Goal: Task Accomplishment & Management: Use online tool/utility

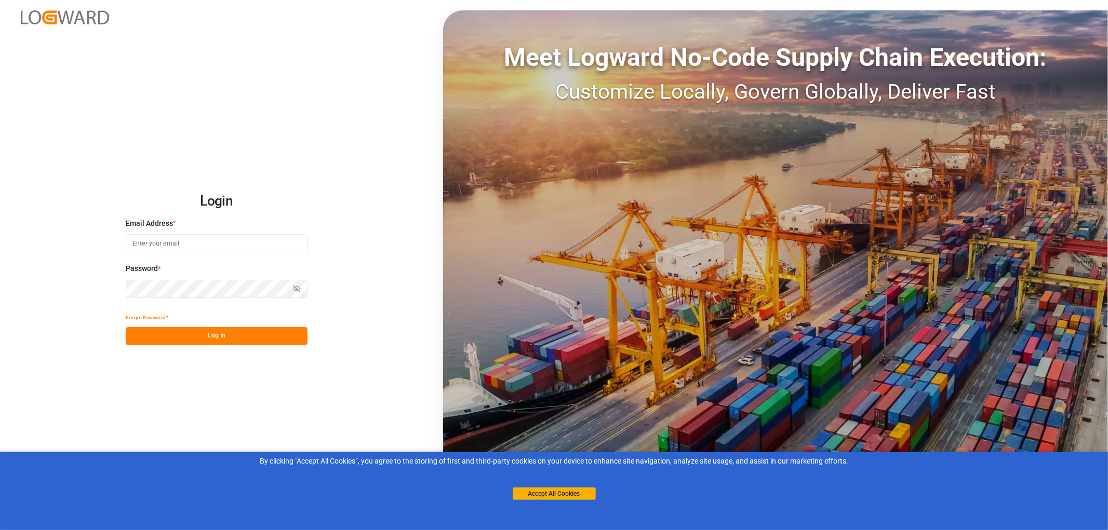
click at [143, 242] on input at bounding box center [217, 243] width 182 height 18
type input "[PERSON_NAME][EMAIL_ADDRESS][PERSON_NAME][DOMAIN_NAME]"
click at [207, 335] on button "Log In" at bounding box center [217, 336] width 182 height 18
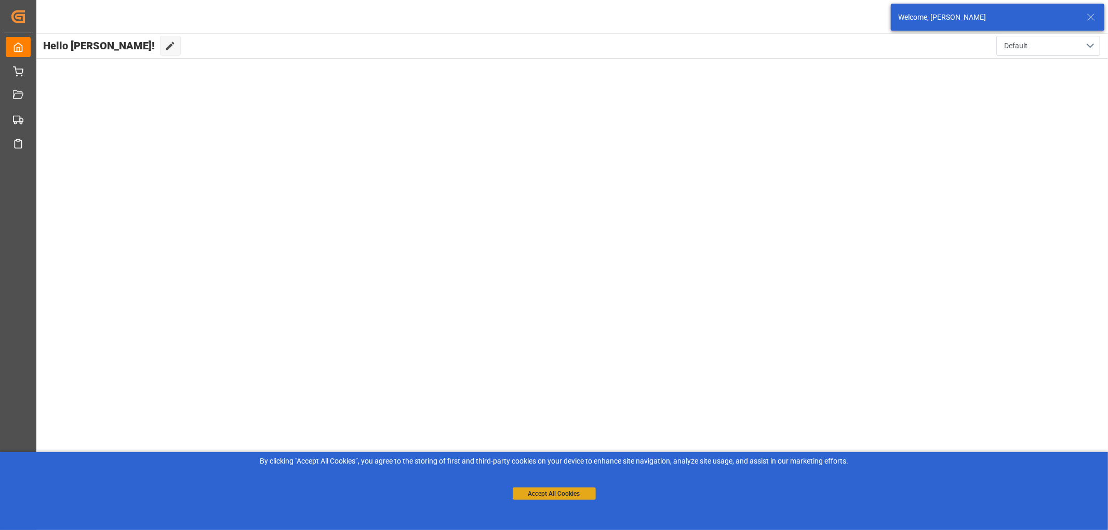
click at [565, 496] on button "Accept All Cookies" at bounding box center [554, 494] width 83 height 12
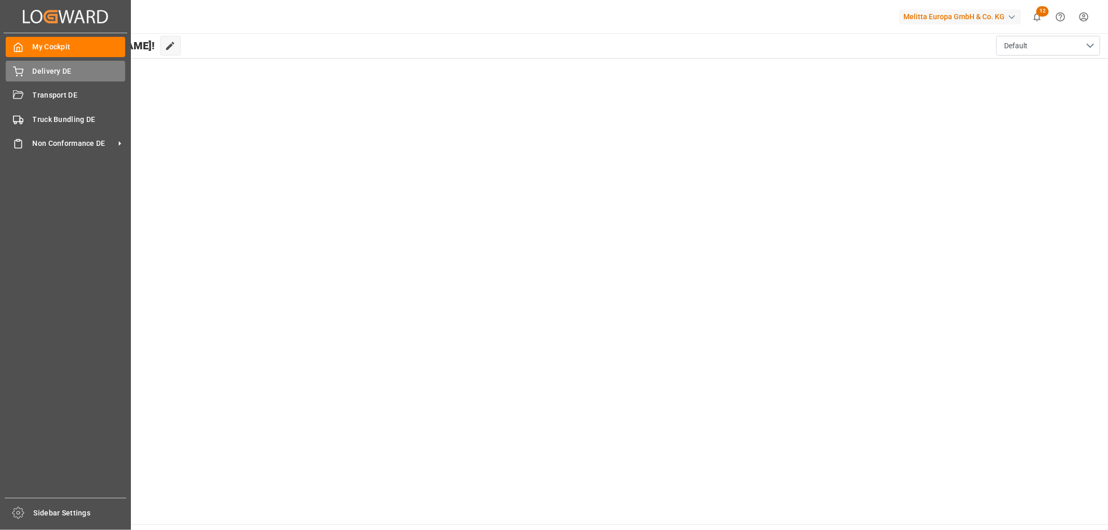
click at [28, 72] on div "Delivery DE Delivery DE" at bounding box center [65, 71] width 119 height 20
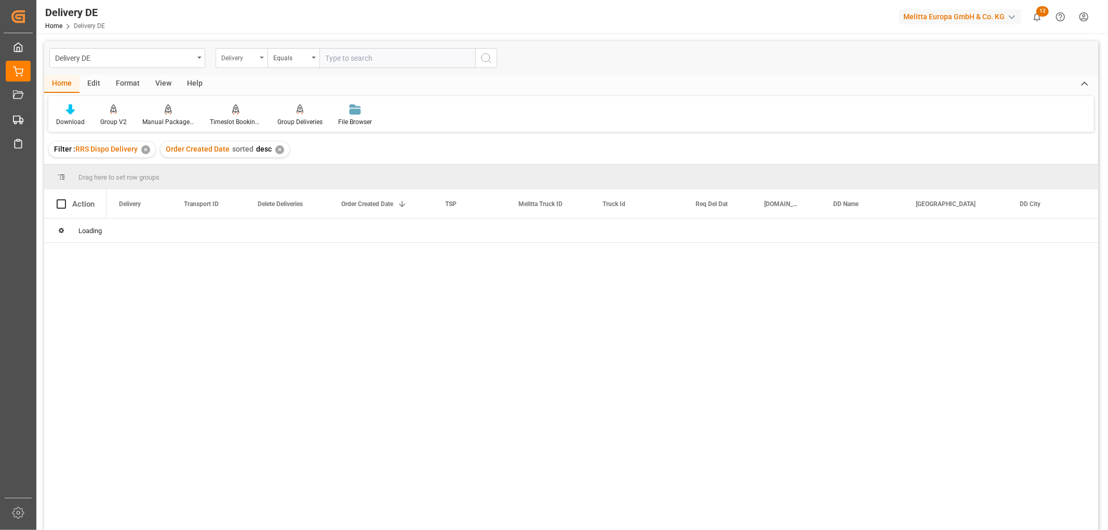
click at [239, 61] on div "Delivery" at bounding box center [238, 57] width 35 height 12
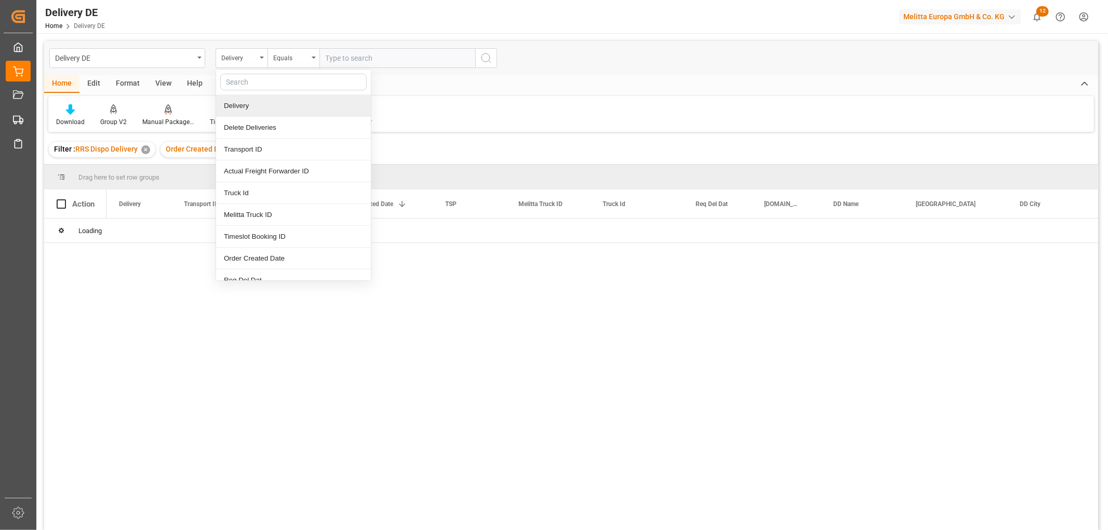
click at [237, 99] on div "Delivery" at bounding box center [293, 106] width 155 height 22
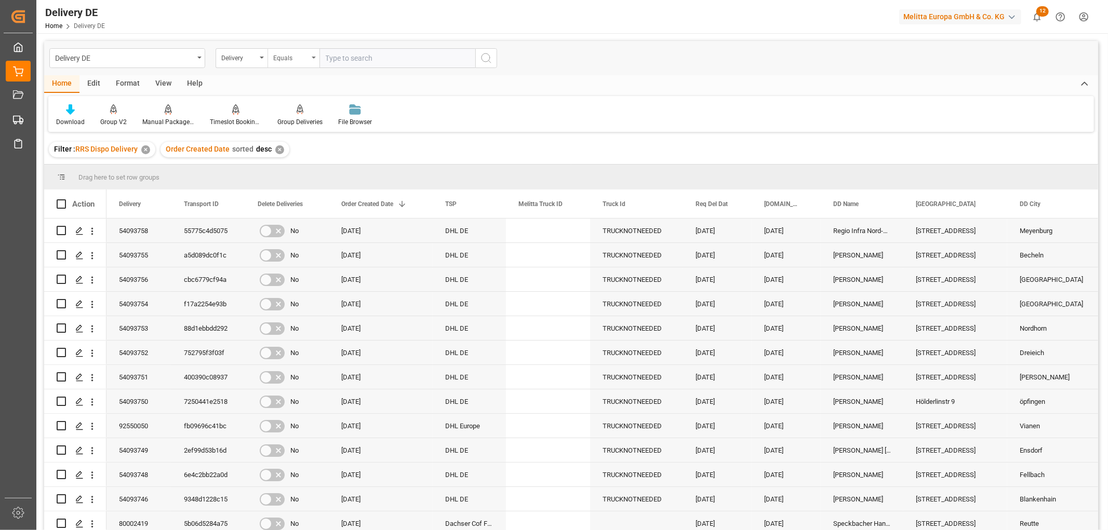
click at [289, 54] on div "Equals" at bounding box center [290, 57] width 35 height 12
click at [296, 174] on div "Starts with" at bounding box center [345, 172] width 155 height 22
click at [356, 56] on input "text" at bounding box center [397, 58] width 156 height 20
type input "92548392"
click at [484, 58] on icon "search button" at bounding box center [486, 58] width 12 height 12
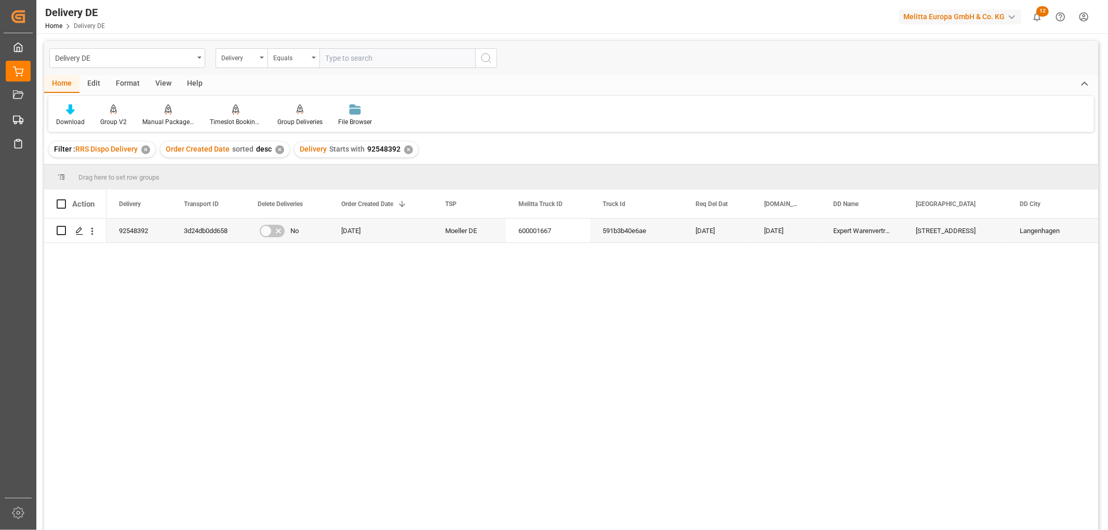
click at [407, 149] on div "✕" at bounding box center [408, 149] width 9 height 9
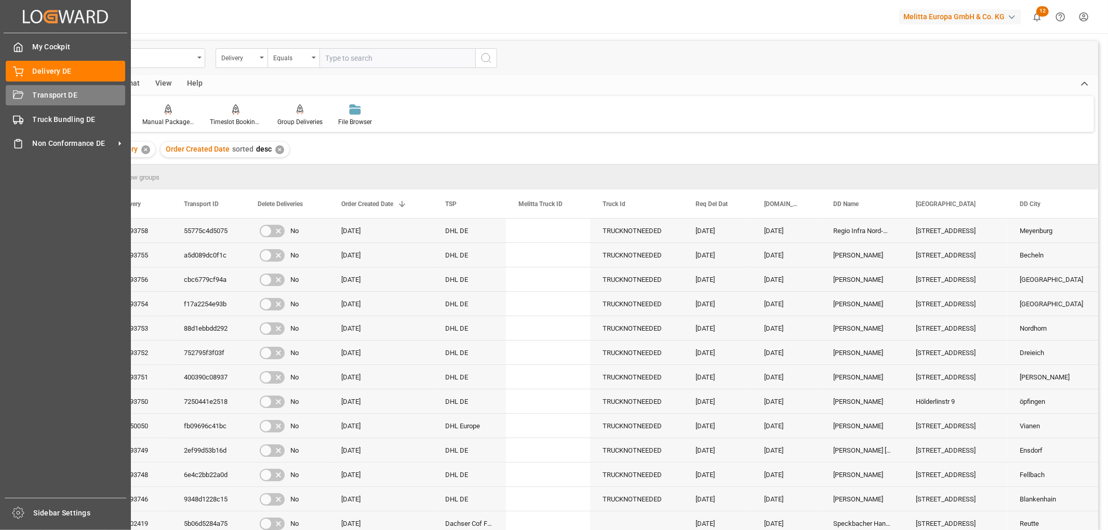
click at [39, 95] on span "Transport DE" at bounding box center [79, 95] width 93 height 11
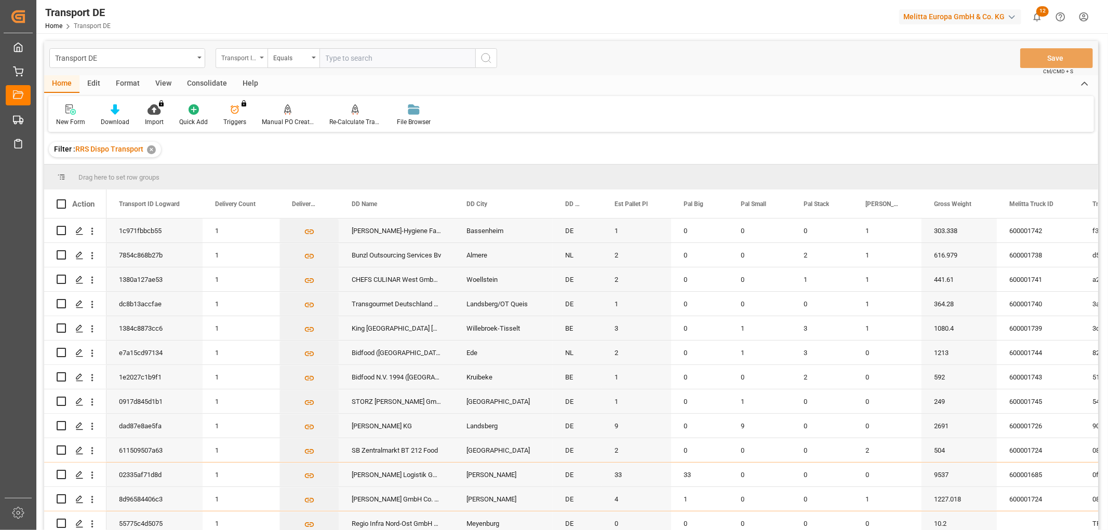
click at [237, 56] on div "Transport ID Logward" at bounding box center [238, 57] width 35 height 12
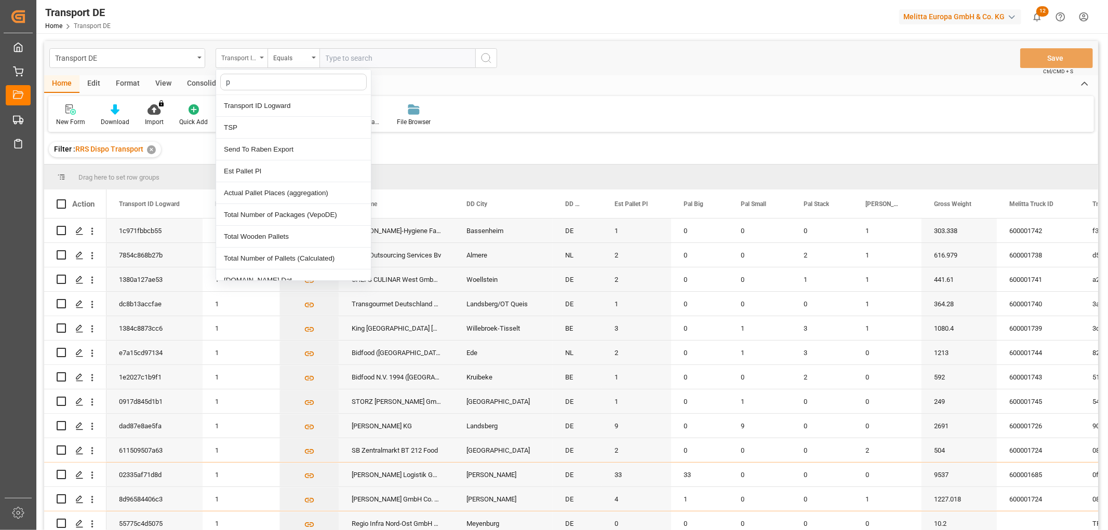
type input "pl"
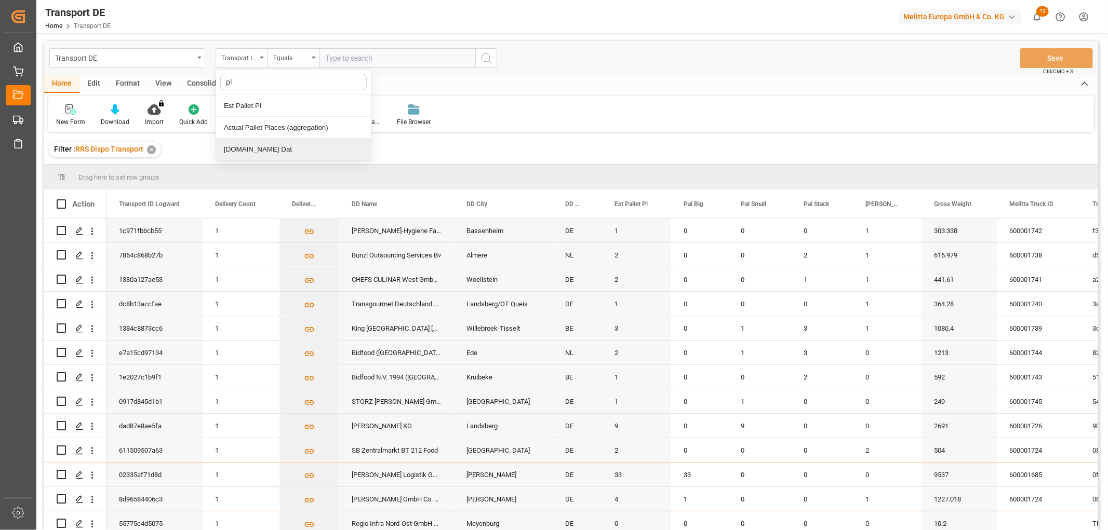
click at [246, 151] on div "[DOMAIN_NAME] Dat" at bounding box center [293, 150] width 155 height 22
click at [345, 56] on input "text" at bounding box center [397, 58] width 156 height 20
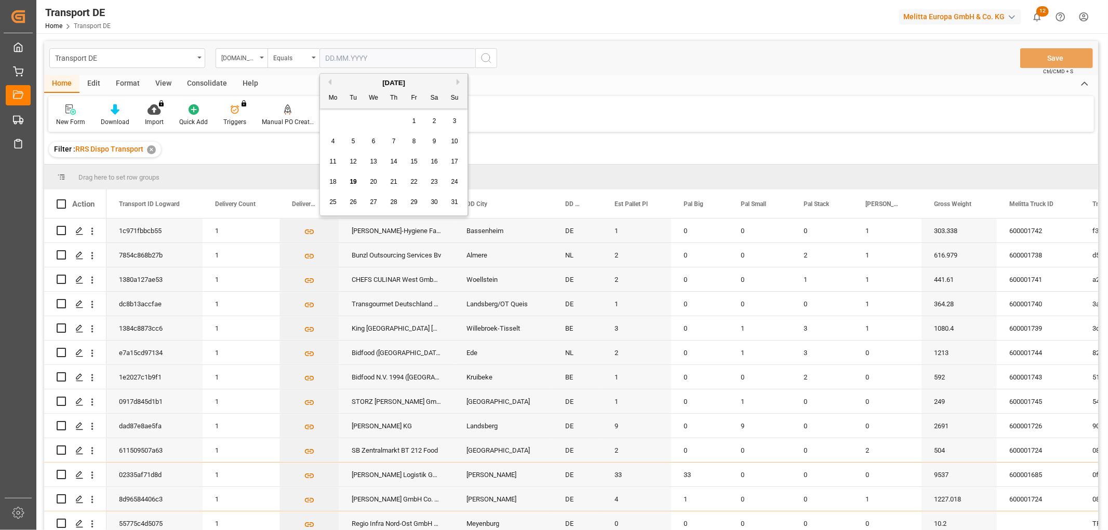
click at [349, 121] on div "28 29 30 31 1 2 3" at bounding box center [394, 121] width 142 height 20
click at [375, 179] on span "20" at bounding box center [373, 181] width 7 height 7
type input "[DATE]"
click at [487, 59] on icon "search button" at bounding box center [486, 58] width 12 height 12
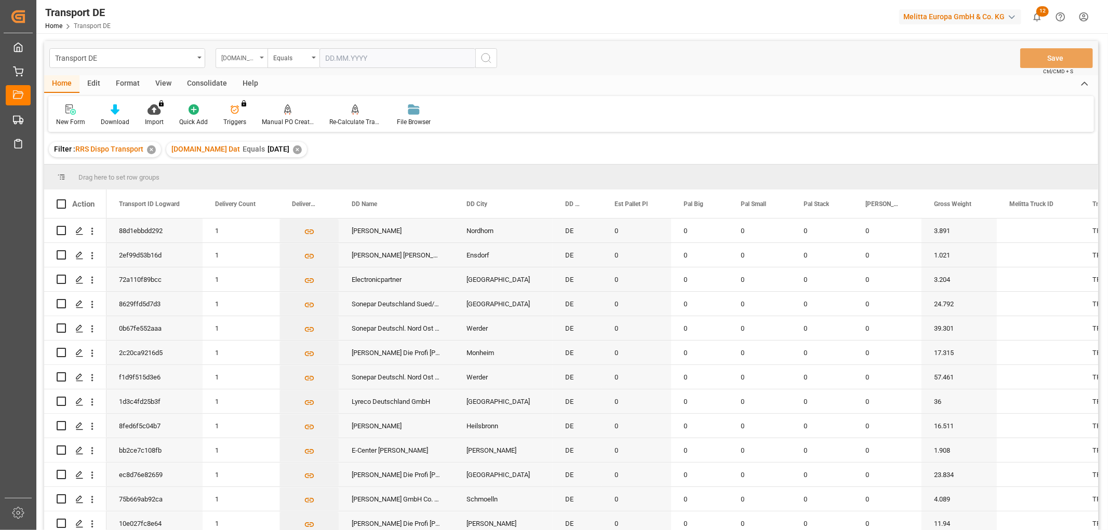
click at [239, 55] on div "[DOMAIN_NAME] Dat" at bounding box center [238, 57] width 35 height 12
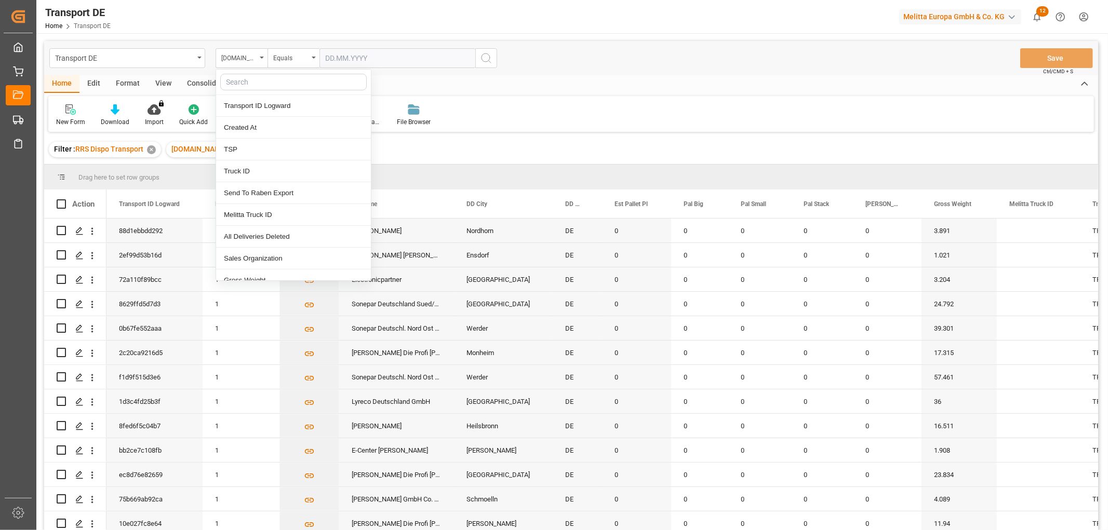
click at [236, 82] on input "text" at bounding box center [293, 82] width 146 height 17
type input "req"
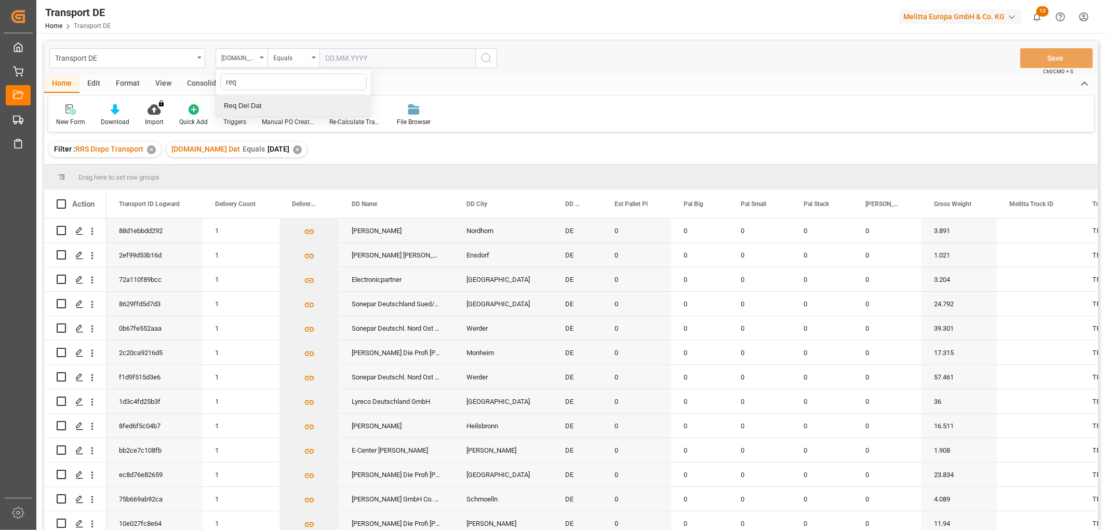
click at [243, 103] on div "Req Del Dat" at bounding box center [293, 106] width 155 height 22
click at [286, 58] on div "Equals" at bounding box center [290, 57] width 35 height 12
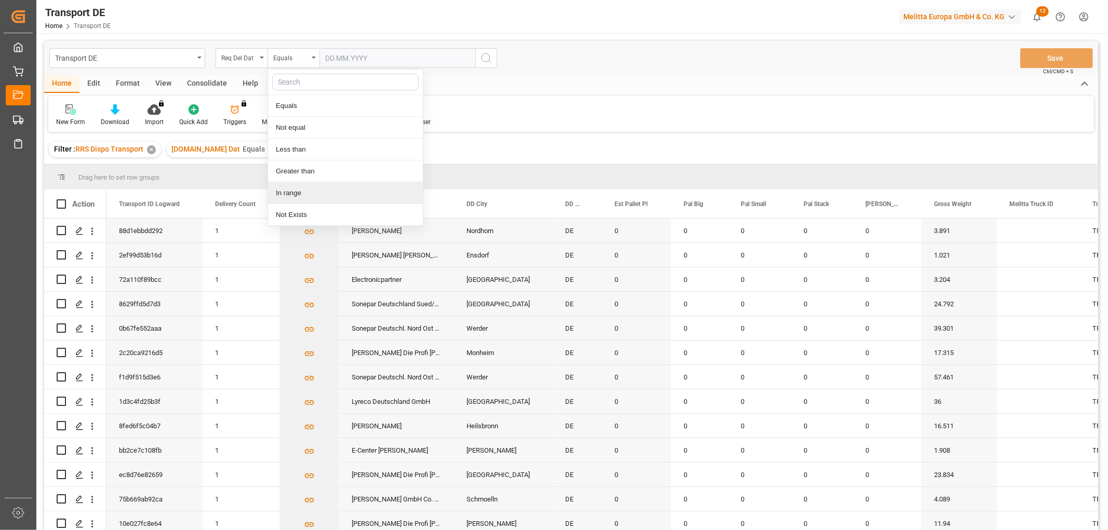
click at [287, 190] on div "In range" at bounding box center [345, 193] width 155 height 22
click at [332, 59] on input "text" at bounding box center [358, 58] width 78 height 20
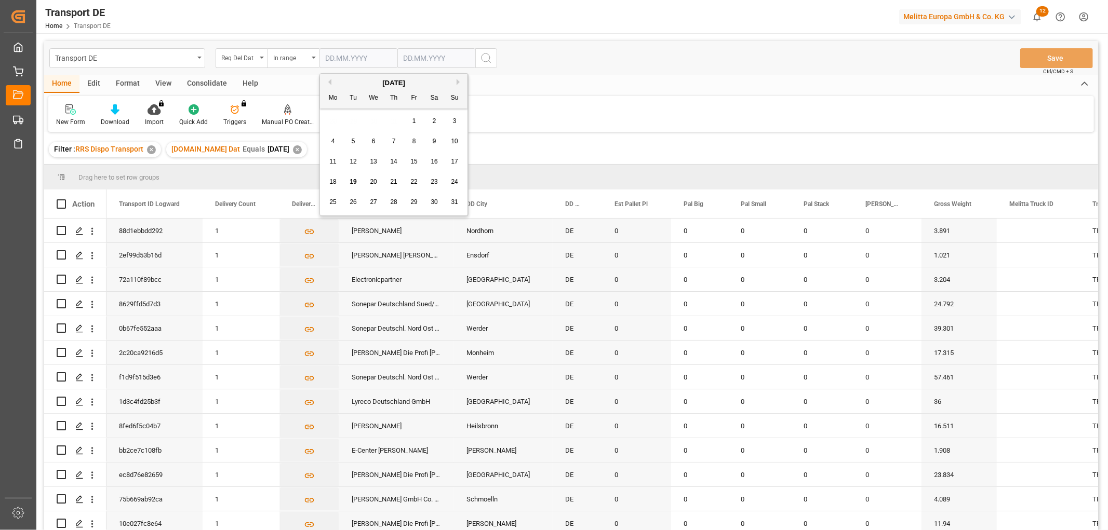
click at [329, 119] on div "28 29 30 31 1 2 3" at bounding box center [394, 121] width 142 height 20
click at [393, 182] on span "21" at bounding box center [393, 181] width 7 height 7
type input "21.08.2025"
click at [415, 55] on input "text" at bounding box center [436, 58] width 78 height 20
click at [408, 120] on div "28 29 30 31 1 2 3" at bounding box center [472, 121] width 142 height 20
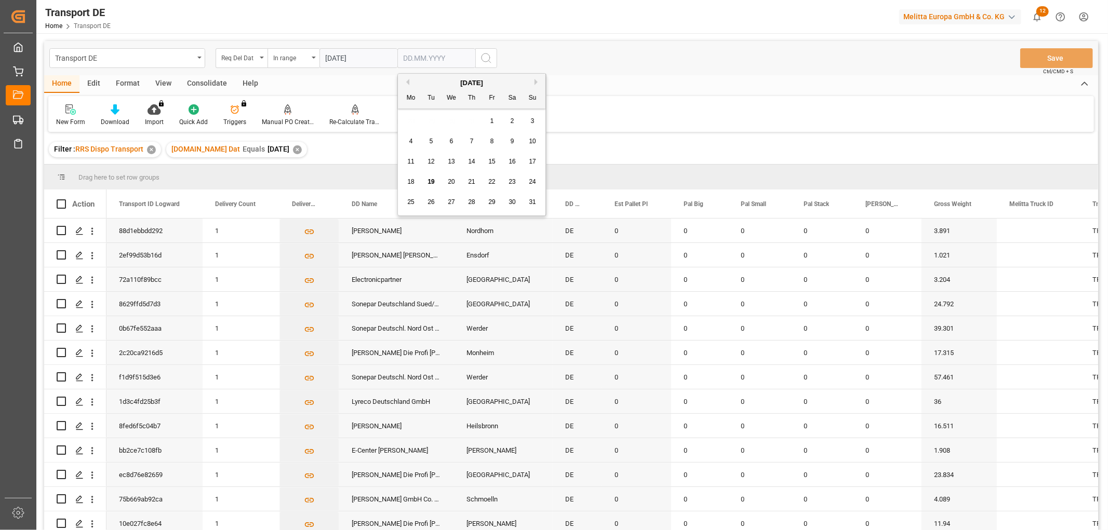
click at [412, 204] on span "25" at bounding box center [410, 201] width 7 height 7
type input "25.08.2025"
click at [483, 56] on icon "search button" at bounding box center [486, 58] width 12 height 12
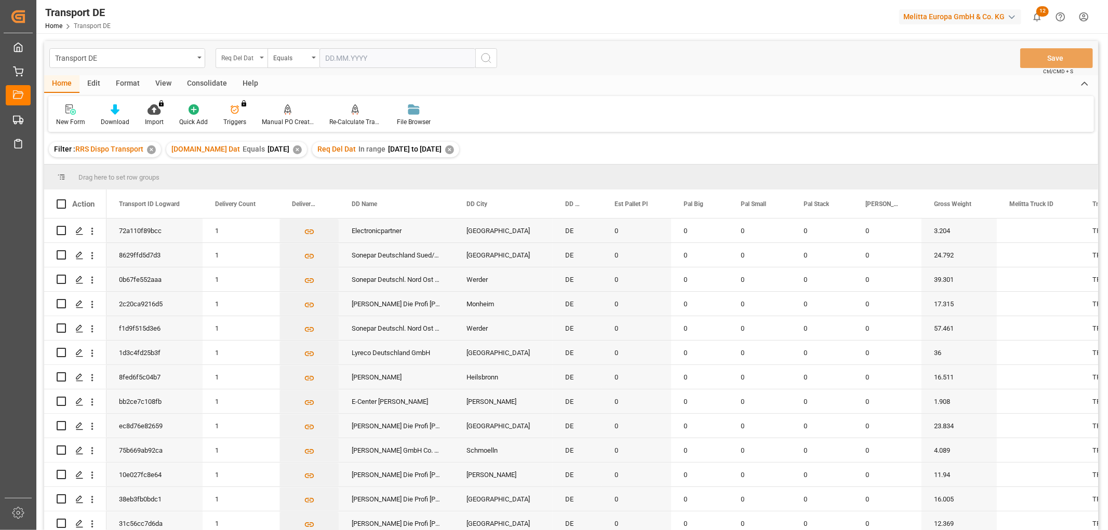
click at [229, 60] on div "Req Del Dat" at bounding box center [238, 57] width 35 height 12
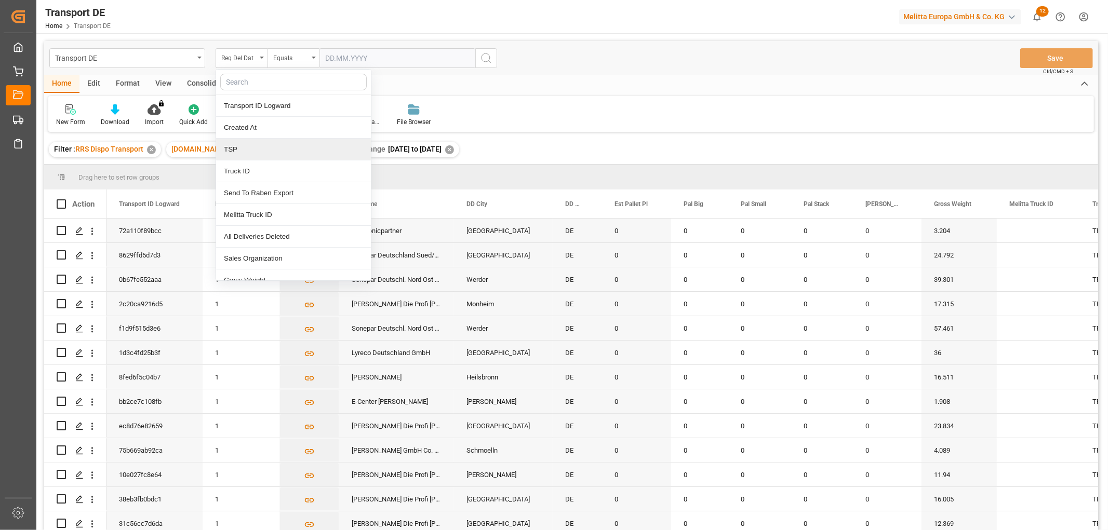
click at [247, 148] on div "TSP" at bounding box center [293, 150] width 155 height 22
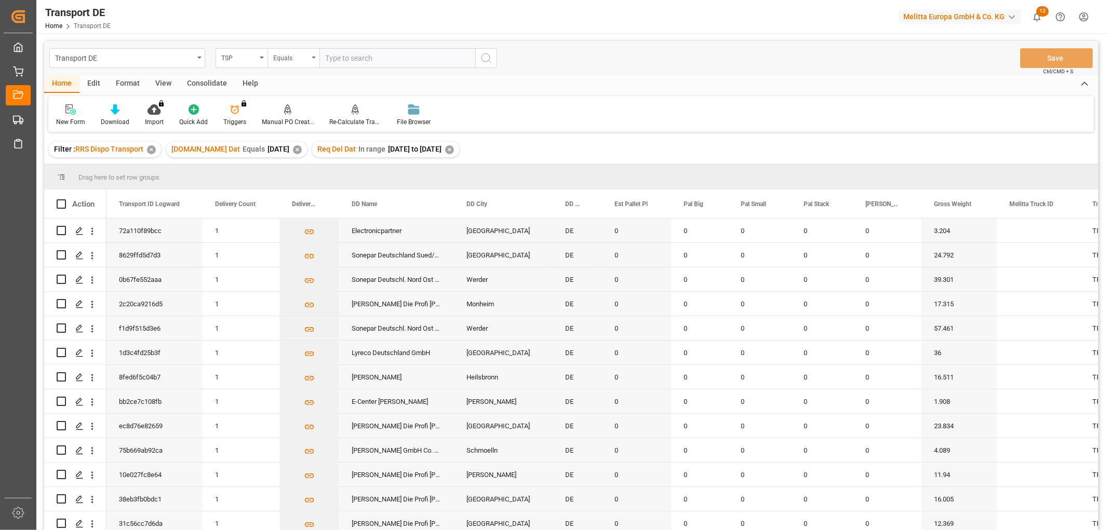
click at [287, 57] on div "Equals" at bounding box center [290, 57] width 35 height 12
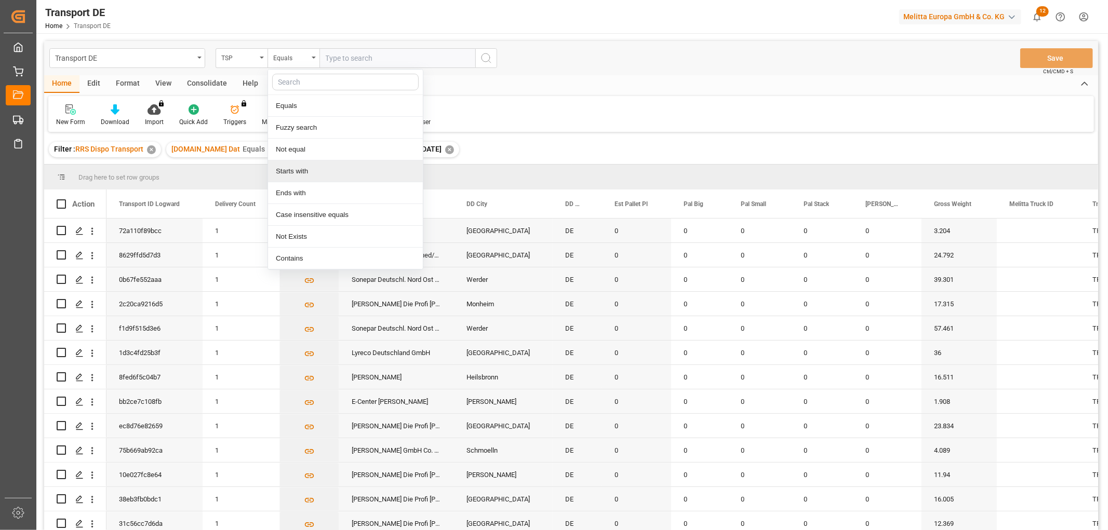
click at [282, 171] on div "Starts with" at bounding box center [345, 172] width 155 height 22
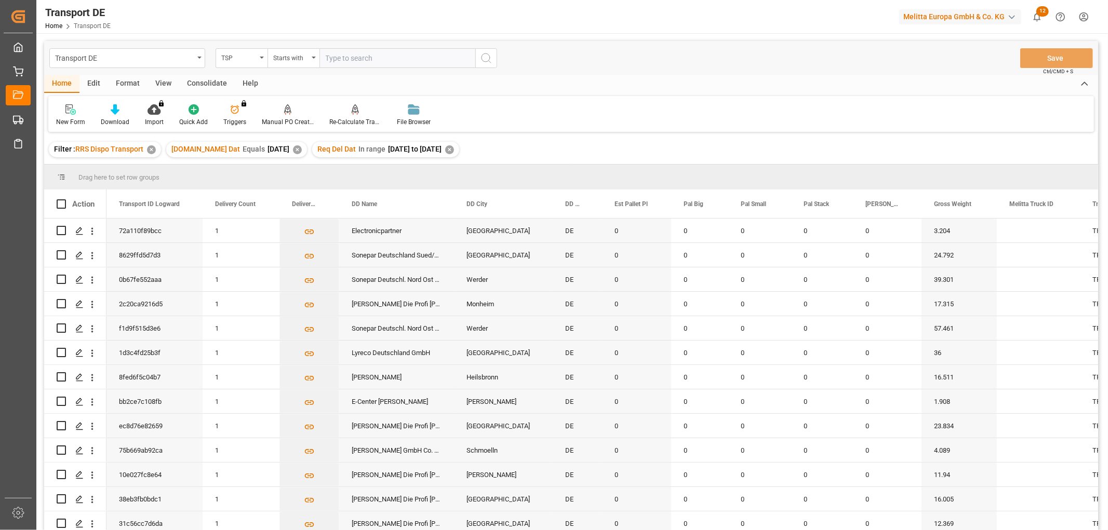
click at [332, 57] on input "text" at bounding box center [397, 58] width 156 height 20
type input "Dachser DE"
click at [486, 59] on icon "search button" at bounding box center [486, 58] width 12 height 12
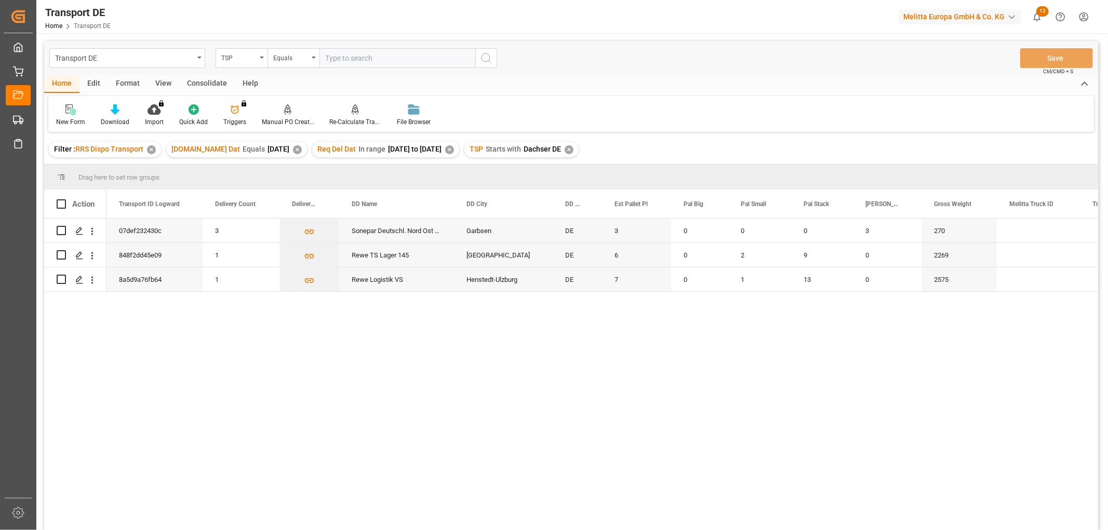
click at [204, 82] on div "Consolidate" at bounding box center [207, 84] width 56 height 18
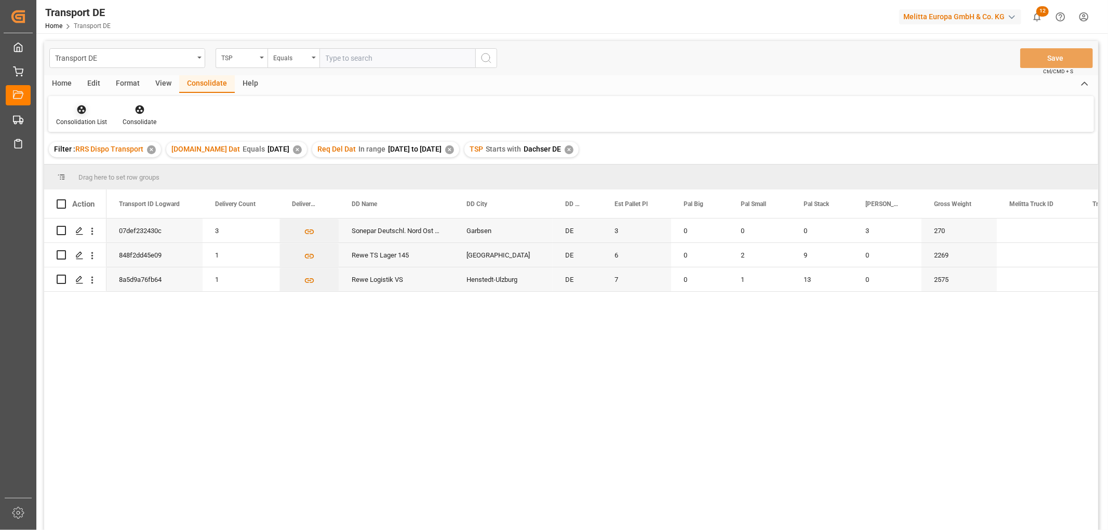
click at [82, 113] on icon at bounding box center [81, 109] width 9 height 9
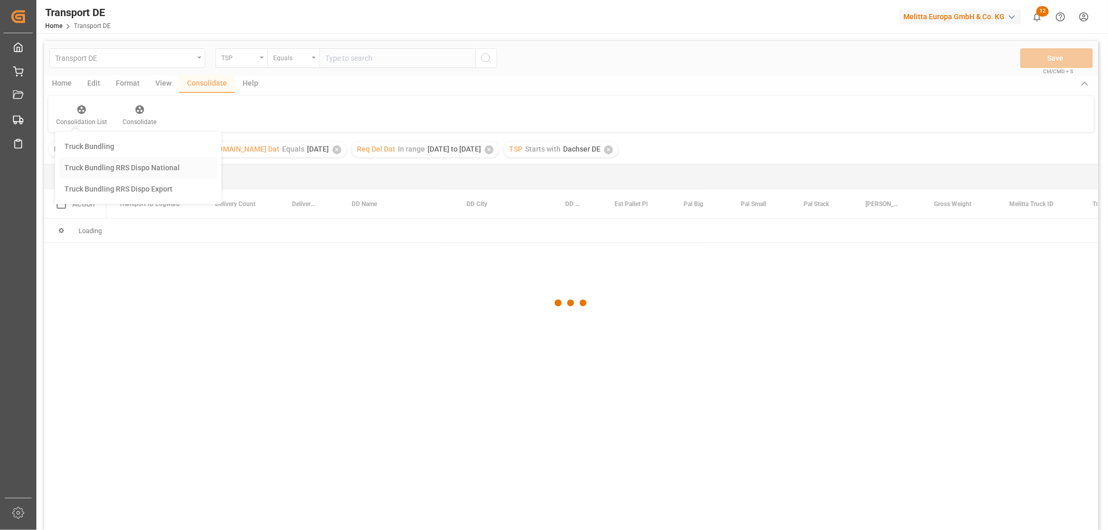
click at [94, 166] on div "Transport DE TSP Equals Save Ctrl/CMD + S Home Edit Format View Consolidate Hel…" at bounding box center [571, 299] width 1054 height 517
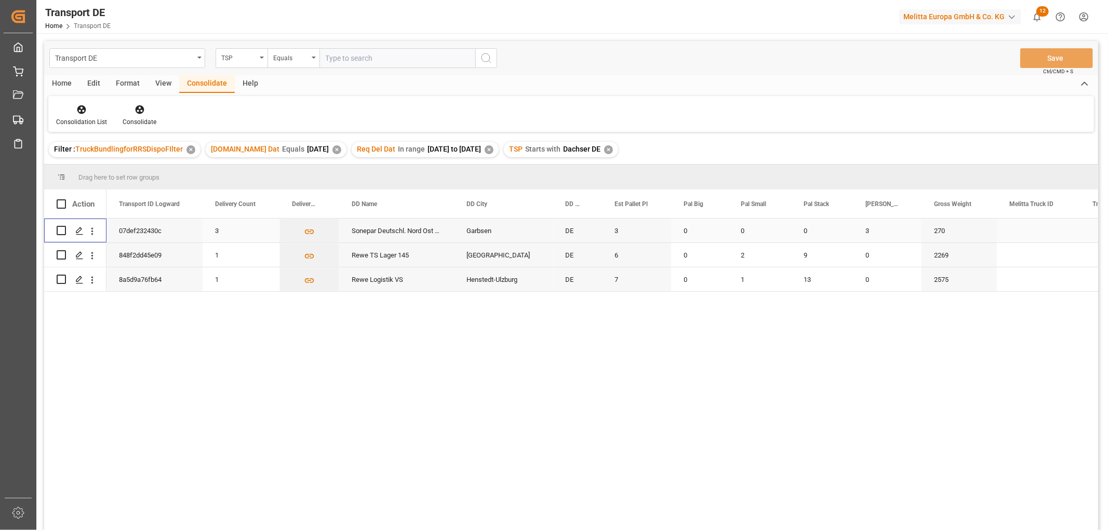
click at [61, 231] on input "Press Space to toggle row selection (unchecked)" at bounding box center [61, 230] width 9 height 9
checkbox input "true"
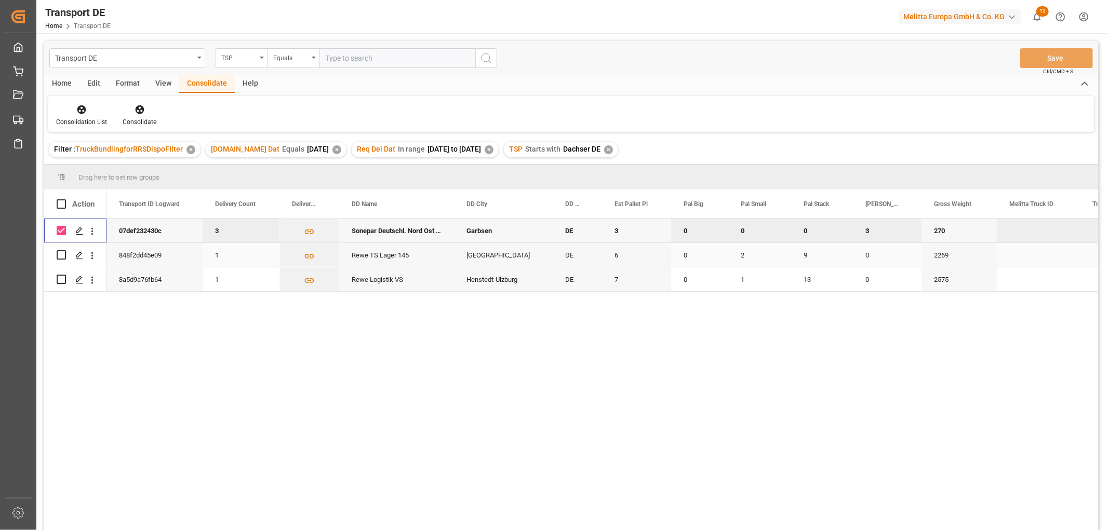
click at [58, 253] on input "Press Space to toggle row selection (unchecked)" at bounding box center [61, 254] width 9 height 9
checkbox input "true"
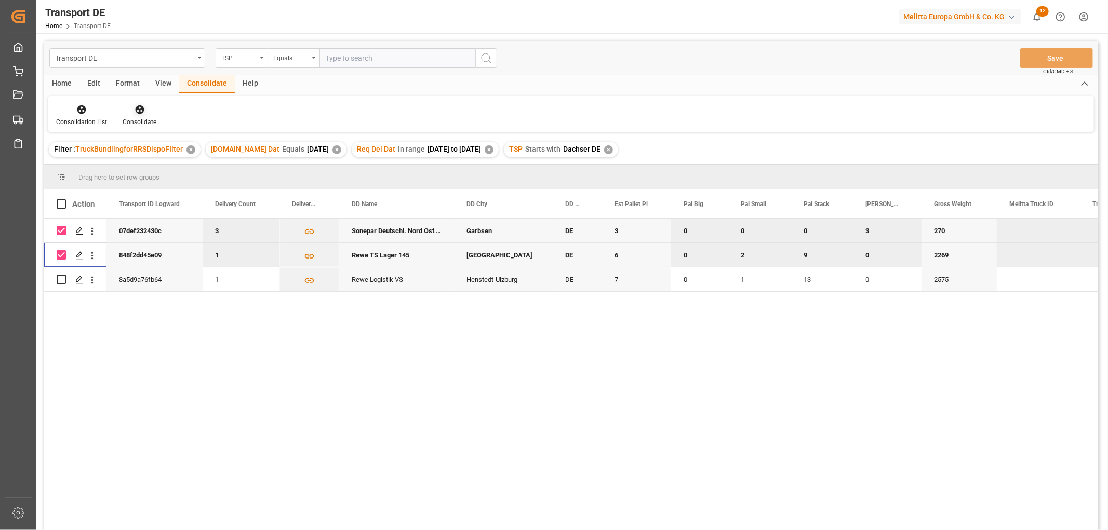
click at [139, 110] on icon at bounding box center [140, 109] width 10 height 10
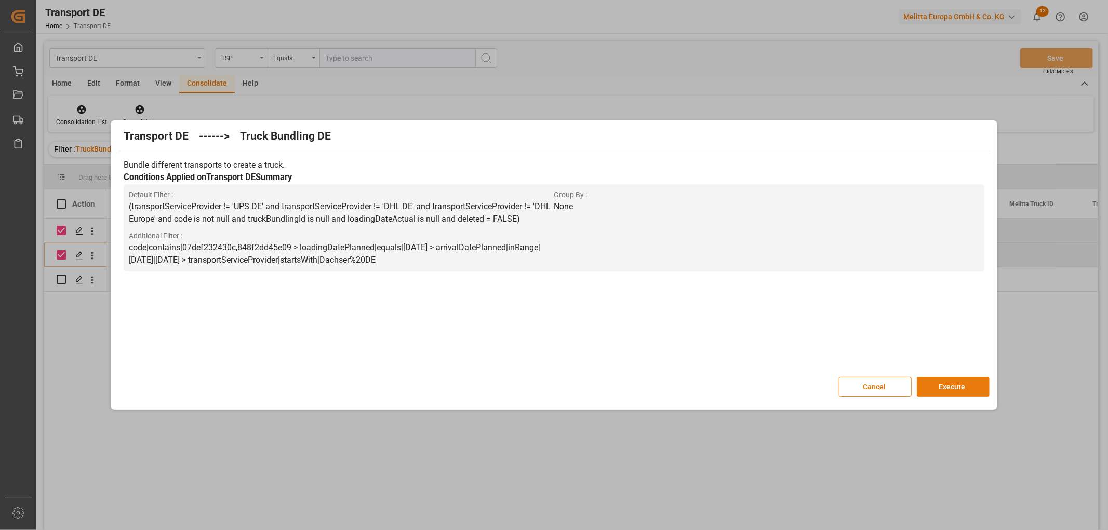
click at [952, 381] on button "Execute" at bounding box center [953, 387] width 73 height 20
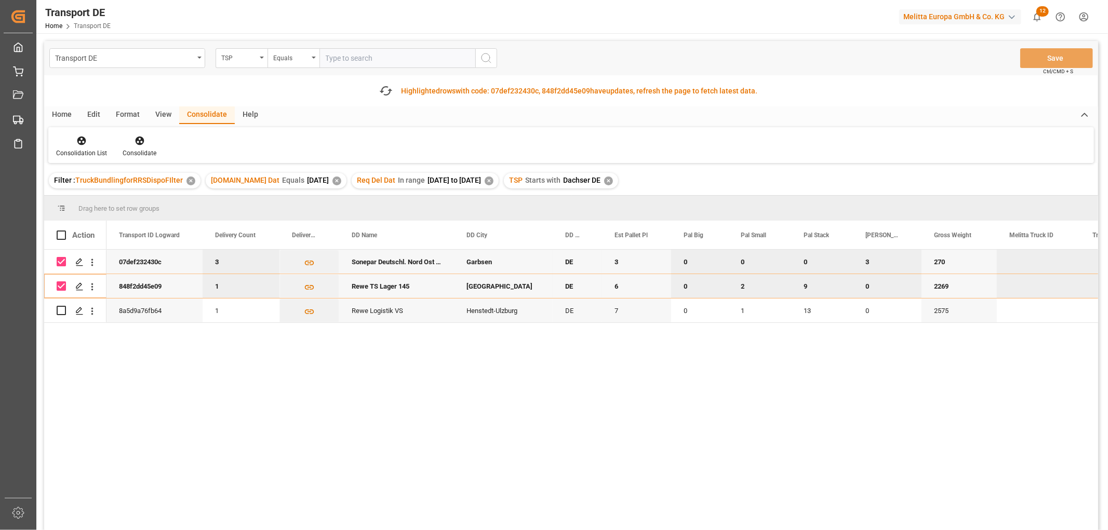
click at [61, 261] on input "Press Space to toggle row selection (checked)" at bounding box center [61, 261] width 9 height 9
checkbox input "false"
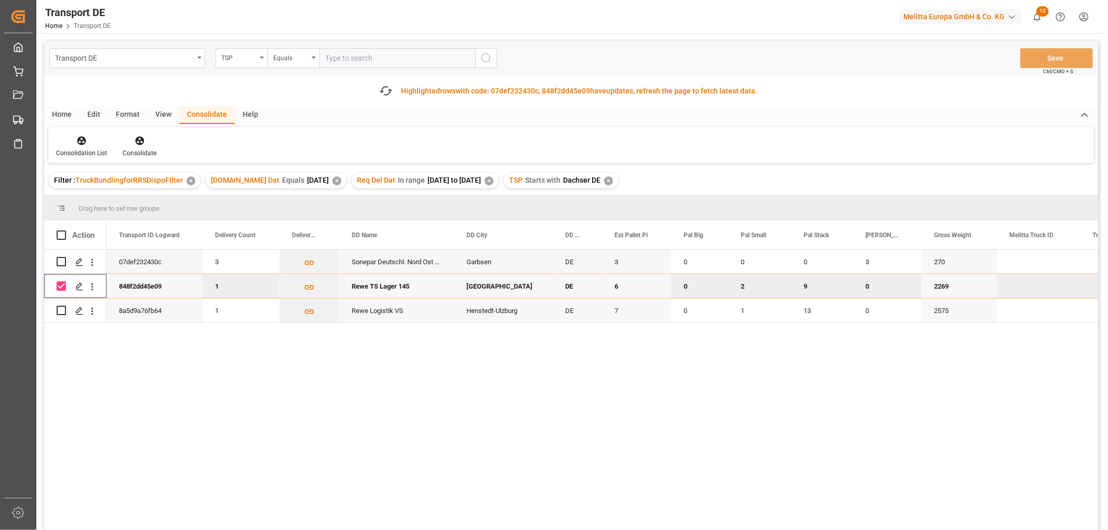
click at [60, 287] on input "Press Space to toggle row selection (checked)" at bounding box center [61, 286] width 9 height 9
checkbox input "false"
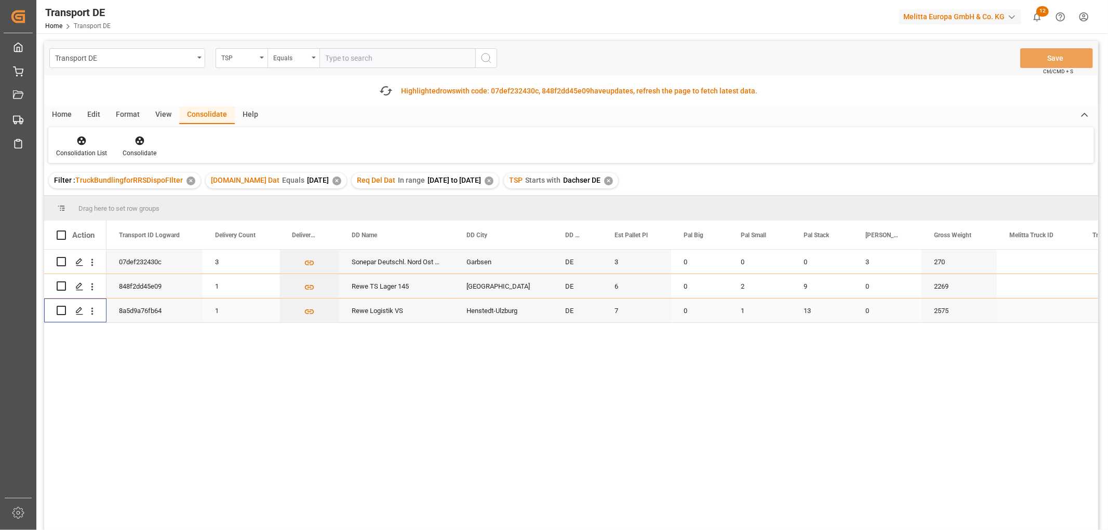
click at [61, 310] on input "Press Space to toggle row selection (unchecked)" at bounding box center [61, 310] width 9 height 9
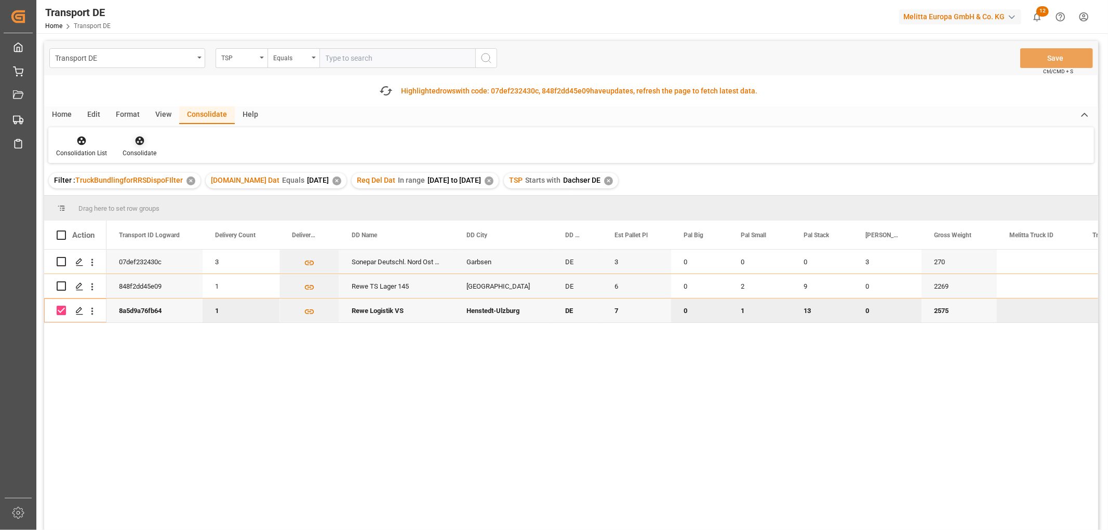
click at [136, 141] on icon at bounding box center [139, 141] width 9 height 9
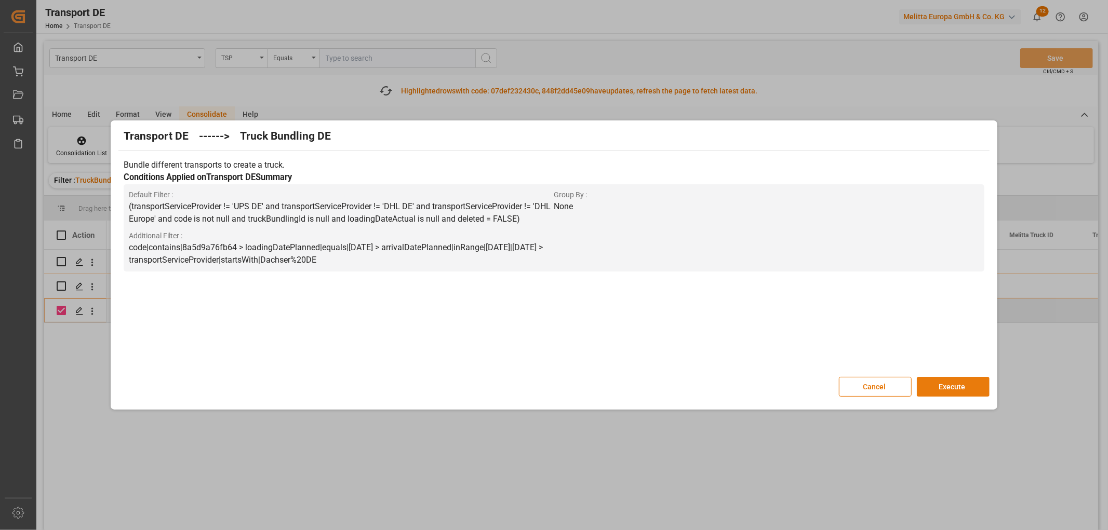
click at [962, 387] on button "Execute" at bounding box center [953, 387] width 73 height 20
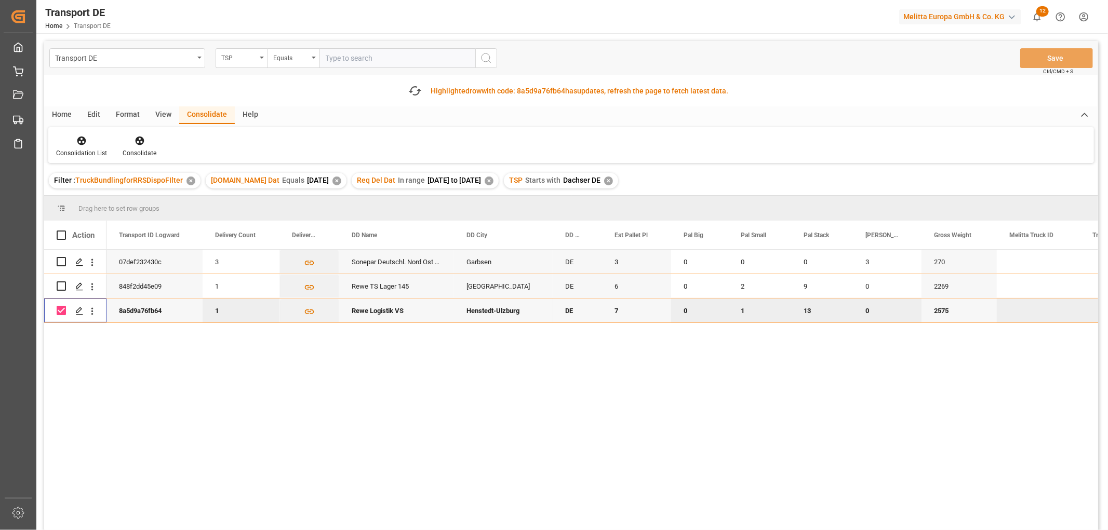
click at [61, 313] on input "Press Space to toggle row selection (checked)" at bounding box center [61, 310] width 9 height 9
checkbox input "false"
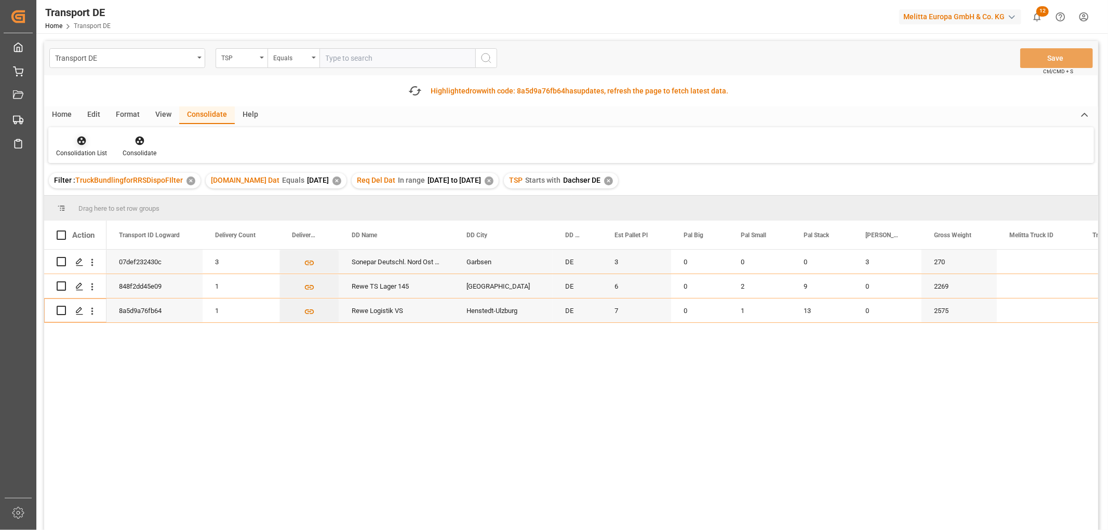
click at [79, 142] on icon at bounding box center [81, 141] width 10 height 10
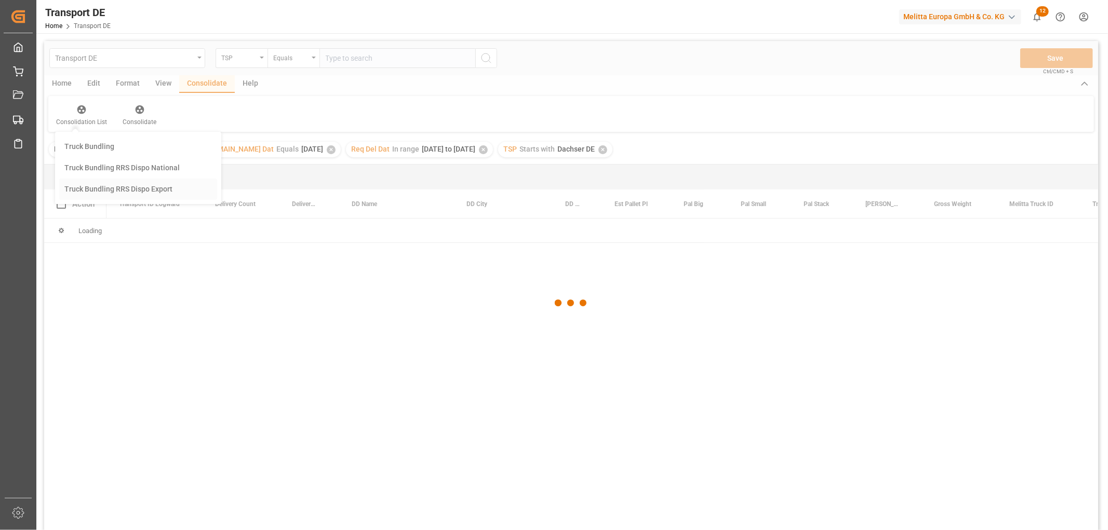
click at [92, 198] on div "Transport DE TSP Equals Save Ctrl/CMD + S Home Edit Format View Consolidate Hel…" at bounding box center [571, 299] width 1054 height 517
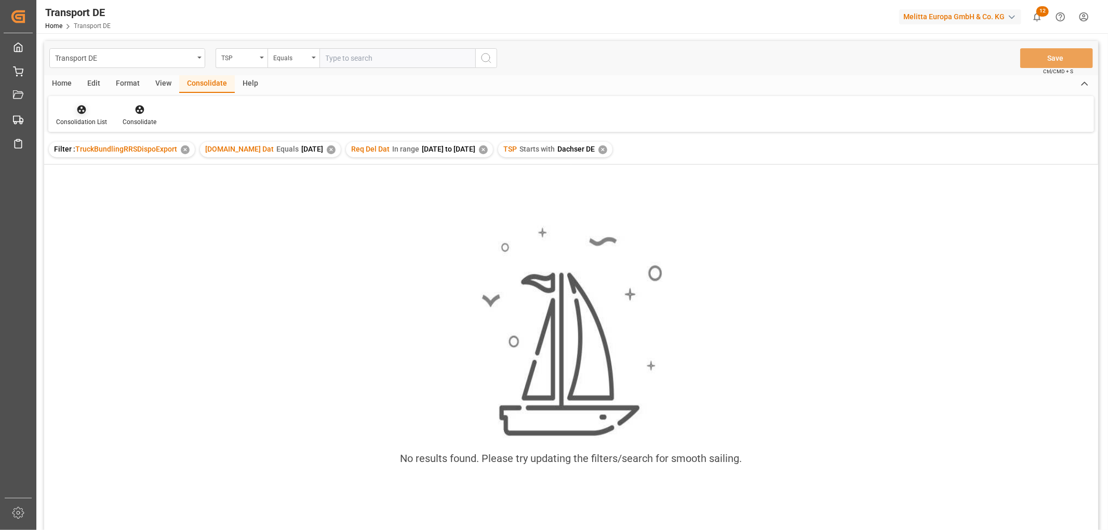
click at [86, 106] on icon at bounding box center [81, 109] width 10 height 10
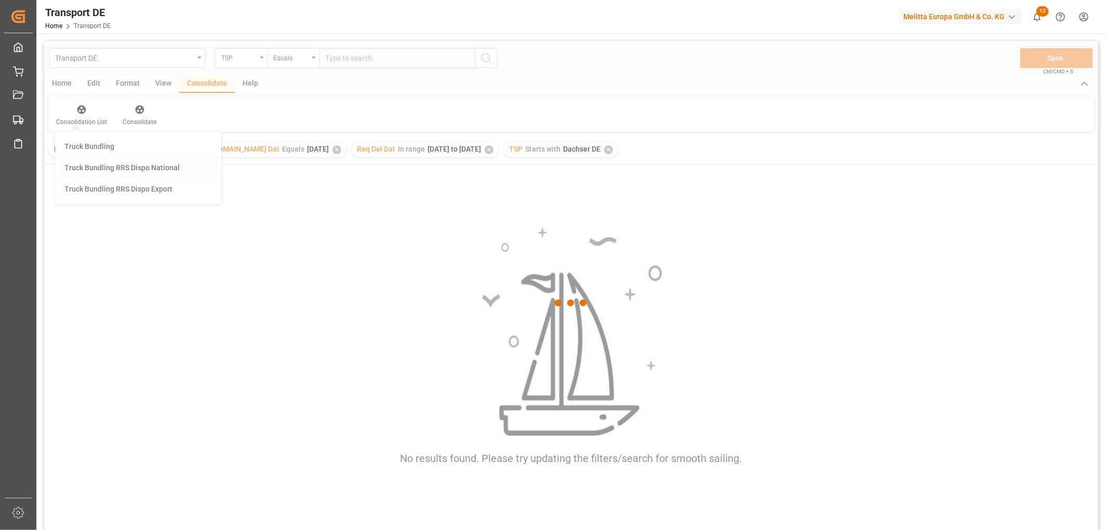
click at [95, 164] on div "Transport DE TSP Equals Save Ctrl/CMD + S Home Edit Format View Consolidate Hel…" at bounding box center [571, 299] width 1054 height 517
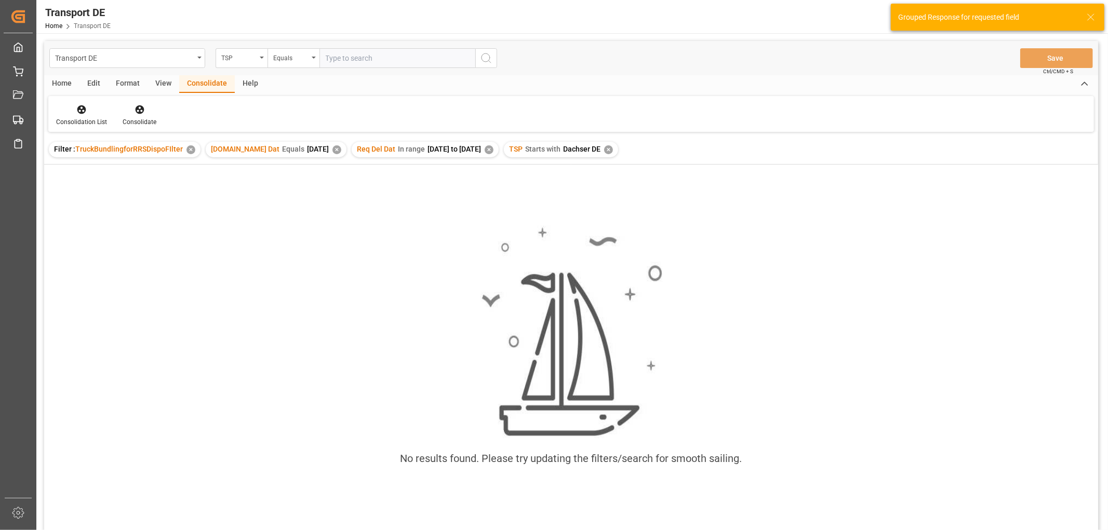
click at [611, 146] on div "✕" at bounding box center [608, 149] width 9 height 9
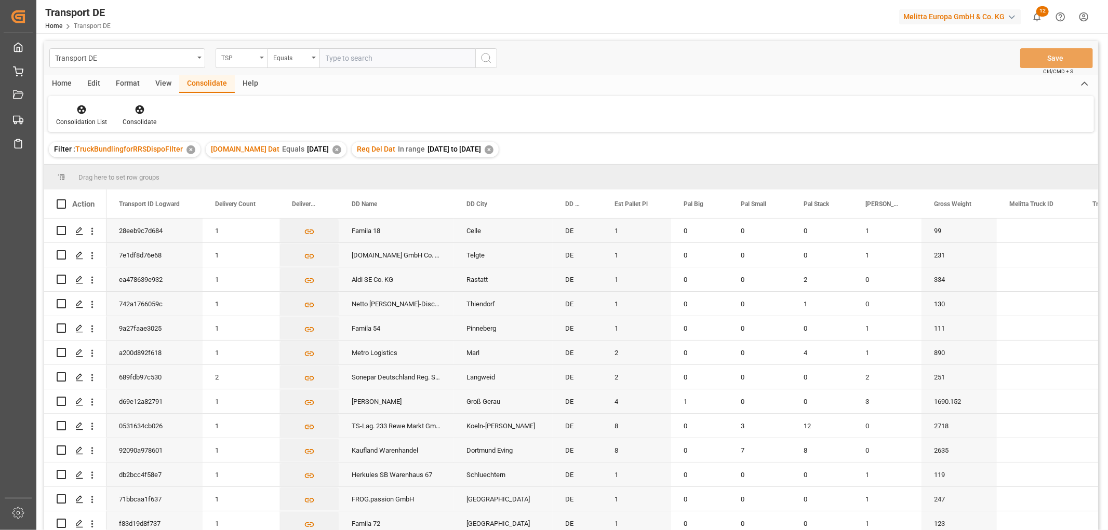
click at [231, 58] on div "TSP" at bounding box center [238, 57] width 35 height 12
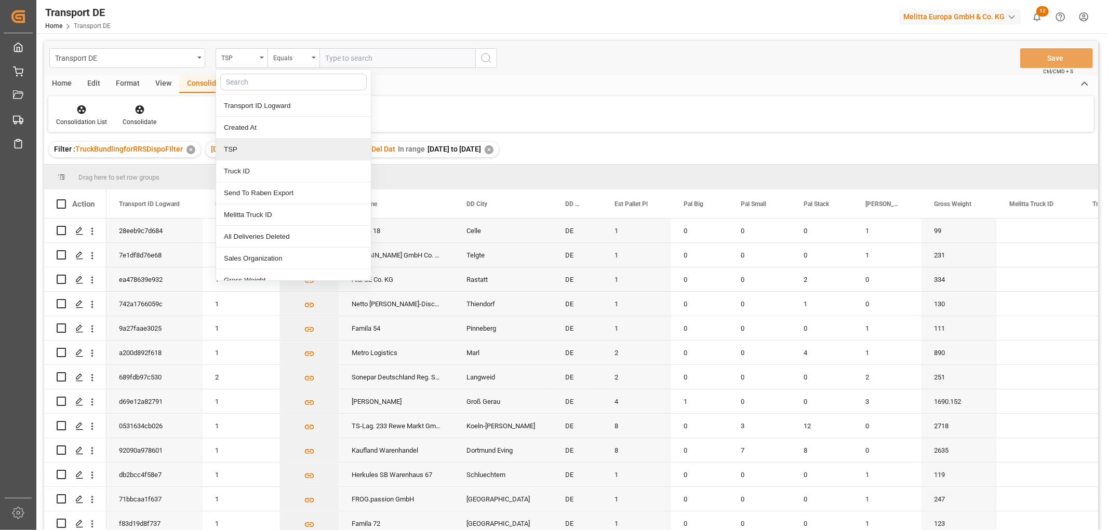
click at [233, 150] on div "TSP" at bounding box center [293, 150] width 155 height 22
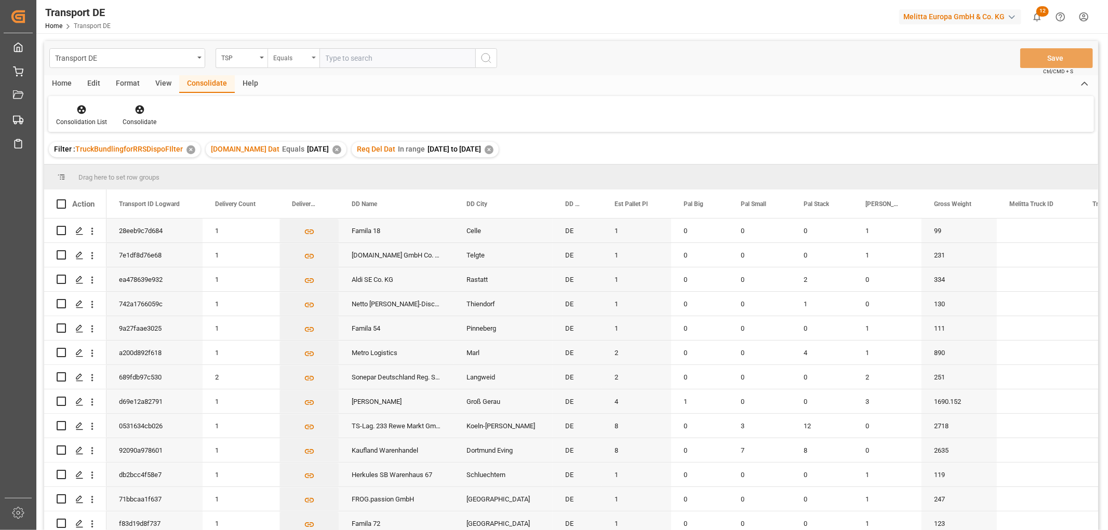
click at [277, 56] on div "Equals" at bounding box center [290, 57] width 35 height 12
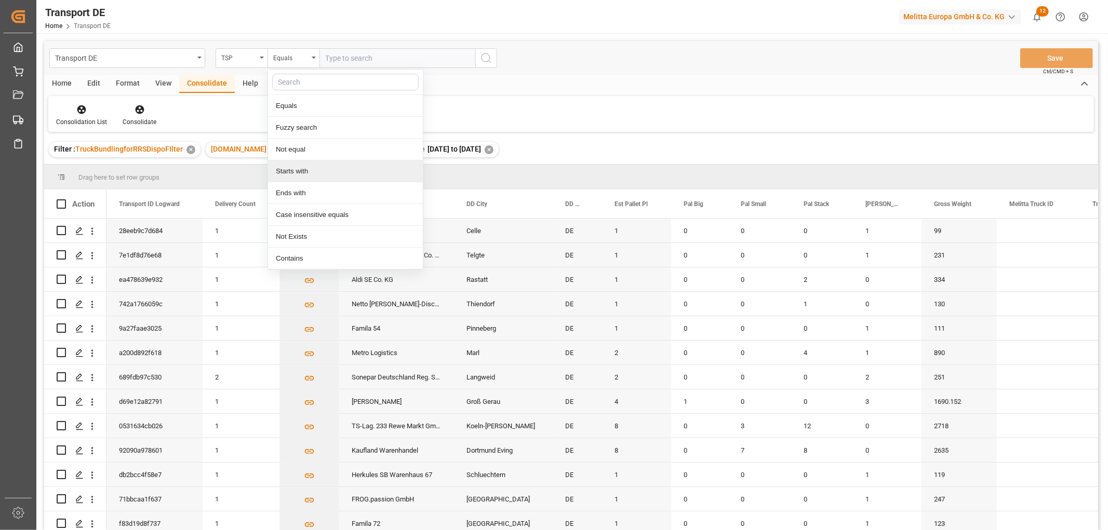
click at [287, 171] on div "Starts with" at bounding box center [345, 172] width 155 height 22
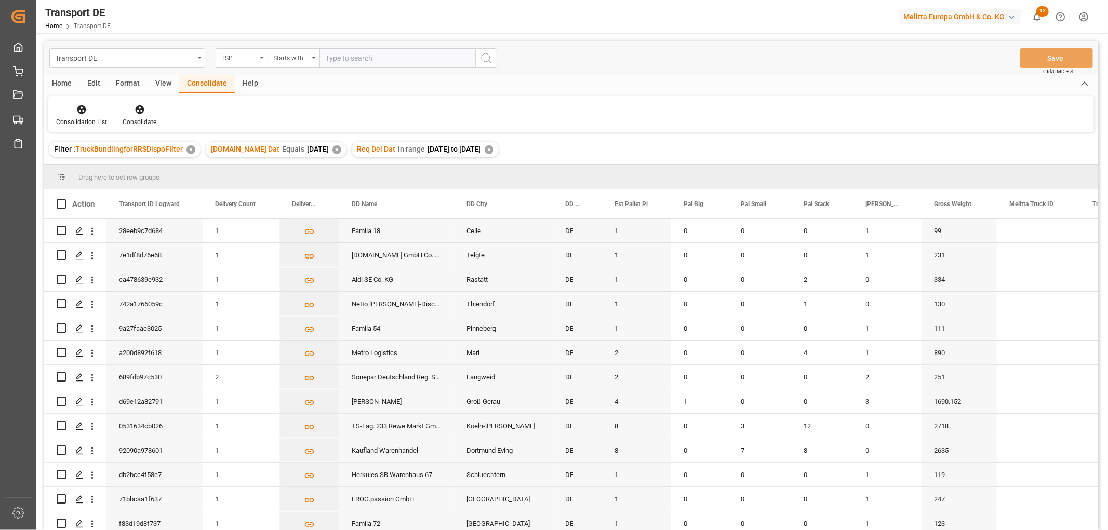
click at [340, 57] on input "text" at bounding box center [397, 58] width 156 height 20
type input "LIT DE"
click at [483, 56] on icon "search button" at bounding box center [486, 58] width 12 height 12
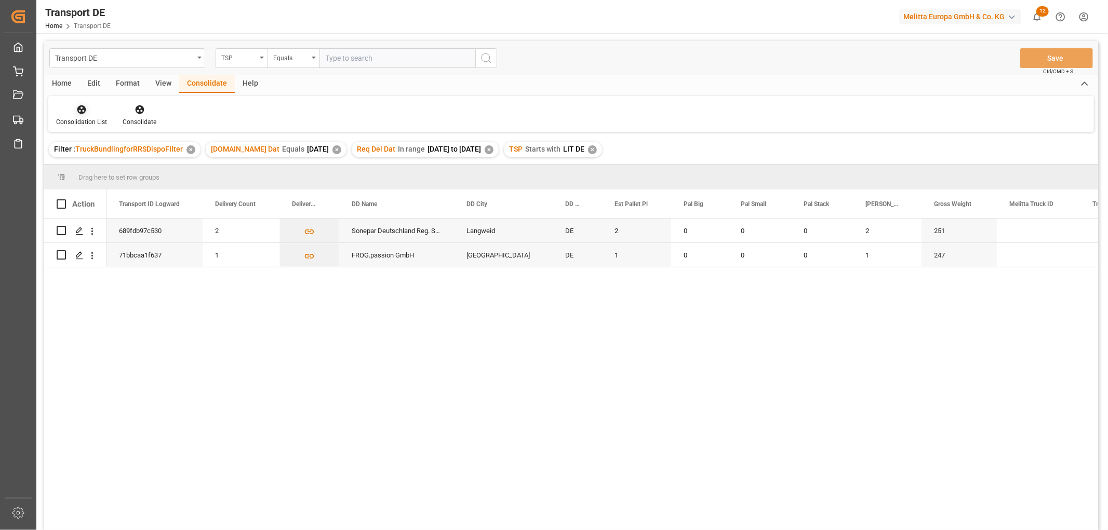
click at [80, 109] on icon at bounding box center [81, 109] width 9 height 9
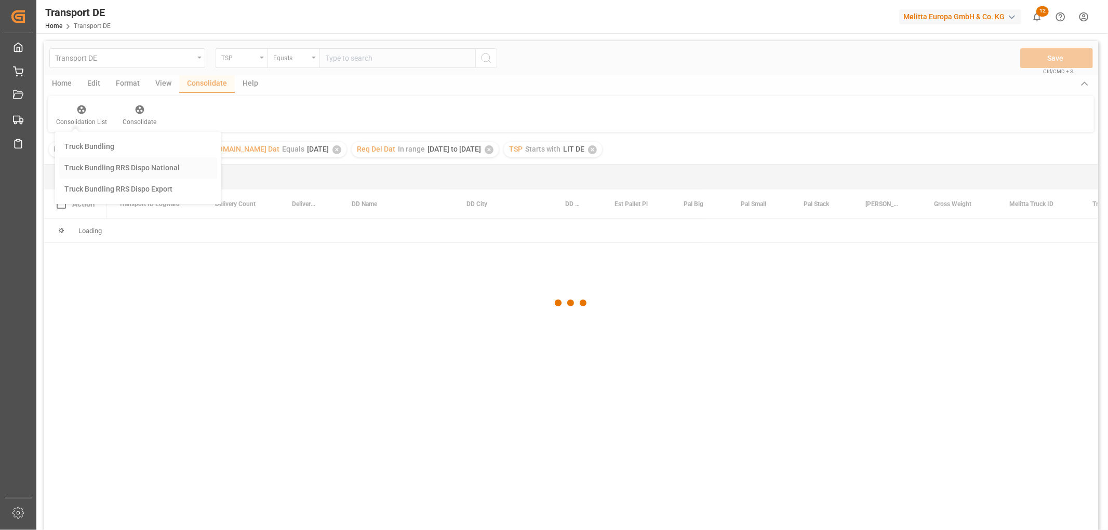
click at [90, 167] on div "Transport DE TSP Equals Save Ctrl/CMD + S Home Edit Format View Consolidate Hel…" at bounding box center [571, 299] width 1054 height 517
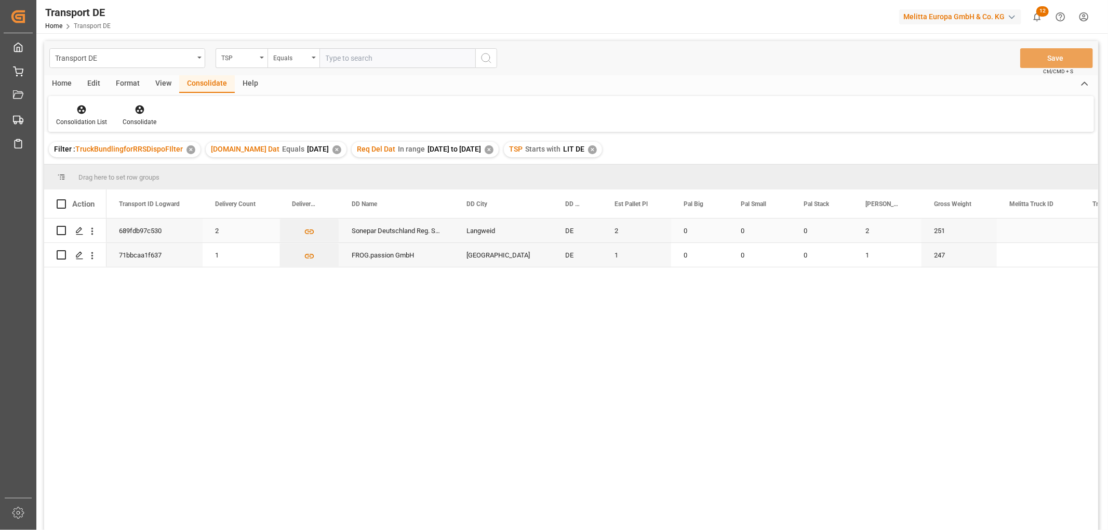
click at [63, 228] on input "Press Space to toggle row selection (unchecked)" at bounding box center [61, 230] width 9 height 9
checkbox input "true"
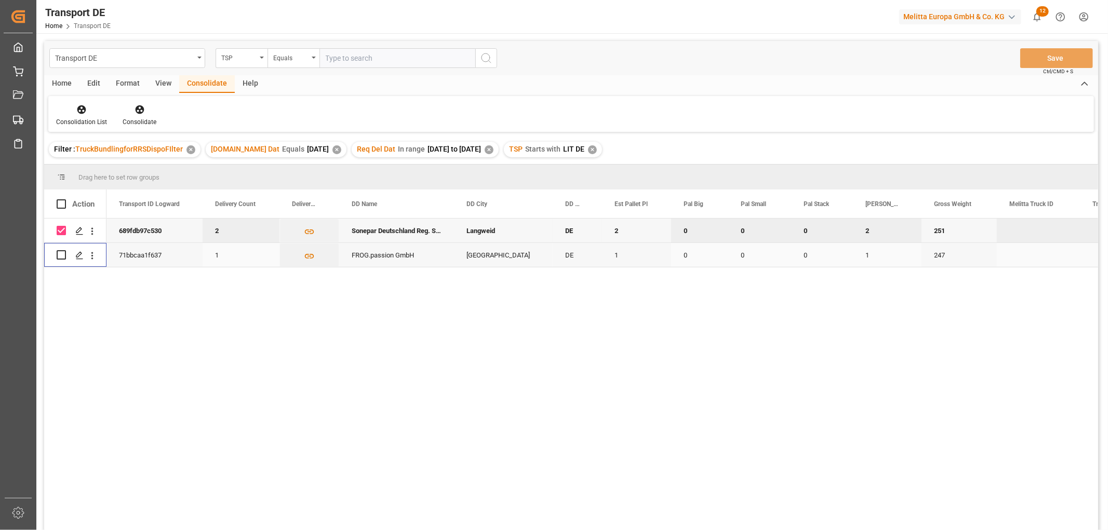
click at [60, 257] on input "Press Space to toggle row selection (unchecked)" at bounding box center [61, 254] width 9 height 9
checkbox input "true"
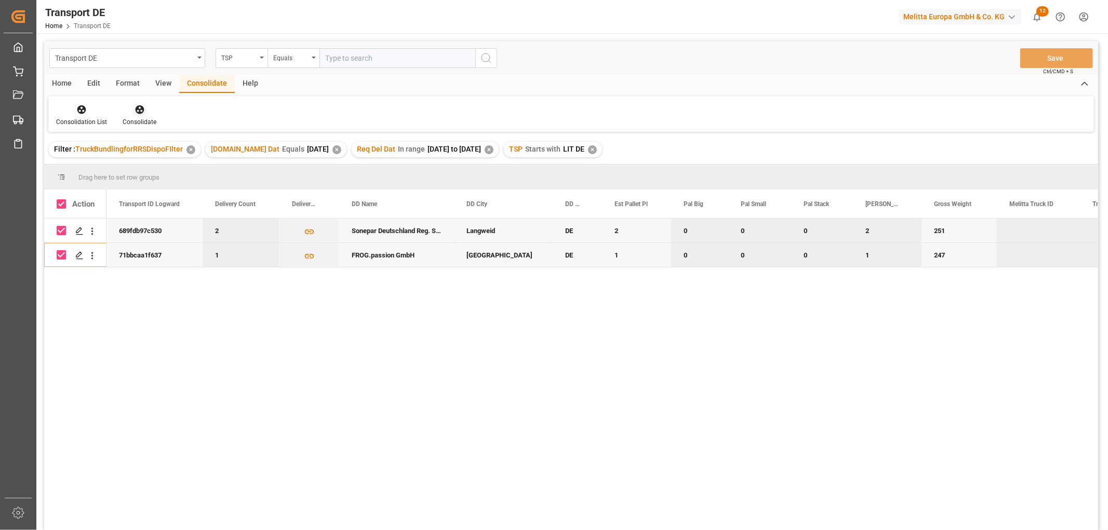
click at [137, 108] on icon at bounding box center [139, 109] width 9 height 9
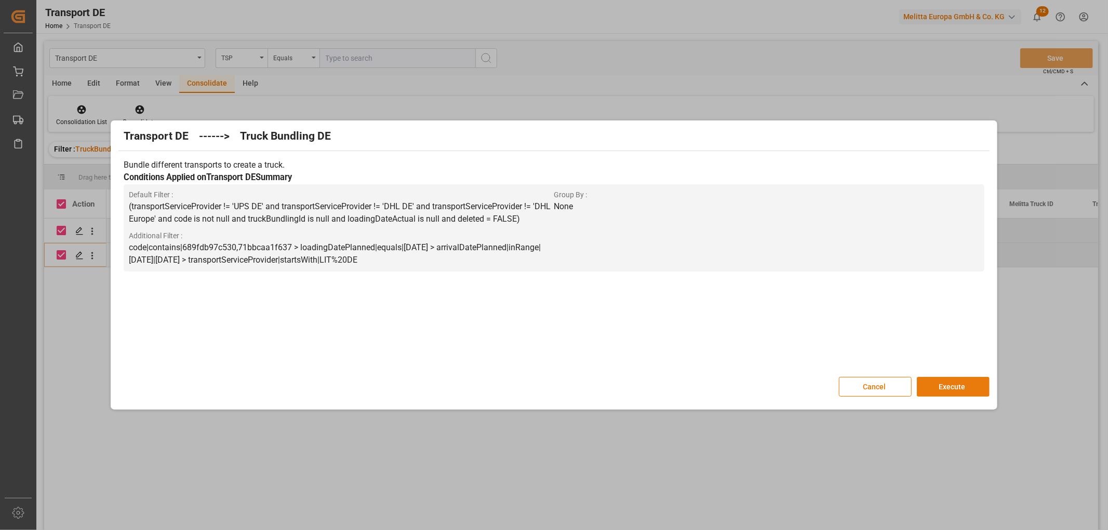
click at [951, 385] on button "Execute" at bounding box center [953, 387] width 73 height 20
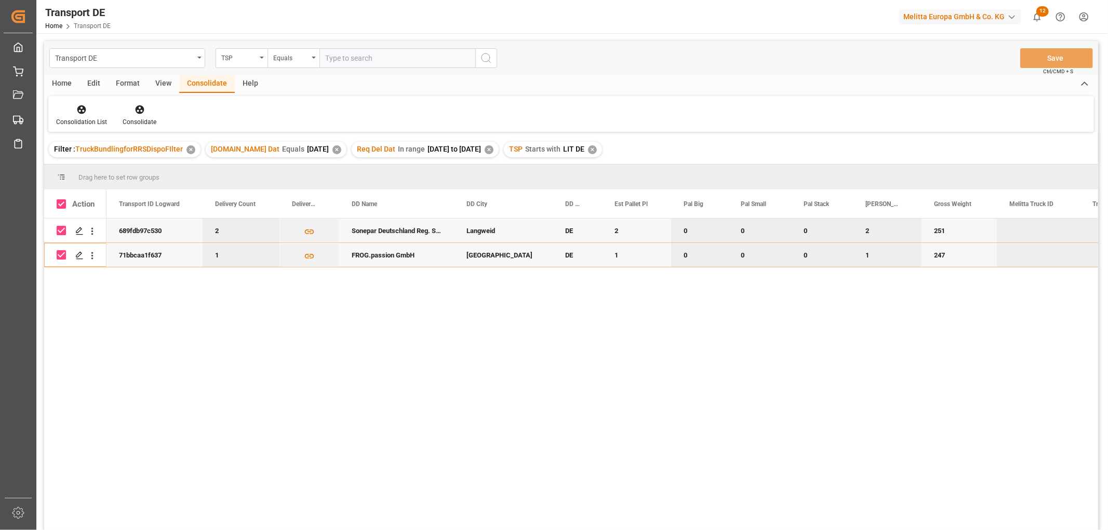
click at [60, 227] on input "Press Space to toggle row selection (checked)" at bounding box center [61, 230] width 9 height 9
checkbox input "false"
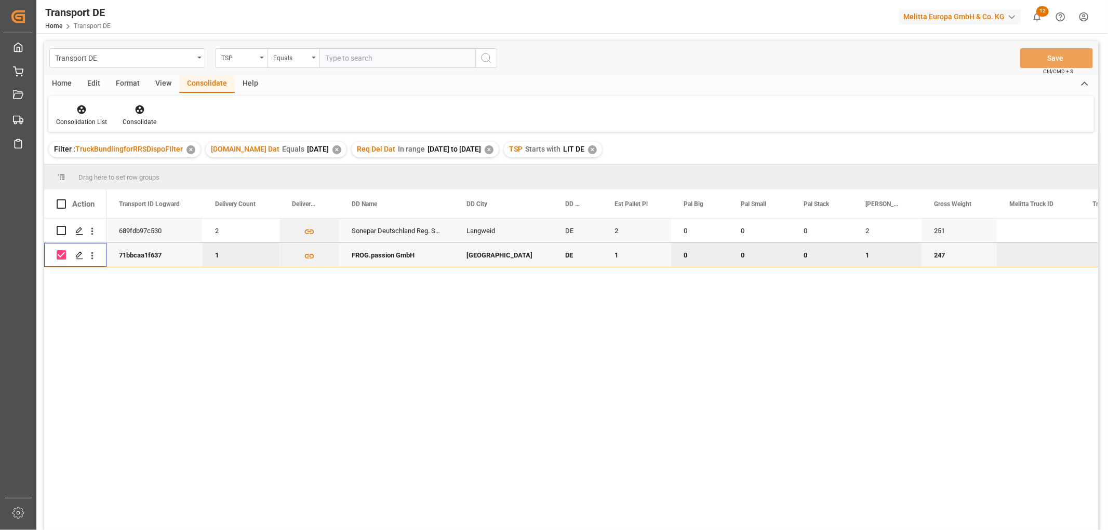
click at [61, 256] on input "Press Space to toggle row selection (checked)" at bounding box center [61, 254] width 9 height 9
checkbox input "false"
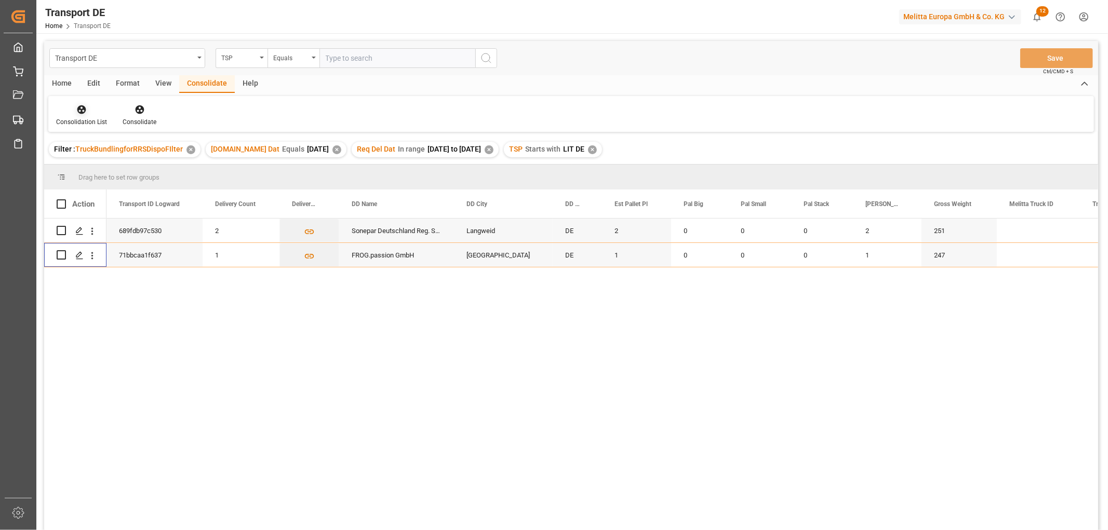
click at [82, 108] on icon at bounding box center [81, 109] width 9 height 9
click at [94, 168] on div "Transport DE TSP Equals Save Ctrl/CMD + S Home Edit Format View Consolidate Hel…" at bounding box center [571, 299] width 1054 height 517
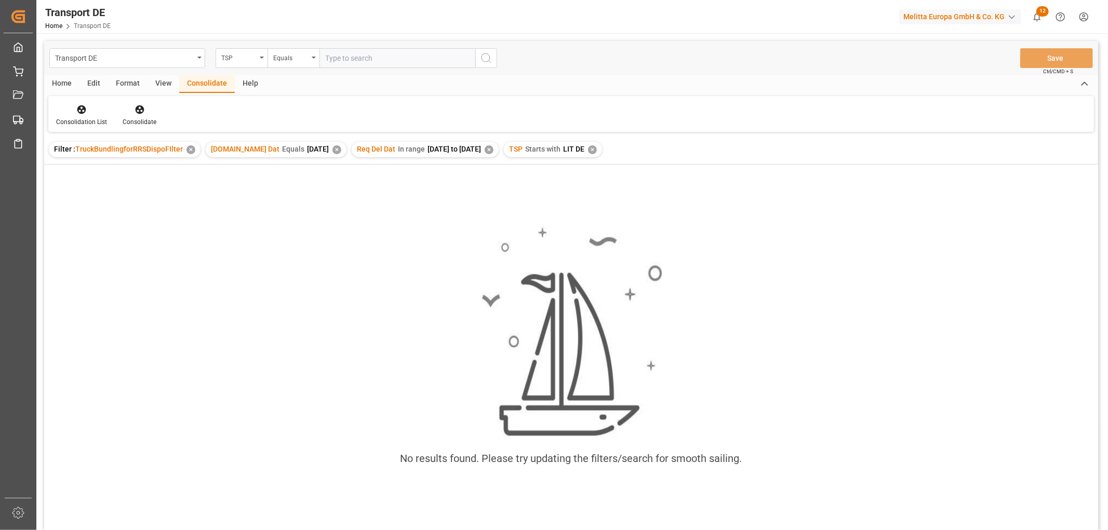
click at [594, 151] on div "✕" at bounding box center [592, 149] width 9 height 9
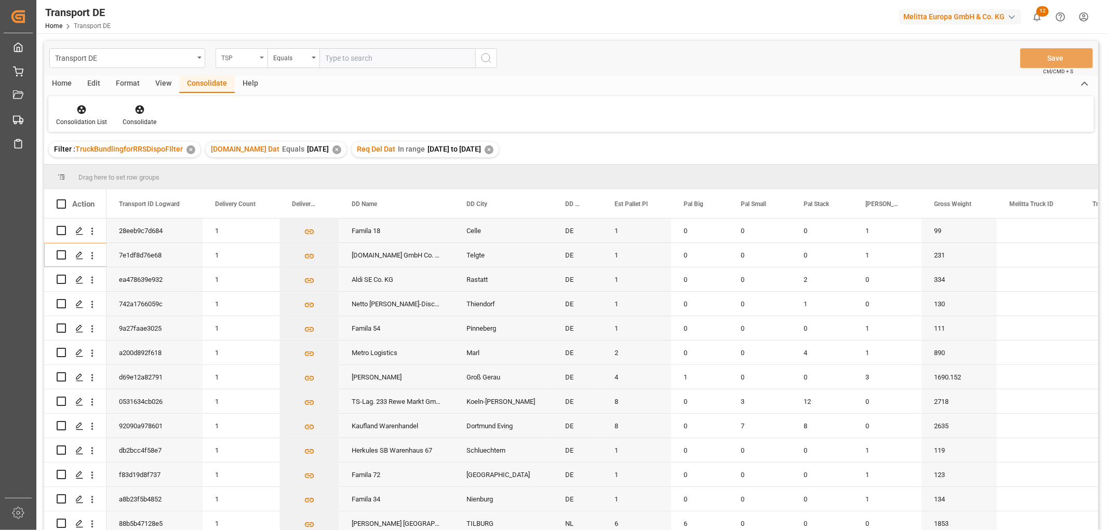
click at [239, 58] on div "TSP" at bounding box center [238, 57] width 35 height 12
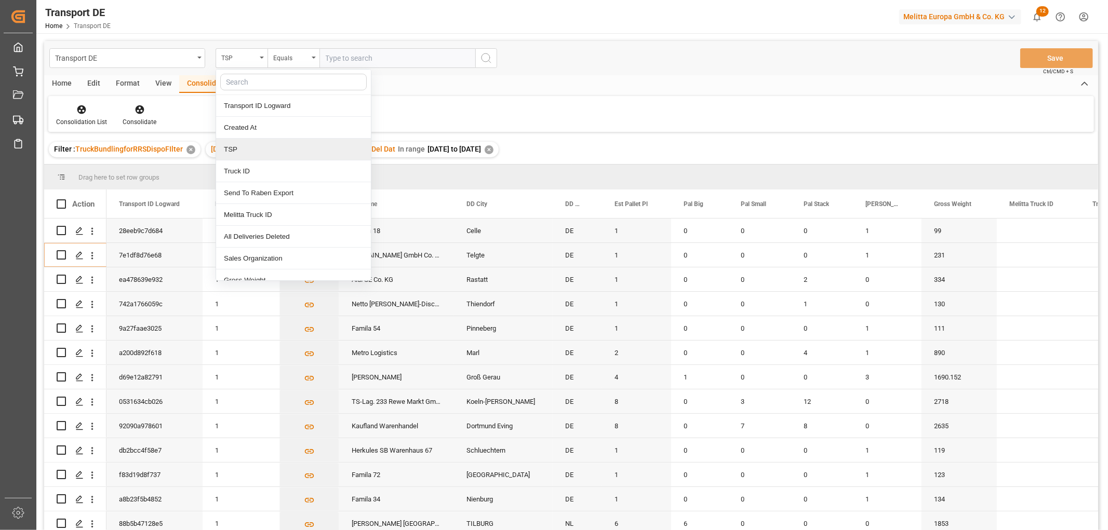
click at [245, 154] on div "TSP" at bounding box center [293, 150] width 155 height 22
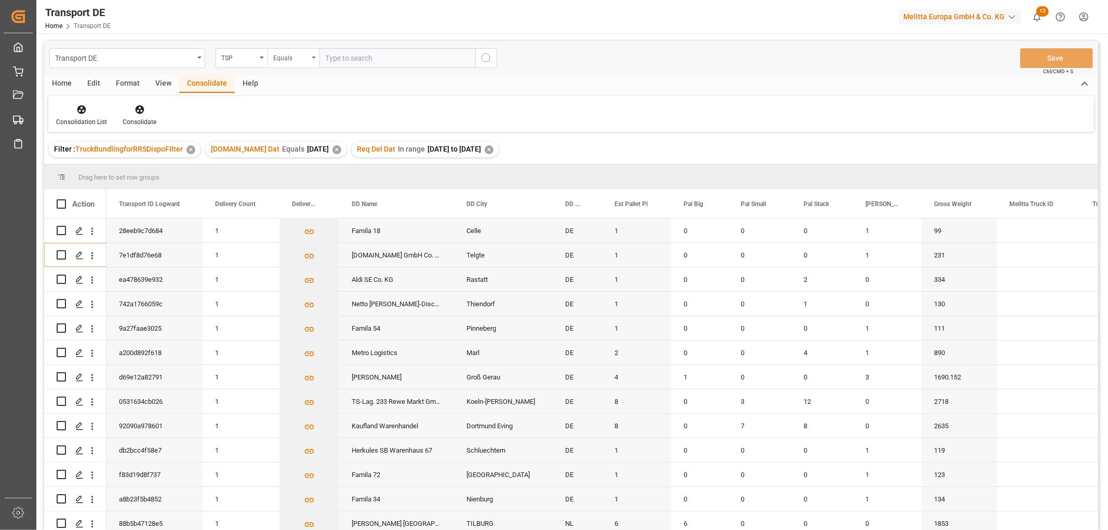
click at [291, 57] on div "Equals" at bounding box center [290, 57] width 35 height 12
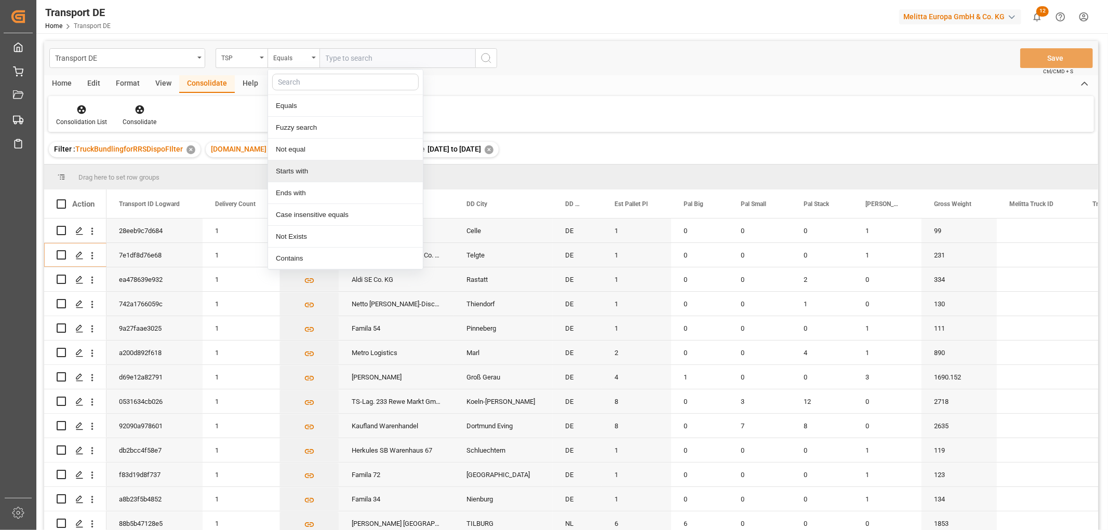
click at [293, 172] on div "Starts with" at bounding box center [345, 172] width 155 height 22
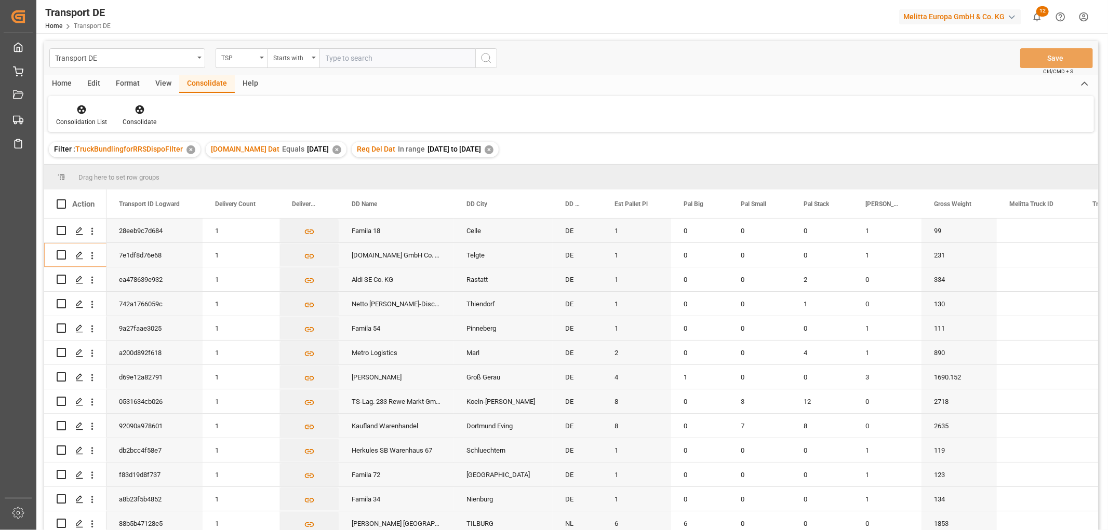
click at [331, 57] on input "text" at bounding box center [397, 58] width 156 height 20
type input "Moeller"
click at [484, 59] on icon "search button" at bounding box center [486, 58] width 12 height 12
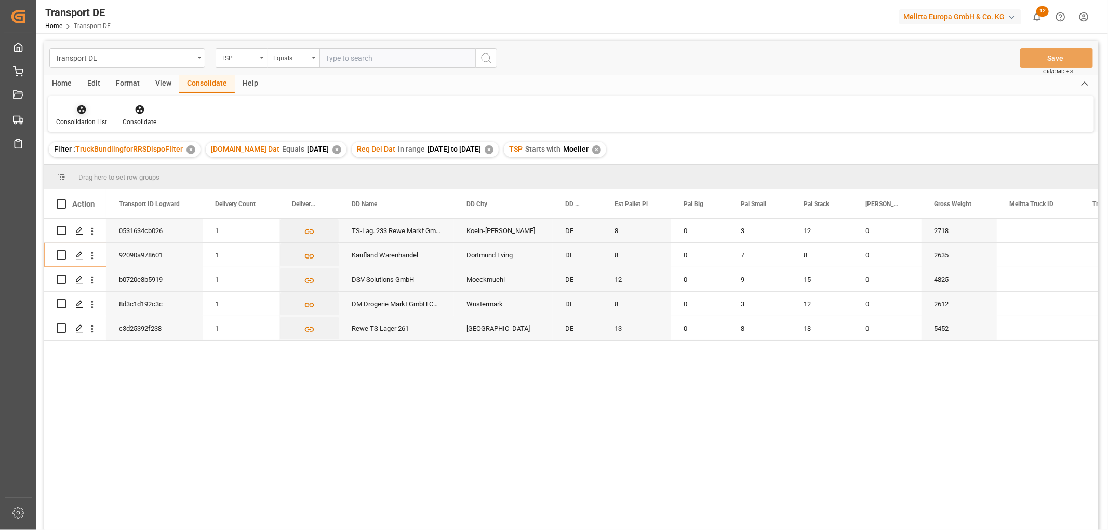
click at [78, 111] on icon at bounding box center [81, 109] width 10 height 10
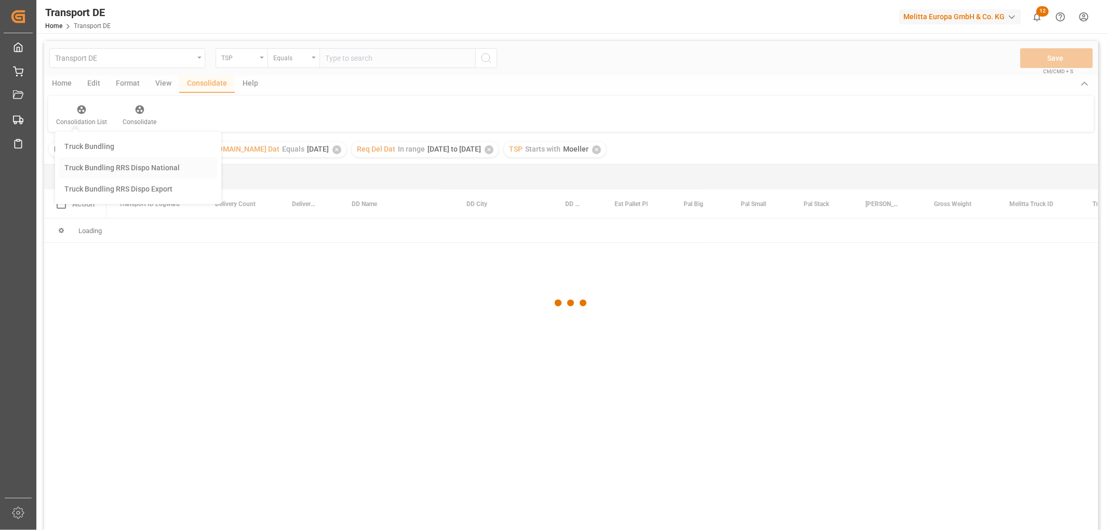
click at [96, 165] on div "Transport DE TSP Equals Save Ctrl/CMD + S Home Edit Format View Consolidate Hel…" at bounding box center [571, 299] width 1054 height 517
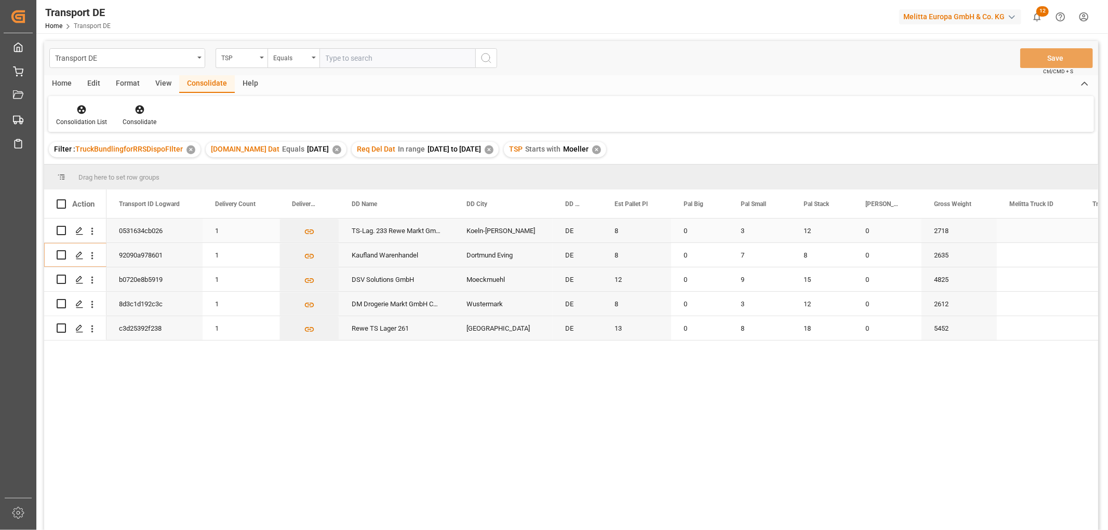
click at [63, 230] on input "Press Space to toggle row selection (unchecked)" at bounding box center [61, 230] width 9 height 9
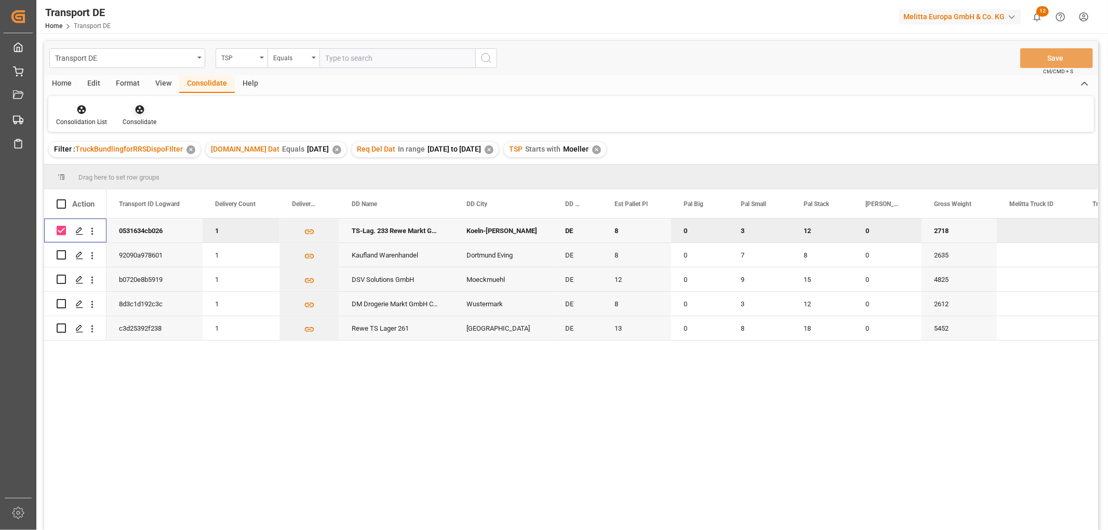
click at [142, 110] on icon at bounding box center [139, 109] width 9 height 9
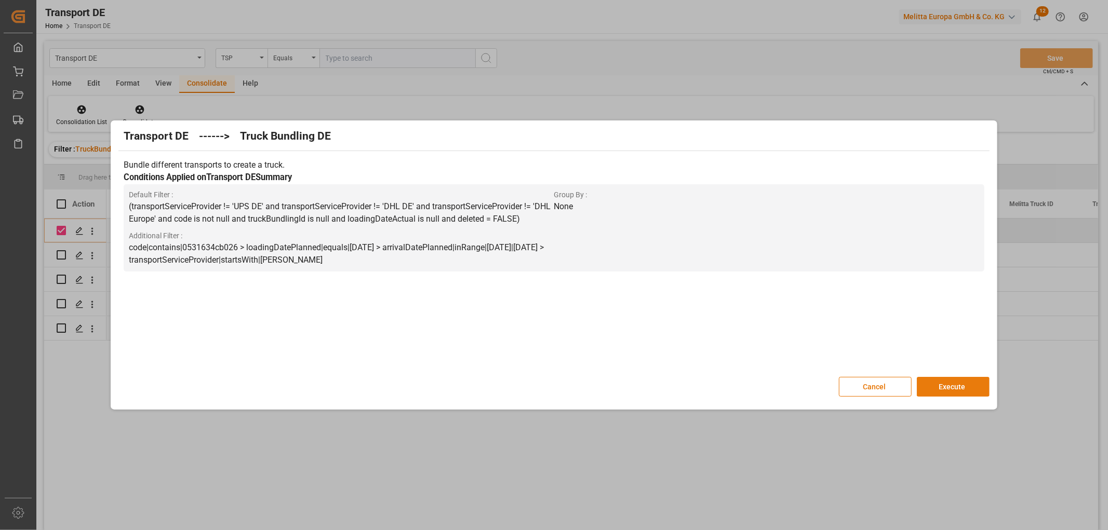
click at [956, 380] on button "Execute" at bounding box center [953, 387] width 73 height 20
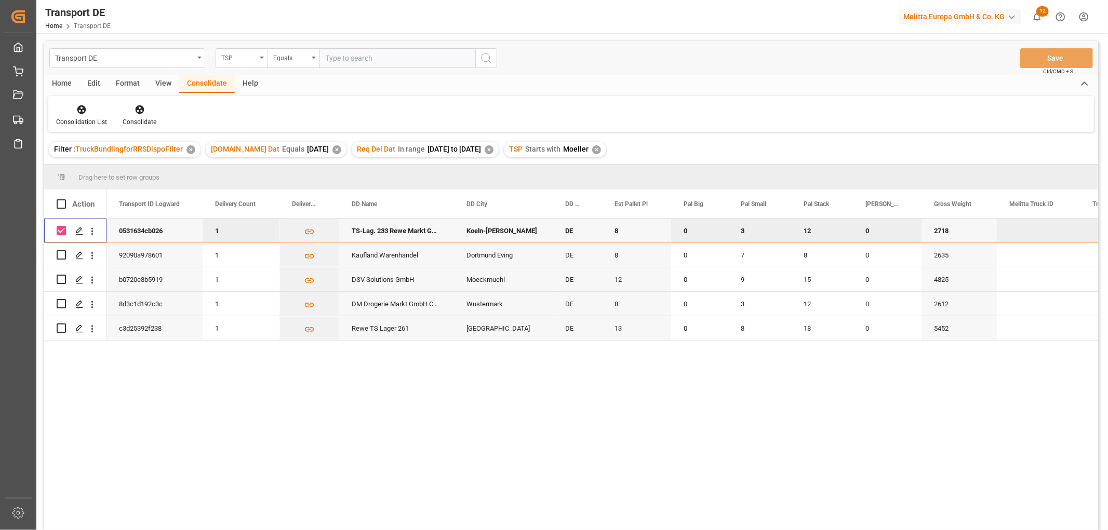
click at [61, 229] on input "Press Space to toggle row selection (checked)" at bounding box center [61, 230] width 9 height 9
checkbox input "false"
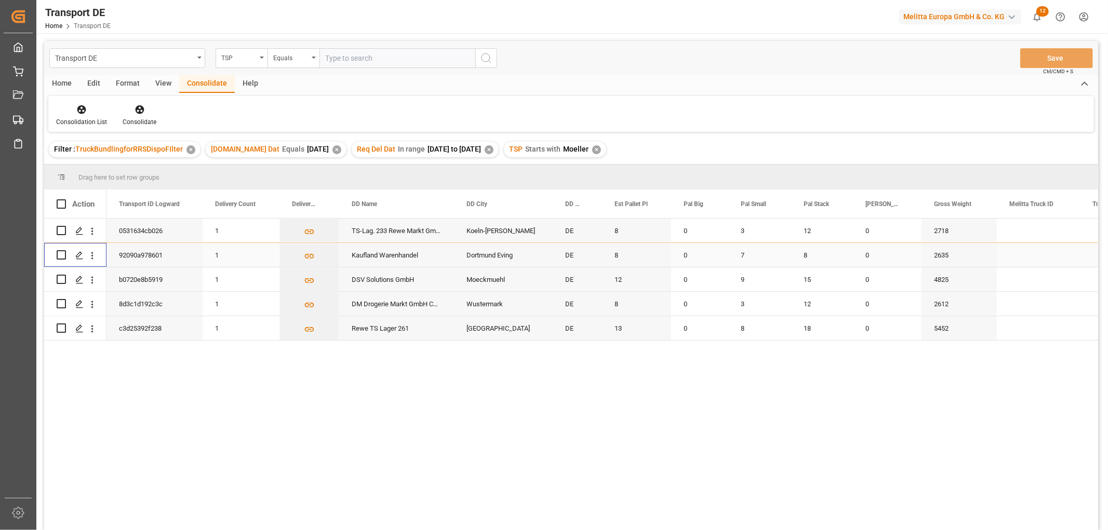
click at [61, 252] on input "Press Space to toggle row selection (unchecked)" at bounding box center [61, 254] width 9 height 9
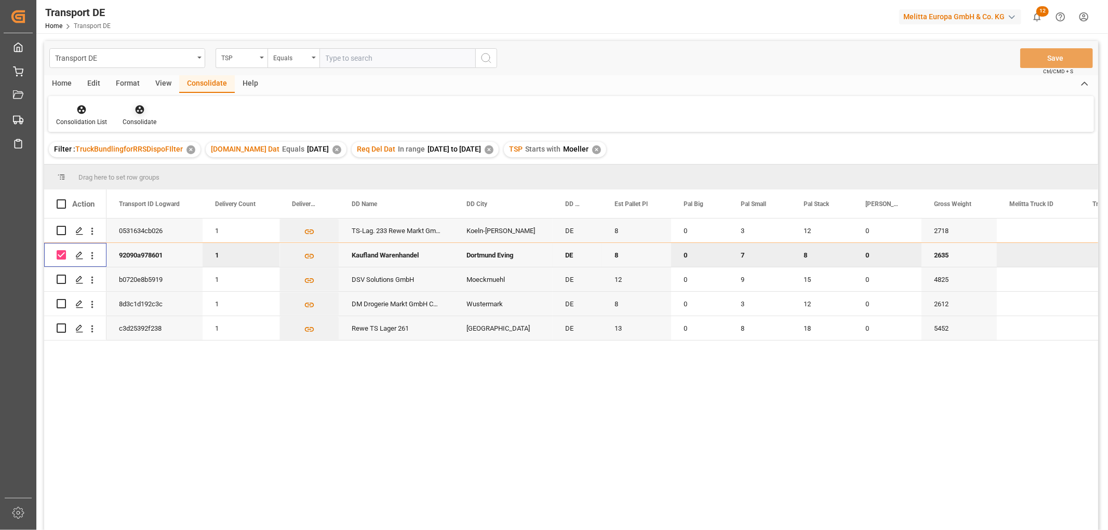
click at [137, 110] on icon at bounding box center [139, 109] width 9 height 9
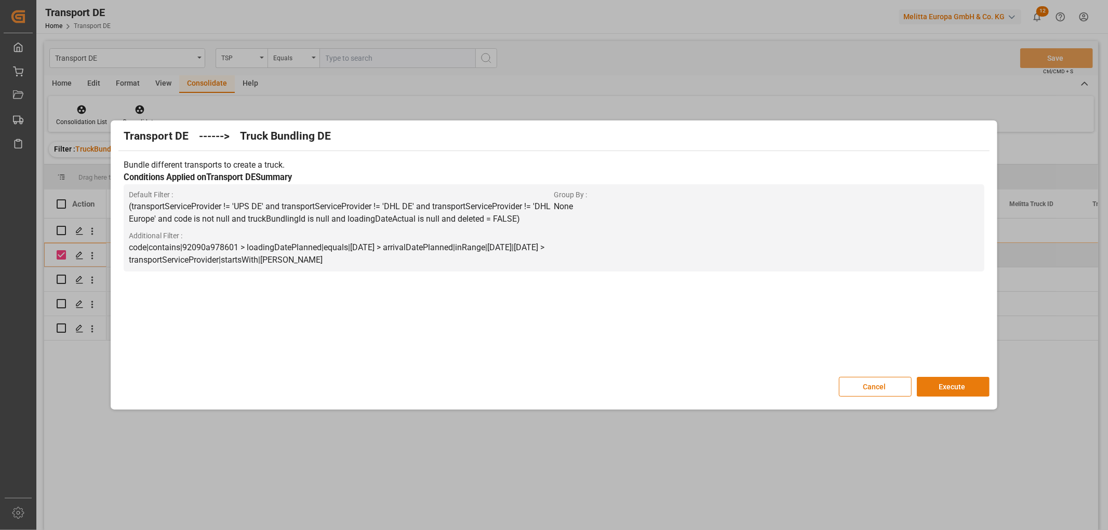
click at [964, 385] on button "Execute" at bounding box center [953, 387] width 73 height 20
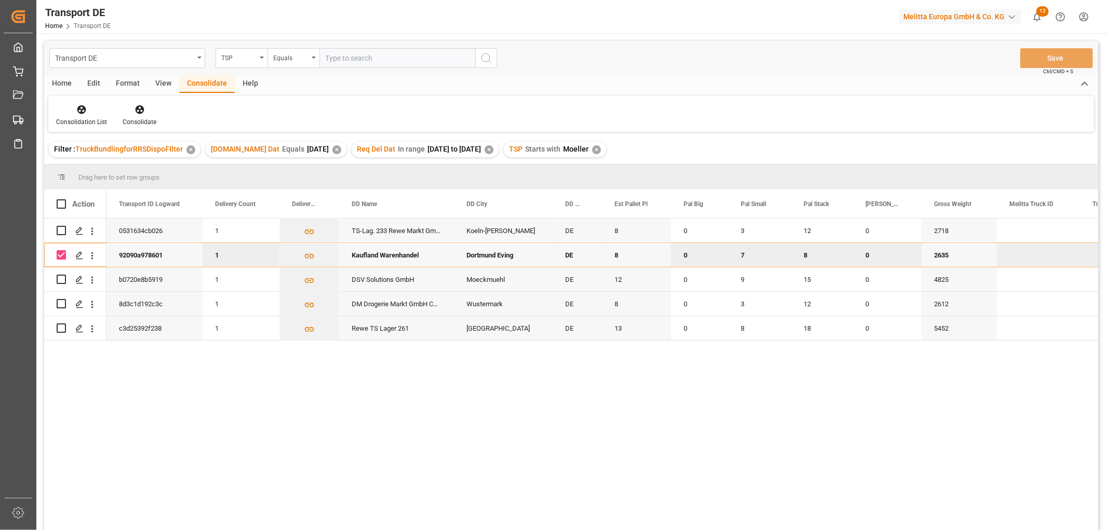
click at [60, 253] on input "Press Space to toggle row selection (checked)" at bounding box center [61, 254] width 9 height 9
checkbox input "false"
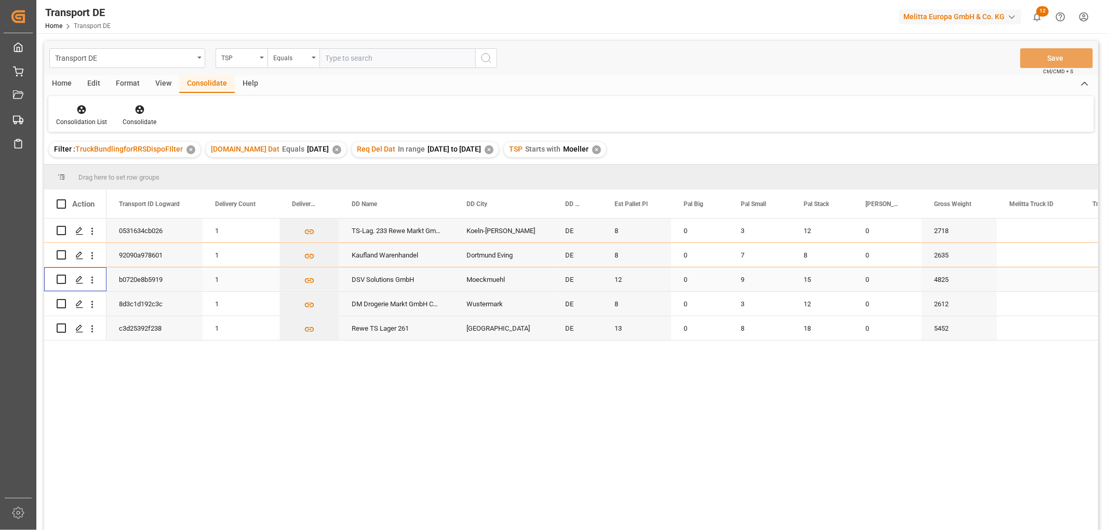
click at [60, 279] on input "Press Space to toggle row selection (unchecked)" at bounding box center [61, 279] width 9 height 9
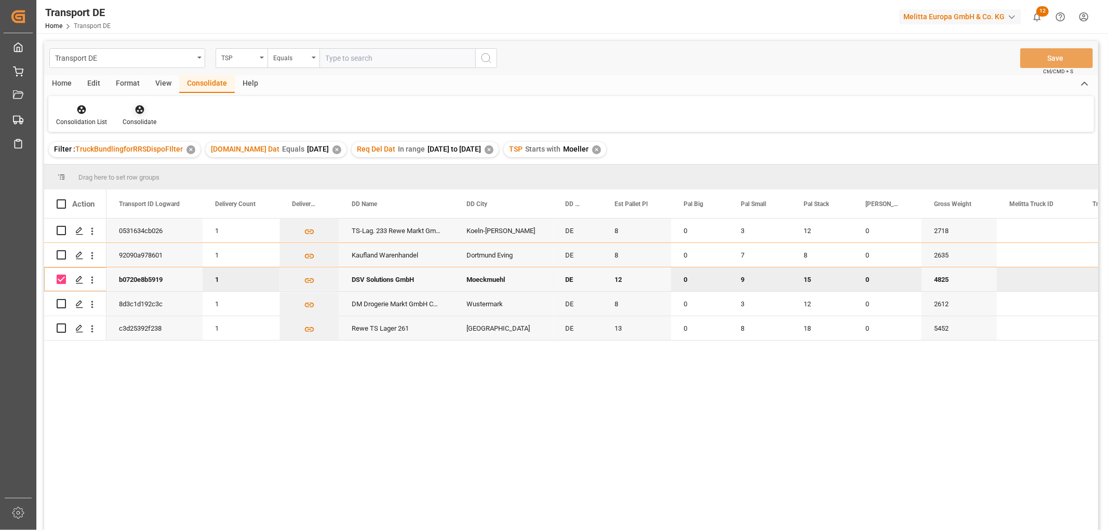
click at [137, 111] on icon at bounding box center [140, 109] width 10 height 10
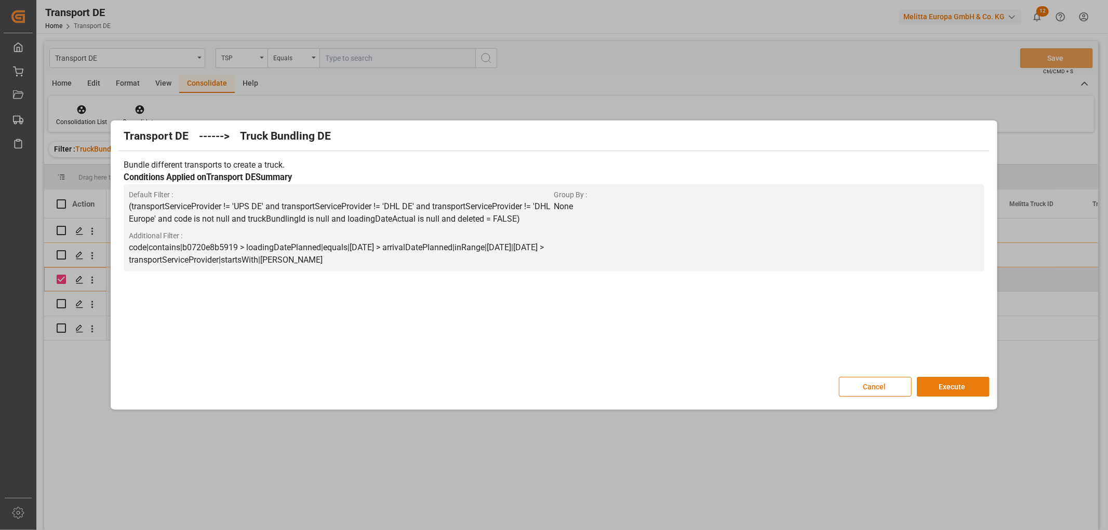
click at [946, 384] on button "Execute" at bounding box center [953, 387] width 73 height 20
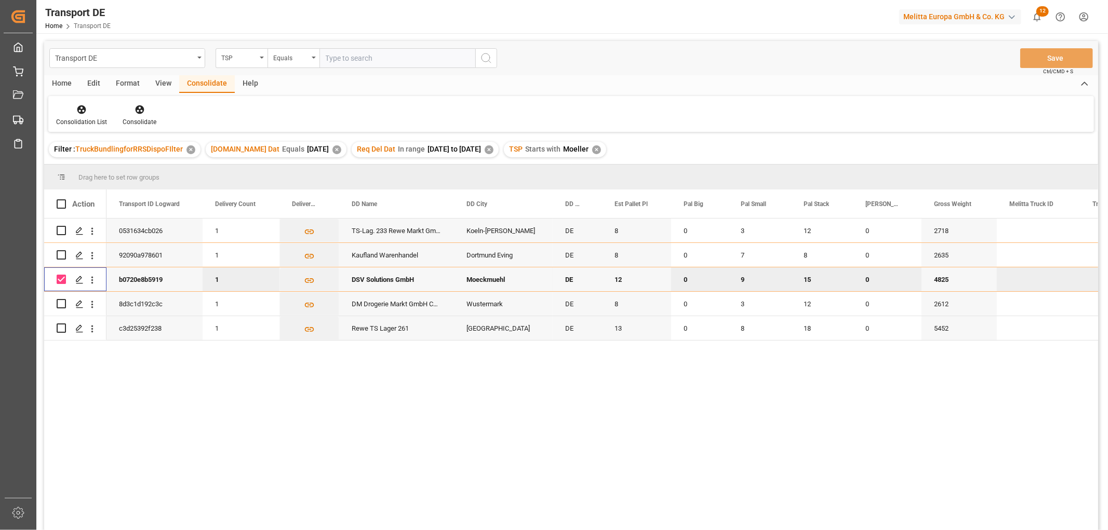
click at [62, 281] on input "Press Space to toggle row selection (checked)" at bounding box center [61, 279] width 9 height 9
checkbox input "false"
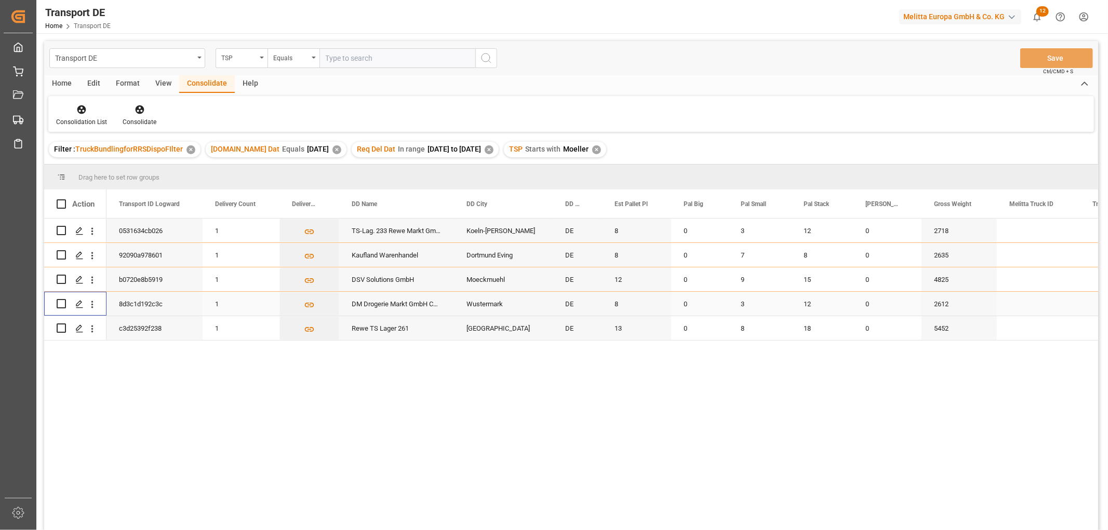
click at [59, 303] on input "Press Space to toggle row selection (unchecked)" at bounding box center [61, 303] width 9 height 9
click at [136, 113] on icon at bounding box center [140, 109] width 10 height 10
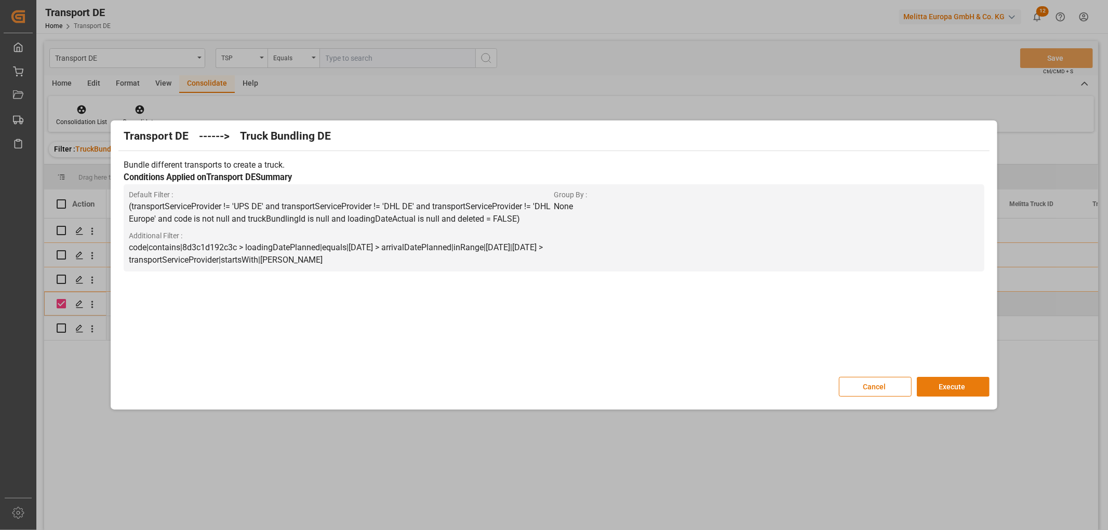
click at [952, 383] on button "Execute" at bounding box center [953, 387] width 73 height 20
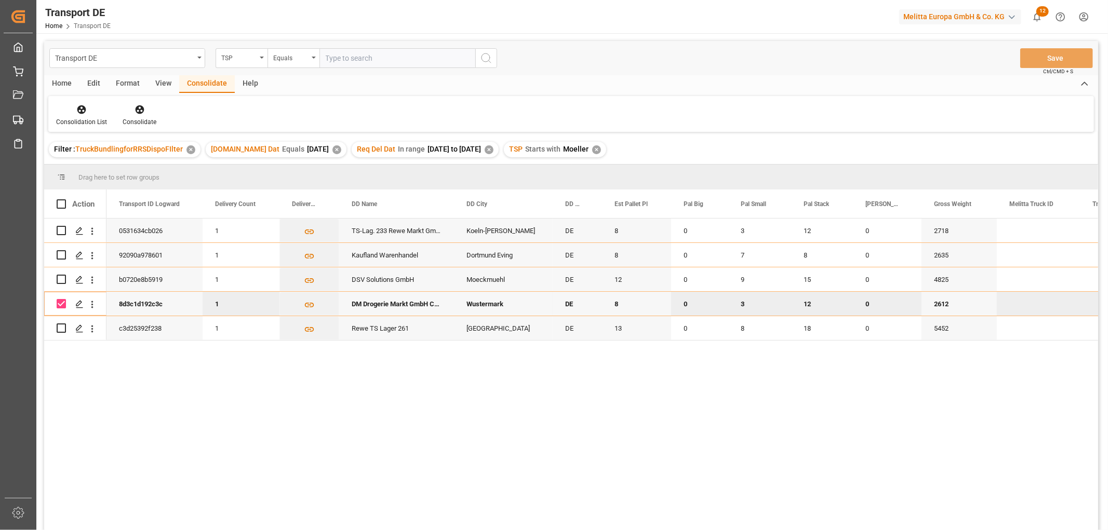
click at [60, 304] on input "Press Space to toggle row selection (checked)" at bounding box center [61, 303] width 9 height 9
checkbox input "false"
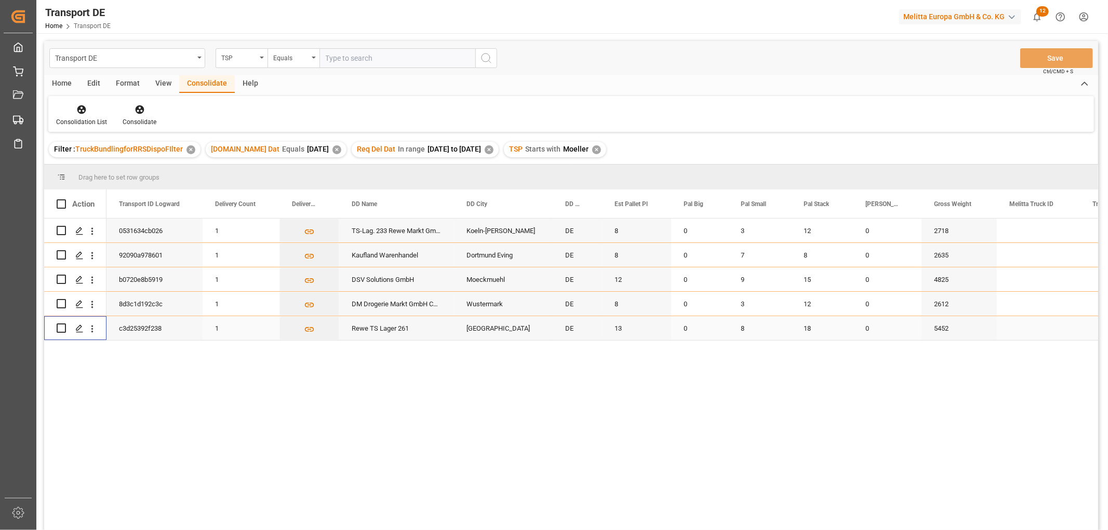
click at [62, 329] on input "Press Space to toggle row selection (unchecked)" at bounding box center [61, 328] width 9 height 9
click at [138, 108] on icon at bounding box center [140, 109] width 10 height 10
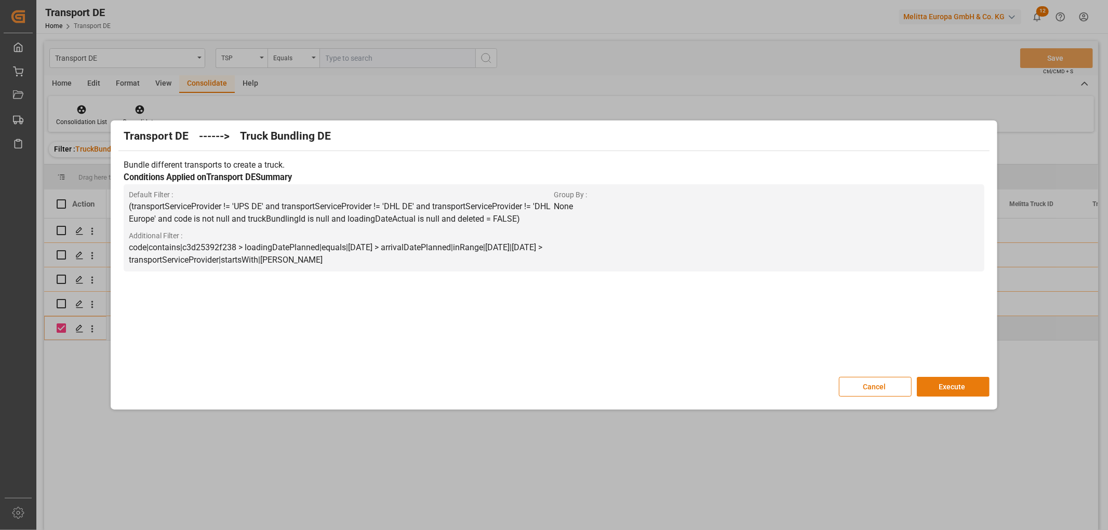
click at [941, 388] on button "Execute" at bounding box center [953, 387] width 73 height 20
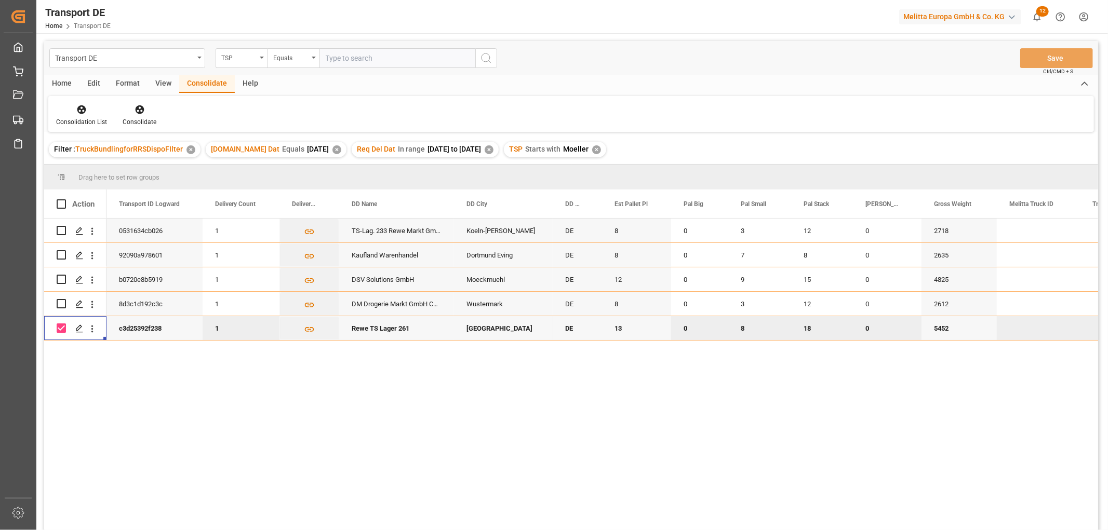
click at [56, 327] on div "Press SPACE to deselect this row." at bounding box center [75, 328] width 62 height 24
click at [64, 331] on input "Press Space to toggle row selection (checked)" at bounding box center [61, 328] width 9 height 9
checkbox input "false"
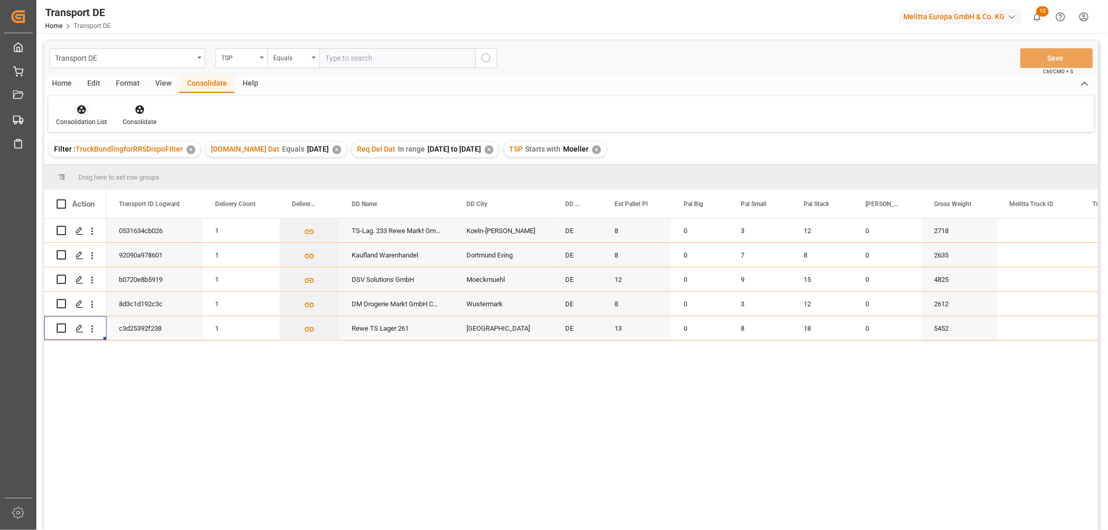
click at [76, 108] on icon at bounding box center [81, 109] width 10 height 10
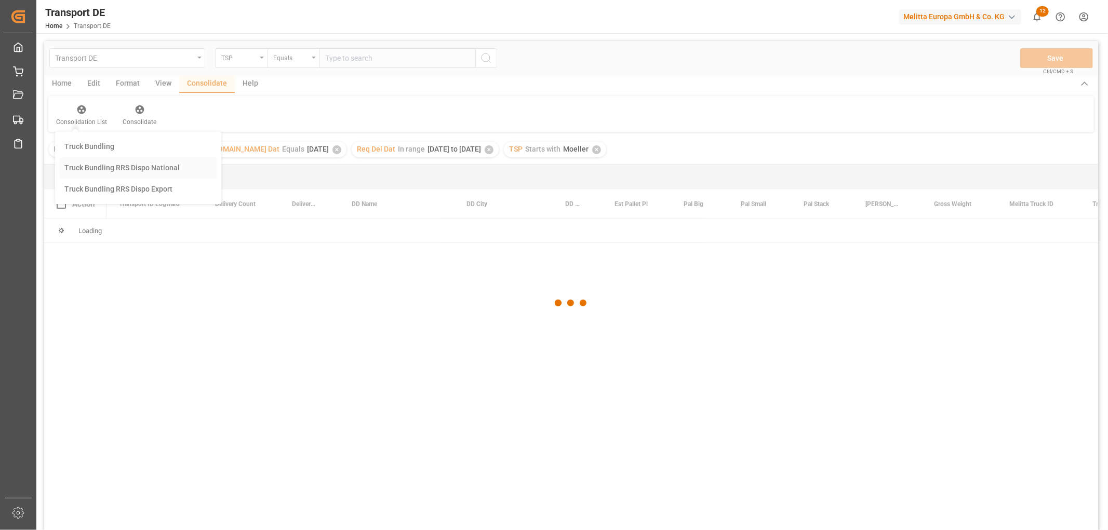
click at [90, 169] on div "Transport DE TSP Equals Save Ctrl/CMD + S Home Edit Format View Consolidate Hel…" at bounding box center [571, 299] width 1054 height 517
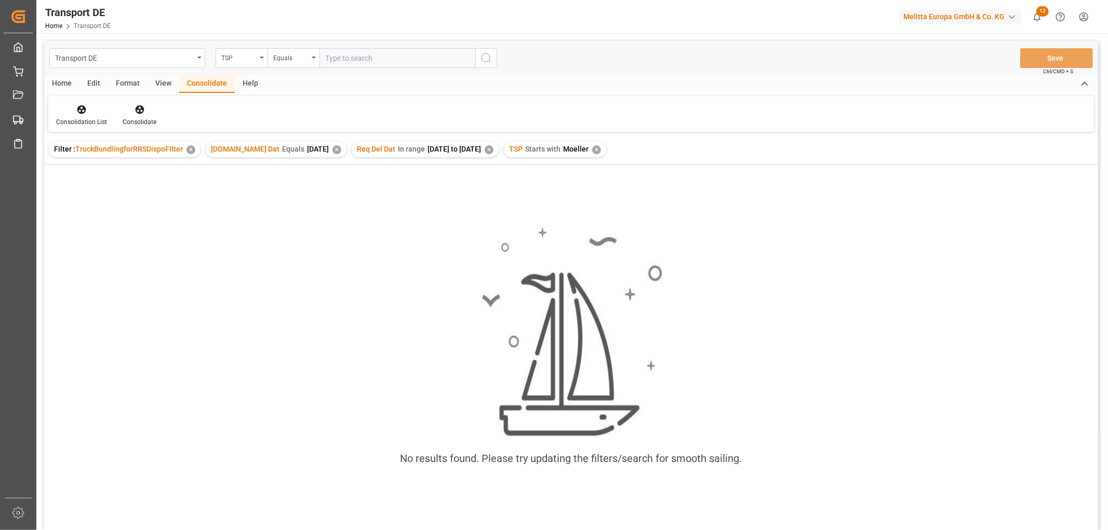
click at [599, 148] on div "✕" at bounding box center [596, 149] width 9 height 9
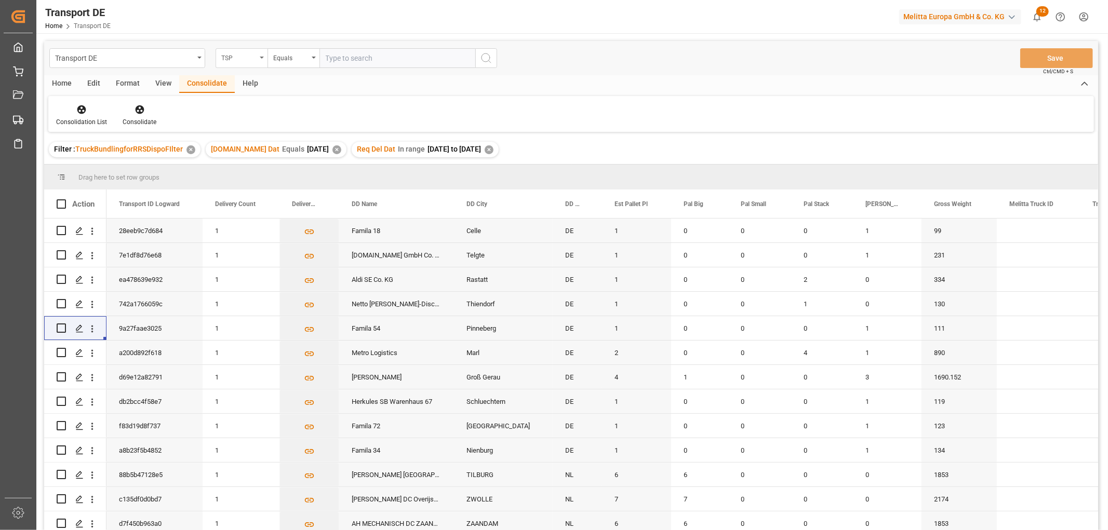
click at [229, 55] on div "TSP" at bounding box center [238, 57] width 35 height 12
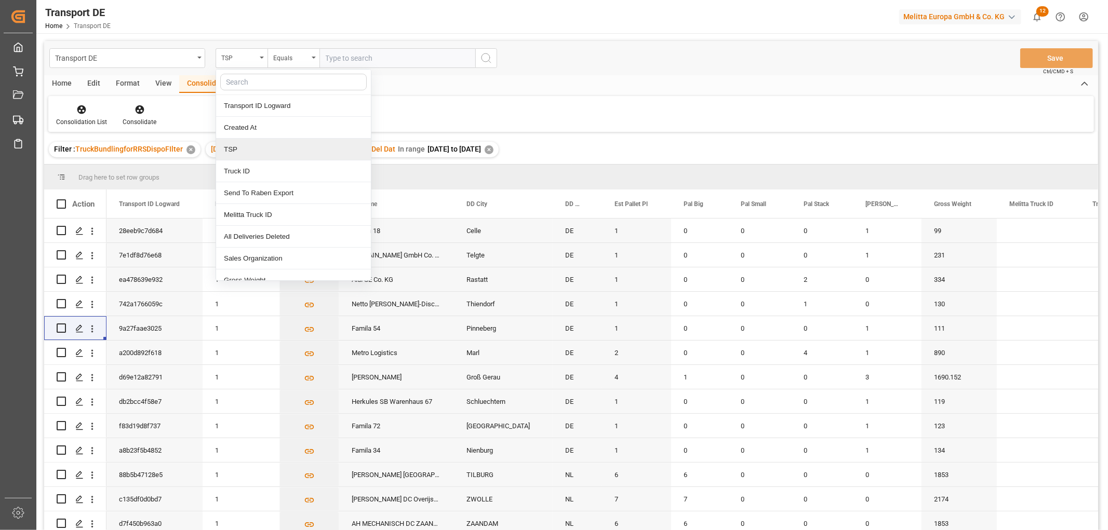
click at [230, 155] on div "TSP" at bounding box center [293, 150] width 155 height 22
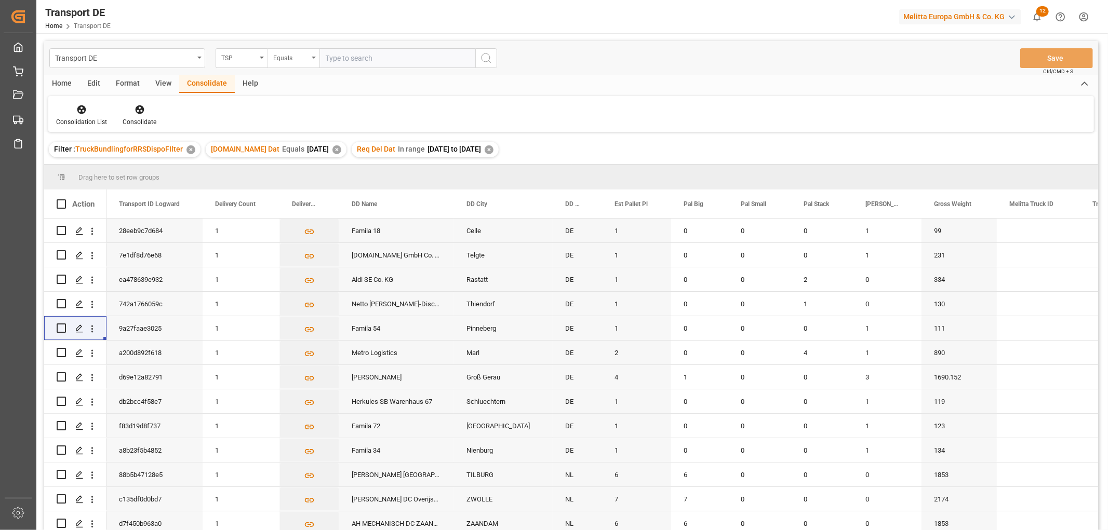
click at [288, 54] on div "Equals" at bounding box center [290, 57] width 35 height 12
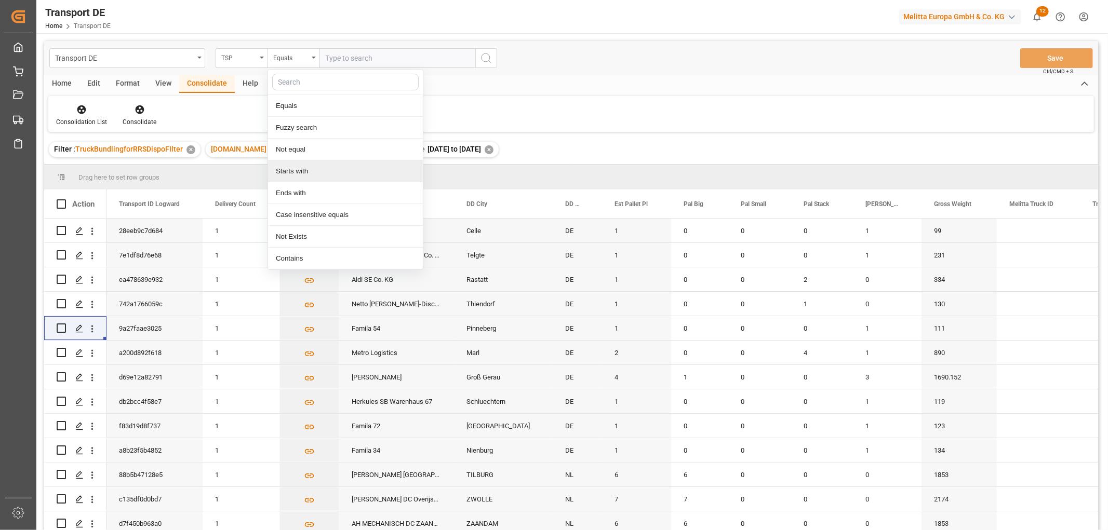
click at [288, 174] on div "Starts with" at bounding box center [345, 172] width 155 height 22
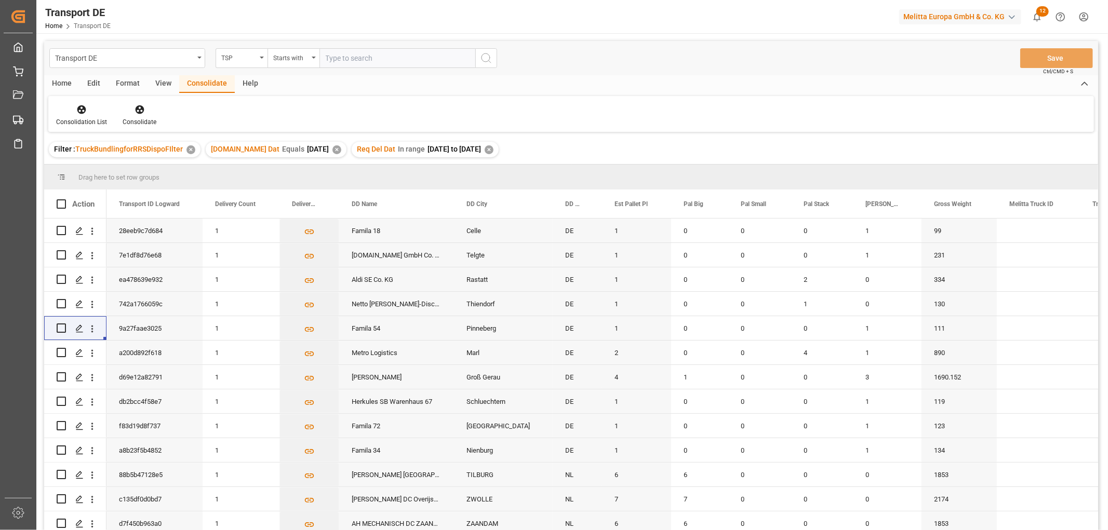
click at [339, 56] on input "text" at bounding box center [397, 58] width 156 height 20
type input "Hartmann"
click at [485, 59] on icon "search button" at bounding box center [486, 58] width 12 height 12
click at [83, 113] on icon at bounding box center [81, 109] width 10 height 10
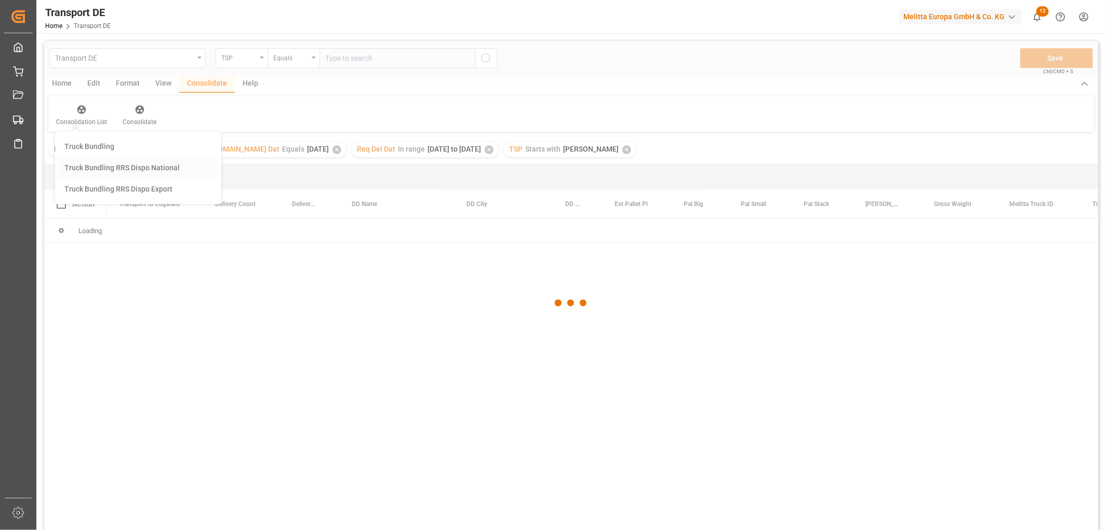
click at [89, 170] on div "Transport DE TSP Equals Save Ctrl/CMD + S Home Edit Format View Consolidate Hel…" at bounding box center [571, 299] width 1054 height 517
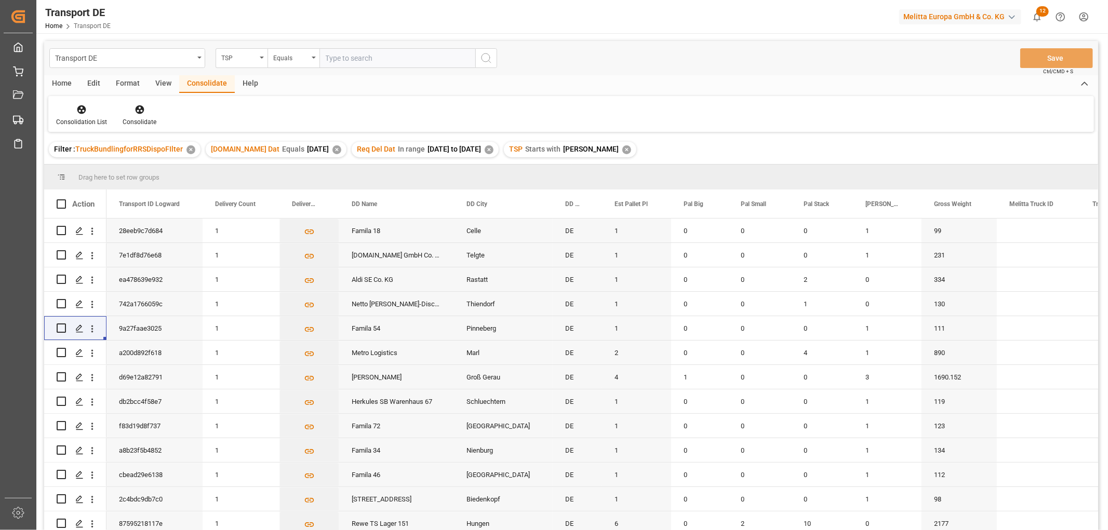
click at [68, 83] on div "Home" at bounding box center [61, 84] width 35 height 18
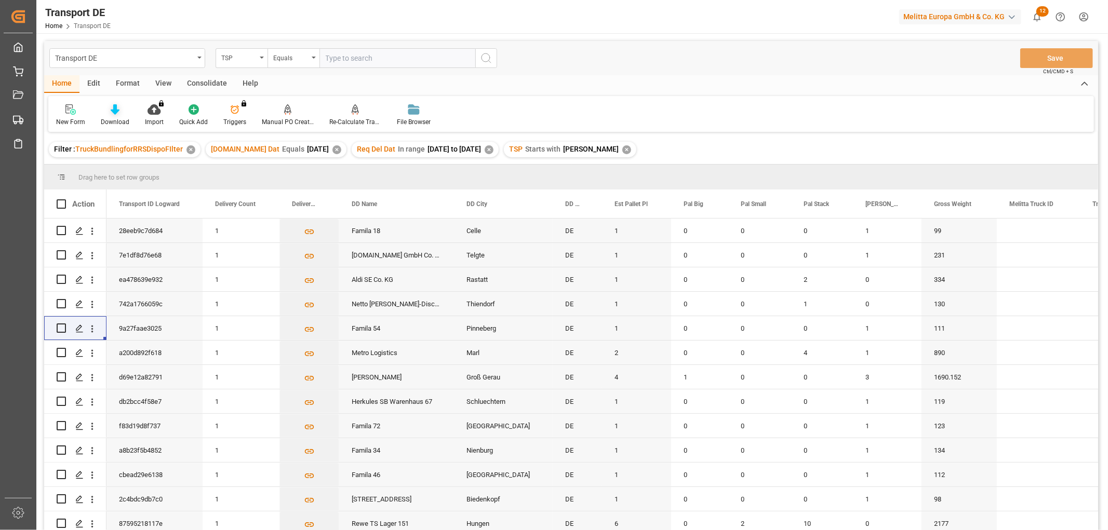
click at [113, 116] on div "Download" at bounding box center [115, 115] width 44 height 23
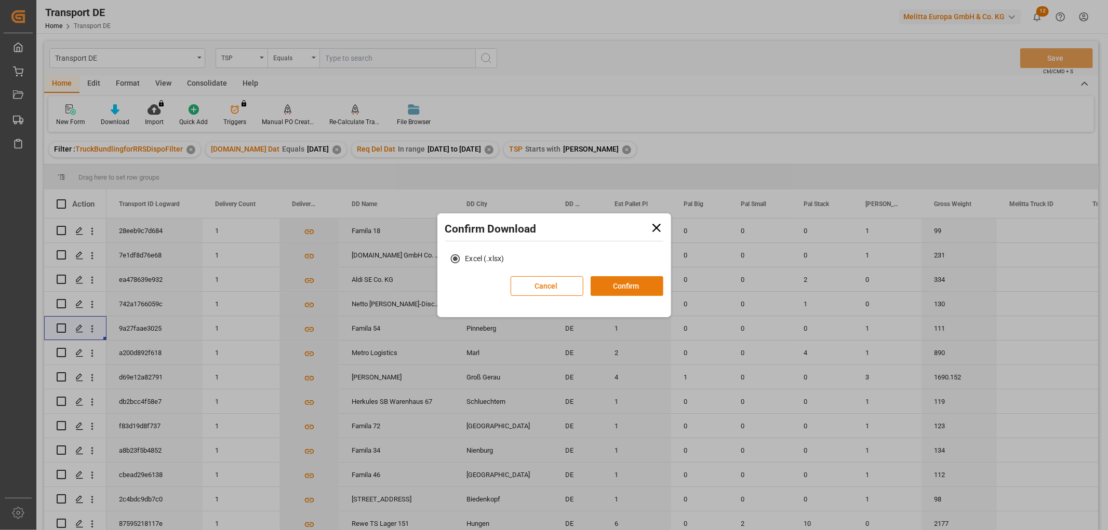
click at [626, 283] on button "Confirm" at bounding box center [627, 286] width 73 height 20
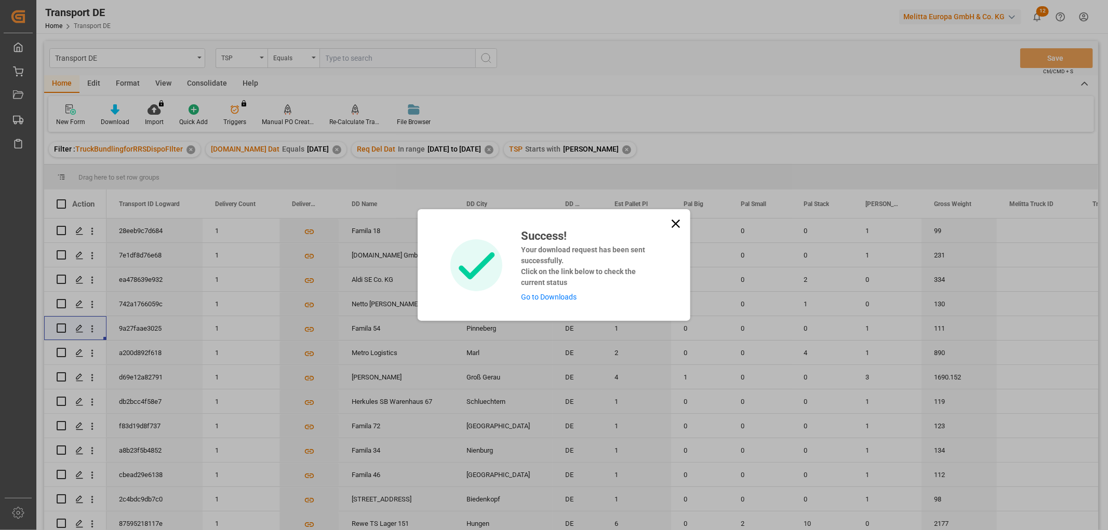
click at [566, 297] on link "Go to Downloads" at bounding box center [549, 297] width 56 height 8
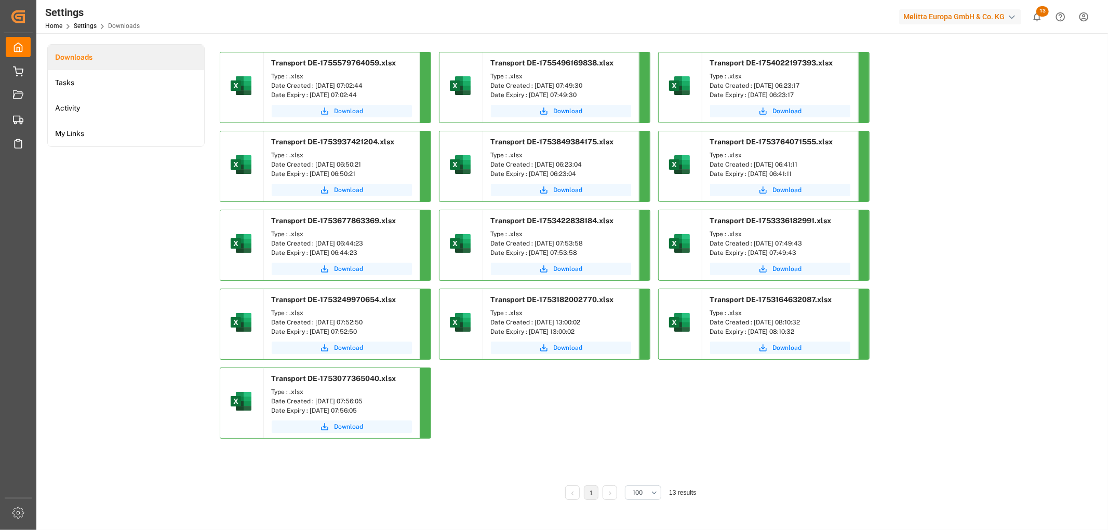
click at [338, 113] on span "Download" at bounding box center [349, 110] width 29 height 9
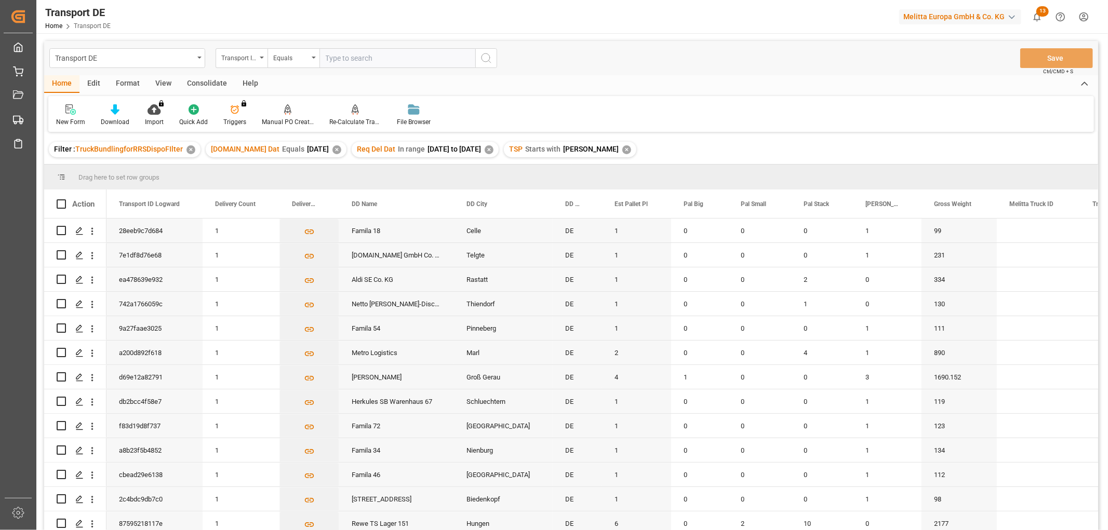
click at [198, 81] on div "Consolidate" at bounding box center [207, 84] width 56 height 18
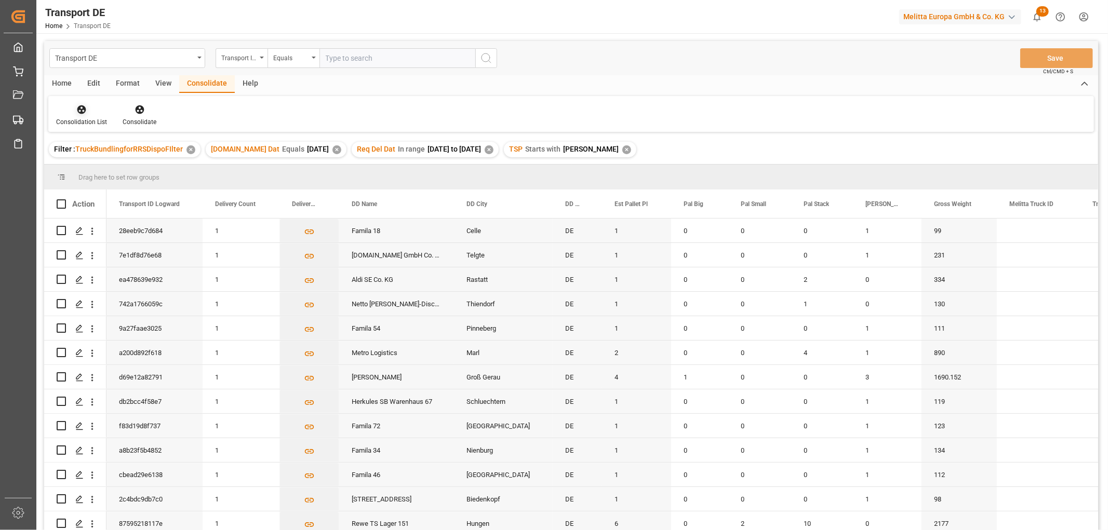
click at [78, 108] on icon at bounding box center [81, 109] width 9 height 9
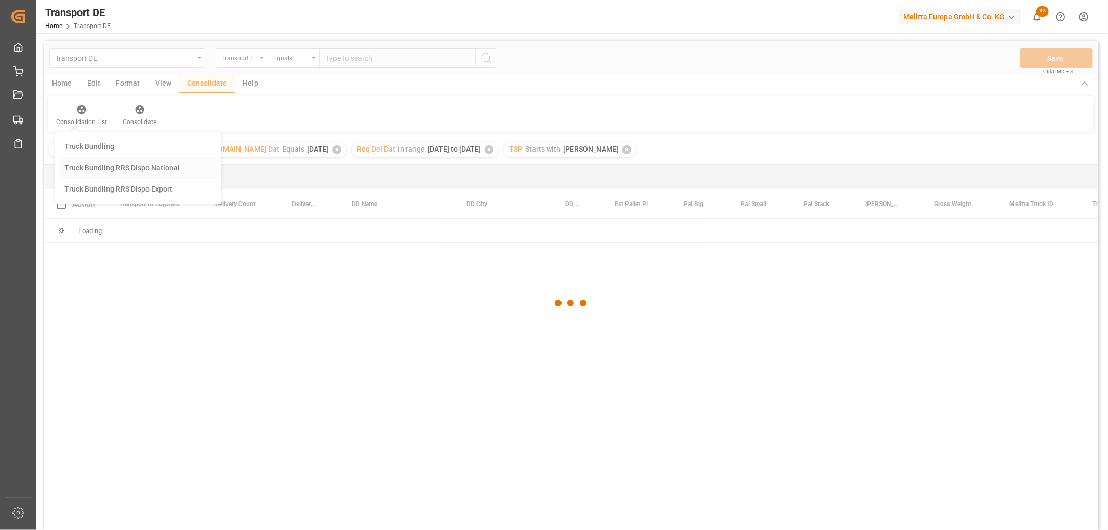
click at [91, 168] on div "Transport DE Transport ID Logward Equals Save Ctrl/CMD + S Home Edit Format Vie…" at bounding box center [571, 299] width 1054 height 517
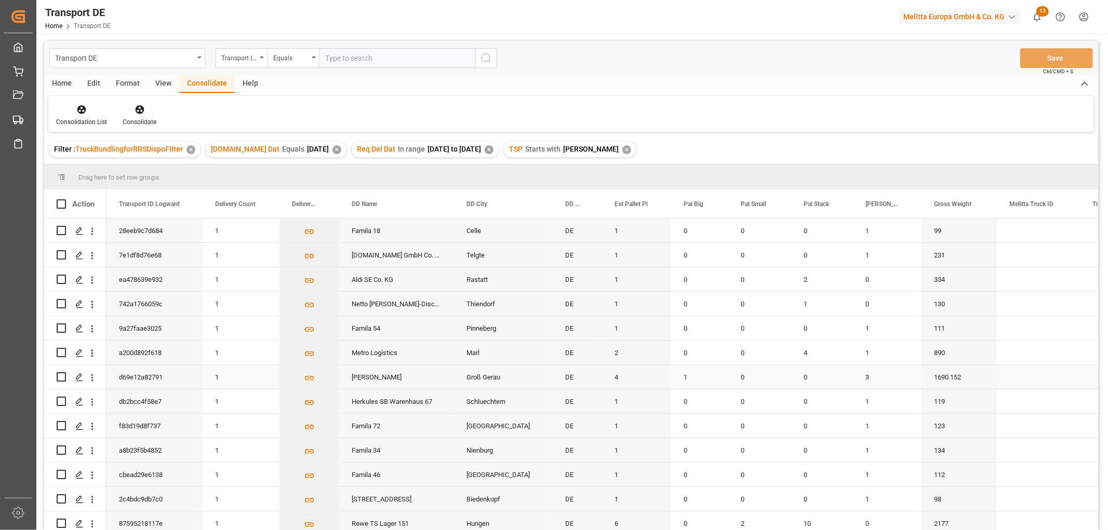
scroll to position [115, 0]
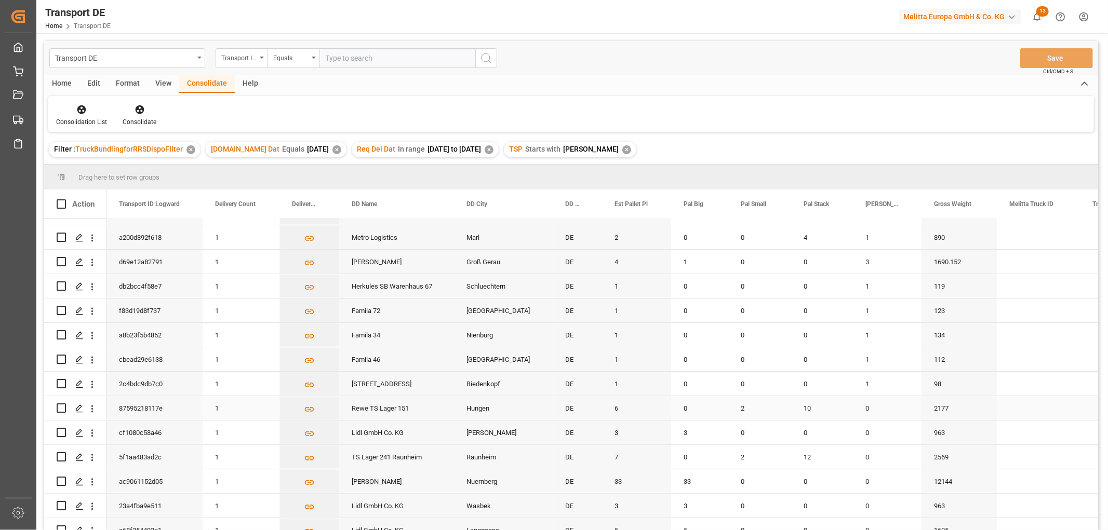
click at [61, 407] on input "Press Space to toggle row selection (unchecked)" at bounding box center [61, 408] width 9 height 9
click at [138, 108] on icon at bounding box center [140, 109] width 10 height 10
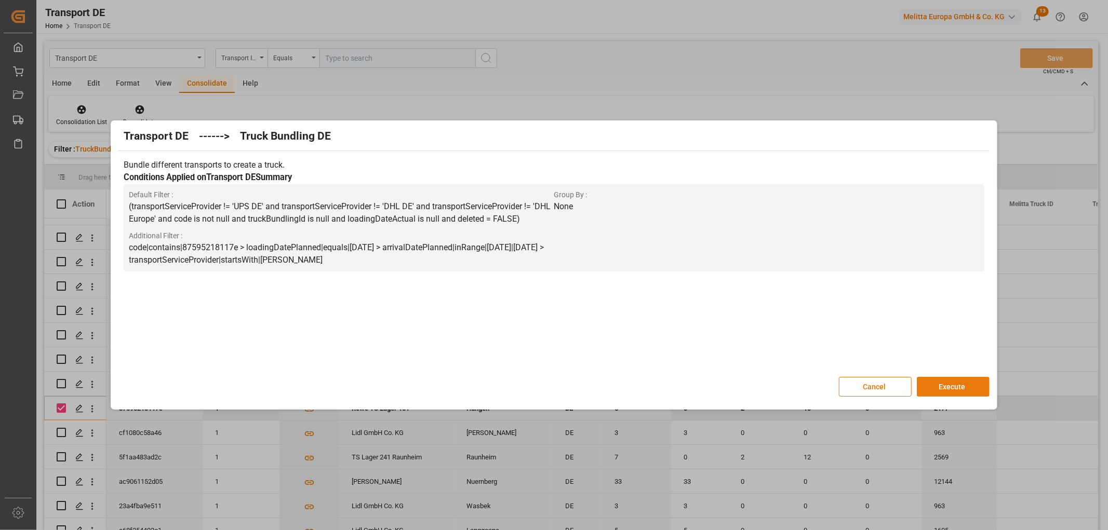
click at [953, 385] on button "Execute" at bounding box center [953, 387] width 73 height 20
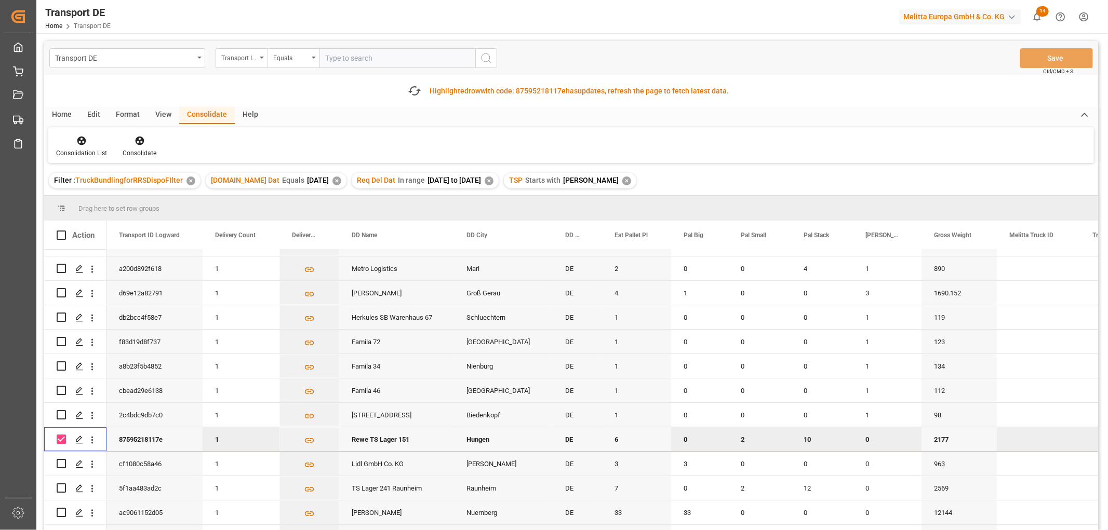
click at [61, 435] on input "Press Space to toggle row selection (checked)" at bounding box center [61, 439] width 9 height 9
checkbox input "false"
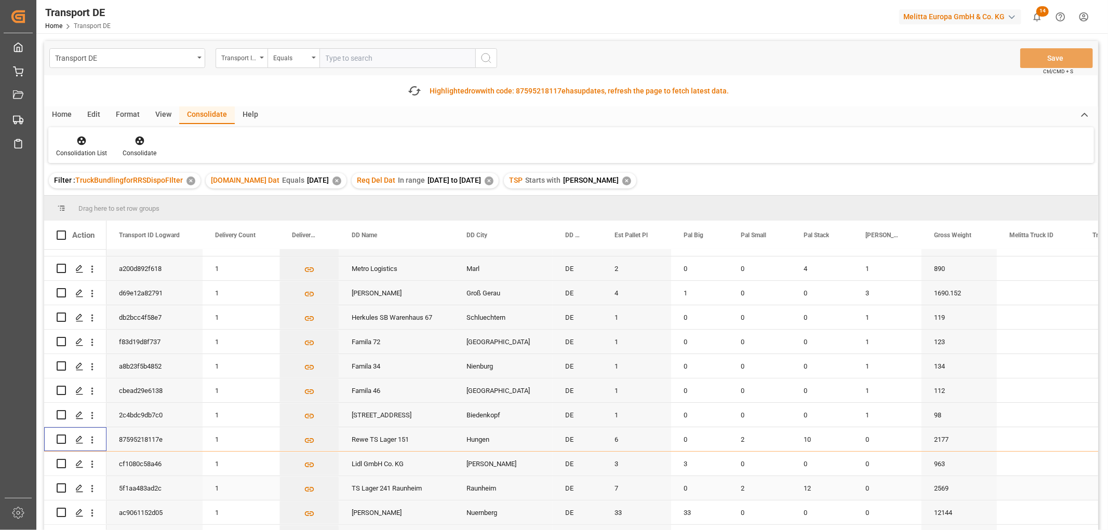
click at [61, 489] on input "Press Space to toggle row selection (unchecked)" at bounding box center [61, 488] width 9 height 9
click at [140, 140] on icon at bounding box center [139, 141] width 9 height 9
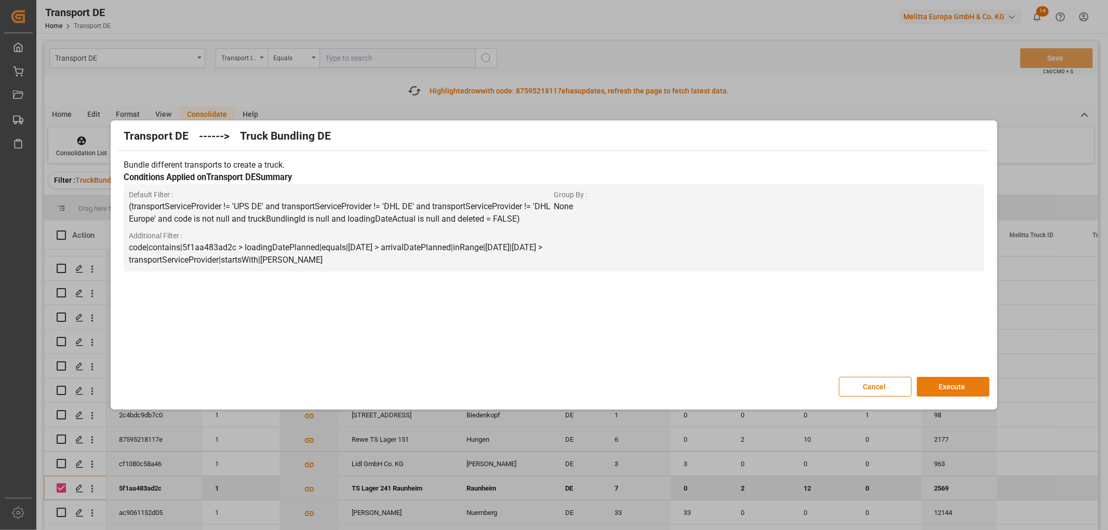
click at [956, 387] on button "Execute" at bounding box center [953, 387] width 73 height 20
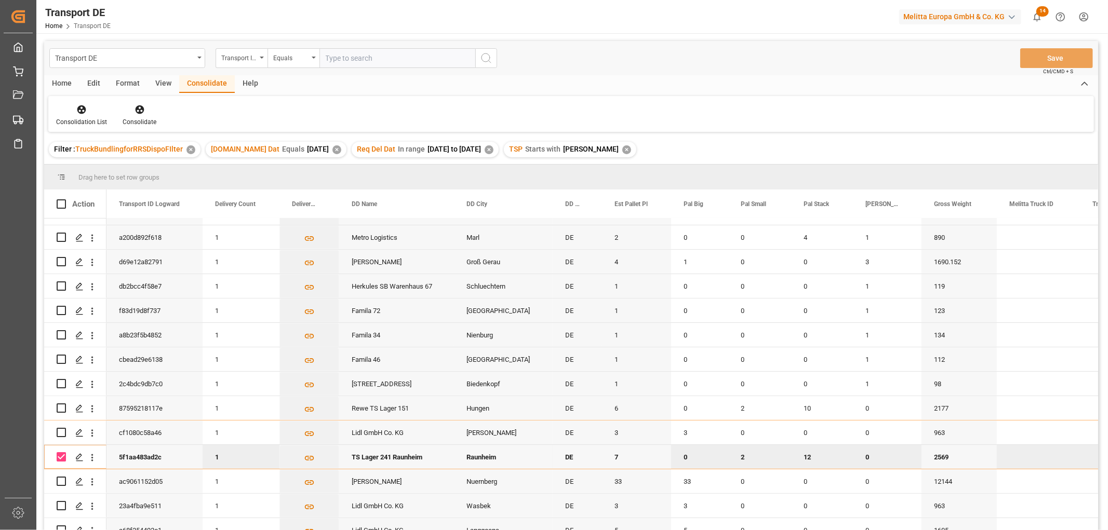
click at [62, 457] on input "Press Space to toggle row selection (checked)" at bounding box center [61, 456] width 9 height 9
checkbox input "false"
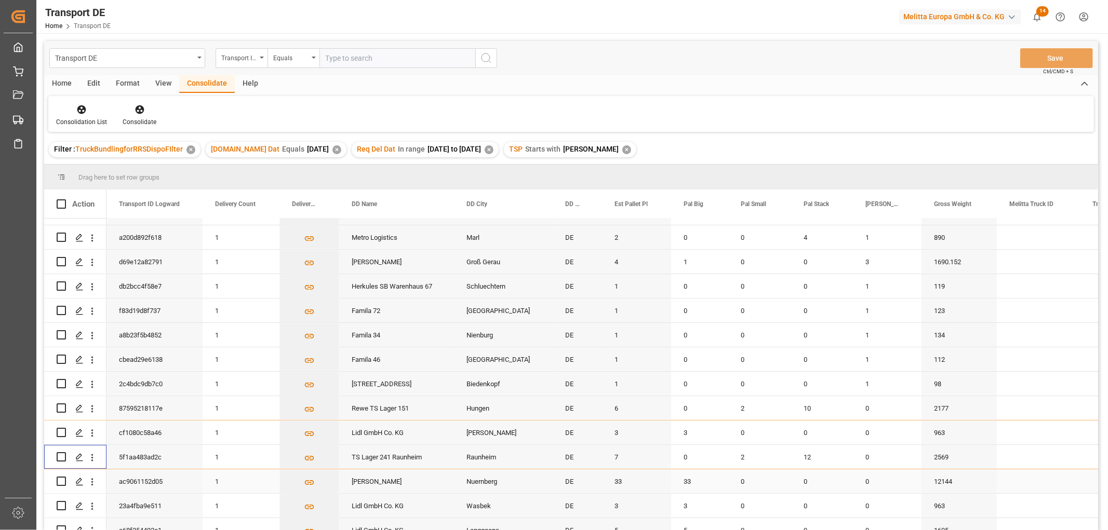
click at [63, 481] on input "Press Space to toggle row selection (unchecked)" at bounding box center [61, 481] width 9 height 9
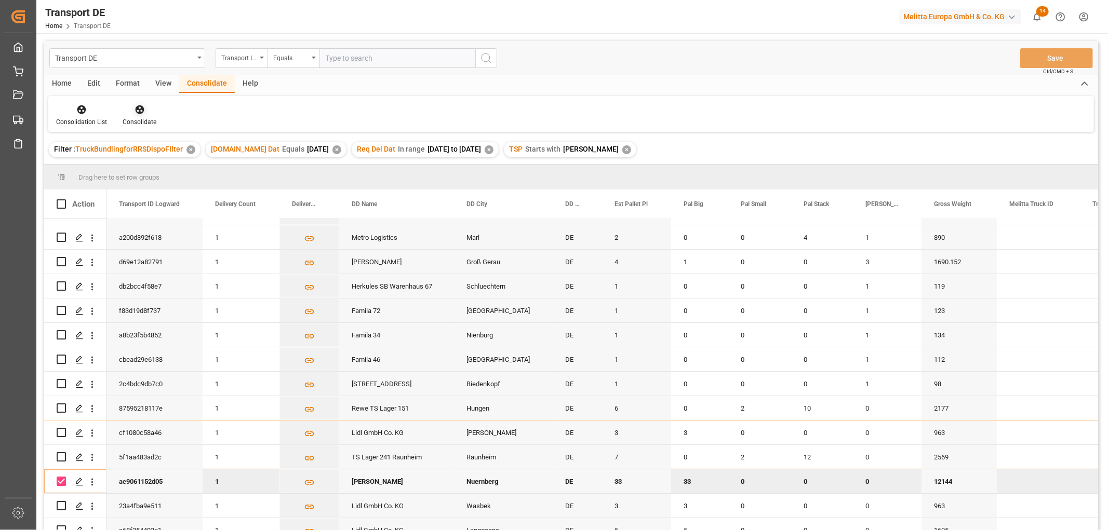
click at [138, 108] on icon at bounding box center [140, 109] width 10 height 10
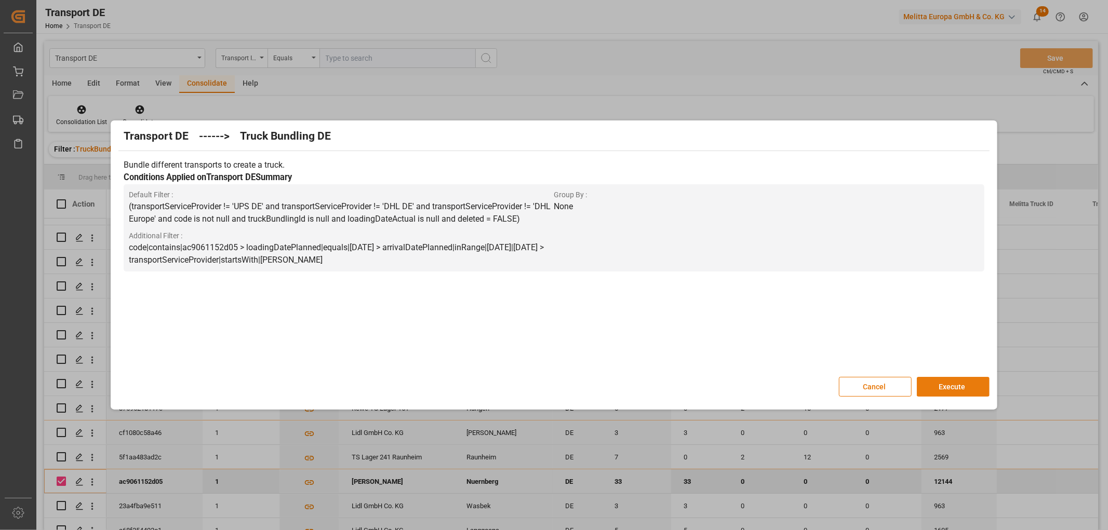
click at [969, 387] on button "Execute" at bounding box center [953, 387] width 73 height 20
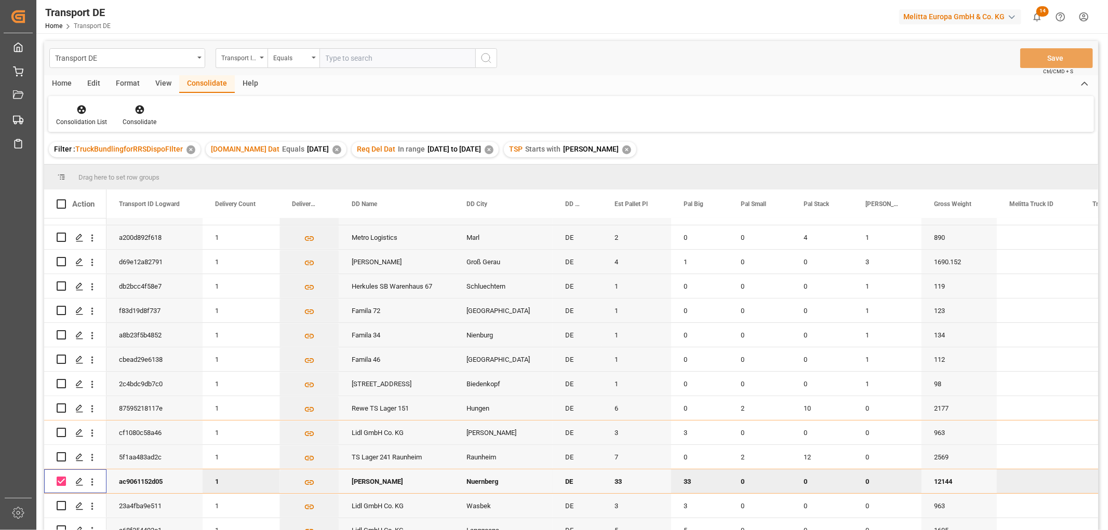
click at [61, 482] on input "Press Space to toggle row selection (checked)" at bounding box center [61, 481] width 9 height 9
checkbox input "false"
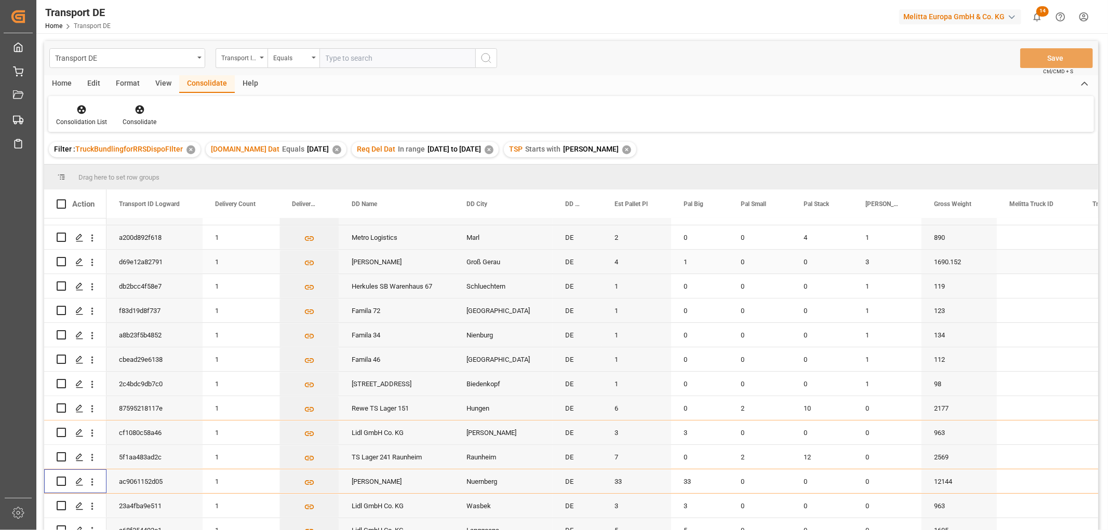
click at [60, 261] on input "Press Space to toggle row selection (unchecked)" at bounding box center [61, 261] width 9 height 9
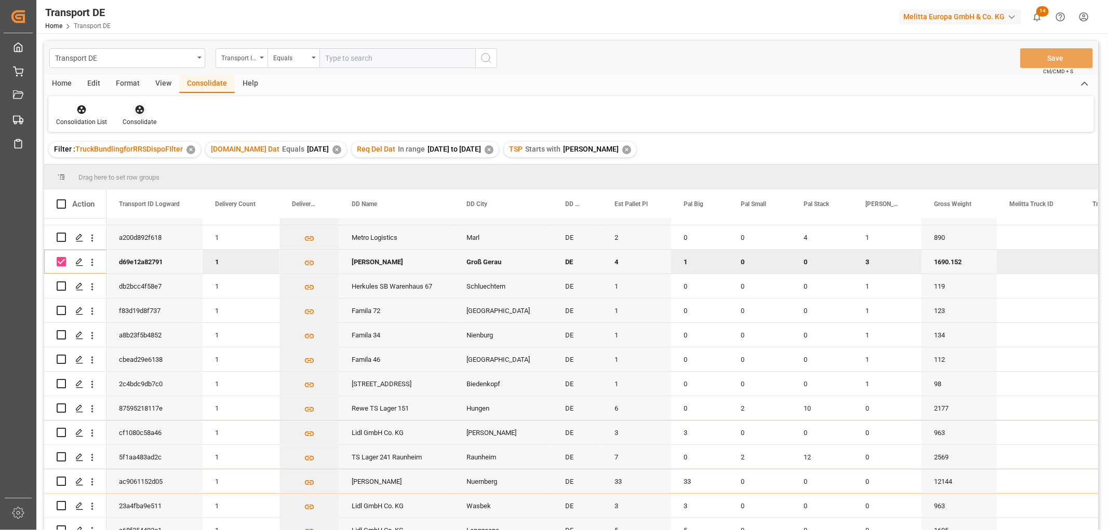
click at [137, 107] on icon at bounding box center [140, 109] width 10 height 10
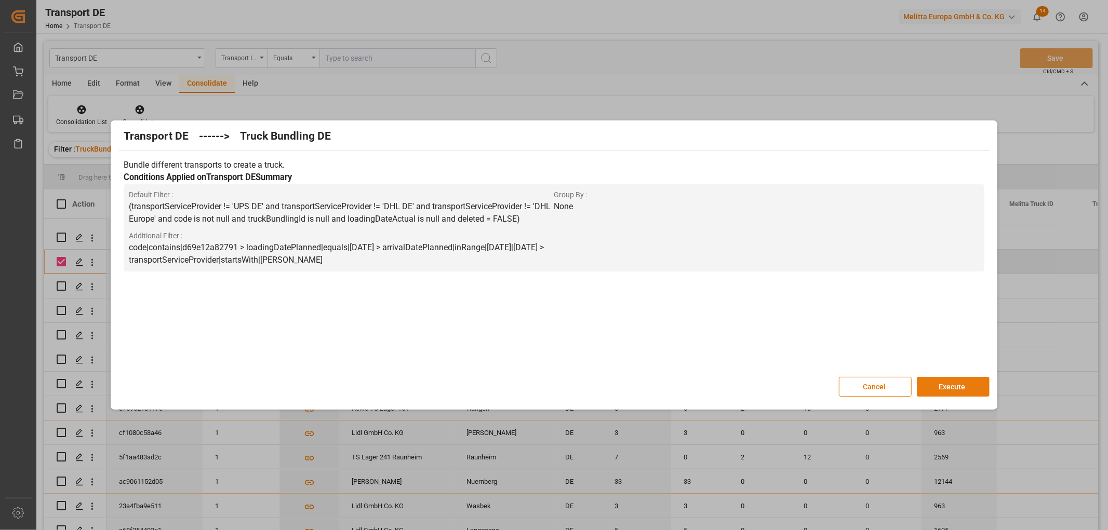
click at [953, 383] on button "Execute" at bounding box center [953, 387] width 73 height 20
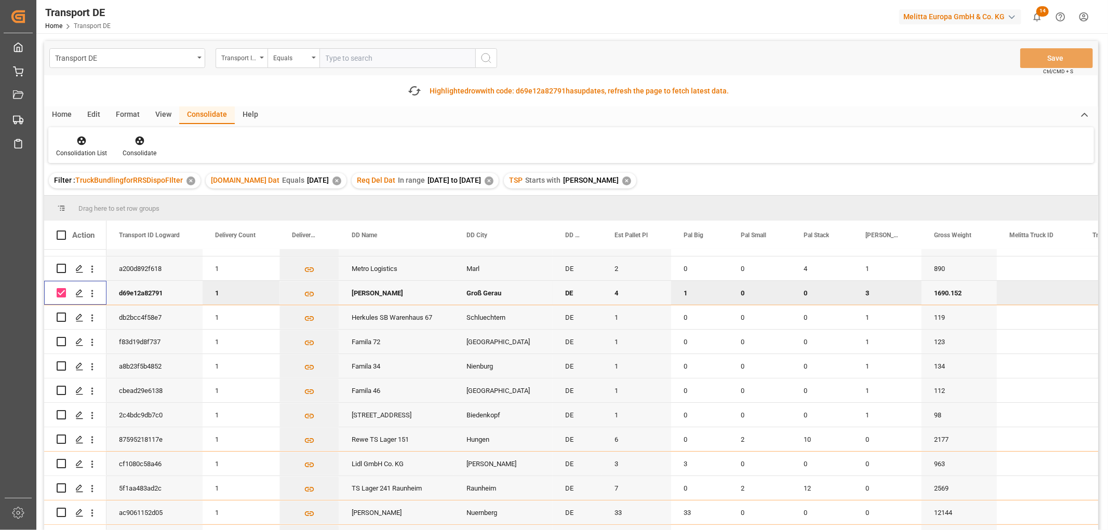
click at [61, 291] on input "Press Space to toggle row selection (checked)" at bounding box center [61, 292] width 9 height 9
checkbox input "false"
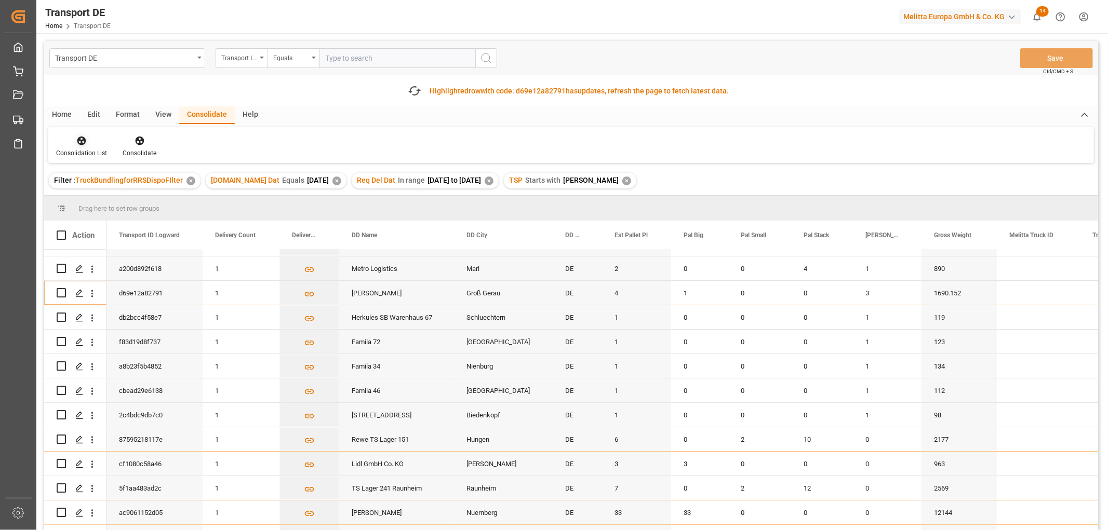
click at [79, 139] on icon at bounding box center [81, 141] width 9 height 9
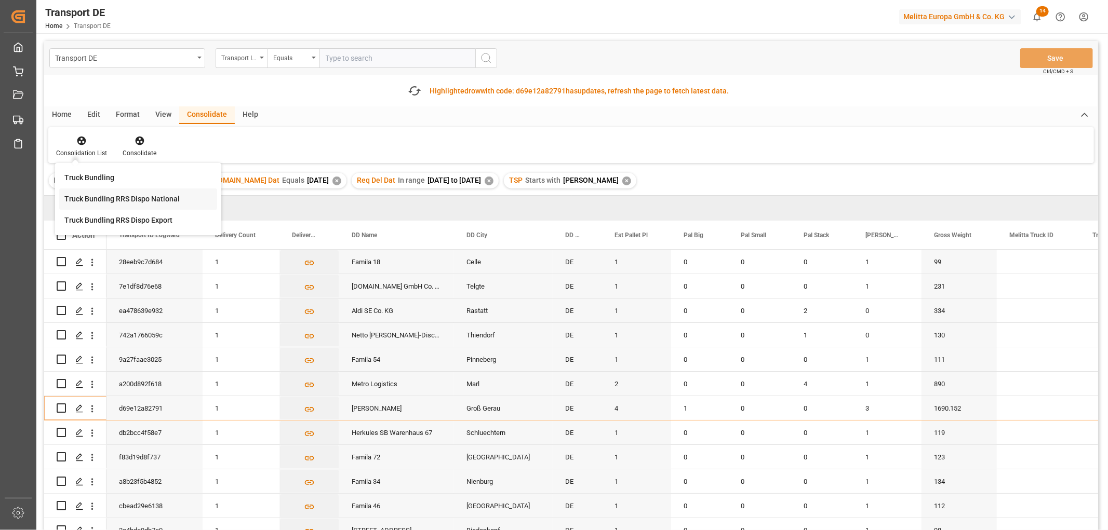
click at [90, 198] on div "Transport DE Transport ID Logward Equals Save Ctrl/CMD + S Fetch latest updates…" at bounding box center [571, 315] width 1054 height 548
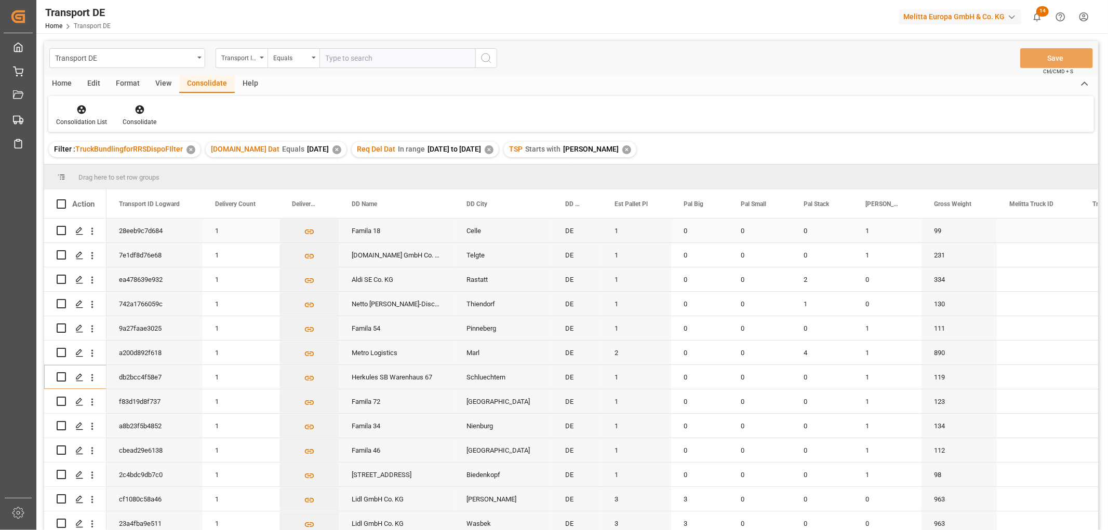
click at [59, 230] on input "Press Space to toggle row selection (unchecked)" at bounding box center [61, 230] width 9 height 9
checkbox input "true"
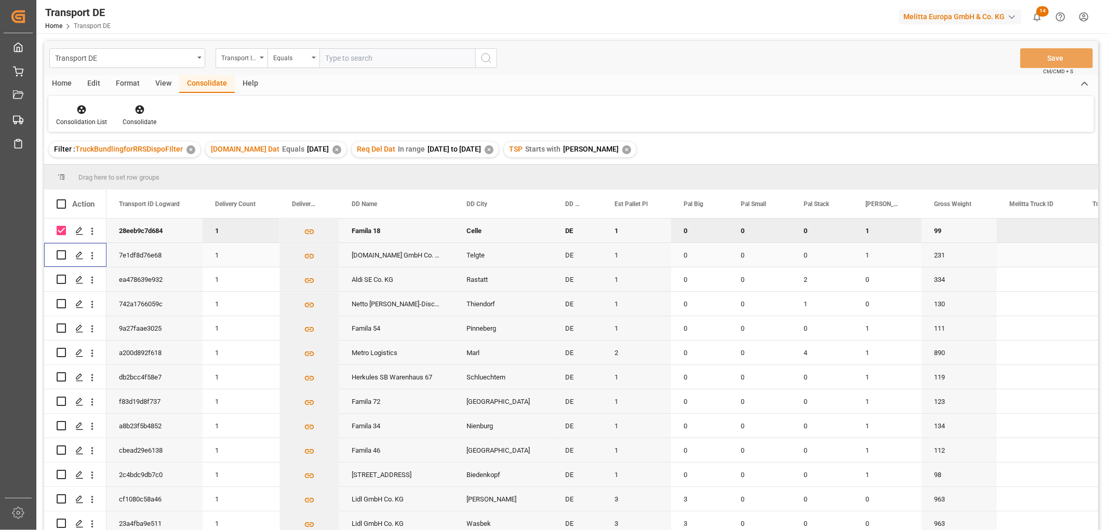
click at [60, 255] on input "Press Space to toggle row selection (unchecked)" at bounding box center [61, 254] width 9 height 9
checkbox input "true"
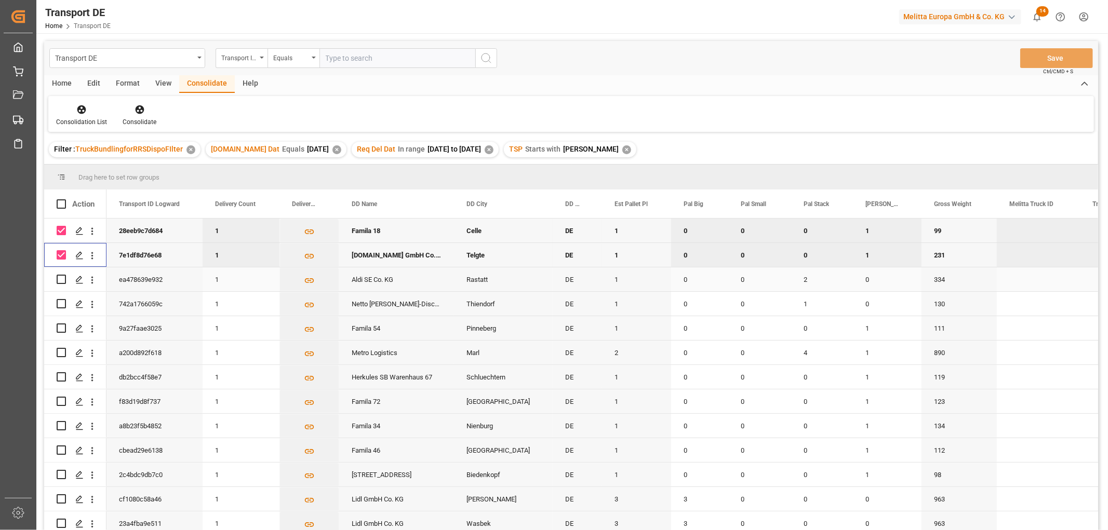
click at [63, 278] on input "Press Space to toggle row selection (unchecked)" at bounding box center [61, 279] width 9 height 9
checkbox input "true"
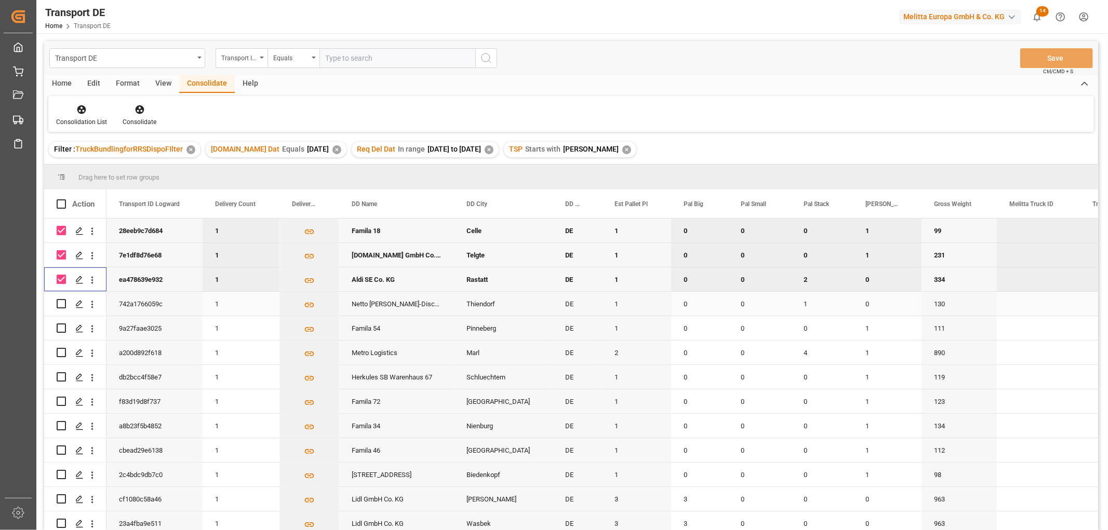
click at [61, 302] on input "Press Space to toggle row selection (unchecked)" at bounding box center [61, 303] width 9 height 9
checkbox input "true"
click at [61, 328] on input "Press Space to toggle row selection (unchecked)" at bounding box center [61, 328] width 9 height 9
checkbox input "true"
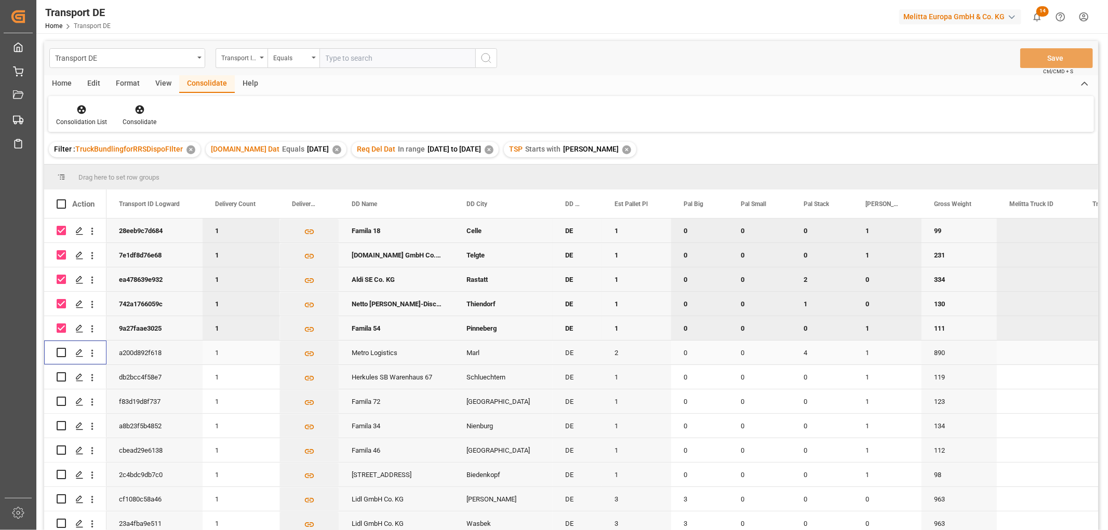
click at [61, 350] on input "Press Space to toggle row selection (unchecked)" at bounding box center [61, 352] width 9 height 9
checkbox input "true"
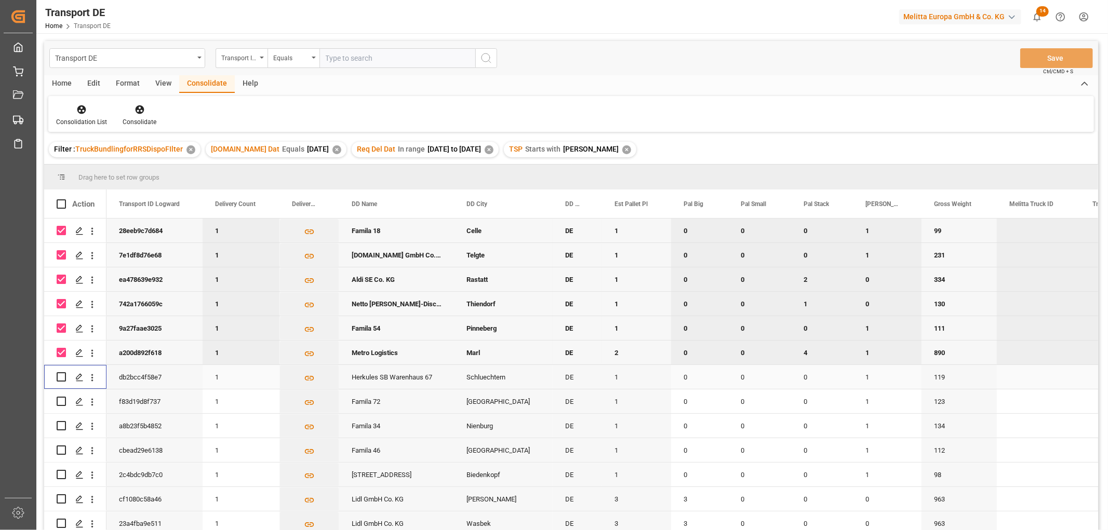
click at [61, 378] on input "Press Space to toggle row selection (unchecked)" at bounding box center [61, 376] width 9 height 9
checkbox input "true"
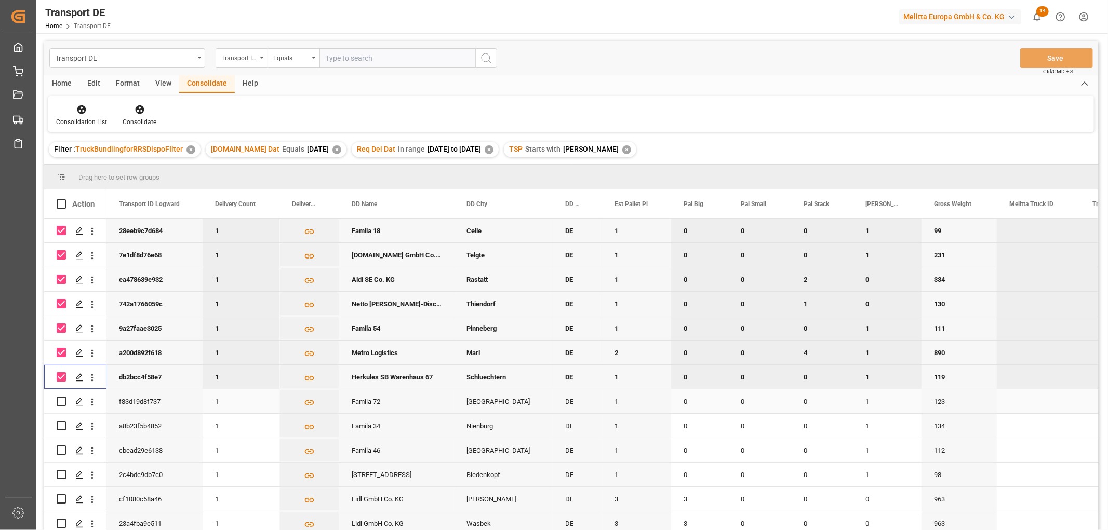
click at [59, 400] on input "Press Space to toggle row selection (unchecked)" at bounding box center [61, 401] width 9 height 9
checkbox input "true"
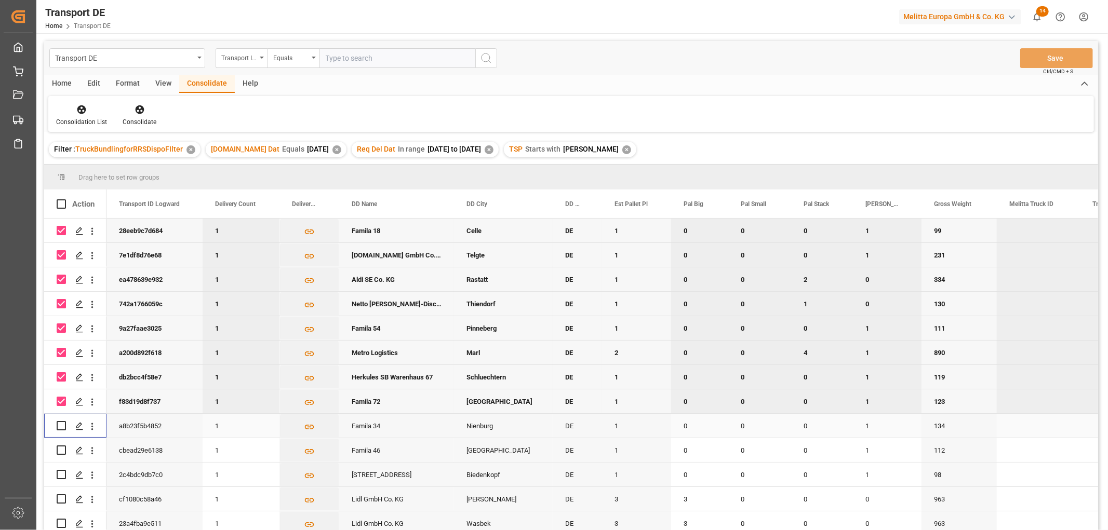
click at [59, 426] on input "Press Space to toggle row selection (unchecked)" at bounding box center [61, 425] width 9 height 9
checkbox input "true"
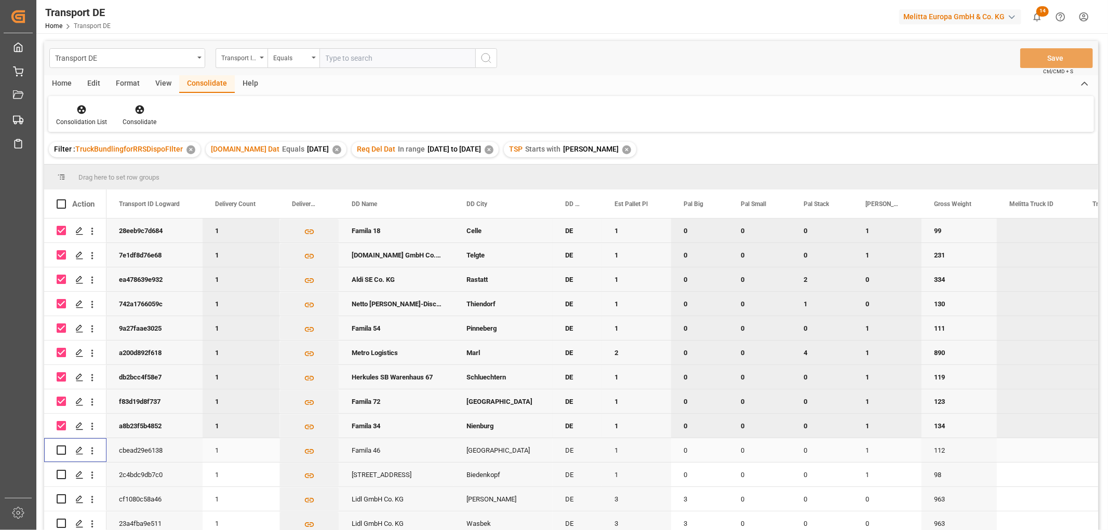
click at [61, 450] on input "Press Space to toggle row selection (unchecked)" at bounding box center [61, 450] width 9 height 9
checkbox input "true"
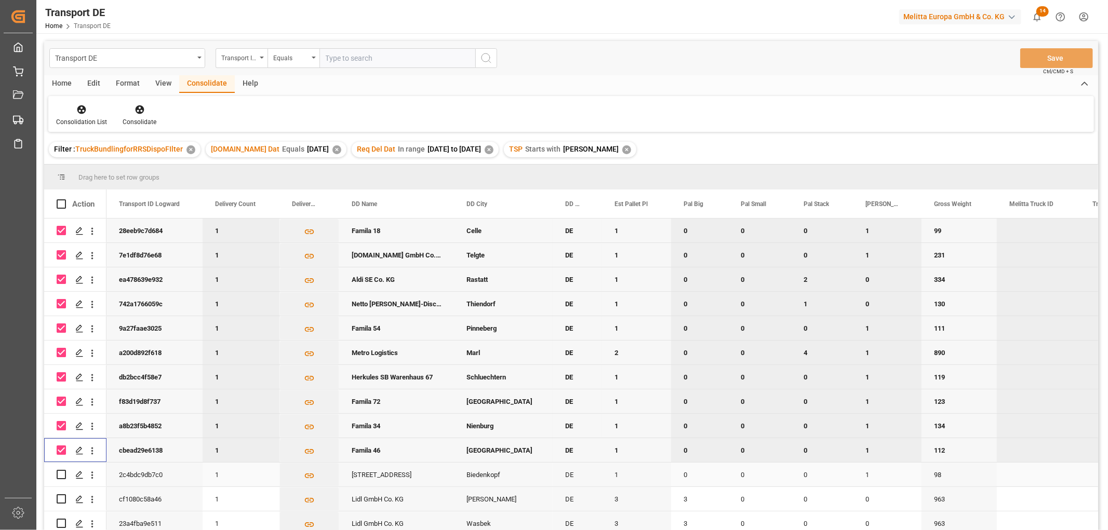
click at [63, 474] on input "Press Space to toggle row selection (unchecked)" at bounding box center [61, 474] width 9 height 9
checkbox input "true"
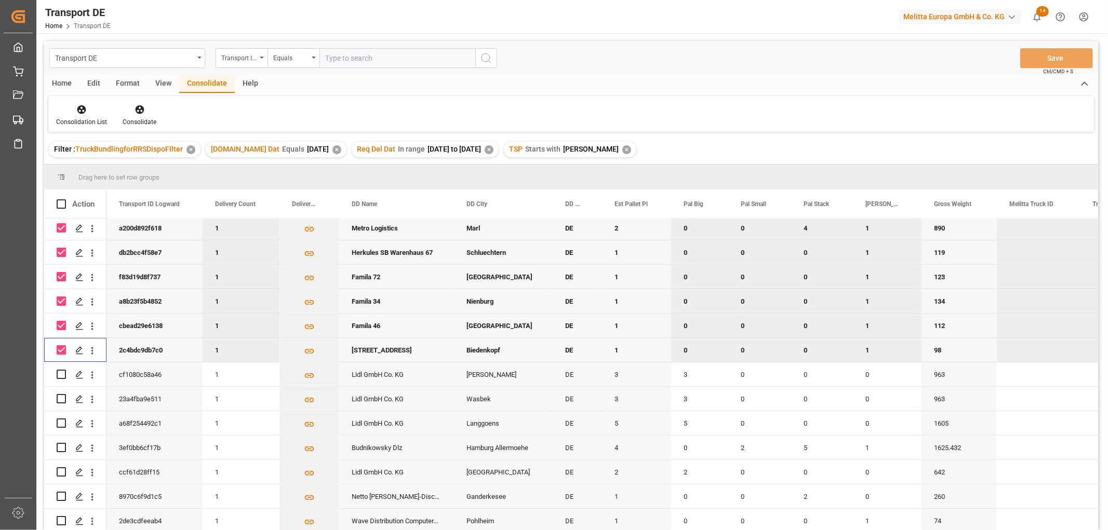
scroll to position [127, 0]
click at [61, 372] on input "Press Space to toggle row selection (unchecked)" at bounding box center [61, 374] width 9 height 9
checkbox input "true"
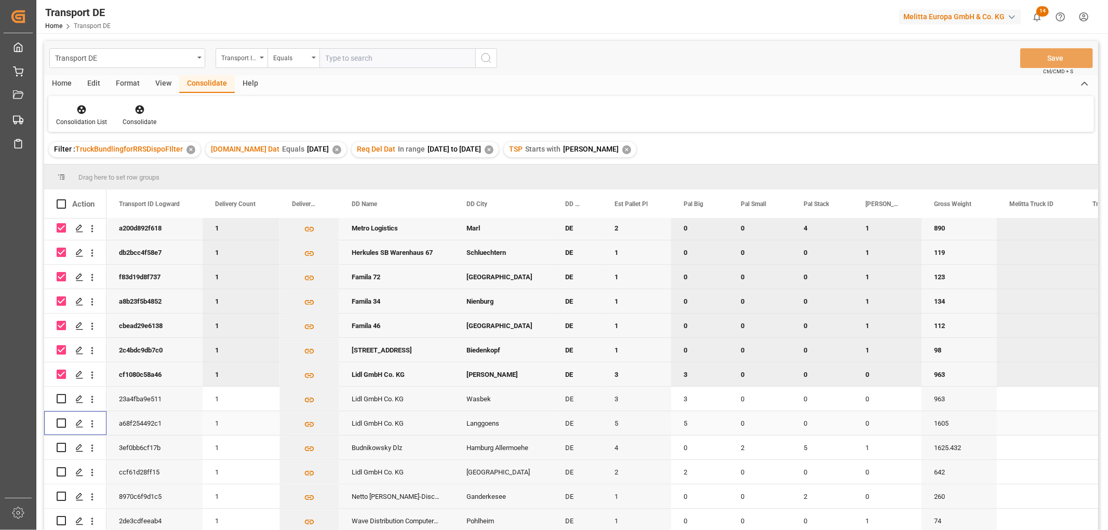
click at [61, 422] on input "Press Space to toggle row selection (unchecked)" at bounding box center [61, 423] width 9 height 9
checkbox input "true"
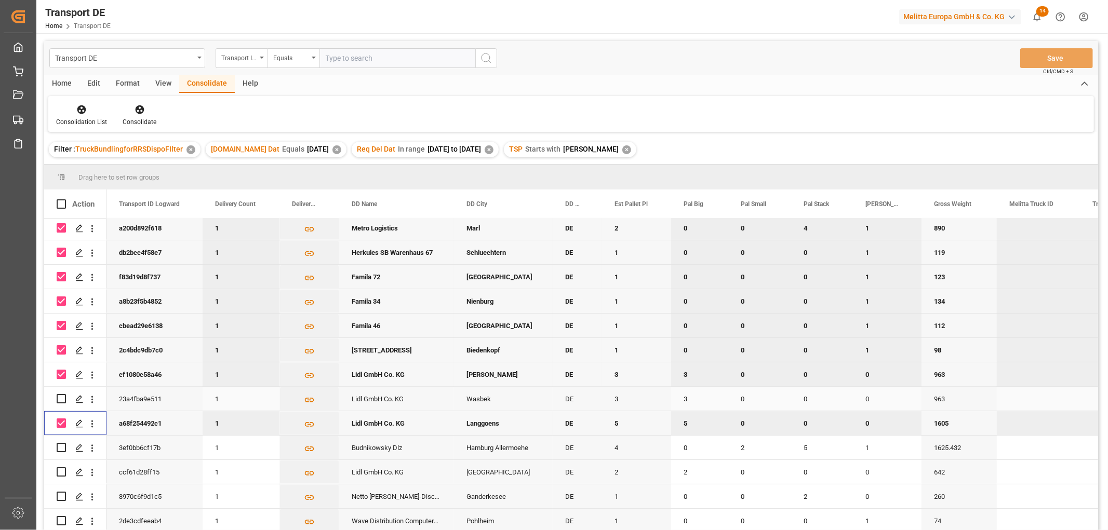
click at [64, 395] on input "Press Space to toggle row selection (unchecked)" at bounding box center [61, 398] width 9 height 9
checkbox input "true"
click at [61, 444] on input "Press Space to toggle row selection (unchecked)" at bounding box center [61, 447] width 9 height 9
checkbox input "true"
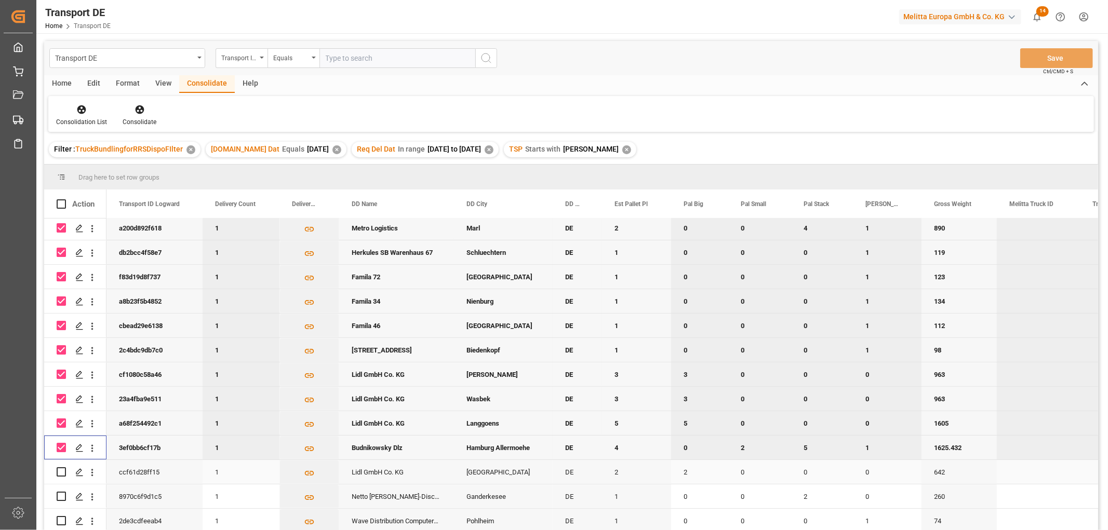
click at [59, 468] on input "Press Space to toggle row selection (unchecked)" at bounding box center [61, 472] width 9 height 9
checkbox input "true"
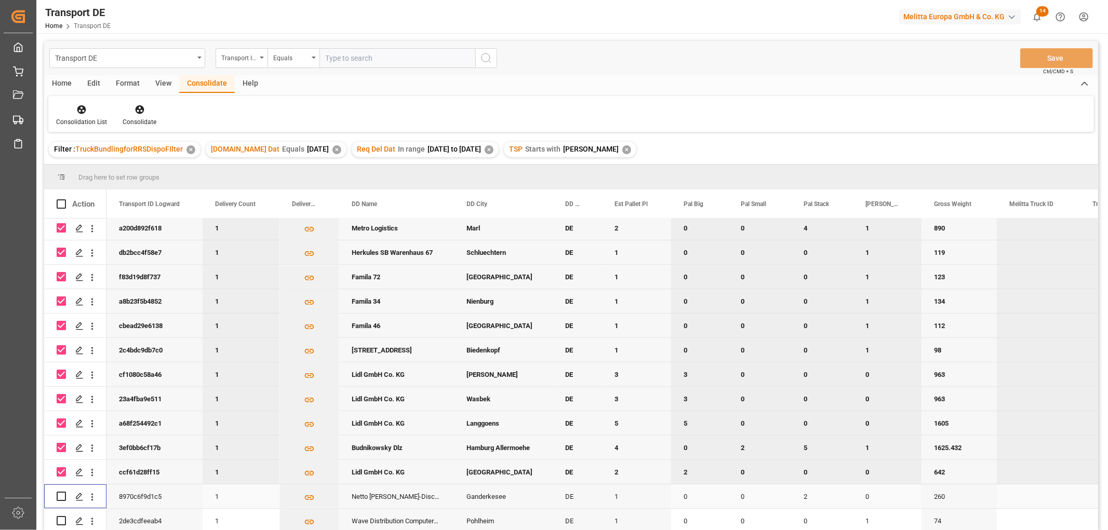
click at [60, 492] on input "Press Space to toggle row selection (unchecked)" at bounding box center [61, 496] width 9 height 9
checkbox input "true"
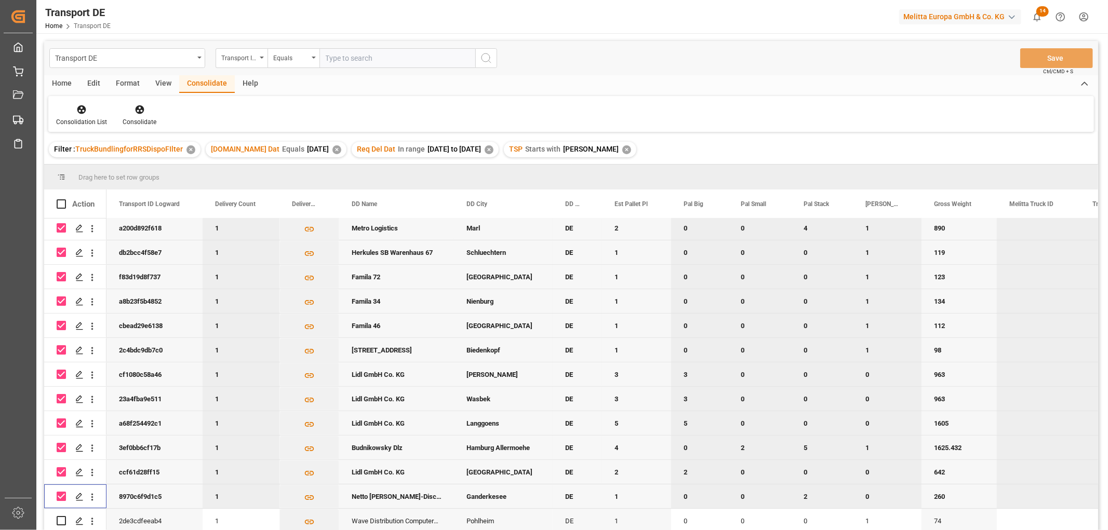
scroll to position [153, 0]
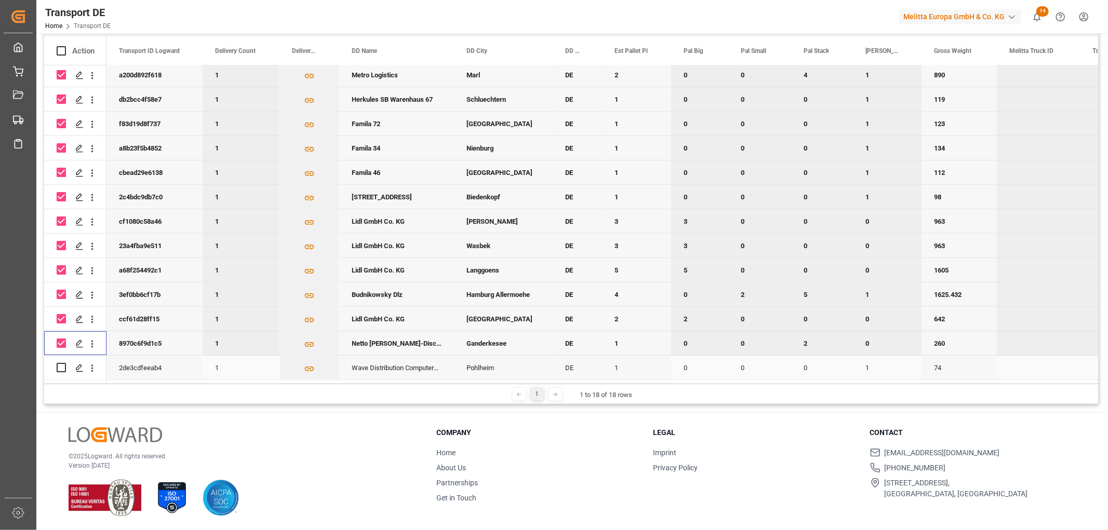
click at [61, 364] on input "Press Space to toggle row selection (unchecked)" at bounding box center [61, 367] width 9 height 9
checkbox input "true"
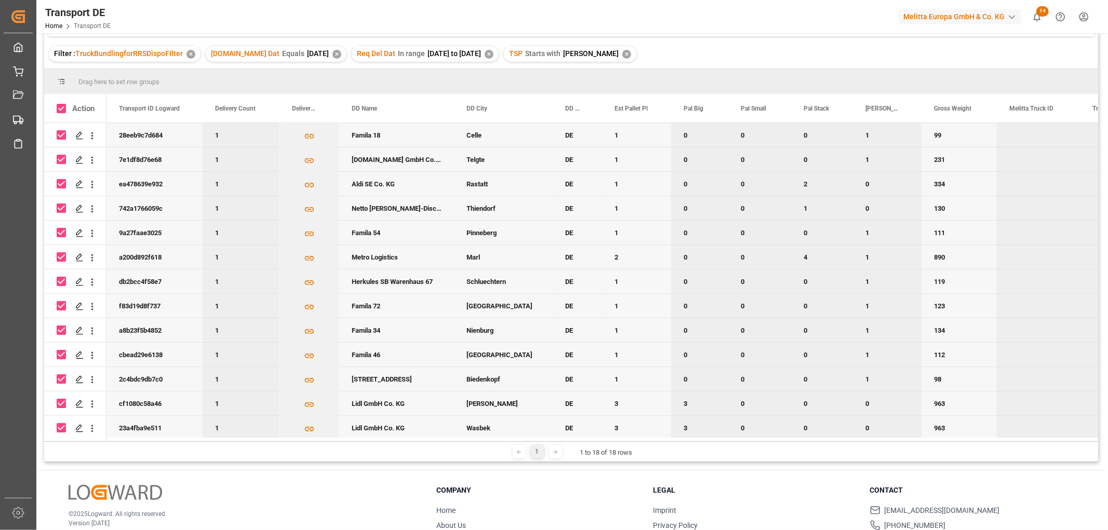
scroll to position [0, 0]
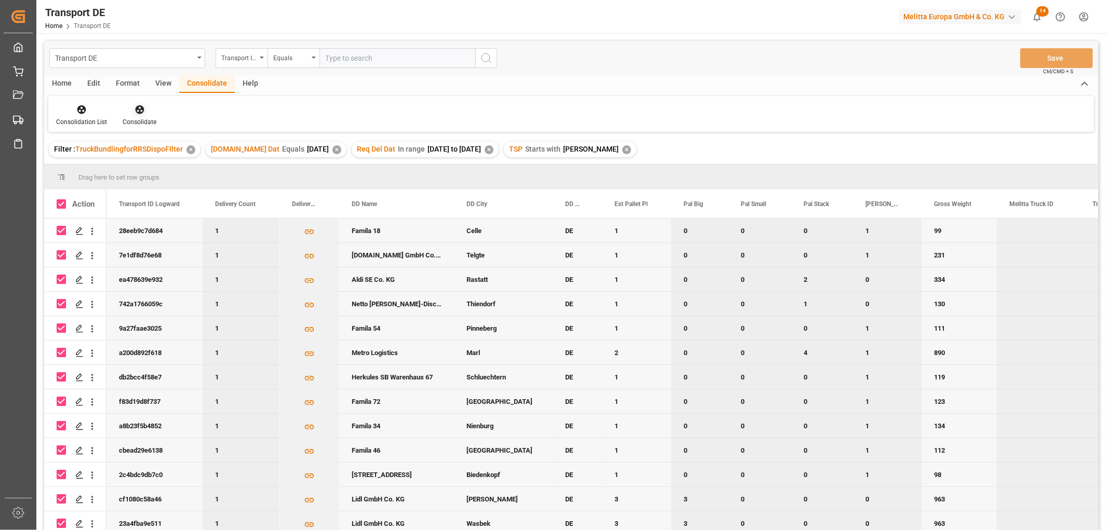
click at [135, 108] on icon at bounding box center [140, 109] width 10 height 10
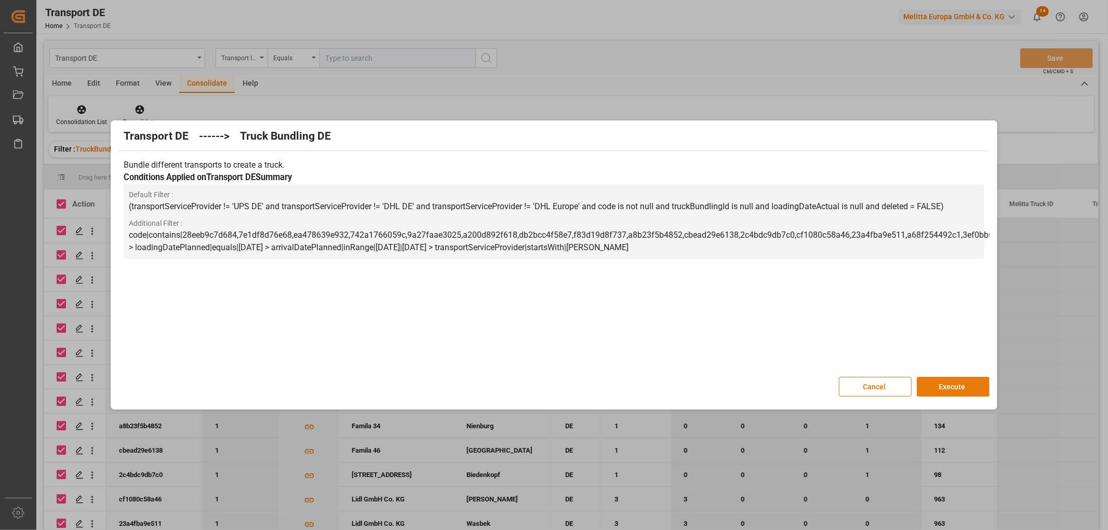
click at [952, 385] on button "Execute" at bounding box center [953, 387] width 73 height 20
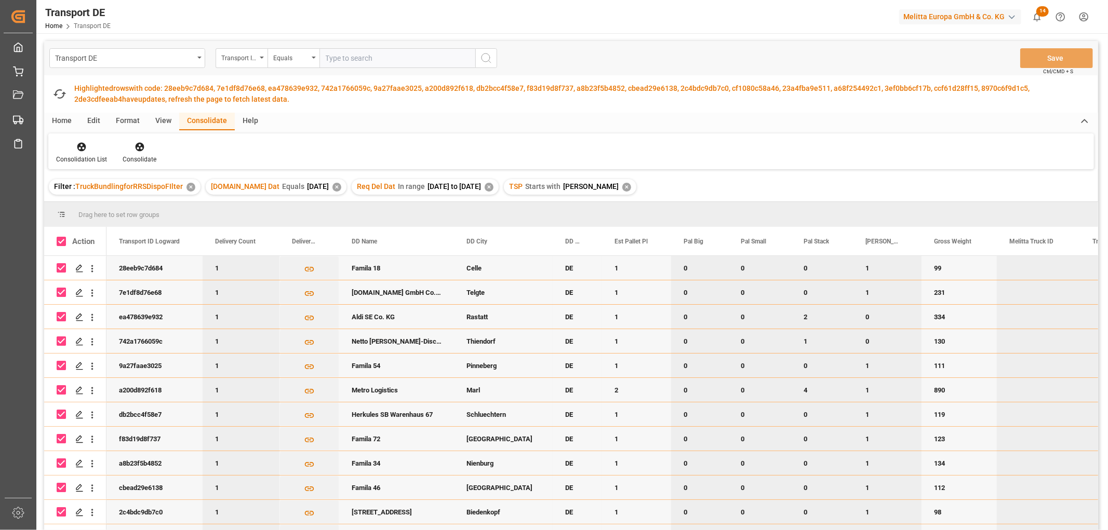
click at [60, 267] on input "Press Space to toggle row selection (checked)" at bounding box center [61, 267] width 9 height 9
checkbox input "false"
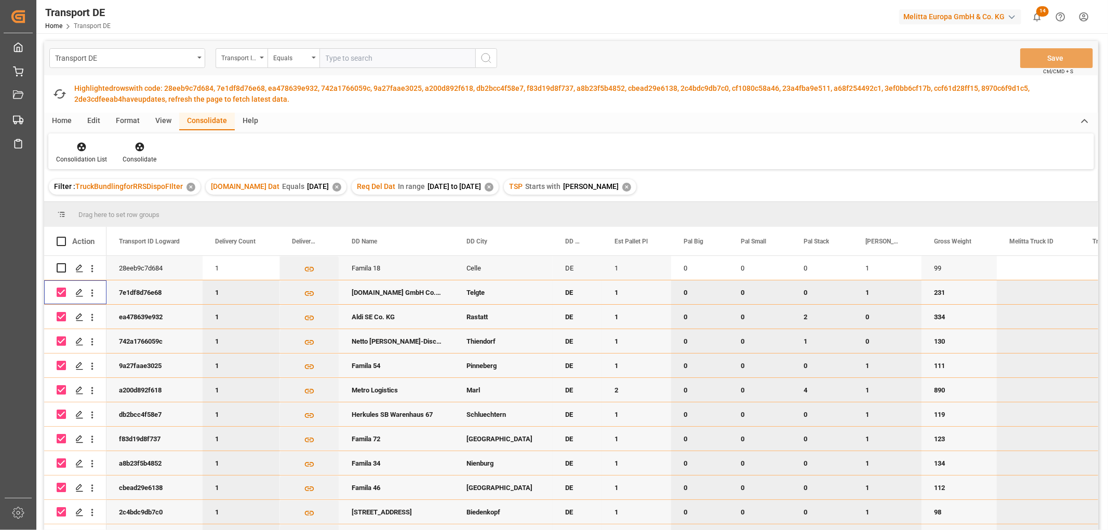
click at [60, 291] on input "Press Space to toggle row selection (checked)" at bounding box center [61, 292] width 9 height 9
checkbox input "false"
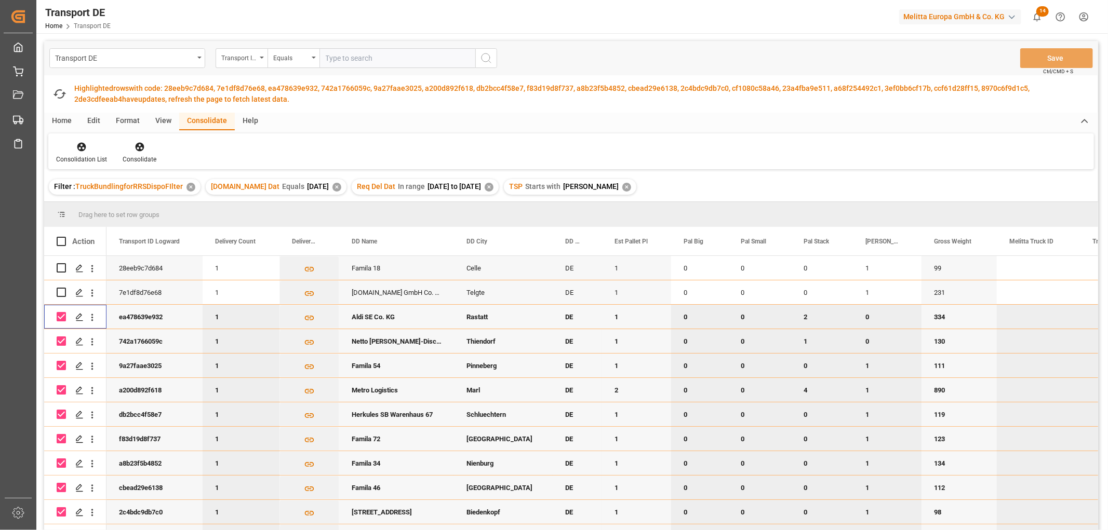
click at [60, 314] on input "Press Space to toggle row selection (checked)" at bounding box center [61, 316] width 9 height 9
checkbox input "false"
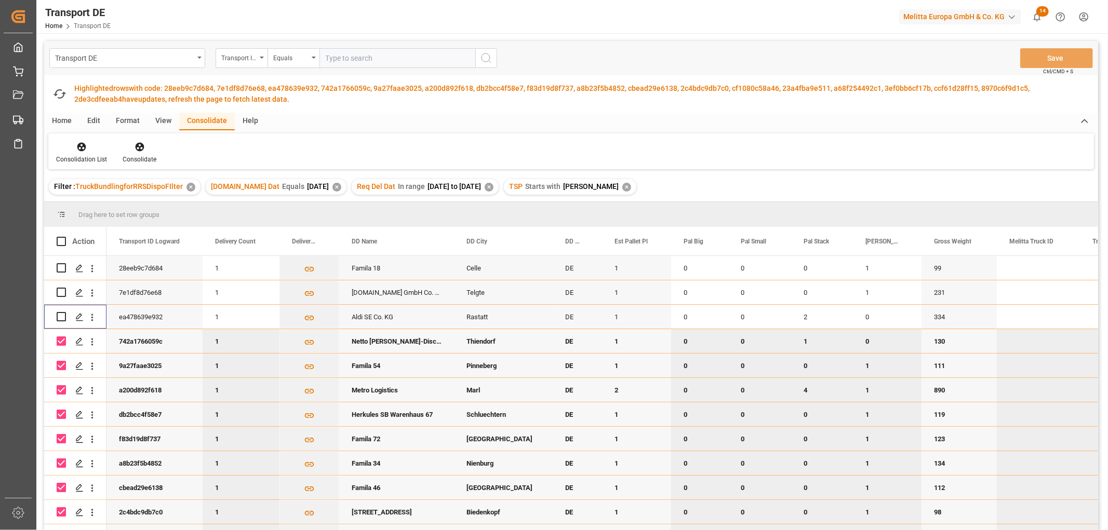
click at [63, 341] on input "Press Space to toggle row selection (checked)" at bounding box center [61, 341] width 9 height 9
checkbox input "false"
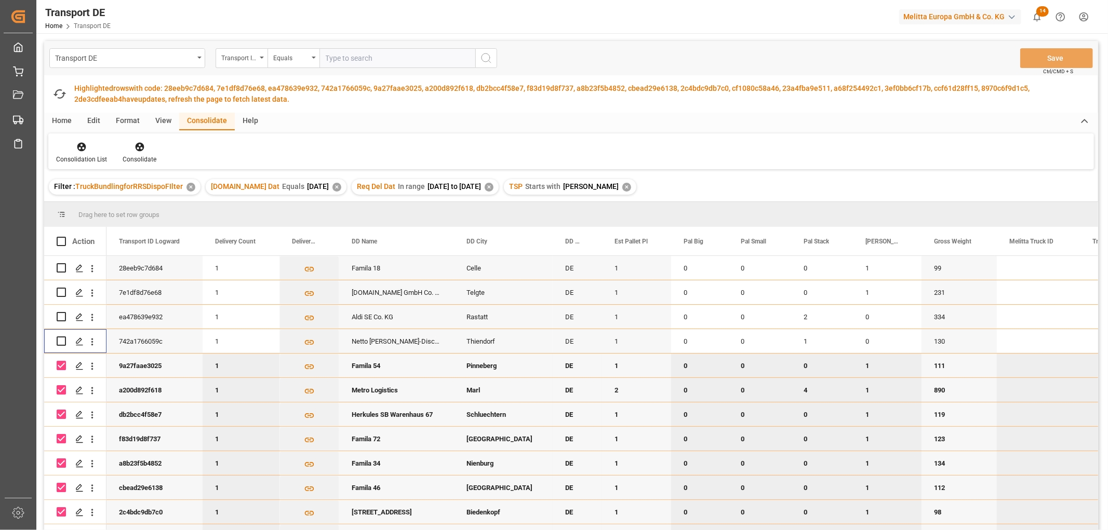
click at [62, 369] on input "Press Space to toggle row selection (checked)" at bounding box center [61, 365] width 9 height 9
checkbox input "false"
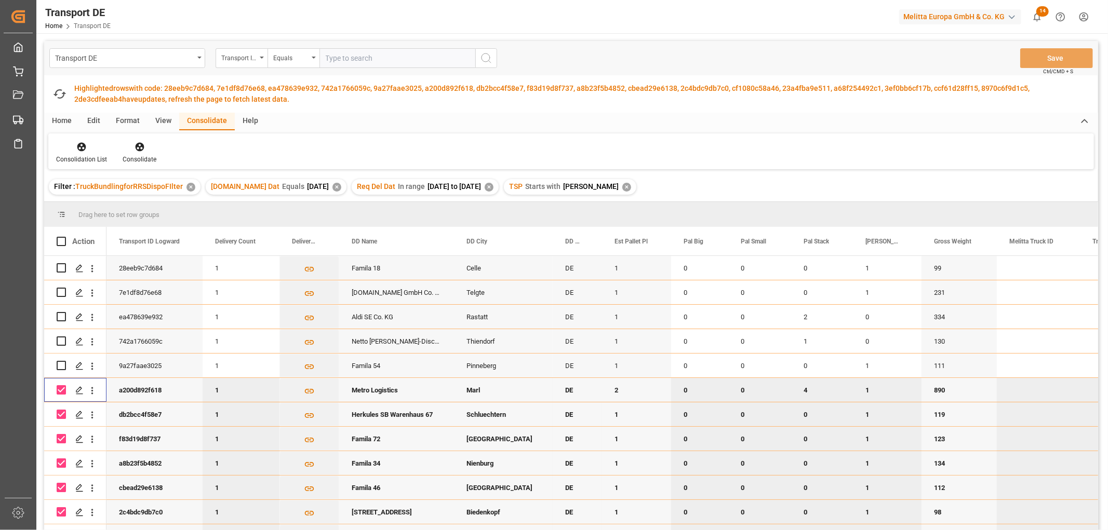
click at [61, 390] on input "Press Space to toggle row selection (checked)" at bounding box center [61, 389] width 9 height 9
checkbox input "false"
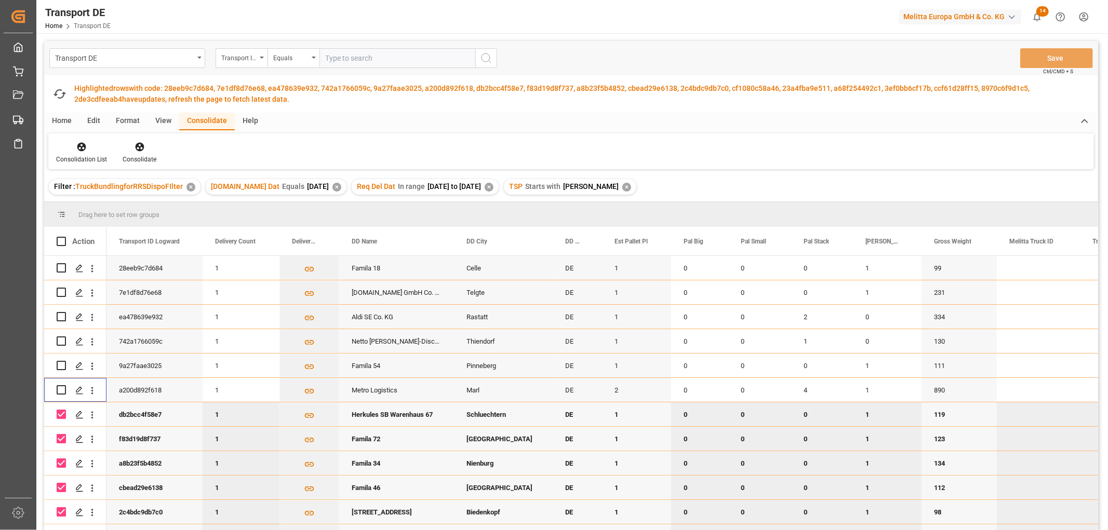
click at [61, 412] on input "Press Space to toggle row selection (checked)" at bounding box center [61, 414] width 9 height 9
checkbox input "false"
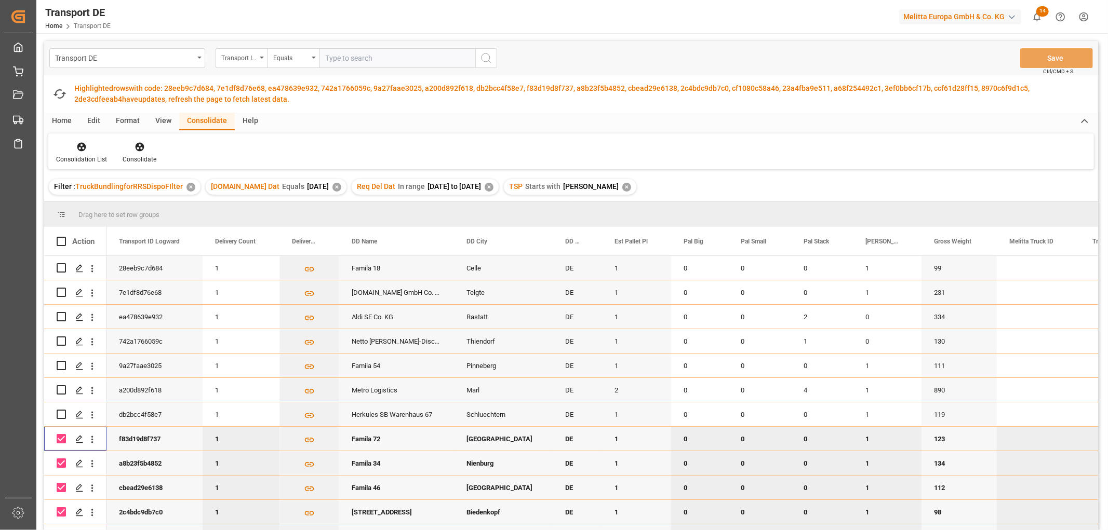
click at [62, 437] on input "Press Space to toggle row selection (checked)" at bounding box center [61, 438] width 9 height 9
checkbox input "false"
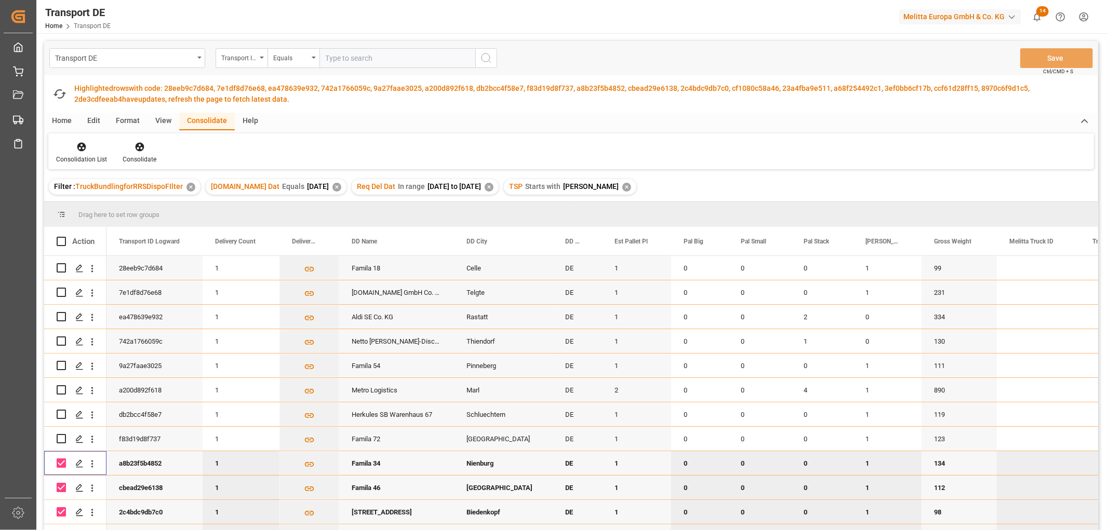
click at [61, 460] on input "Press Space to toggle row selection (checked)" at bounding box center [61, 463] width 9 height 9
checkbox input "false"
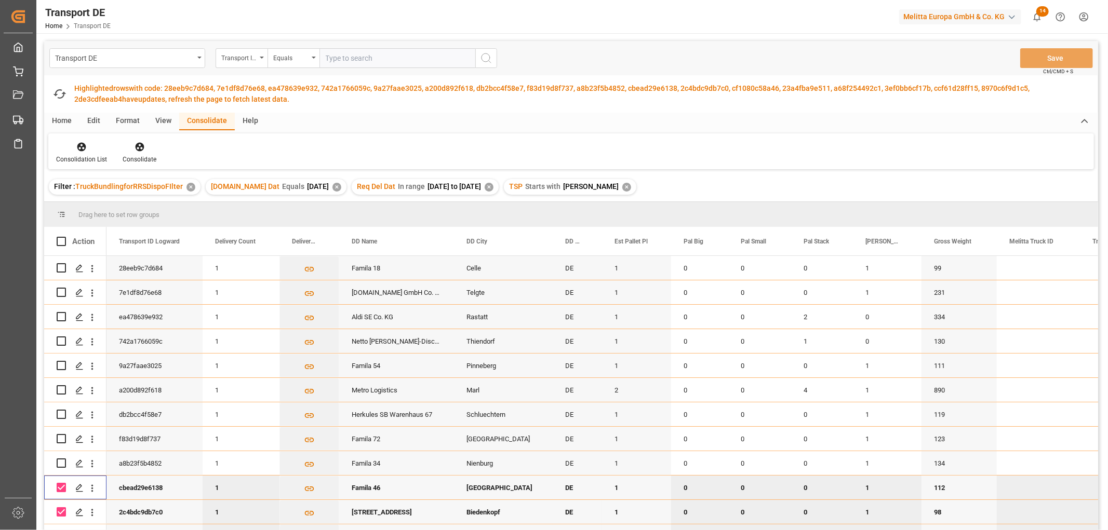
click at [60, 484] on input "Press Space to toggle row selection (checked)" at bounding box center [61, 487] width 9 height 9
checkbox input "false"
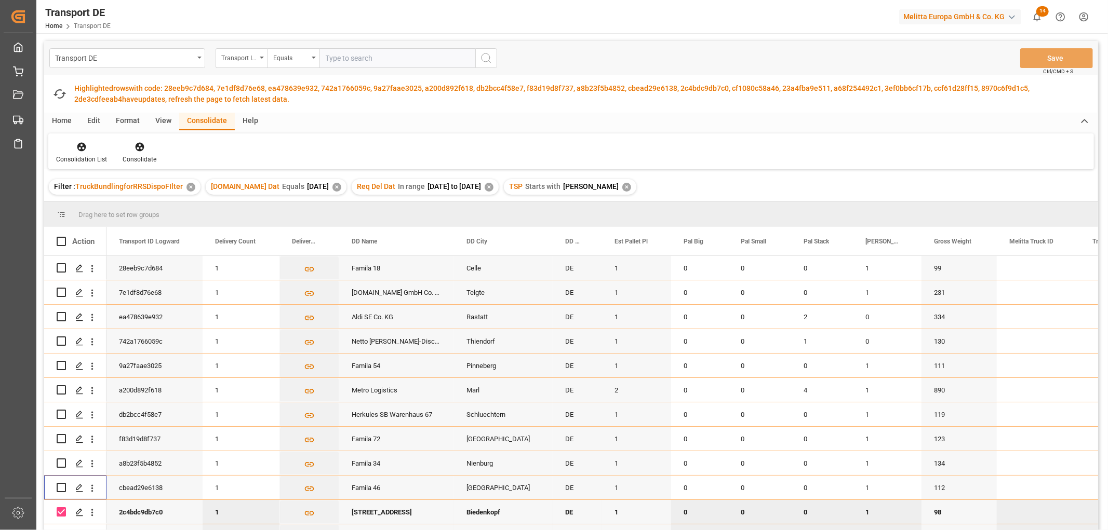
click at [62, 512] on input "Press Space to toggle row selection (checked)" at bounding box center [61, 512] width 9 height 9
checkbox input "false"
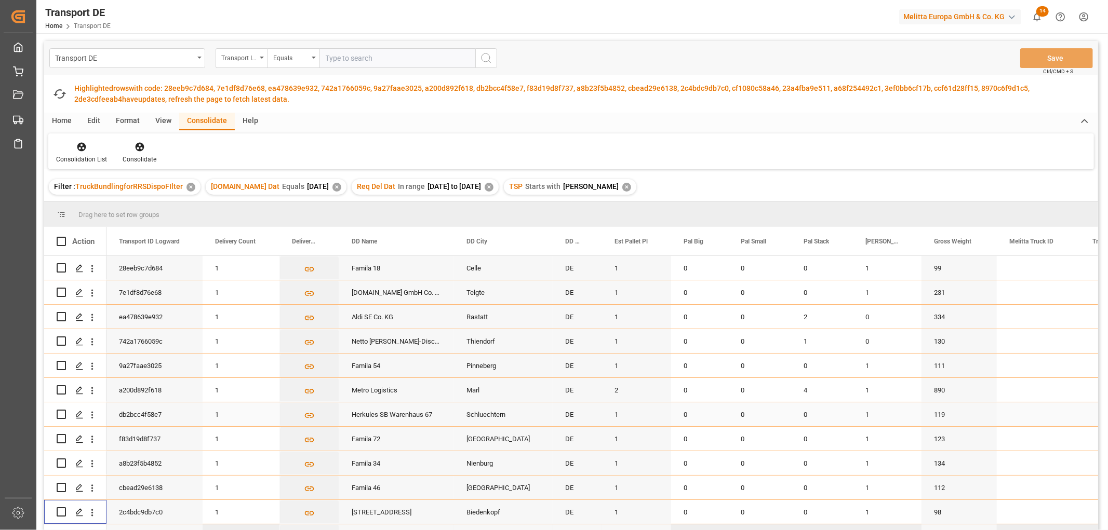
scroll to position [127, 0]
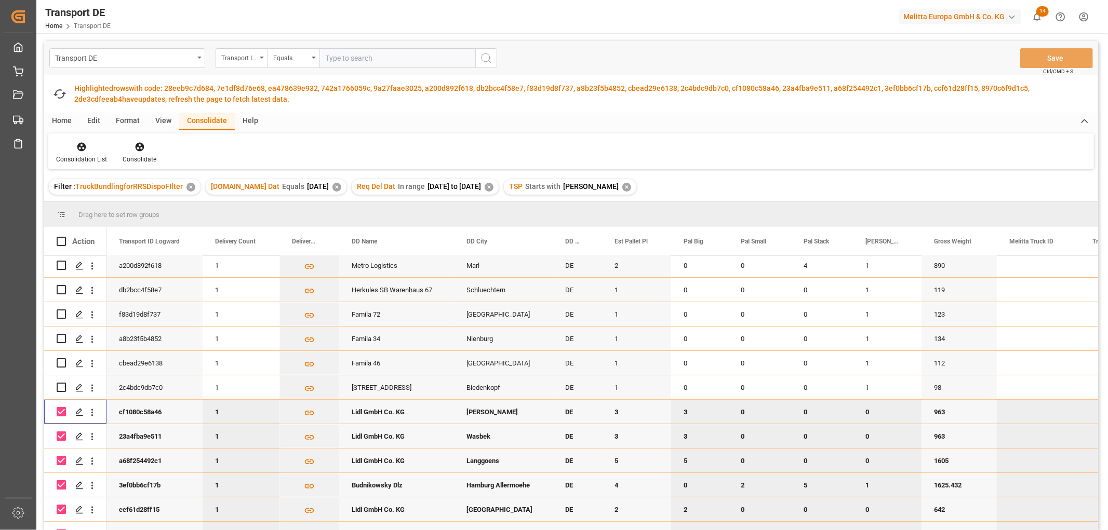
click at [61, 408] on input "Press Space to toggle row selection (checked)" at bounding box center [61, 411] width 9 height 9
checkbox input "false"
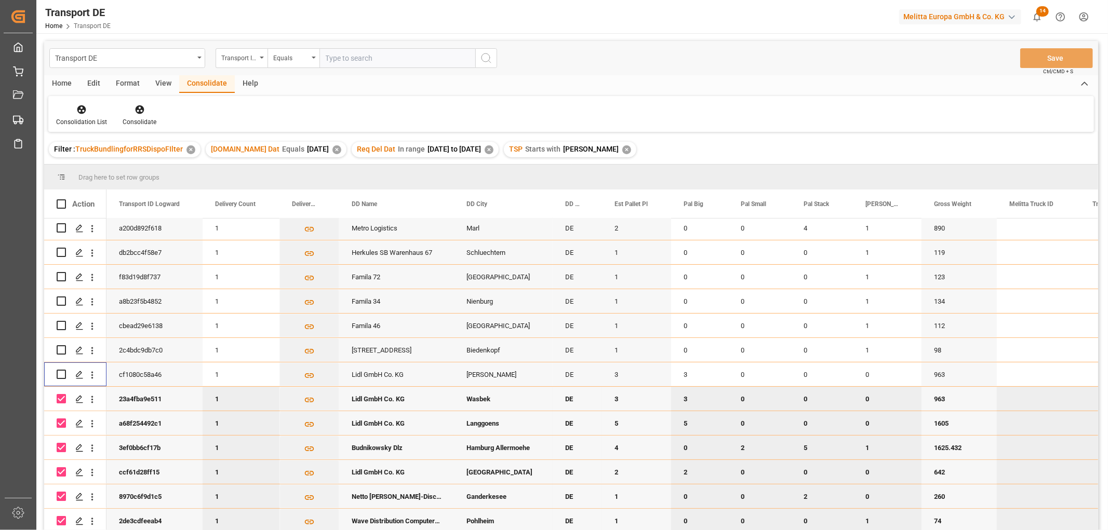
click at [60, 395] on input "Press Space to toggle row selection (checked)" at bounding box center [61, 398] width 9 height 9
checkbox input "false"
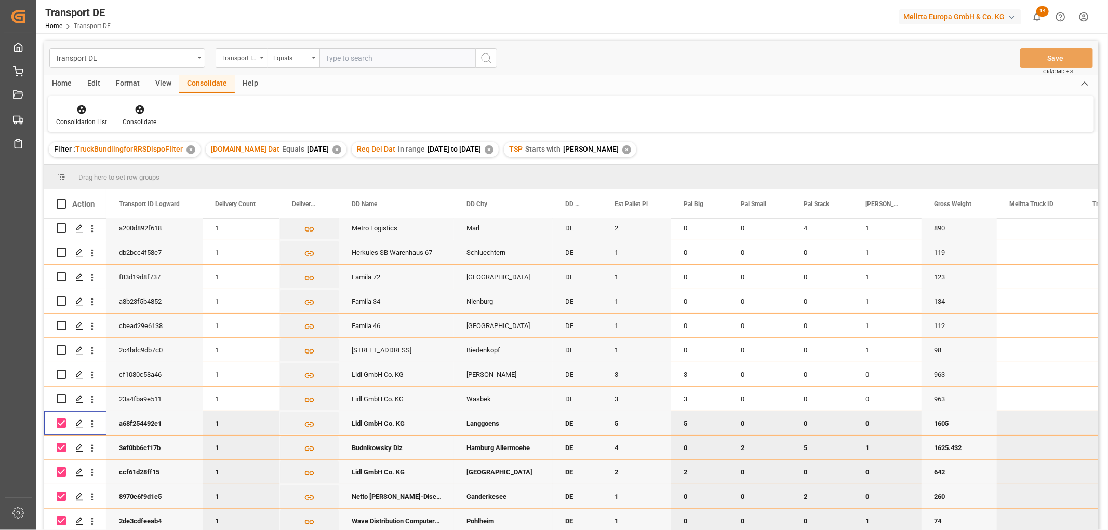
click at [63, 419] on input "Press Space to toggle row selection (checked)" at bounding box center [61, 423] width 9 height 9
checkbox input "false"
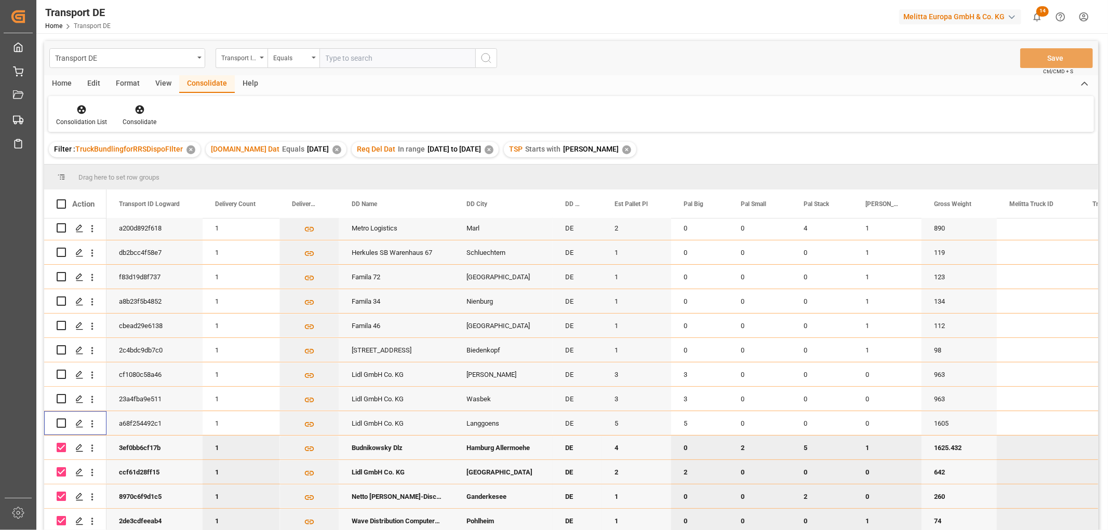
click at [59, 443] on input "Press Space to toggle row selection (checked)" at bounding box center [61, 447] width 9 height 9
checkbox input "false"
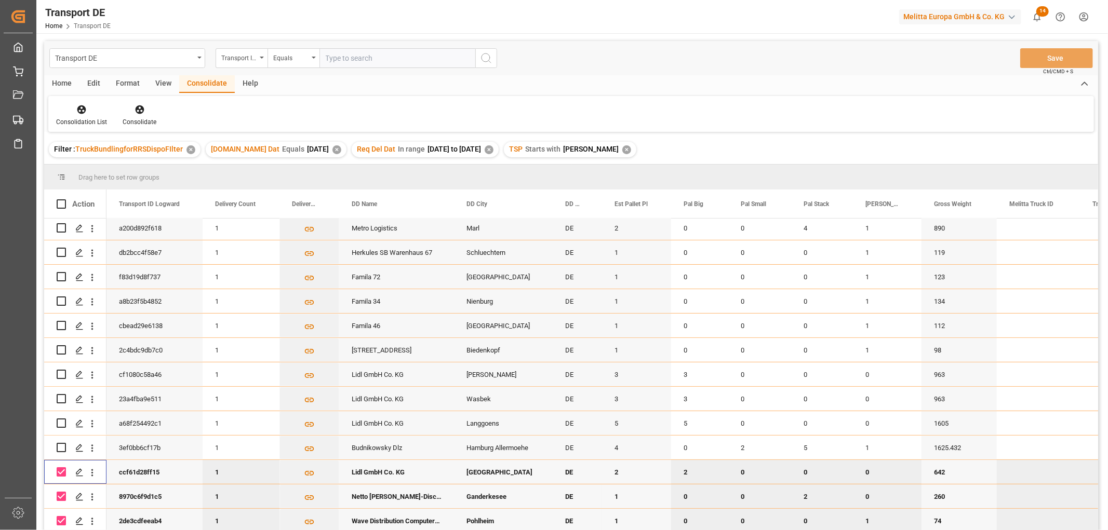
click at [59, 468] on input "Press Space to toggle row selection (checked)" at bounding box center [61, 472] width 9 height 9
checkbox input "false"
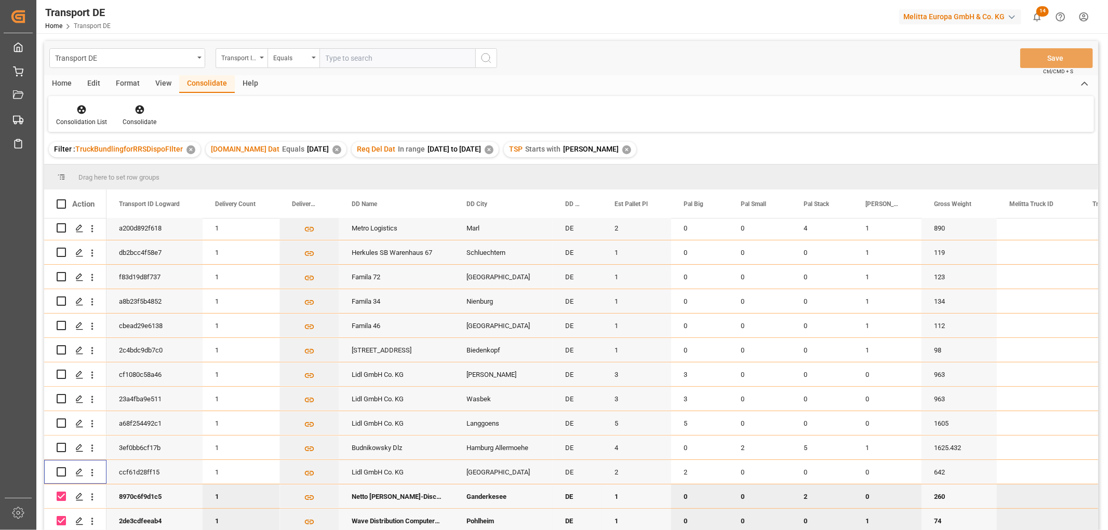
click at [61, 495] on input "Press Space to toggle row selection (checked)" at bounding box center [61, 496] width 9 height 9
checkbox input "false"
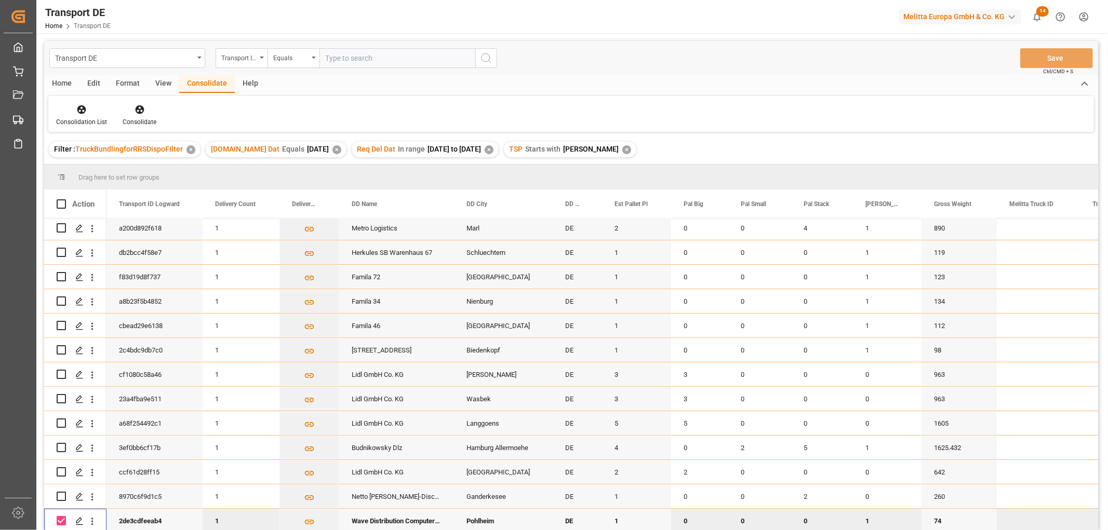
click at [59, 517] on input "Press Space to toggle row selection (checked)" at bounding box center [61, 520] width 9 height 9
checkbox input "false"
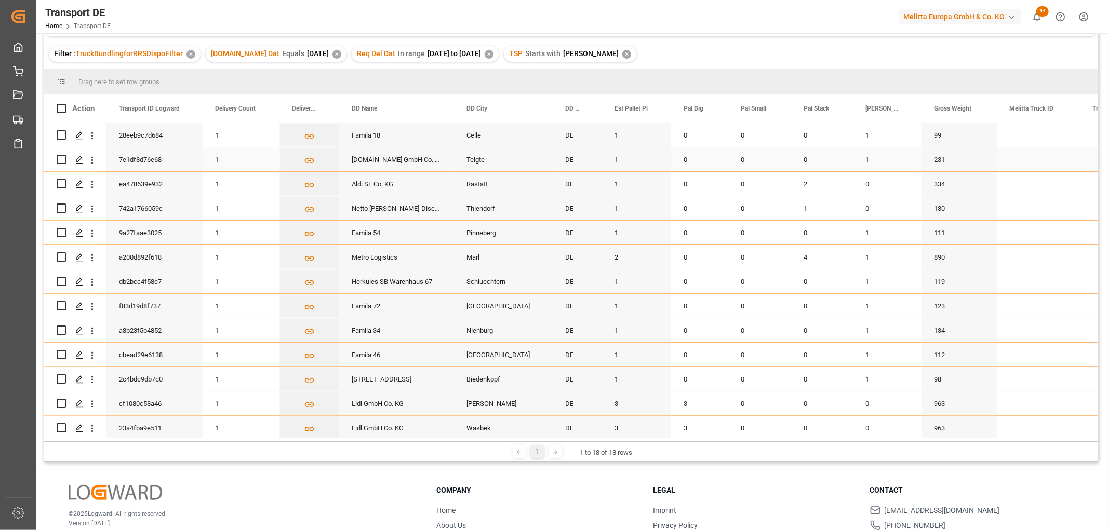
scroll to position [0, 0]
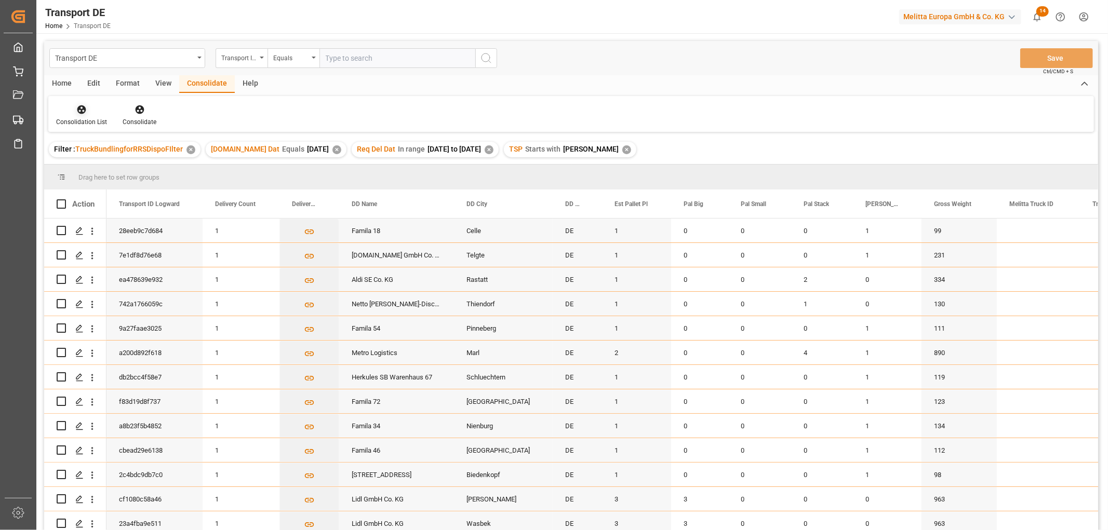
click at [79, 111] on icon at bounding box center [81, 109] width 10 height 10
click at [95, 170] on div "Transport DE Transport ID Logward Equals Save Ctrl/CMD + S Home Edit Format Vie…" at bounding box center [571, 299] width 1054 height 517
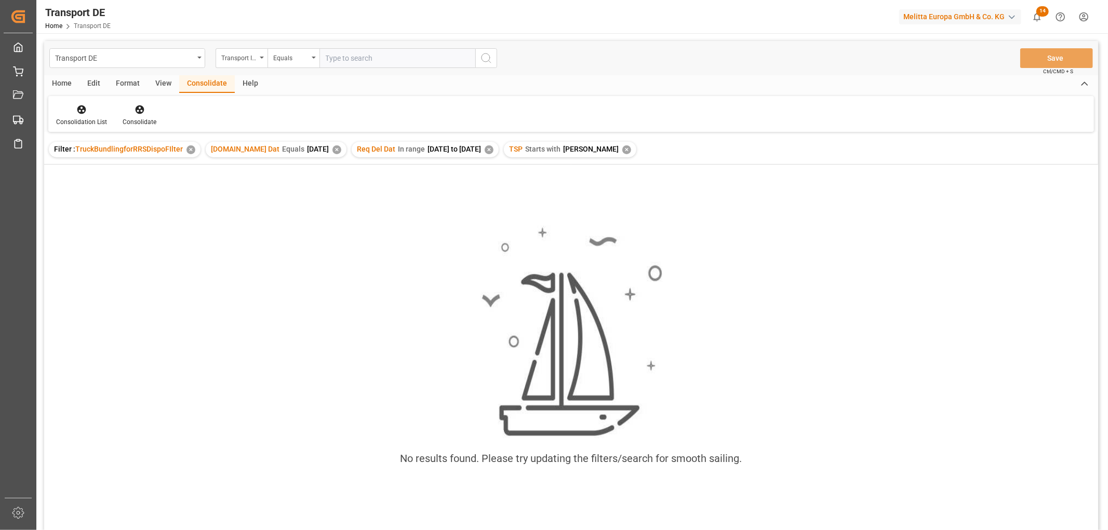
click at [622, 153] on div "✕" at bounding box center [626, 149] width 9 height 9
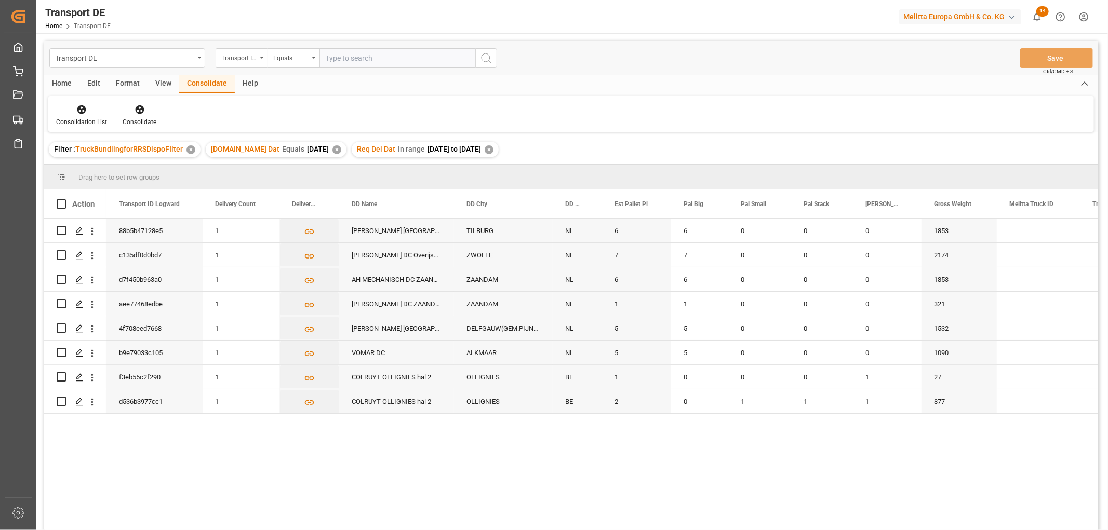
click at [494, 146] on div "✕" at bounding box center [489, 149] width 9 height 9
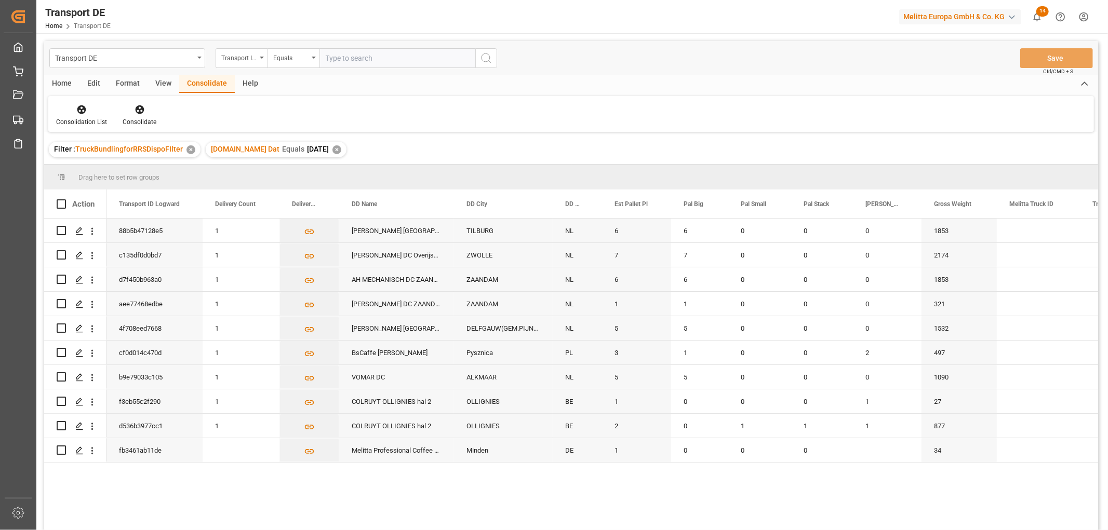
click at [332, 148] on div "✕" at bounding box center [336, 149] width 9 height 9
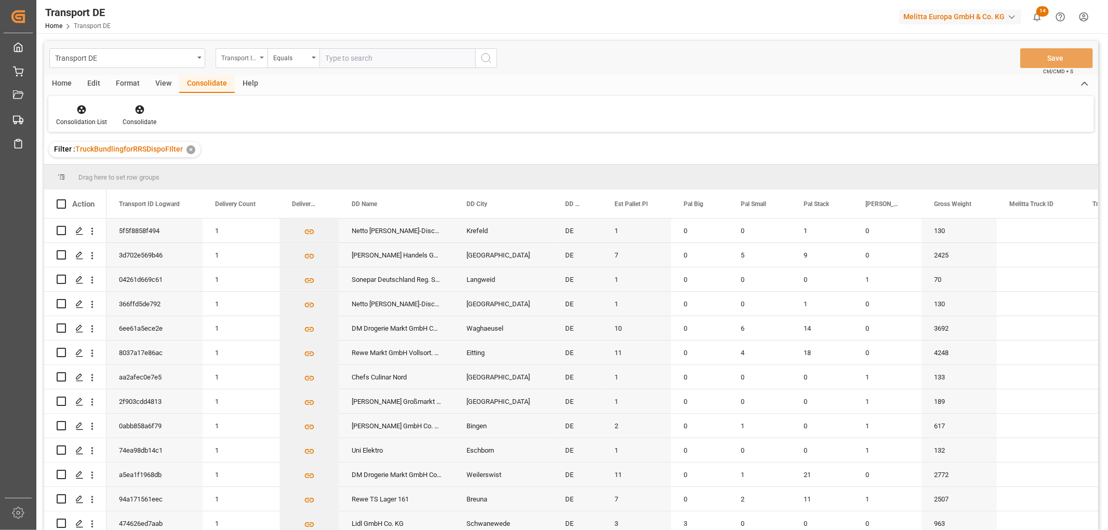
click at [235, 55] on div "Transport ID Logward" at bounding box center [238, 57] width 35 height 12
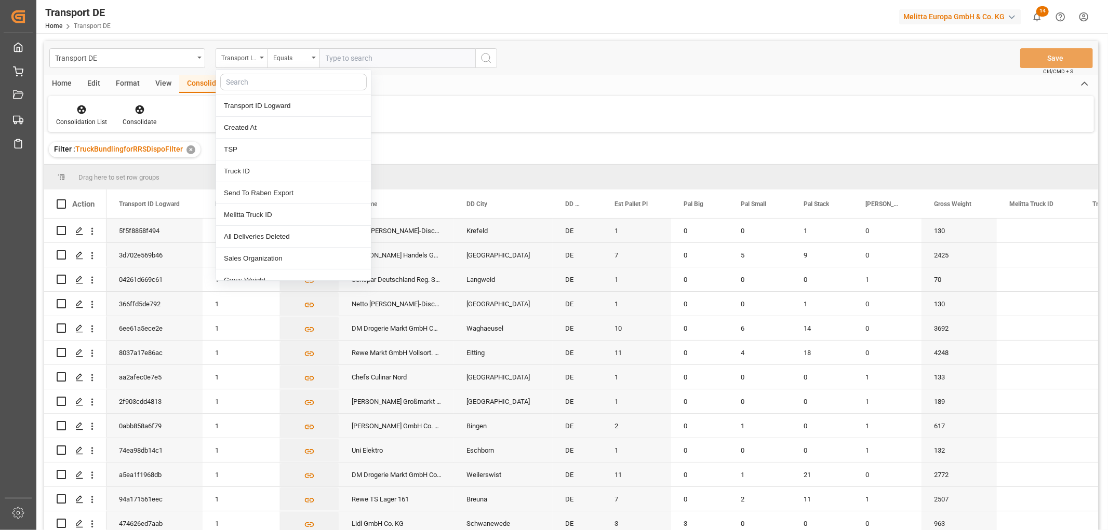
click at [235, 82] on input "text" at bounding box center [293, 82] width 146 height 17
type input "req"
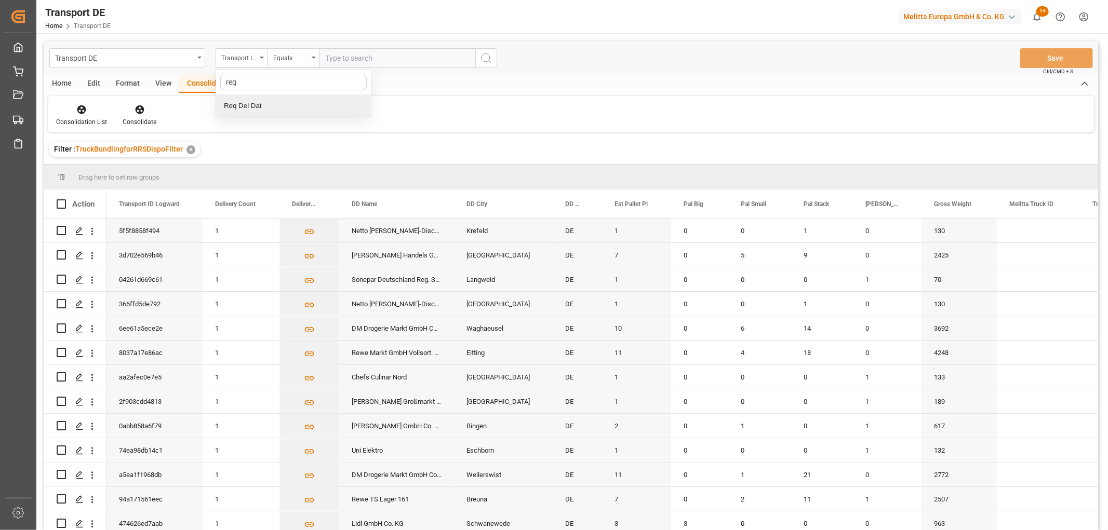
click at [246, 102] on div "Req Del Dat" at bounding box center [293, 106] width 155 height 22
click at [288, 60] on div "Equals" at bounding box center [290, 57] width 35 height 12
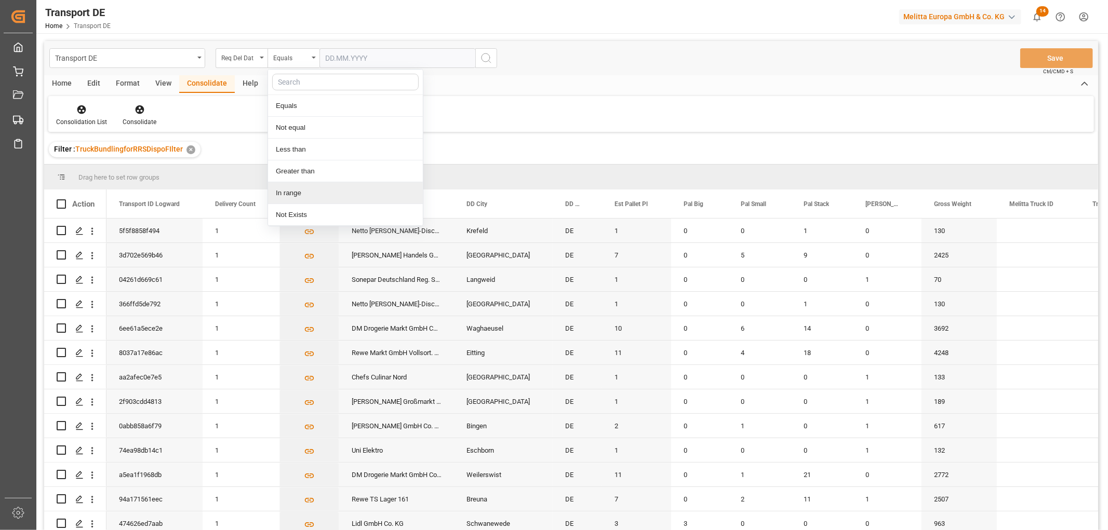
click at [281, 190] on div "In range" at bounding box center [345, 193] width 155 height 22
click at [329, 59] on input "text" at bounding box center [358, 58] width 78 height 20
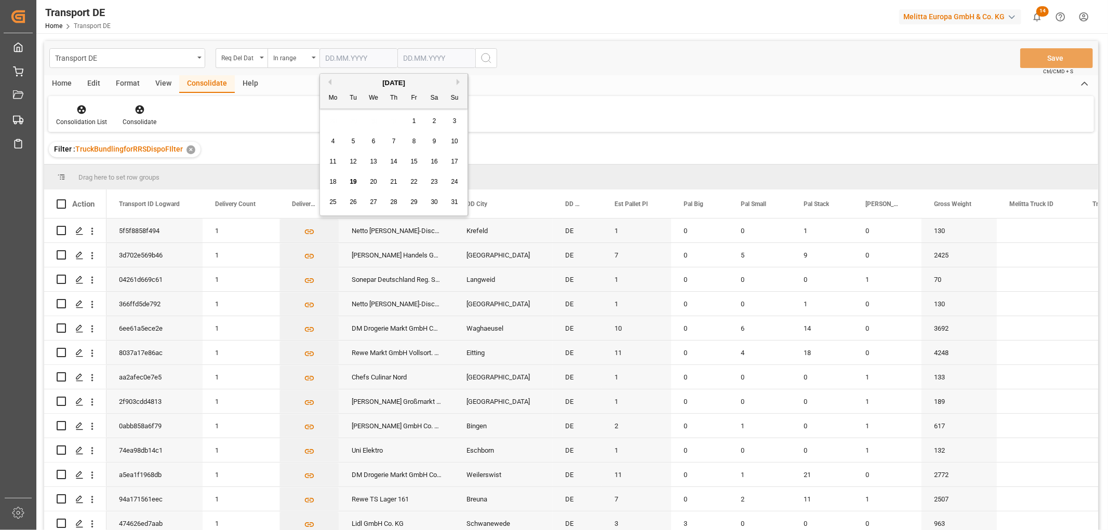
click at [335, 121] on div "28 29 30 31 1 2 3" at bounding box center [394, 121] width 142 height 20
click at [415, 121] on span "1" at bounding box center [414, 120] width 4 height 7
type input "01.08.2025"
click at [397, 57] on input "text" at bounding box center [358, 58] width 78 height 20
click at [409, 127] on div "28 29 30 31 1 2 3" at bounding box center [472, 121] width 142 height 20
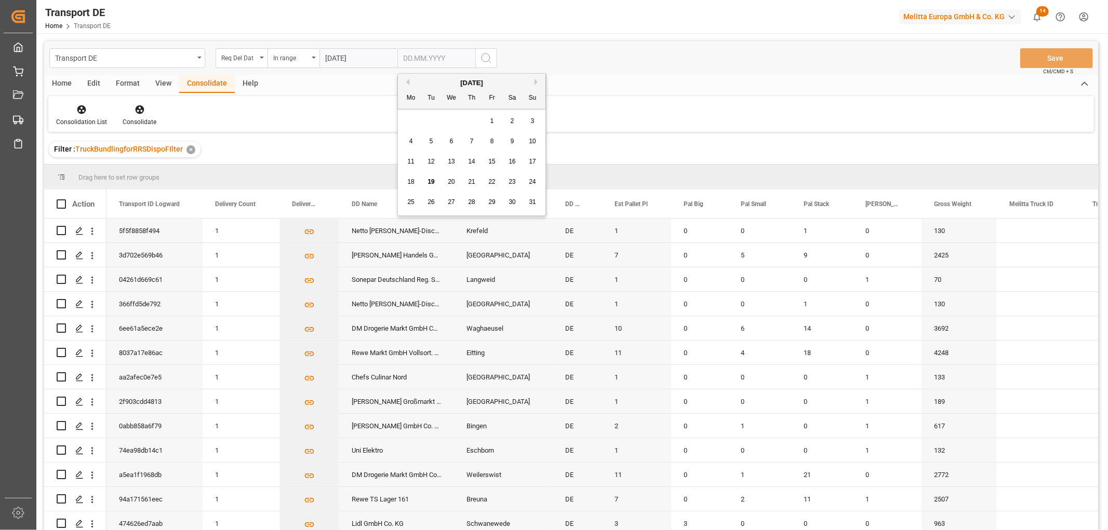
click at [471, 183] on span "21" at bounding box center [471, 181] width 7 height 7
type input "21.08.2025"
click at [485, 59] on icon "search button" at bounding box center [486, 58] width 12 height 12
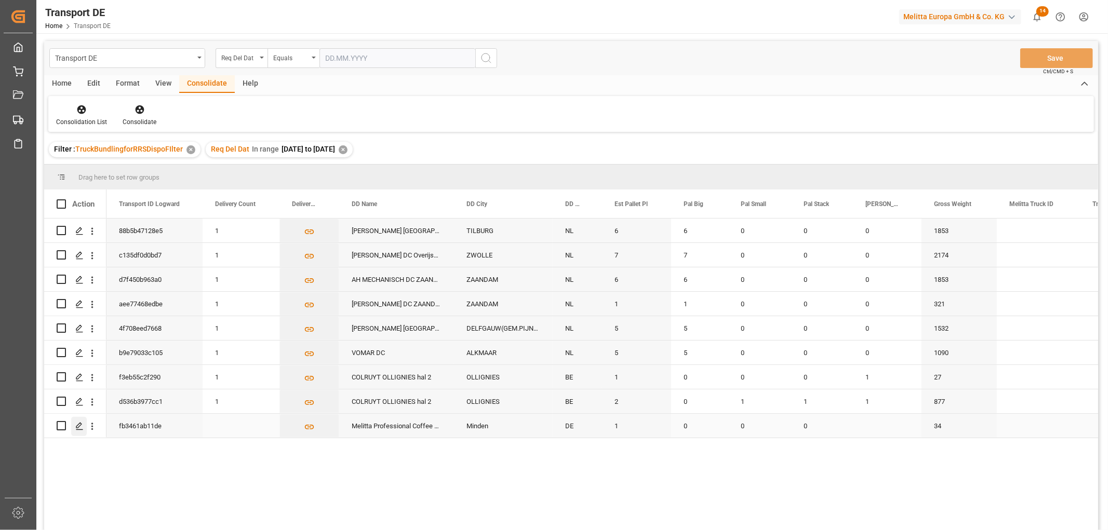
click at [78, 426] on icon "Press SPACE to select this row." at bounding box center [79, 426] width 8 height 8
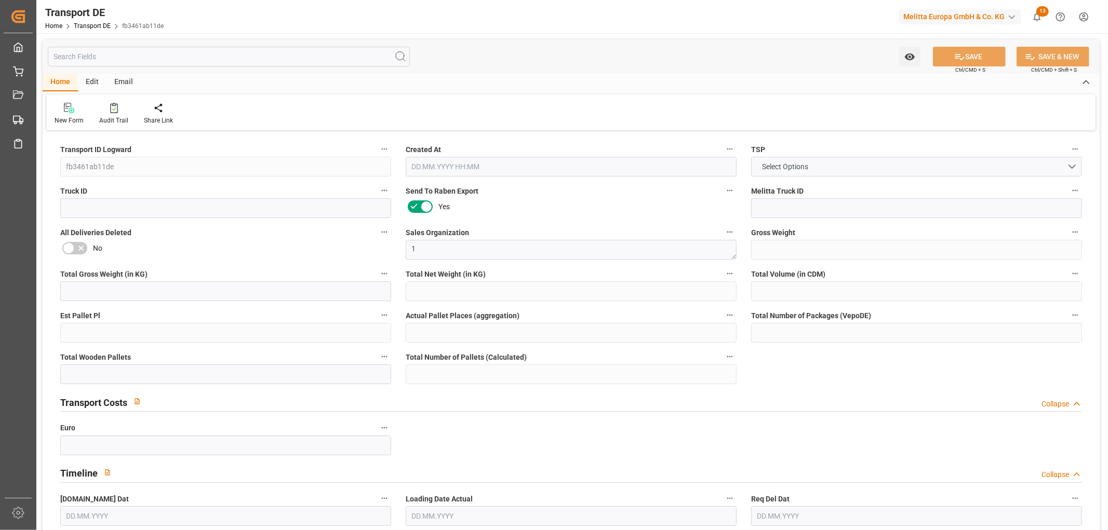
type input "34"
type input "9.675"
type input "8.598"
type input "200.34"
type input "1"
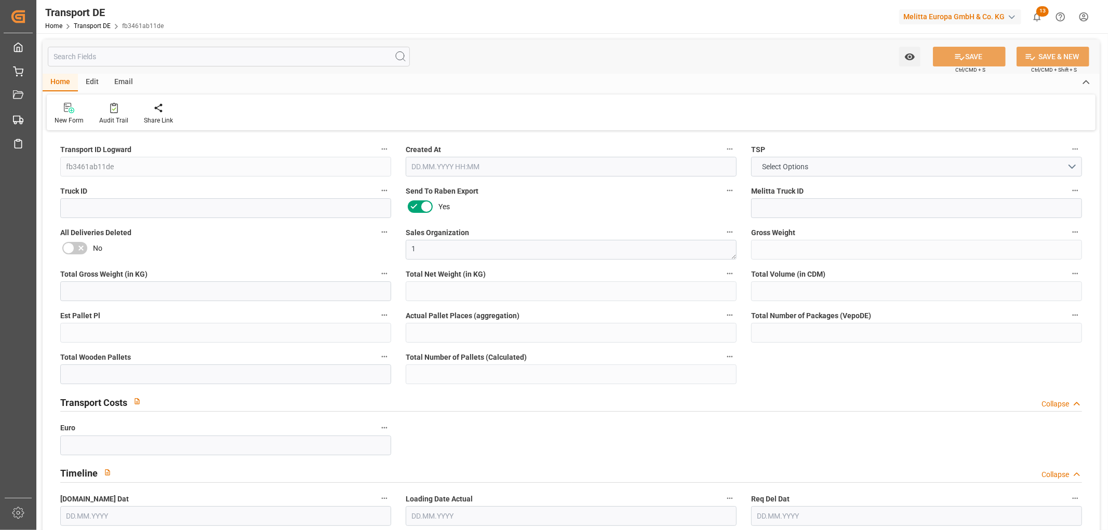
type input "0"
type input "1"
type input "0"
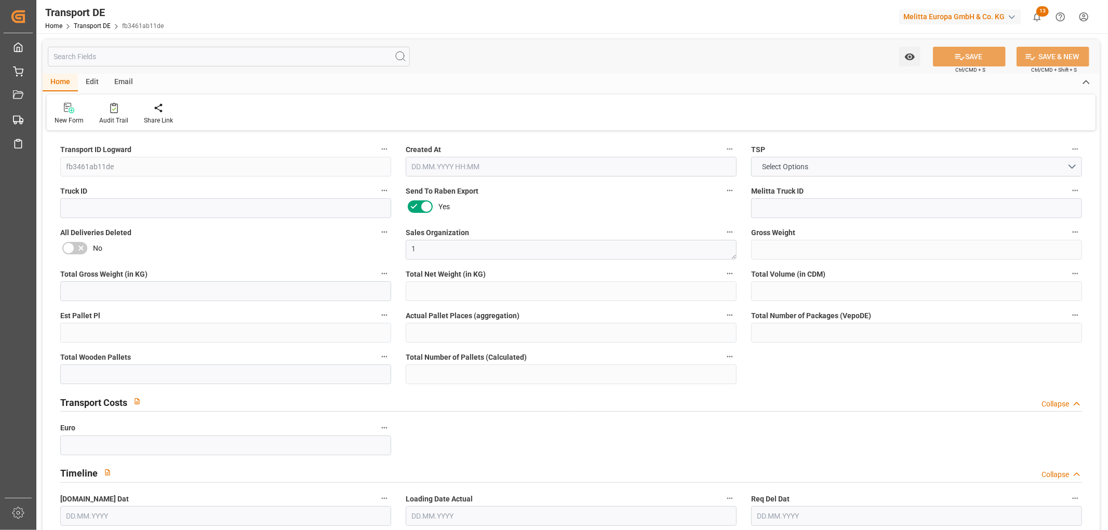
type input "32"
type input "0"
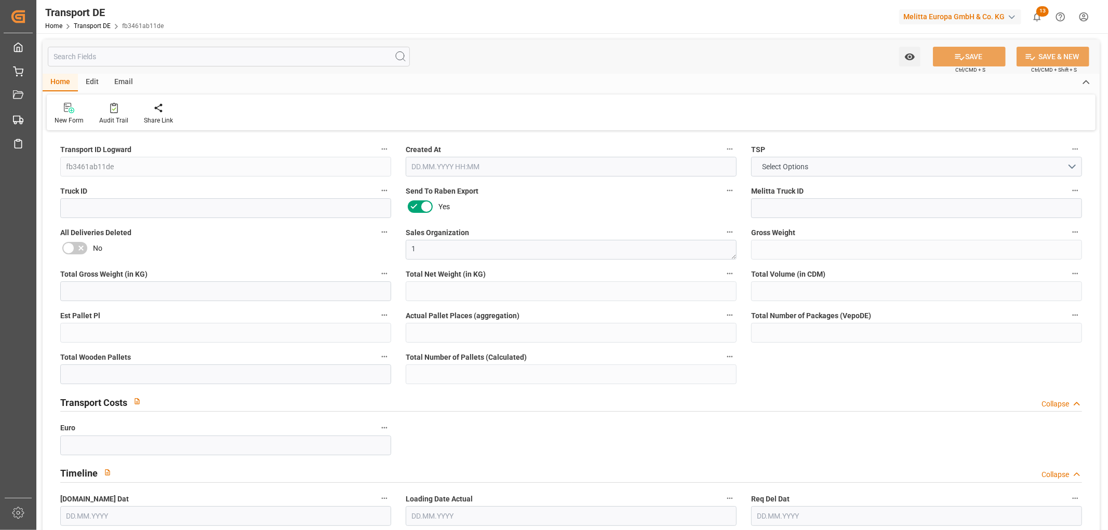
type input "0"
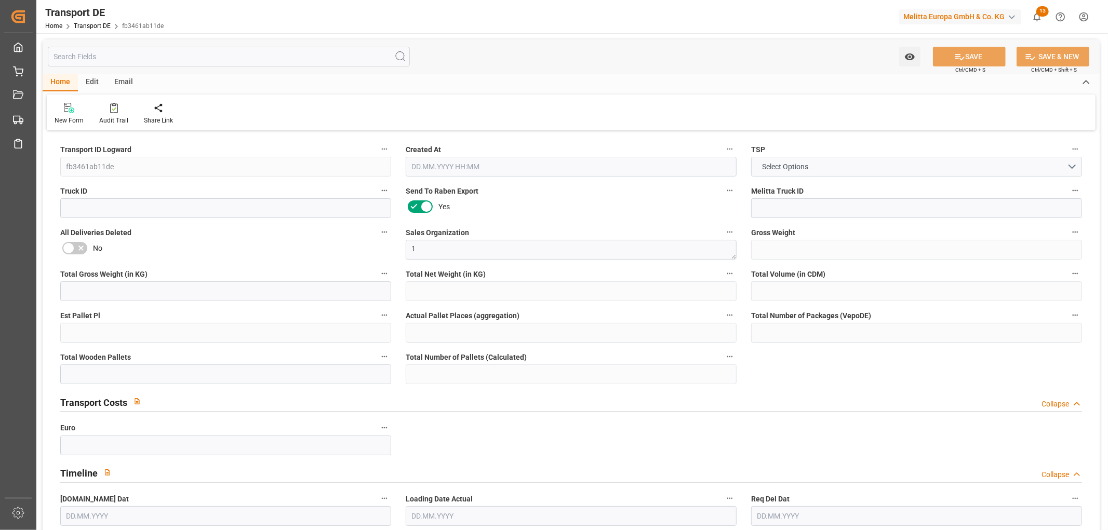
type input "0"
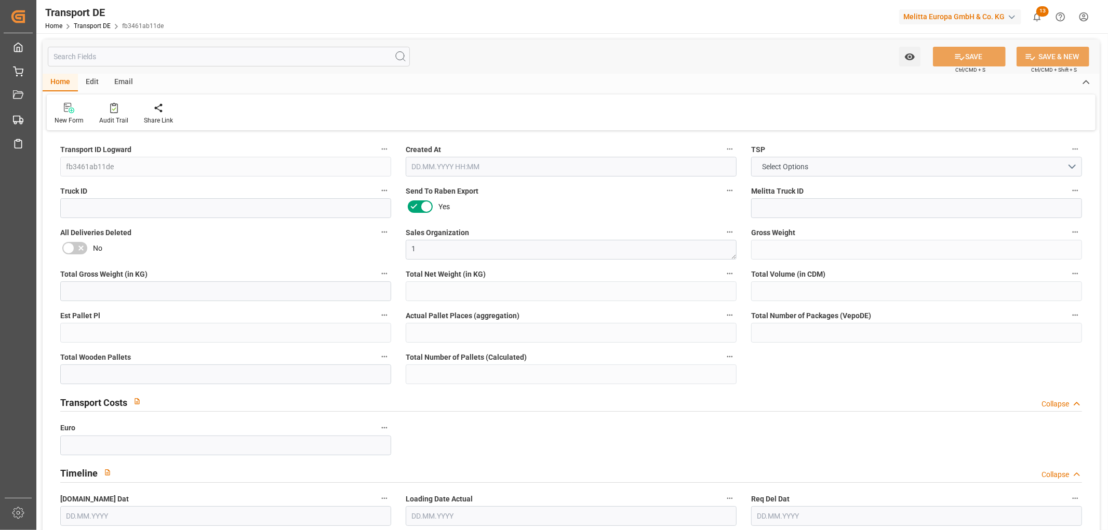
type input "0"
type input "15.08.2025 22:03"
type input "[DATE]"
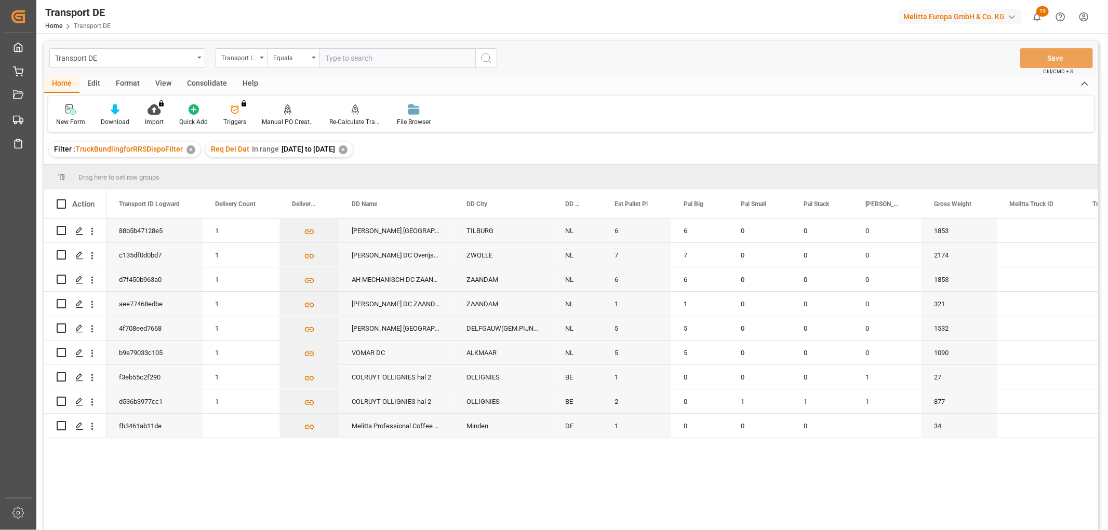
click at [348, 148] on div "✕" at bounding box center [343, 149] width 9 height 9
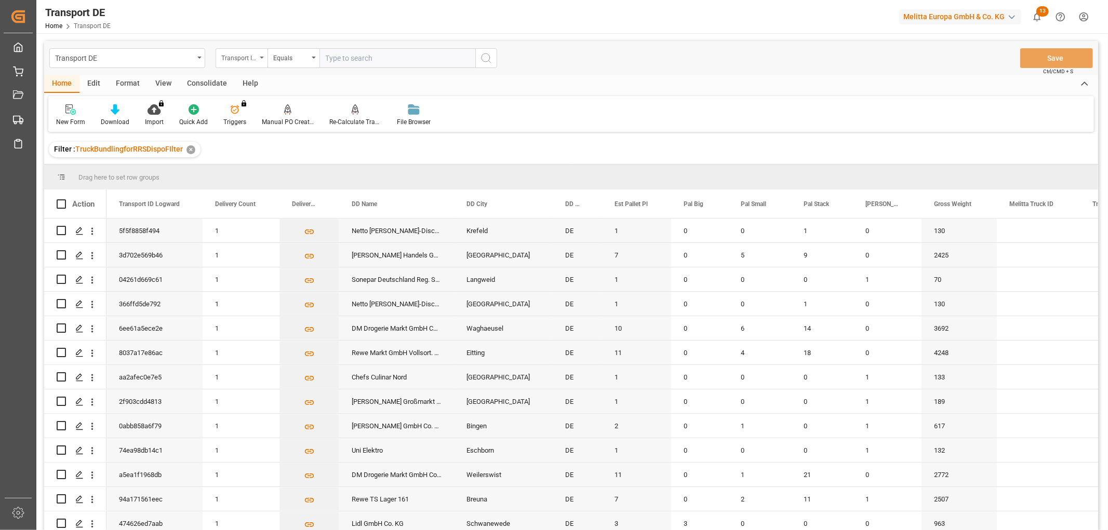
click at [239, 52] on div "Transport ID Logward" at bounding box center [238, 57] width 35 height 12
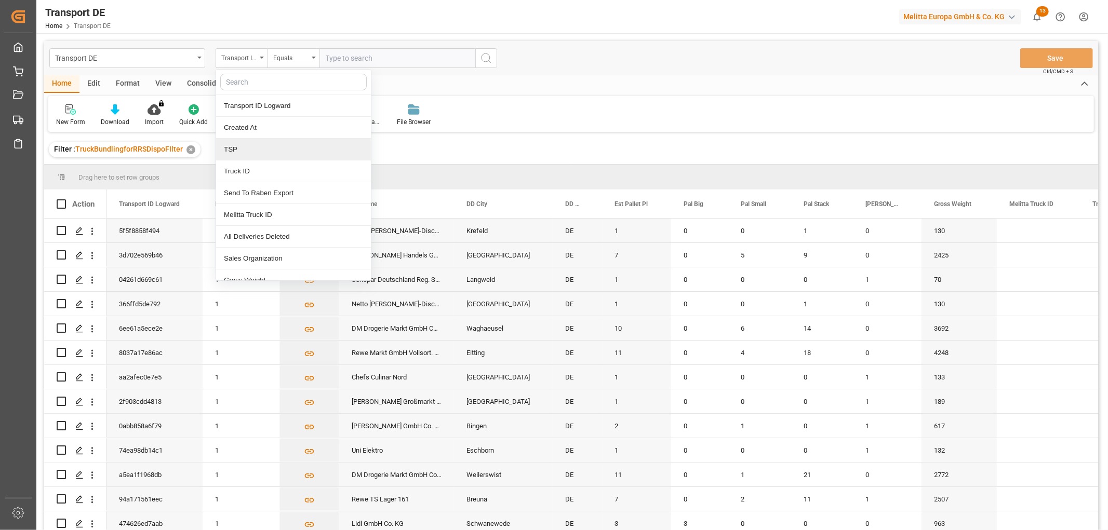
click at [242, 144] on div "TSP" at bounding box center [293, 150] width 155 height 22
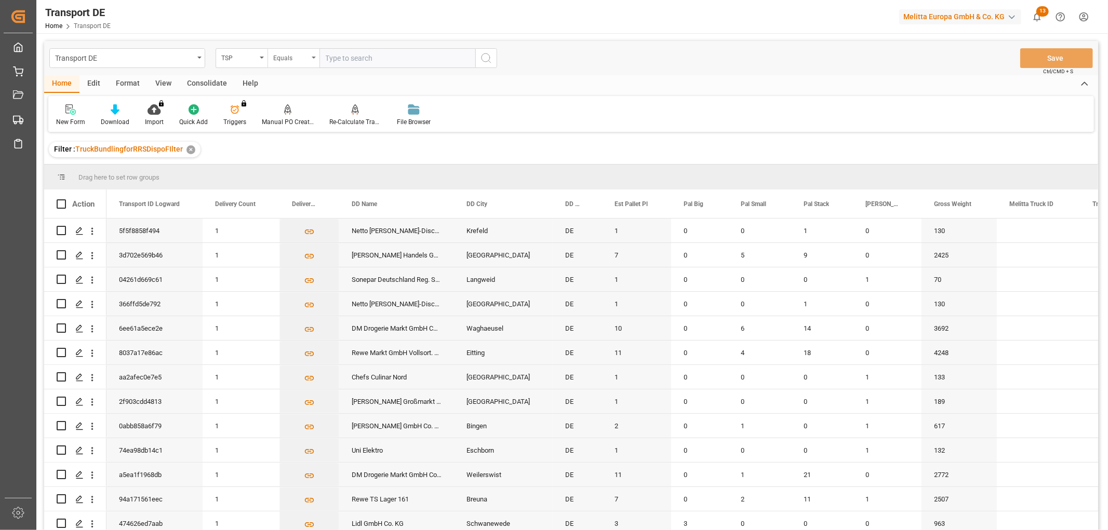
click at [299, 56] on div "Equals" at bounding box center [290, 57] width 35 height 12
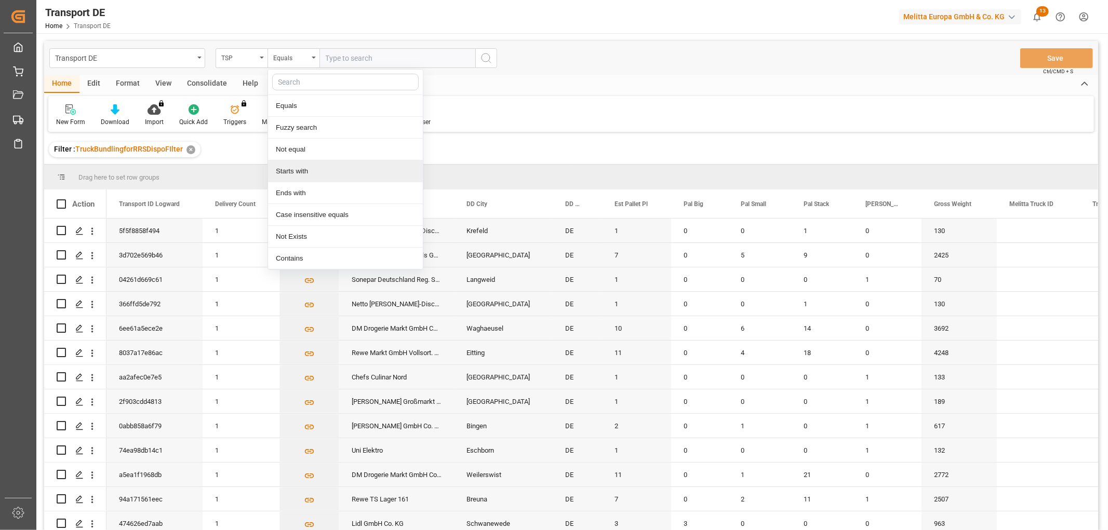
click at [298, 169] on div "Starts with" at bounding box center [345, 172] width 155 height 22
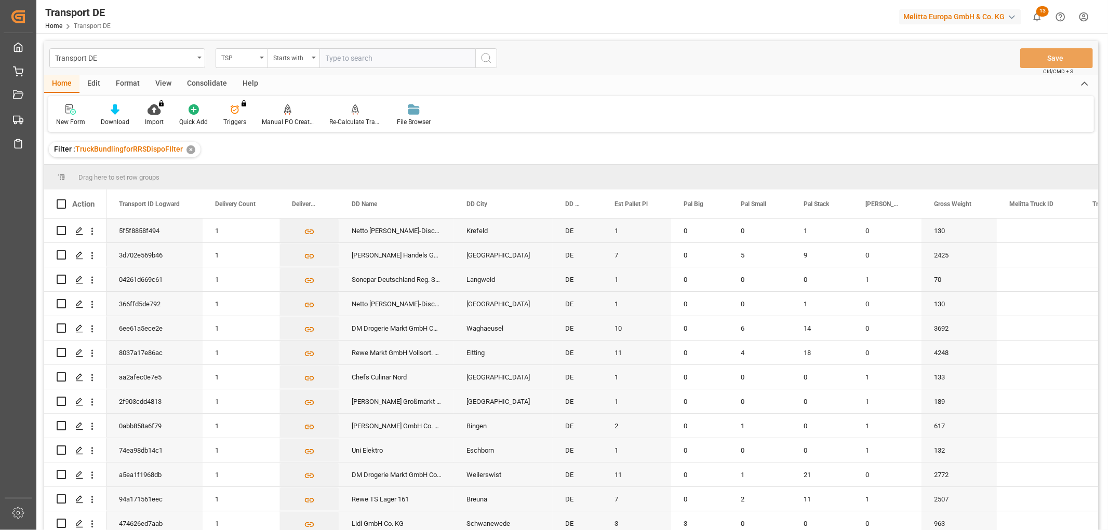
click at [356, 55] on input "text" at bounding box center [397, 58] width 156 height 20
type input "Self pickup DE"
click at [484, 59] on icon "search button" at bounding box center [486, 58] width 12 height 12
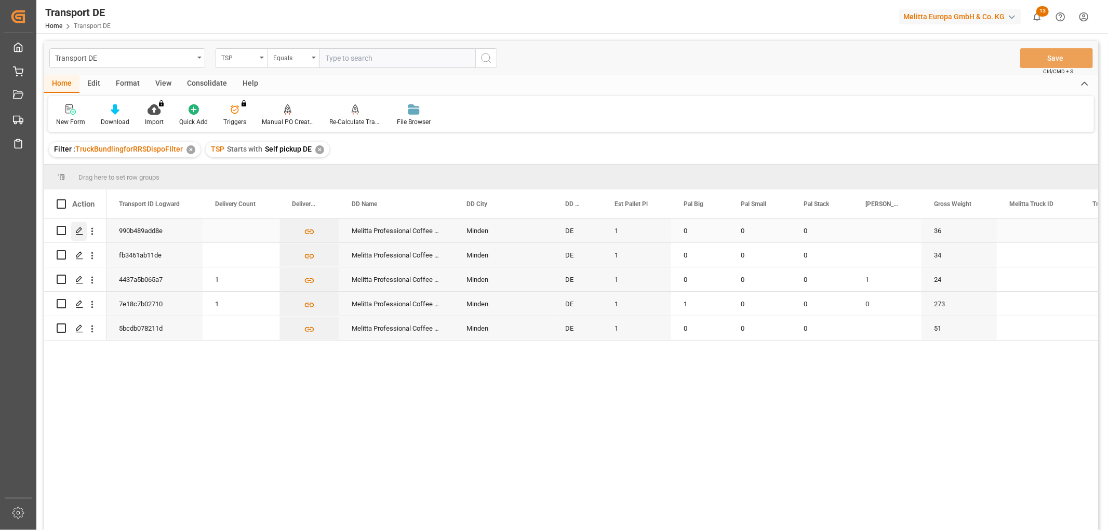
click at [79, 229] on icon "Press SPACE to select this row." at bounding box center [79, 231] width 8 height 8
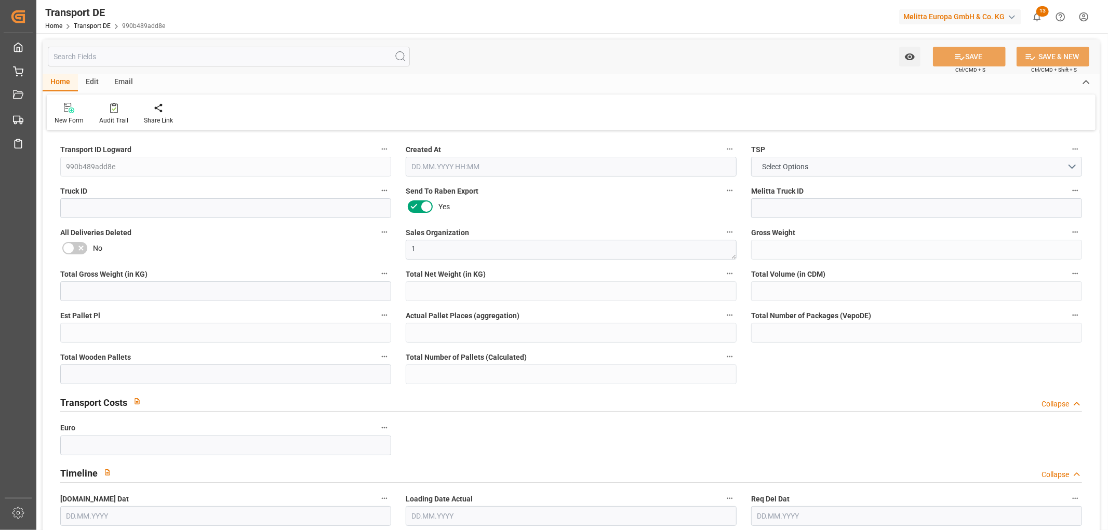
type input "36"
type input "11.583"
type input "10.038"
type input "211.04"
type input "1"
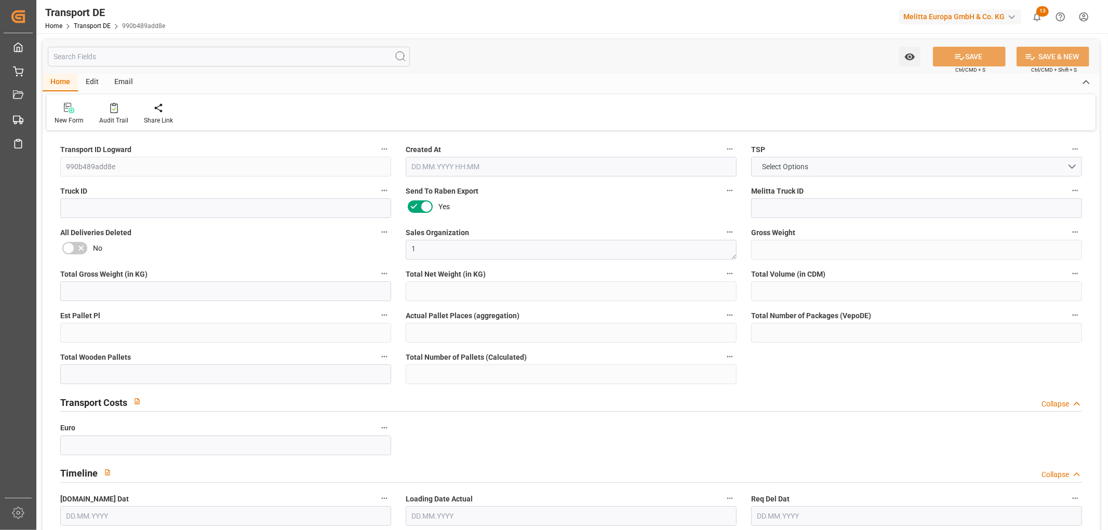
type input "0"
type input "1"
type input "0"
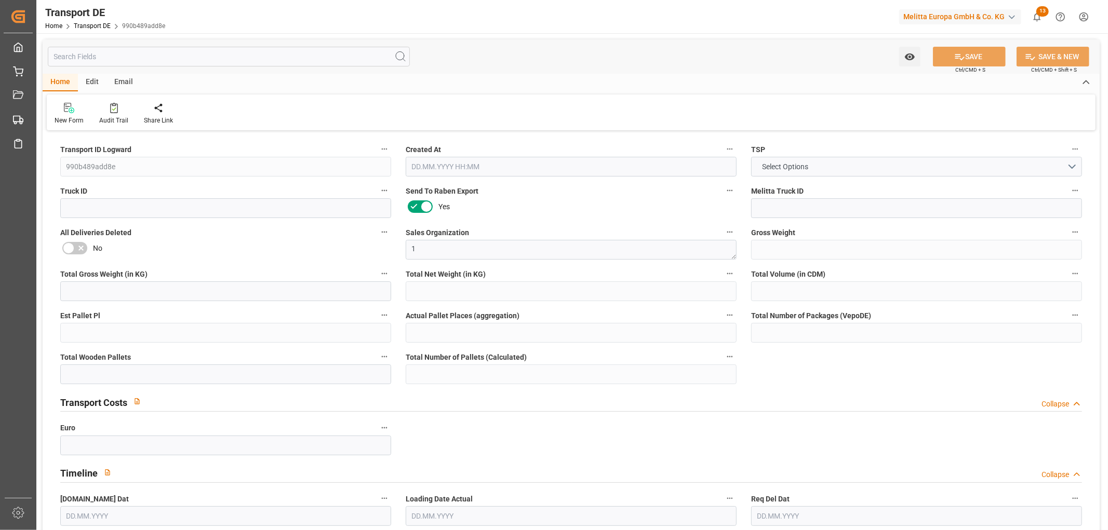
type input "32"
type input "0"
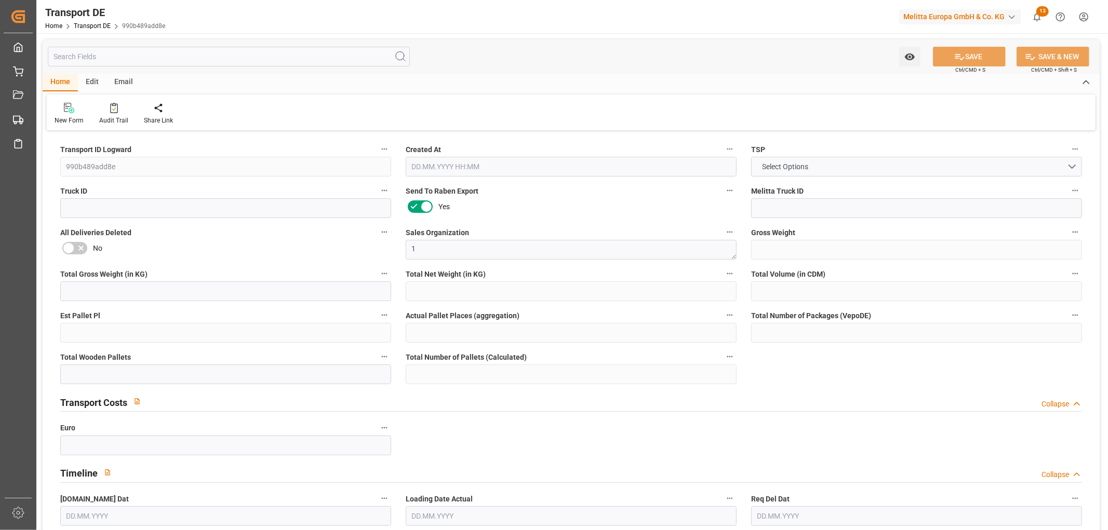
type input "0"
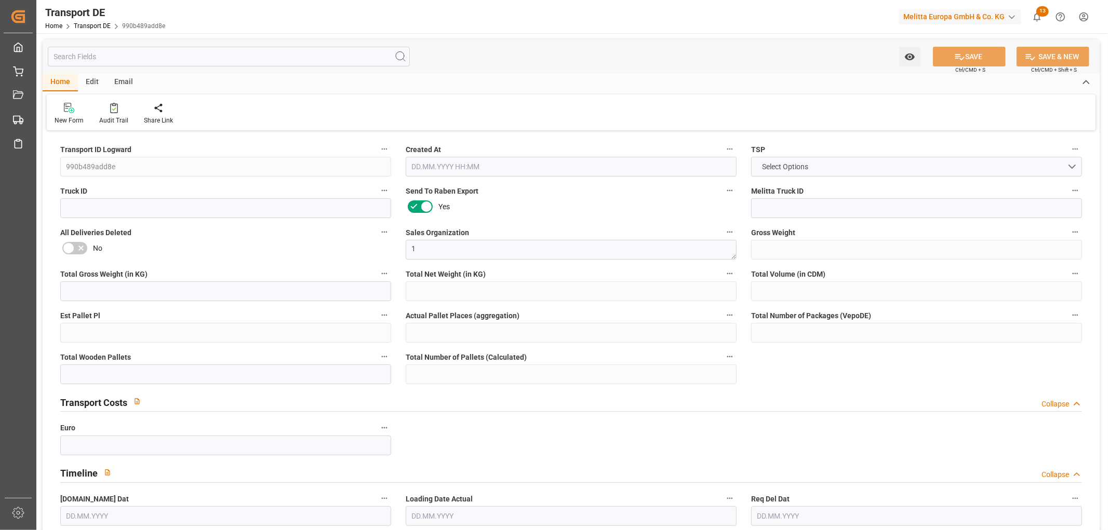
type input "0"
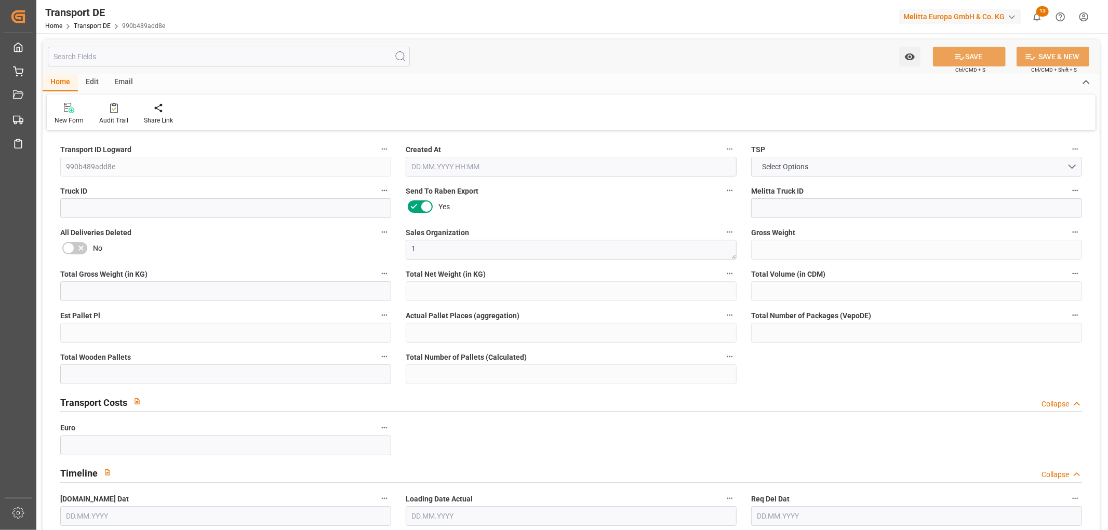
type input "0"
type input "18.08.2025 22:04"
type input "27.08.2025"
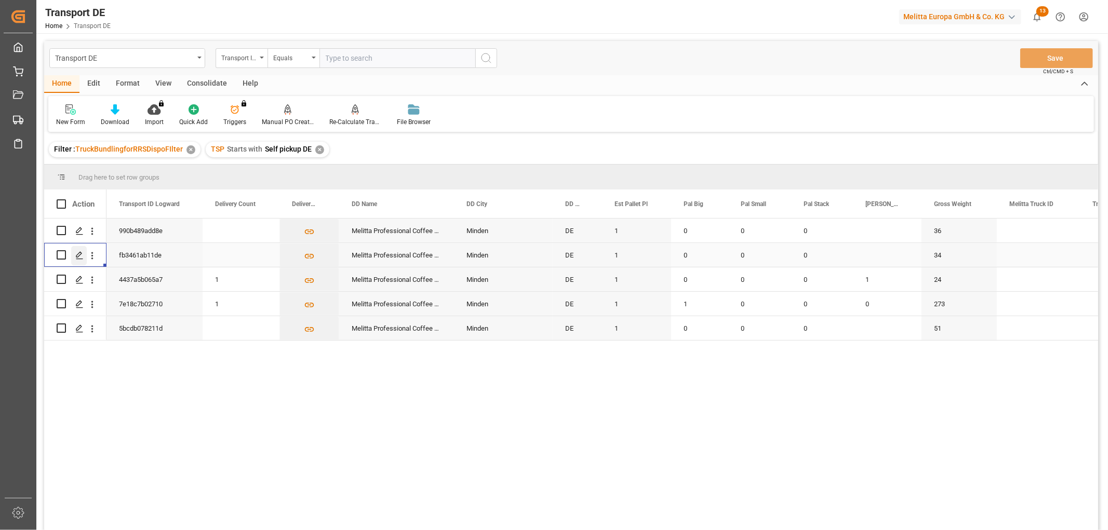
click at [81, 255] on icon "Press SPACE to select this row." at bounding box center [79, 255] width 8 height 8
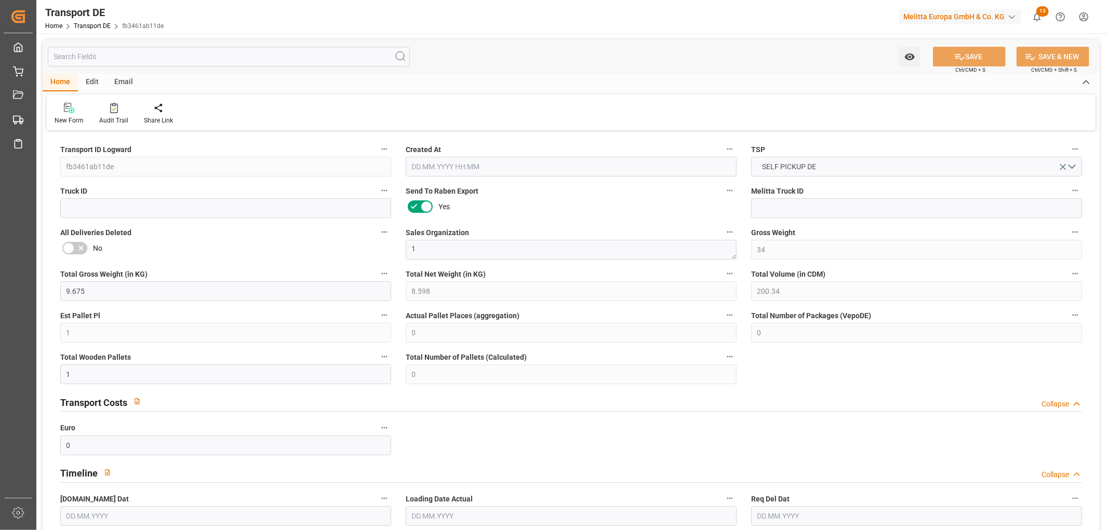
type input "15.08.2025 22:03"
type input "[DATE]"
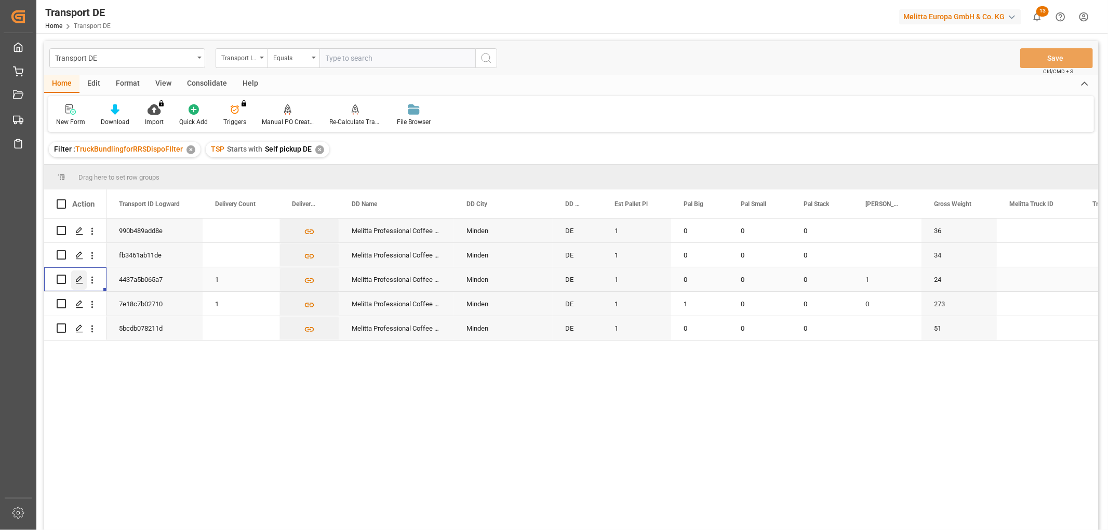
click at [76, 281] on icon "Press SPACE to select this row." at bounding box center [79, 280] width 8 height 8
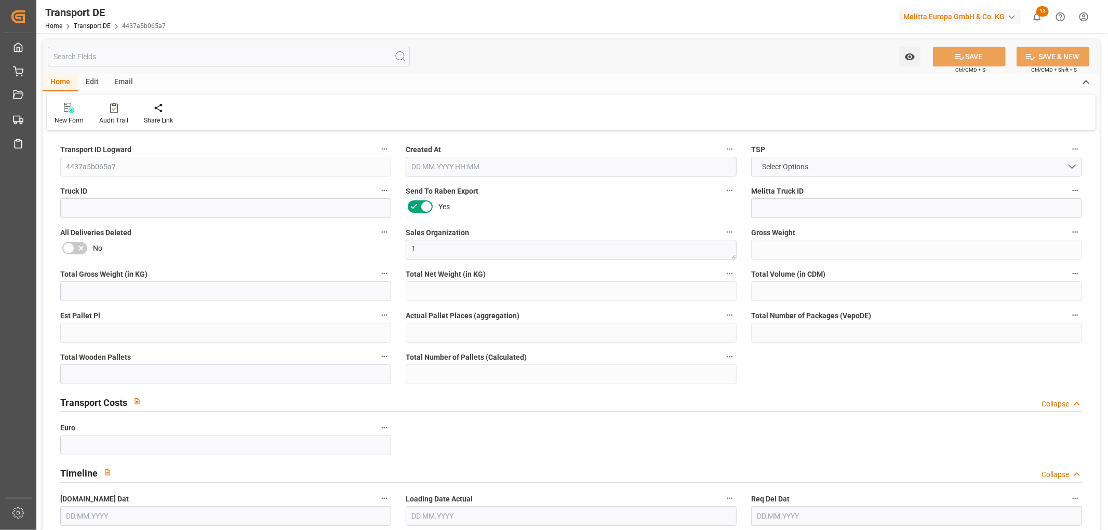
type input "24"
type input "0.21"
type input "0.11"
type input "139.94"
type input "1"
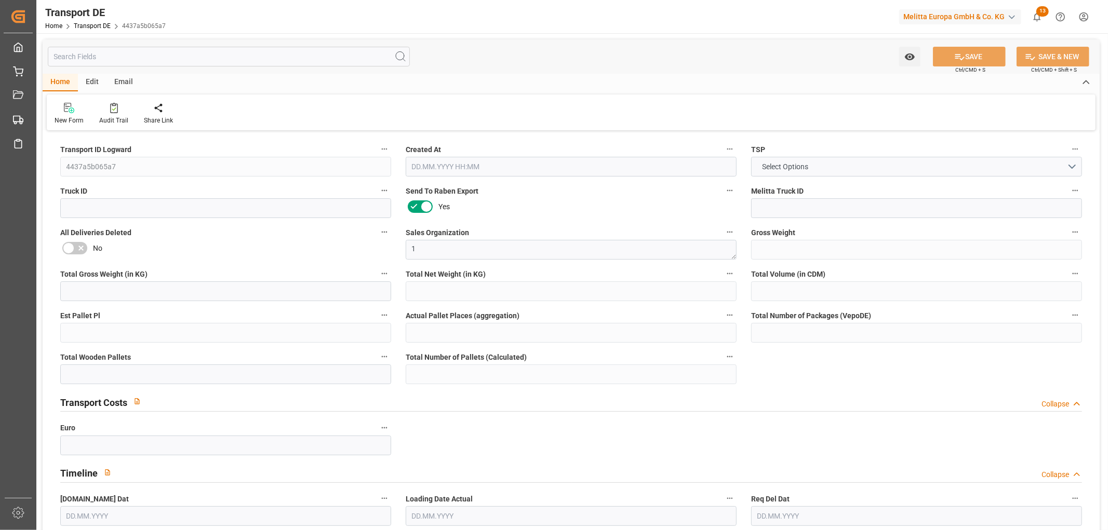
type input "0"
type input "1"
type input "0"
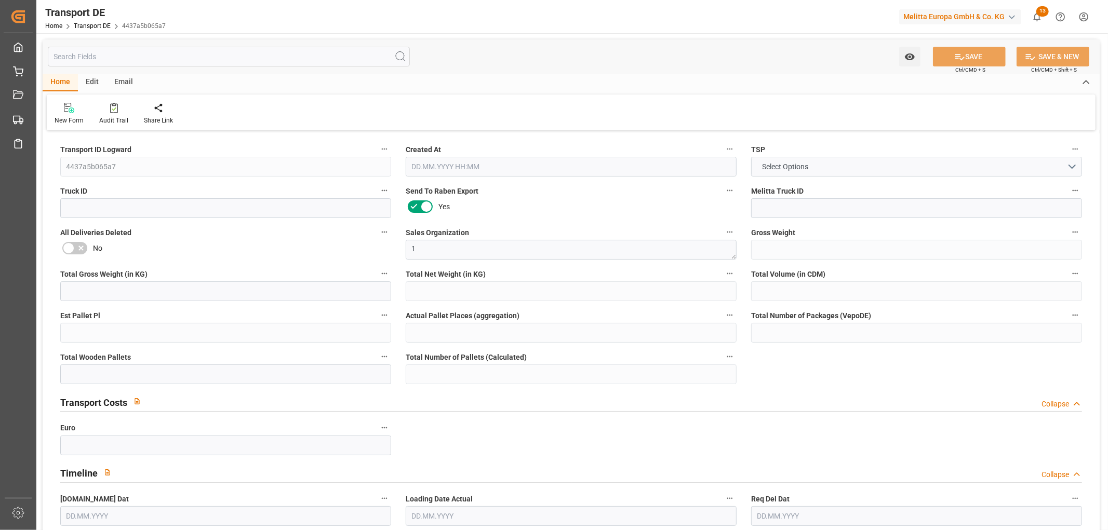
type input "32"
type input "0"
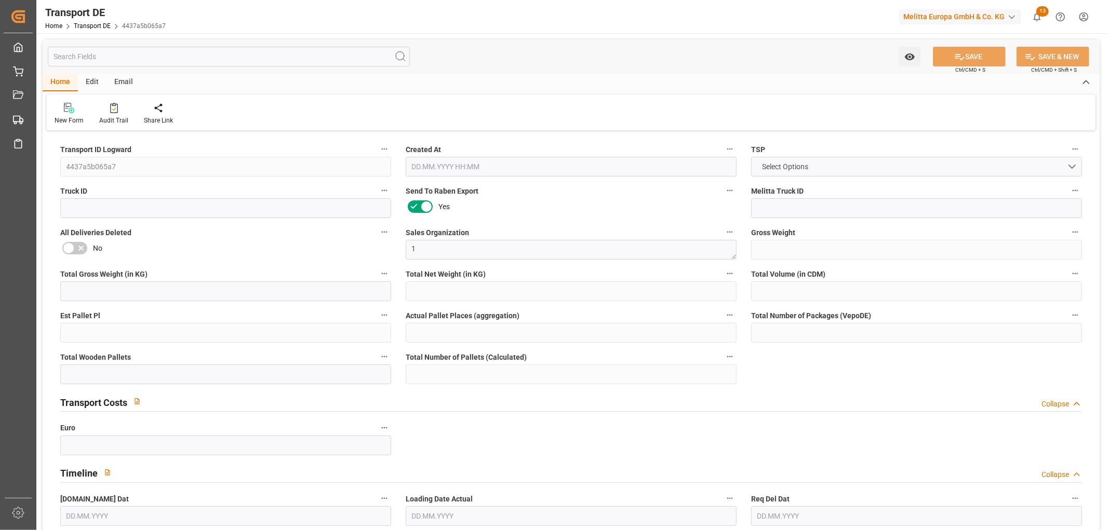
type input "0"
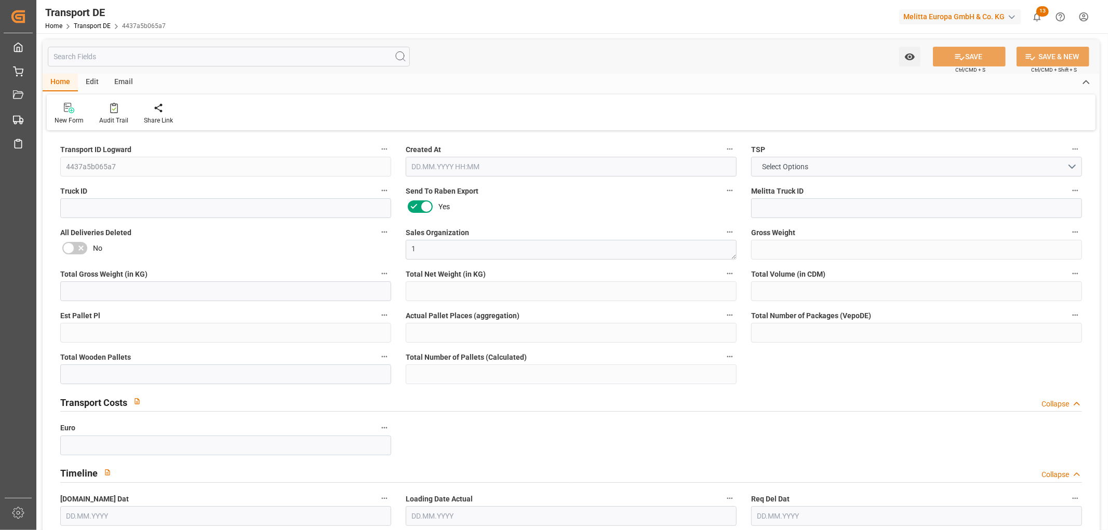
type input "0"
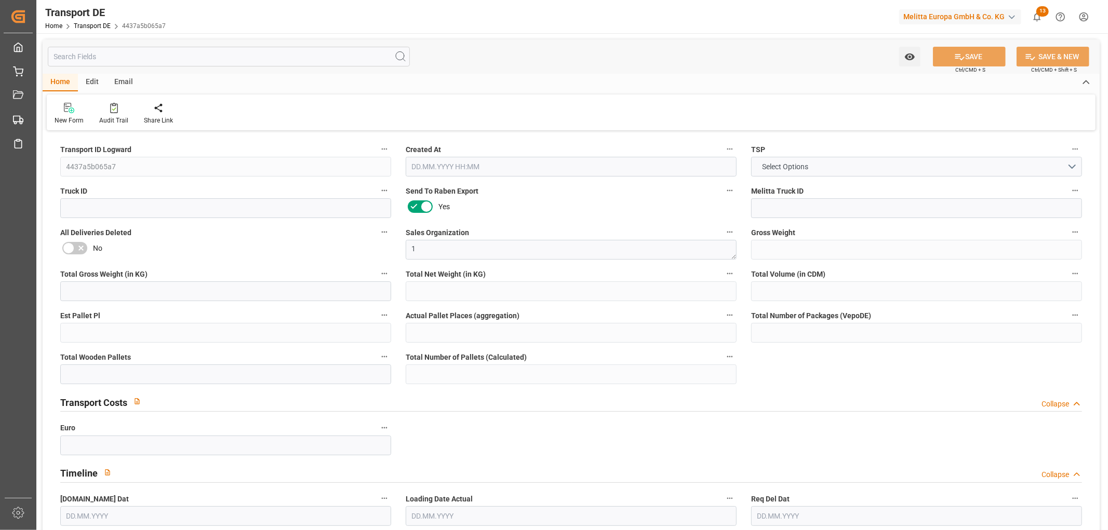
type input "0"
type input "1"
type input "0"
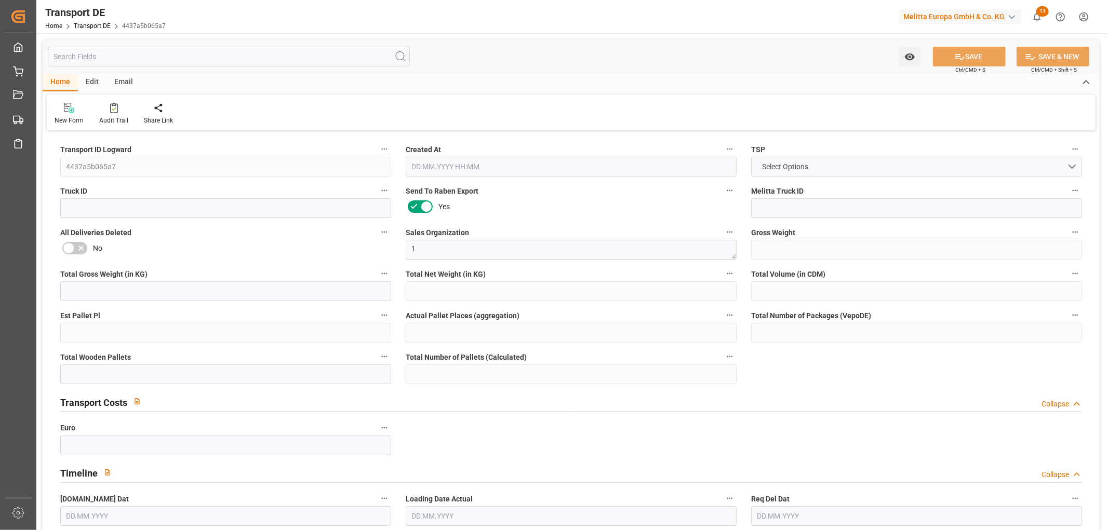
type input "0"
type input "3.039"
type input "0"
type input "14.08.2025 22:05"
type input "25.08.2025"
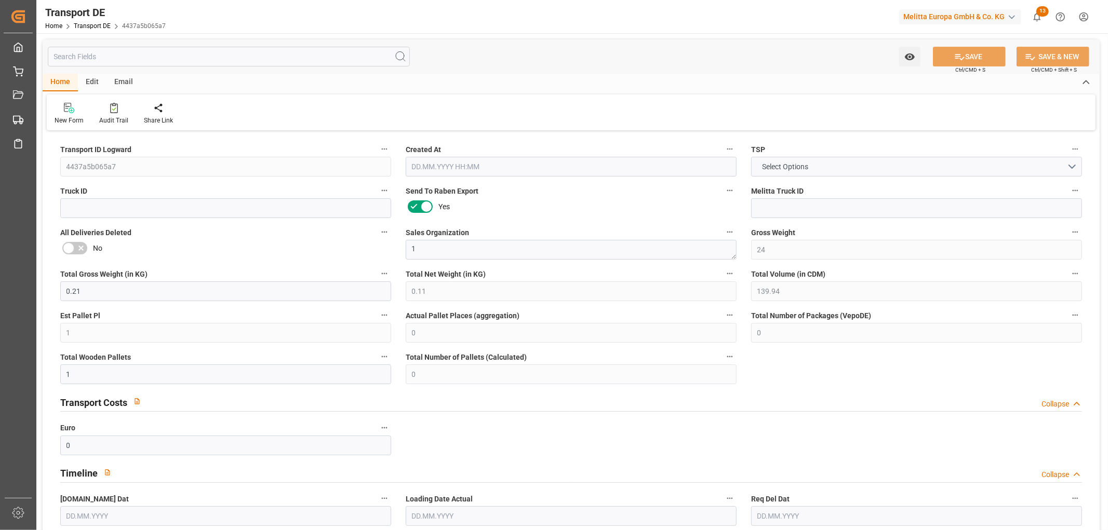
type input "25.08.2025"
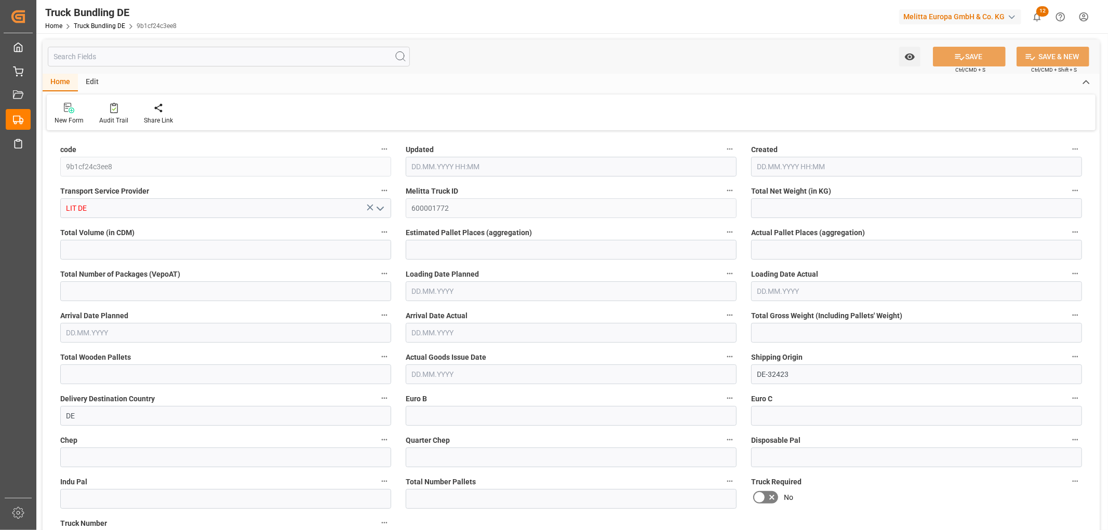
type input "365.619"
type input "2954.537"
type input "3"
type input "0"
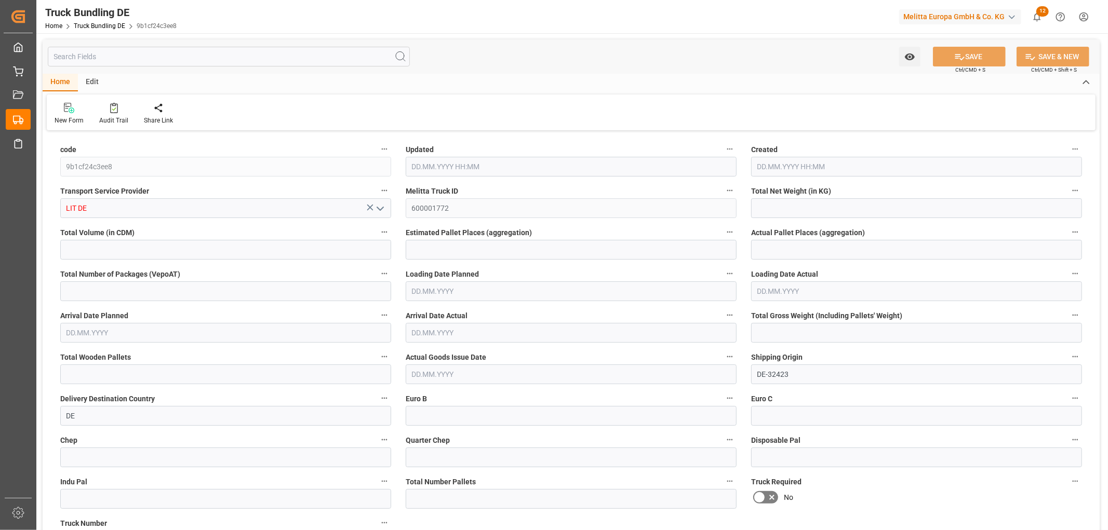
type input "498"
type input "3"
type input "0"
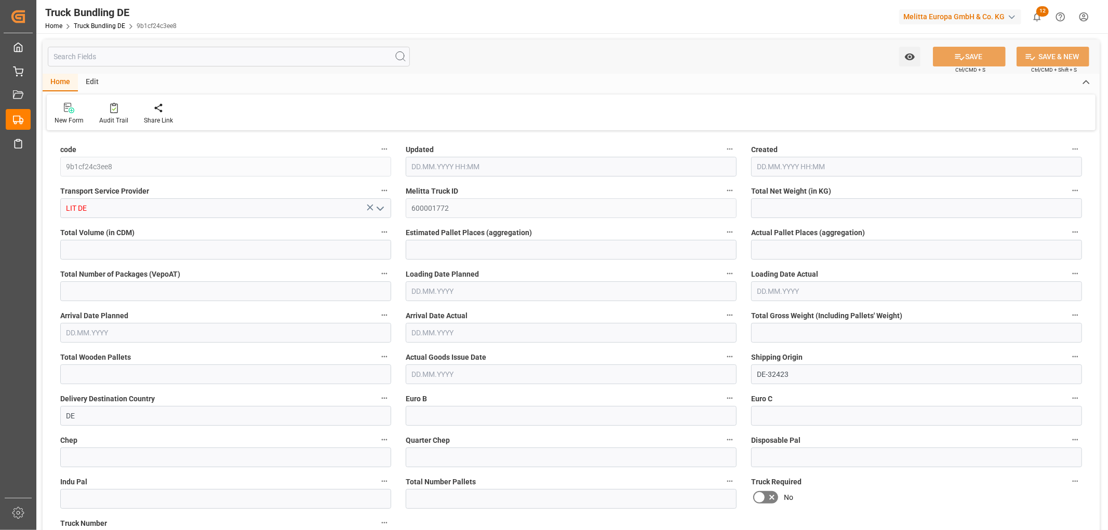
type input "0"
type input "19.08.2025 06:59"
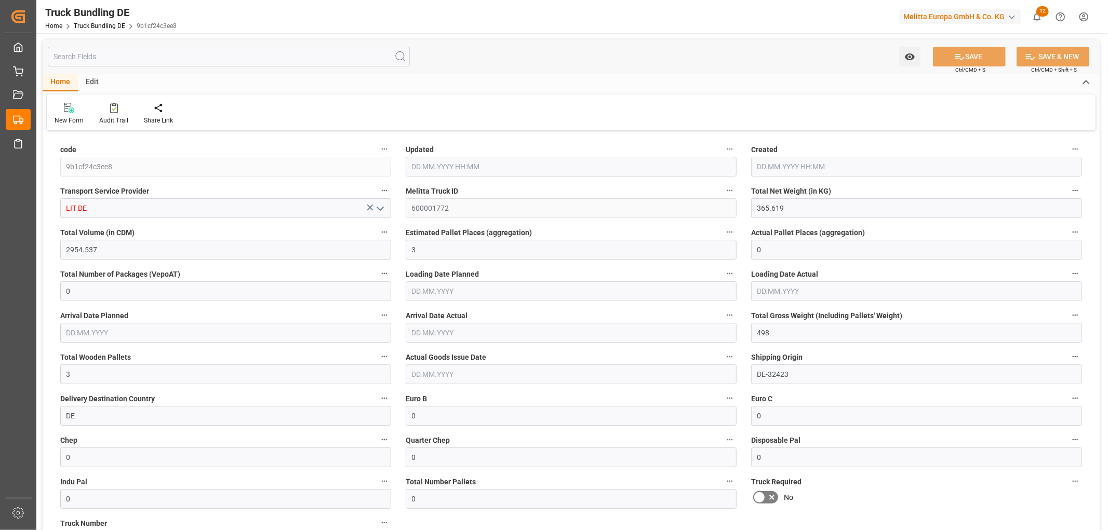
type input "19.08.2025 06:59"
type input "[DATE]"
type input "[DATE] 07:01"
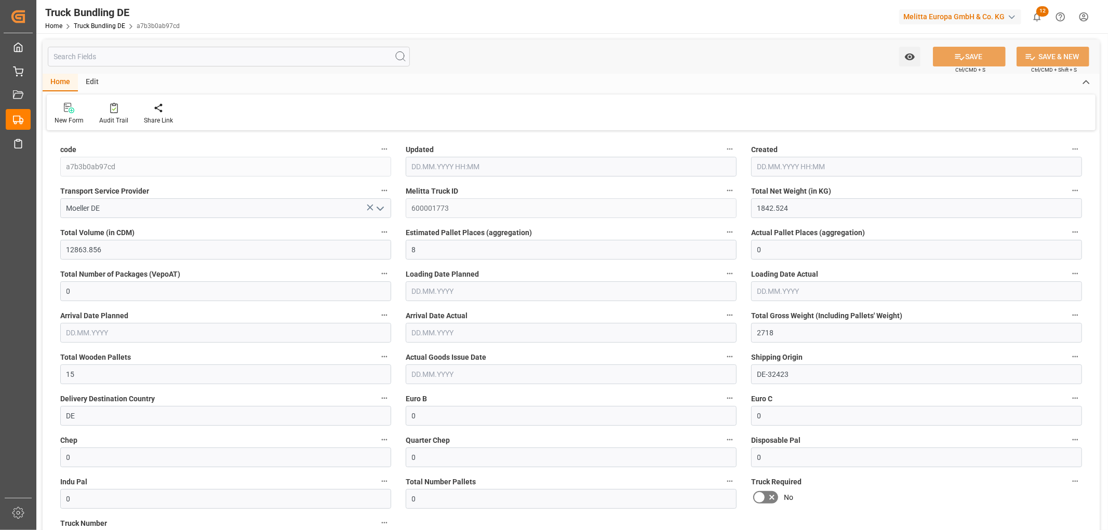
type input "[DATE] 07:01"
type input "[DATE]"
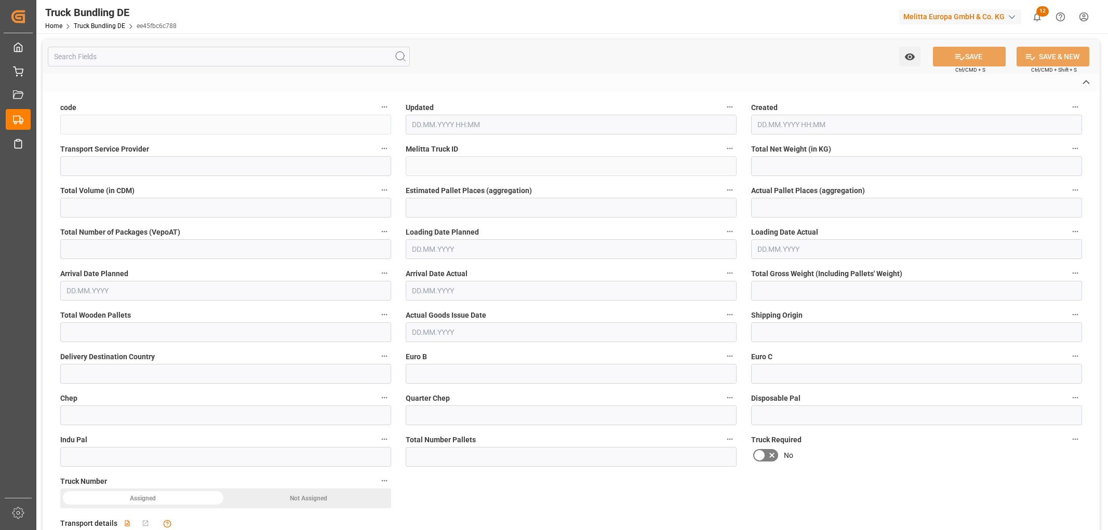
type input "ee45fbc6c788"
type input "Moeller DE"
type input "600001774"
type input "DE-32423"
type input "DE"
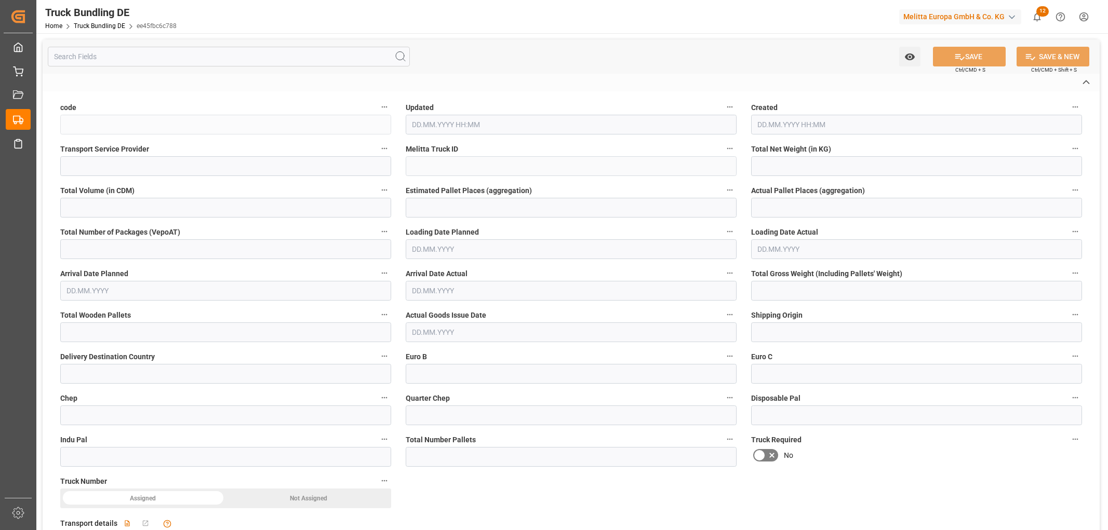
type textarea "0000066696"
type textarea "Kaufland Warenhandel"
type textarea "Feineisenstr. 9"
type textarea "44339"
type textarea "Dortmund Eving"
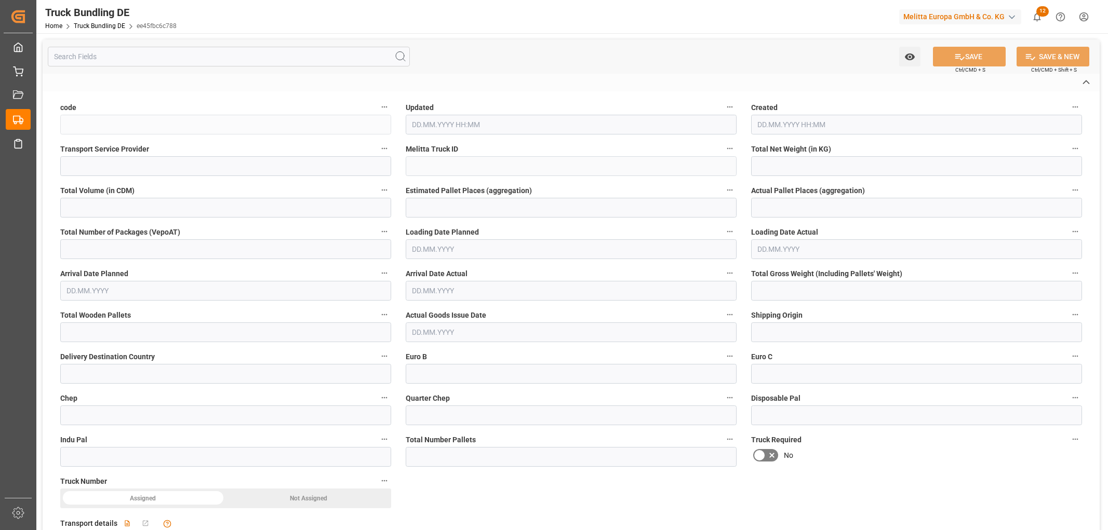
type textarea "44"
type input "1708.72"
type input "12973.68"
type input "8"
type input "0"
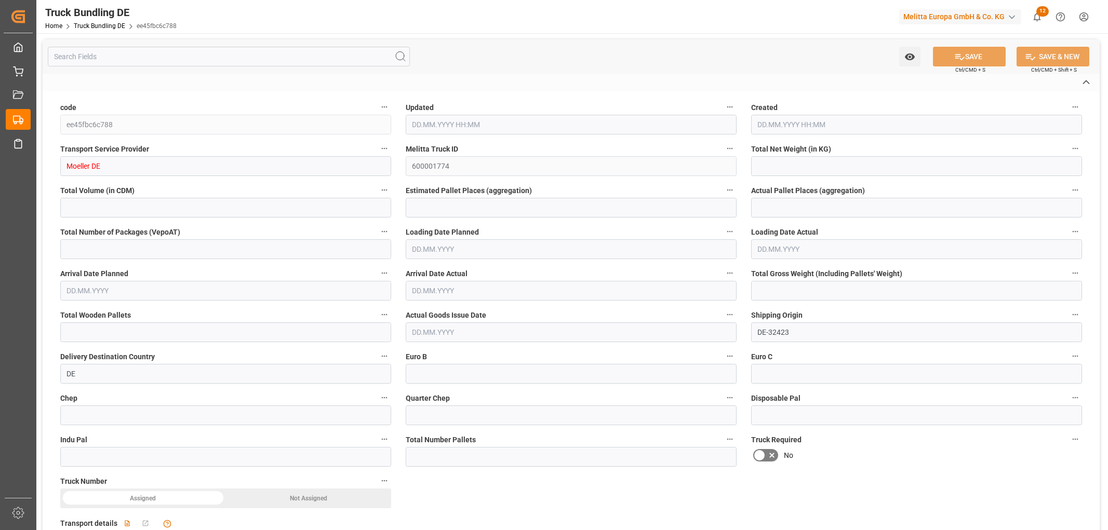
type input "0"
type input "2635"
type input "15"
type input "0"
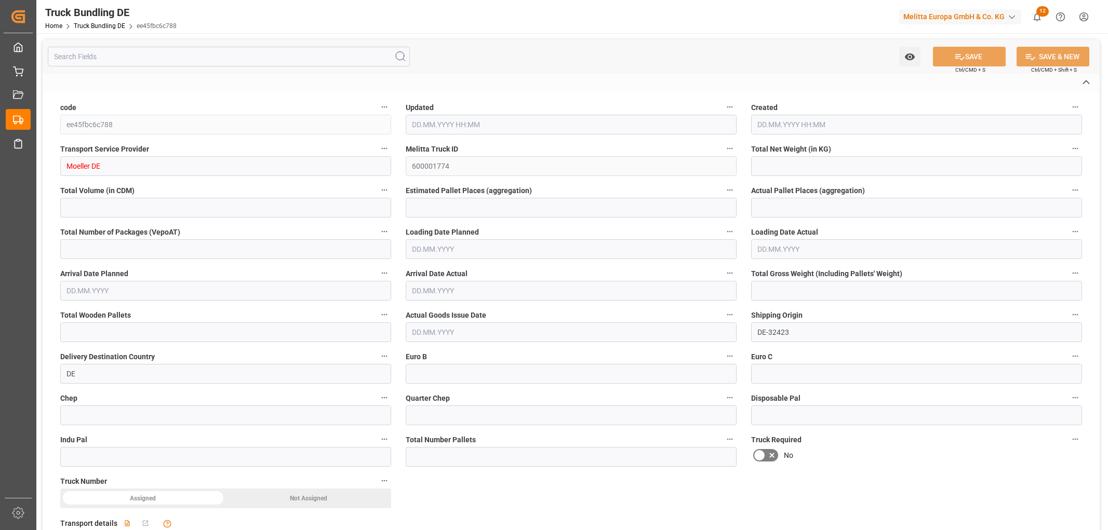
type input "0"
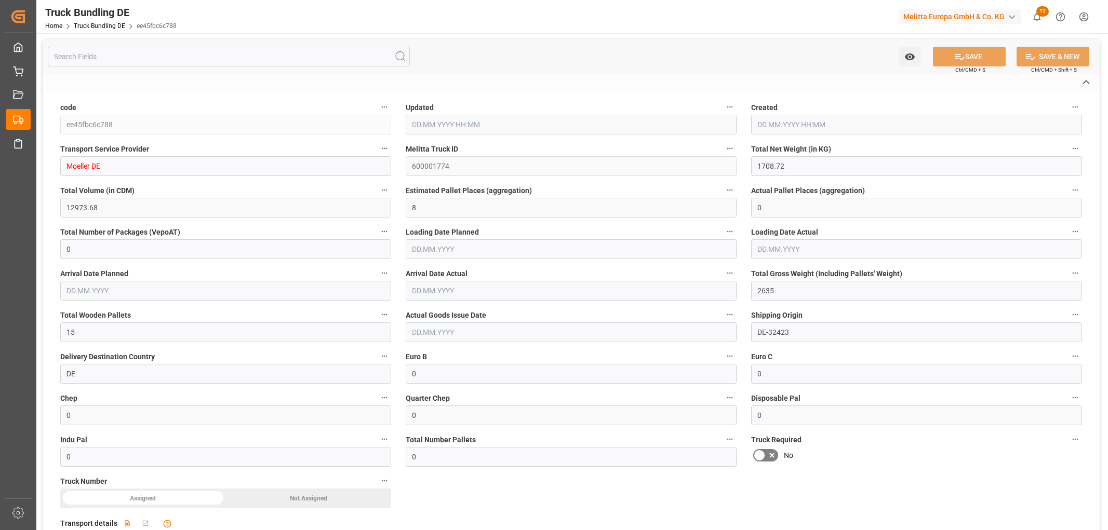
type input "19.08.2025 07:01"
type input "[DATE]"
type input "22.08.2025"
type input "[DATE]"
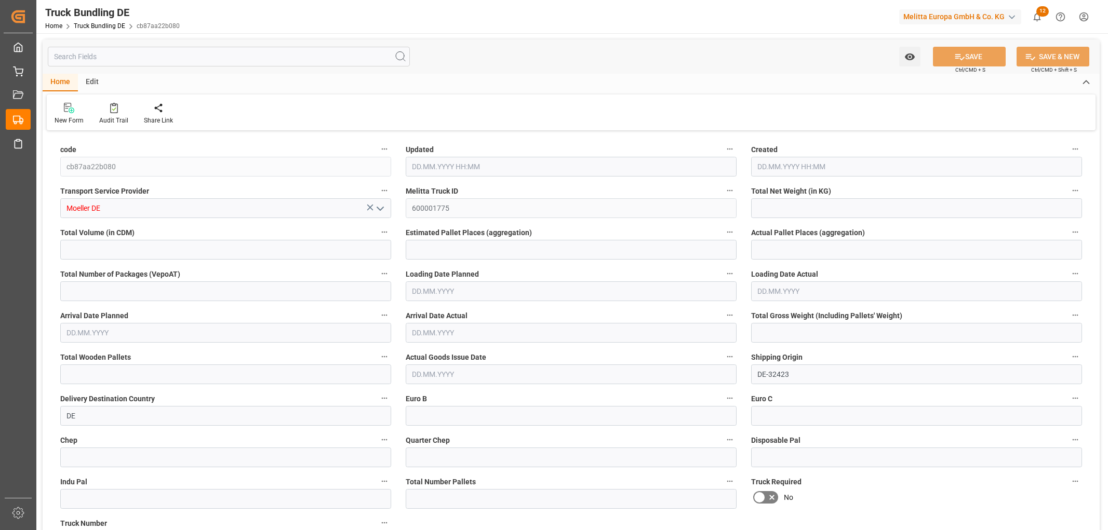
type input "3376.048"
type input "21030.428"
type input "12"
type input "0"
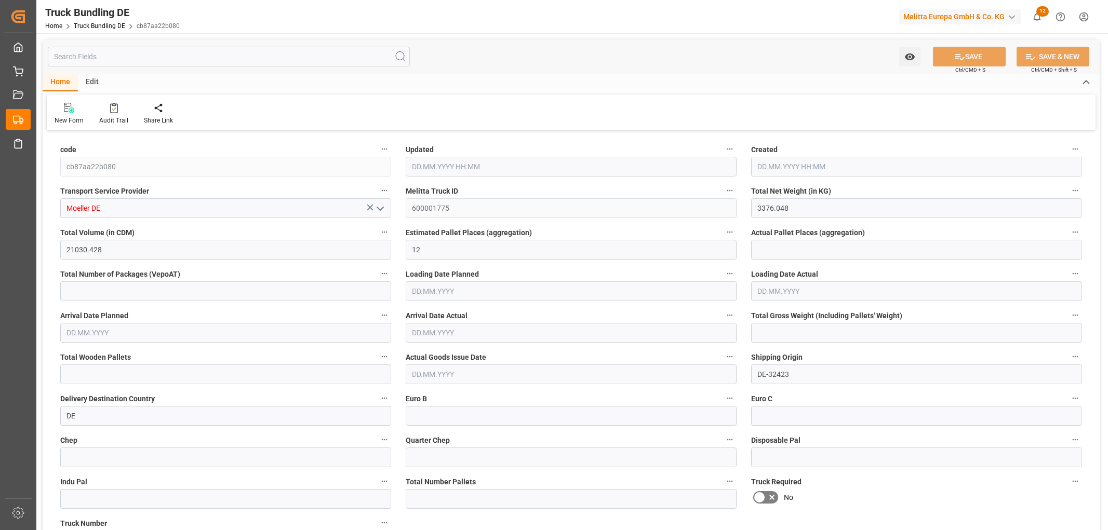
type input "4825"
type input "24"
type input "0"
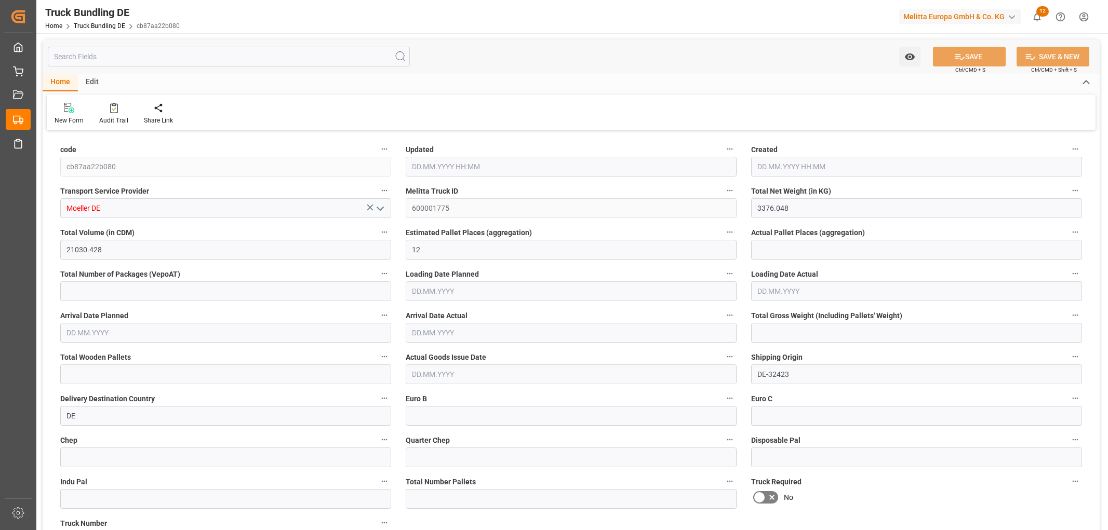
type input "0"
type input "19.08.2025 07:01"
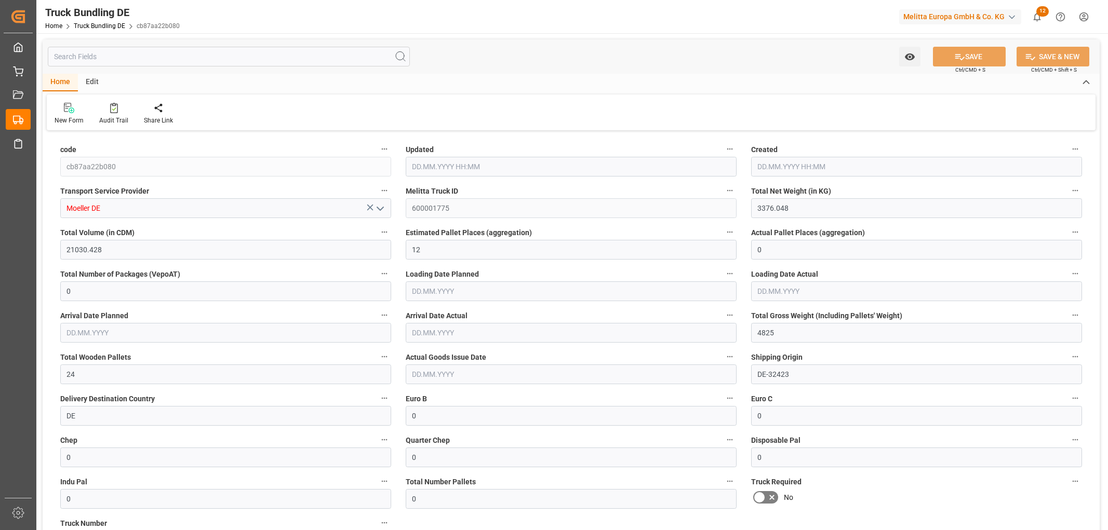
type input "19.08.2025 07:01"
type input "[DATE]"
type input "22.08.2025"
type input "[DATE]"
type input "1663.279"
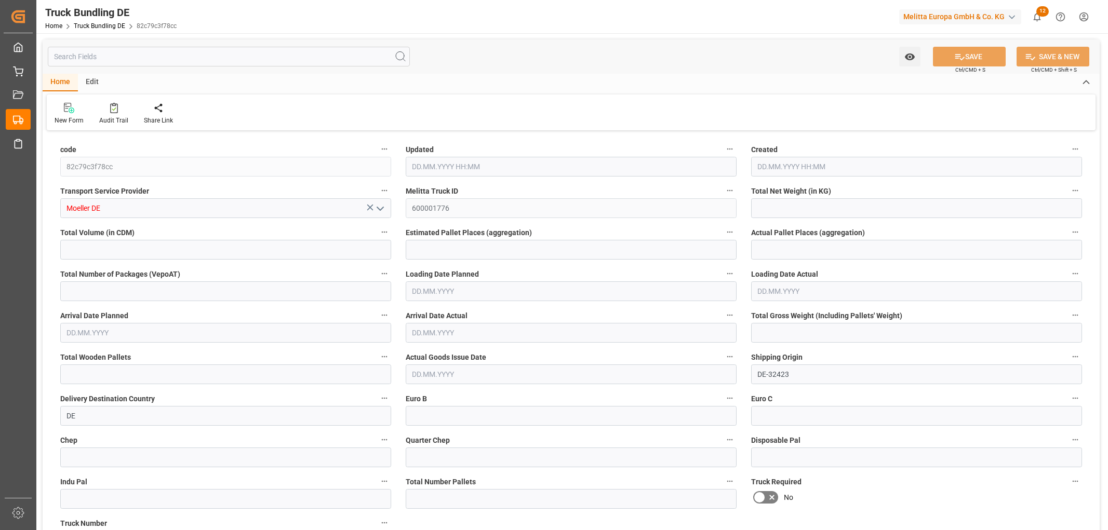
type input "12457.363"
type input "8"
type input "0"
type input "2612"
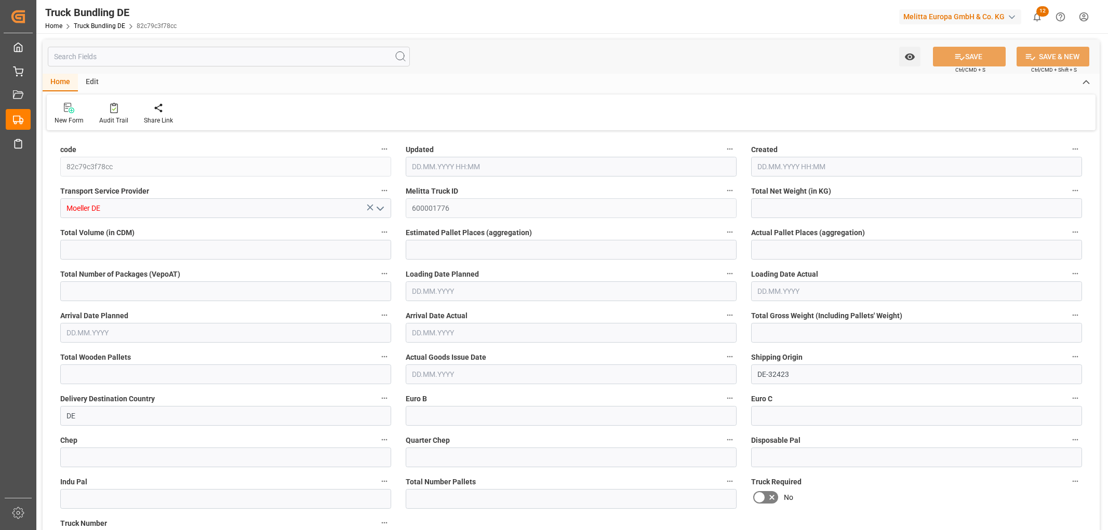
type input "15"
type input "0"
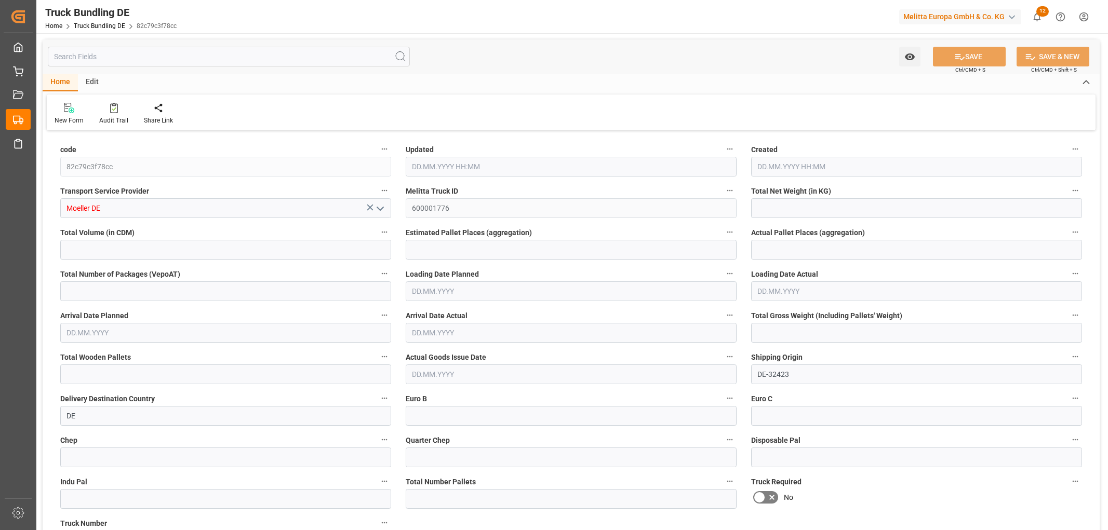
type input "0"
type input "[DATE] 07:01"
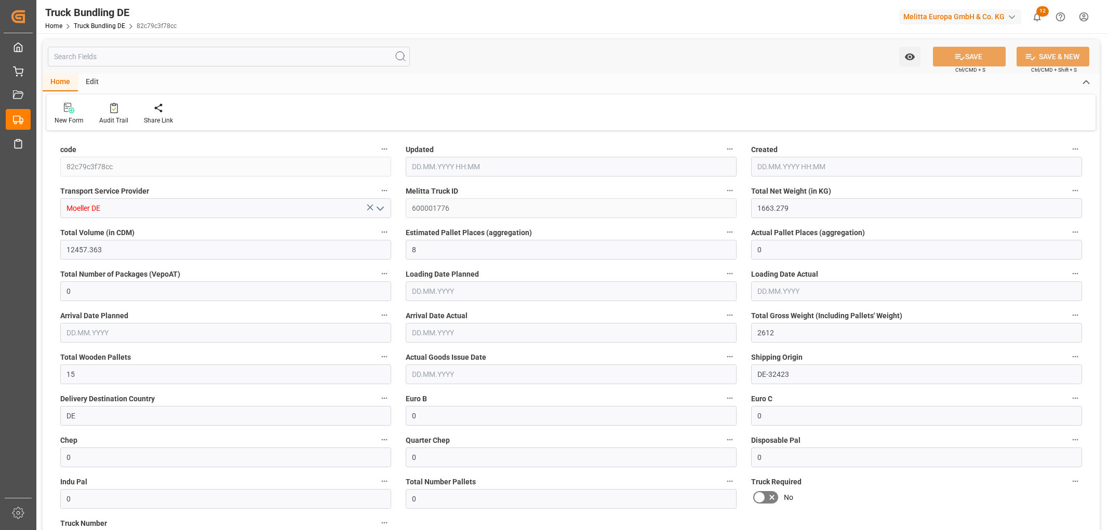
type input "[DATE]"
type input "3941.054"
type input "23040.356"
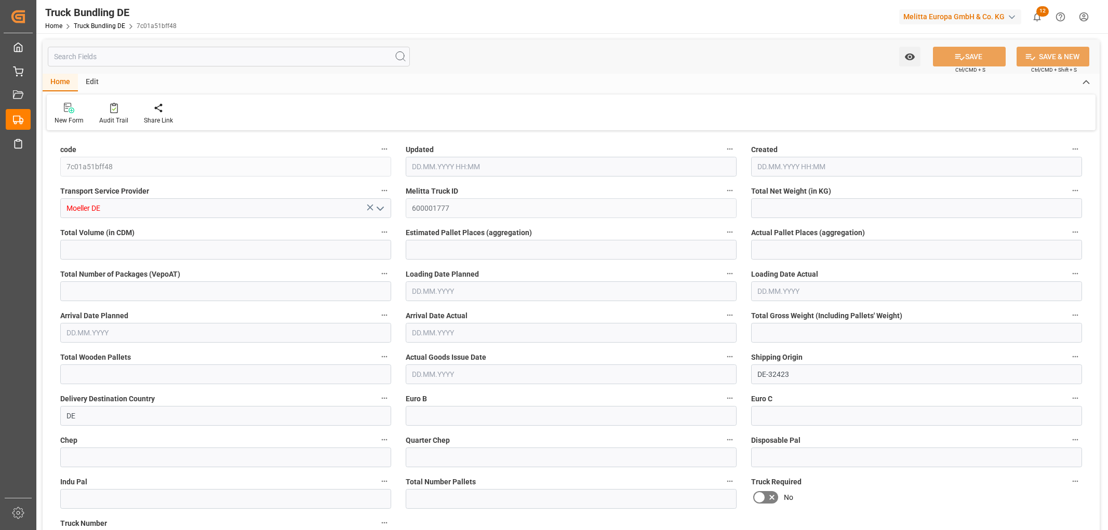
type input "13"
type input "0"
type input "5452"
type input "26"
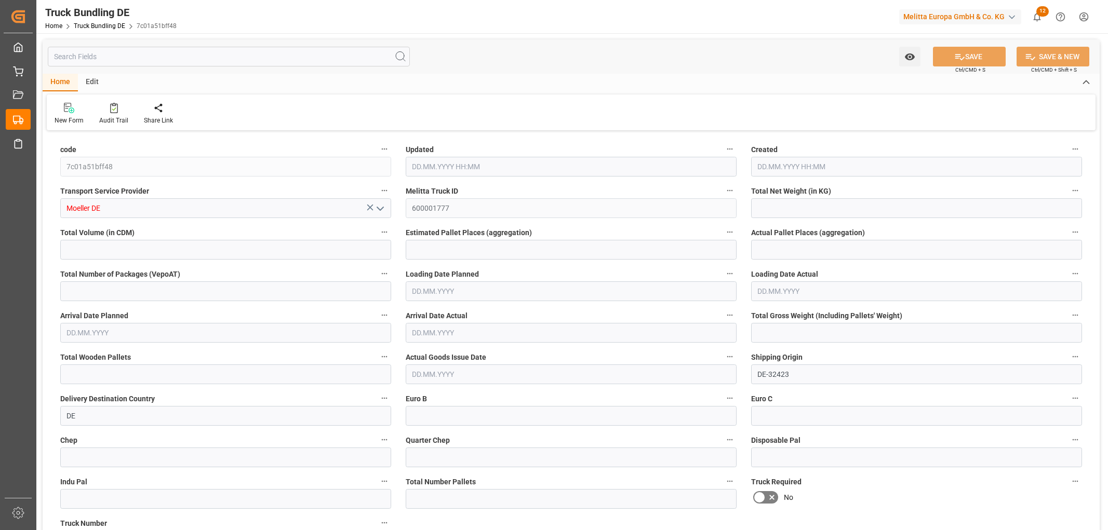
type input "0"
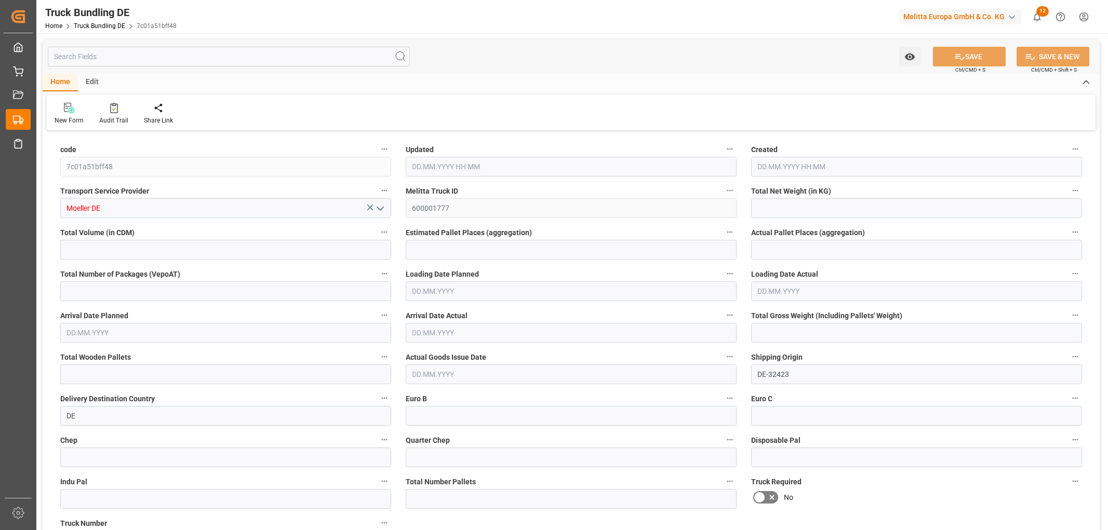
type input "0"
type input "[DATE] 07:01"
type input "[DATE]"
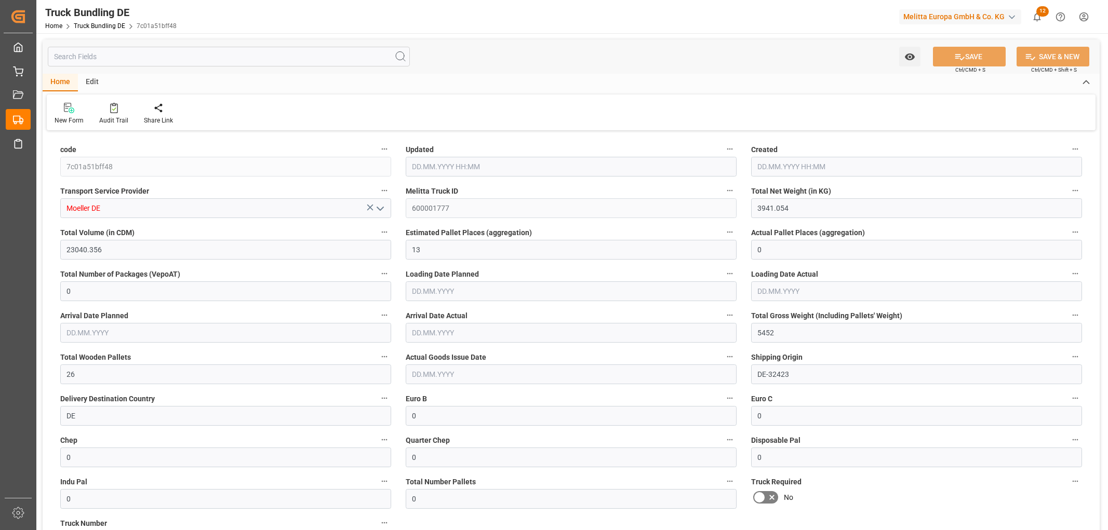
type input "[DATE]"
type input "9237.888"
type input "60427.62"
type input "33"
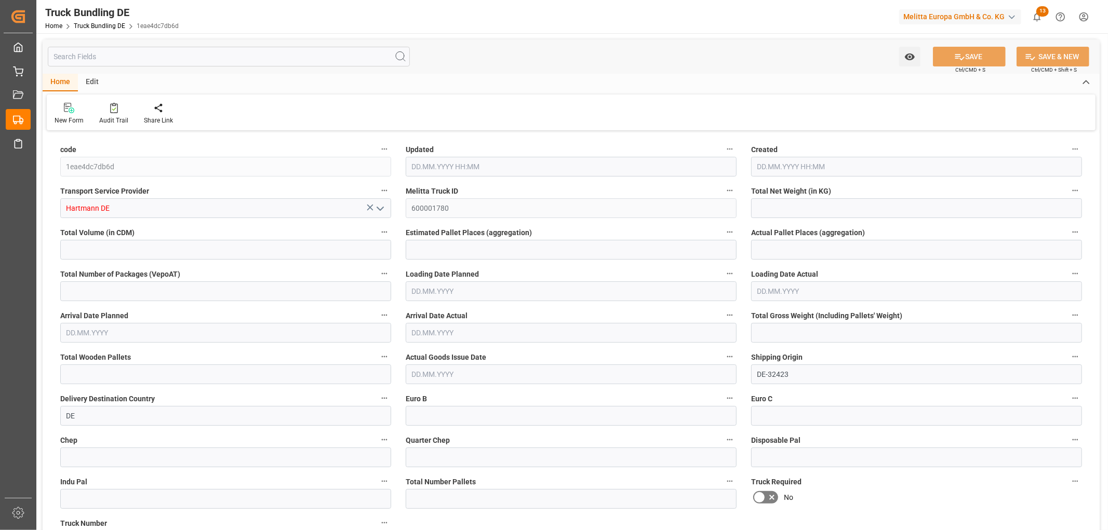
type input "0"
type input "12144"
type input "33"
type input "0"
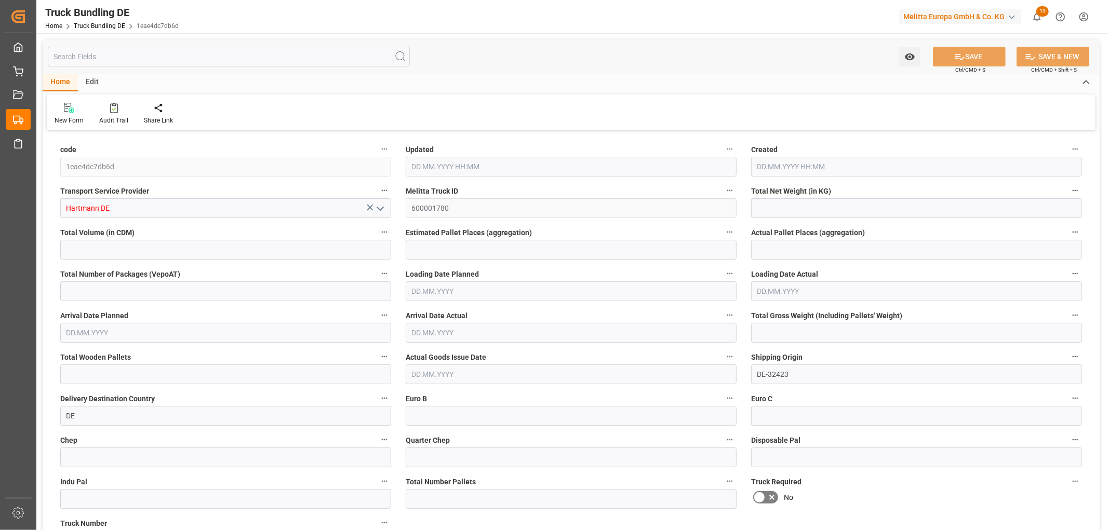
type input "0"
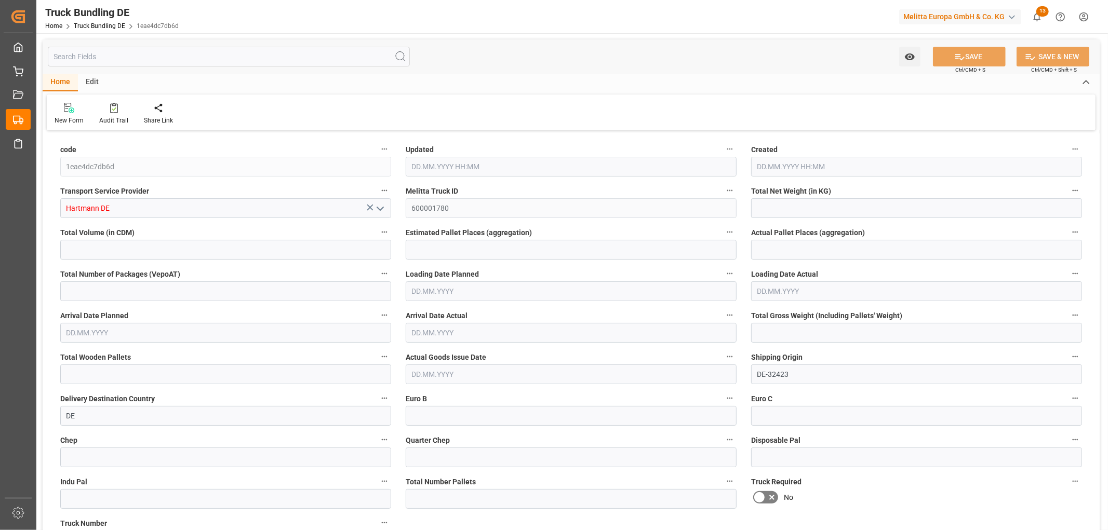
type input "0"
type input "[DATE] 07:05"
type input "[DATE]"
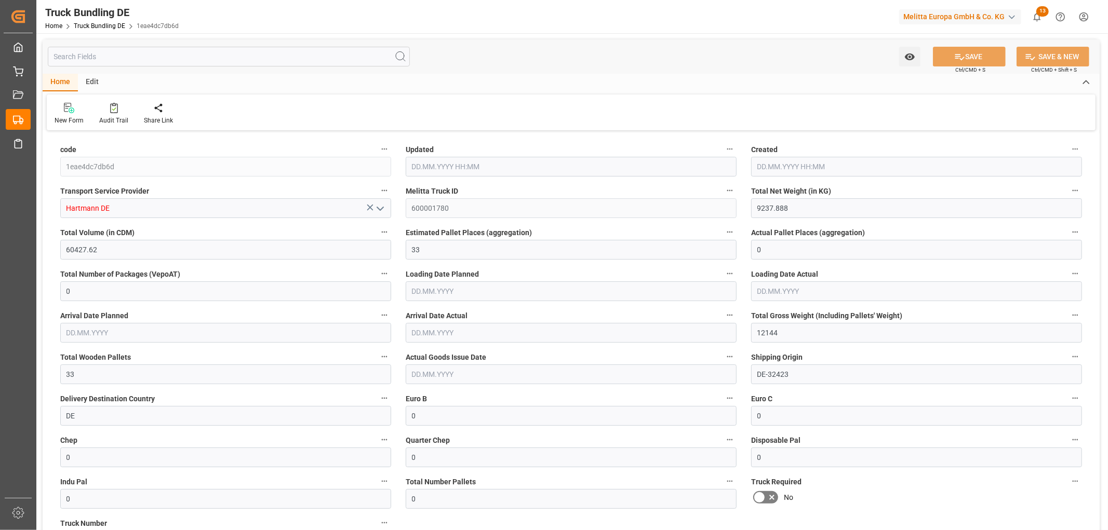
type input "[DATE]"
type input "1136.717"
type input "7487.452"
type input "4"
type input "0"
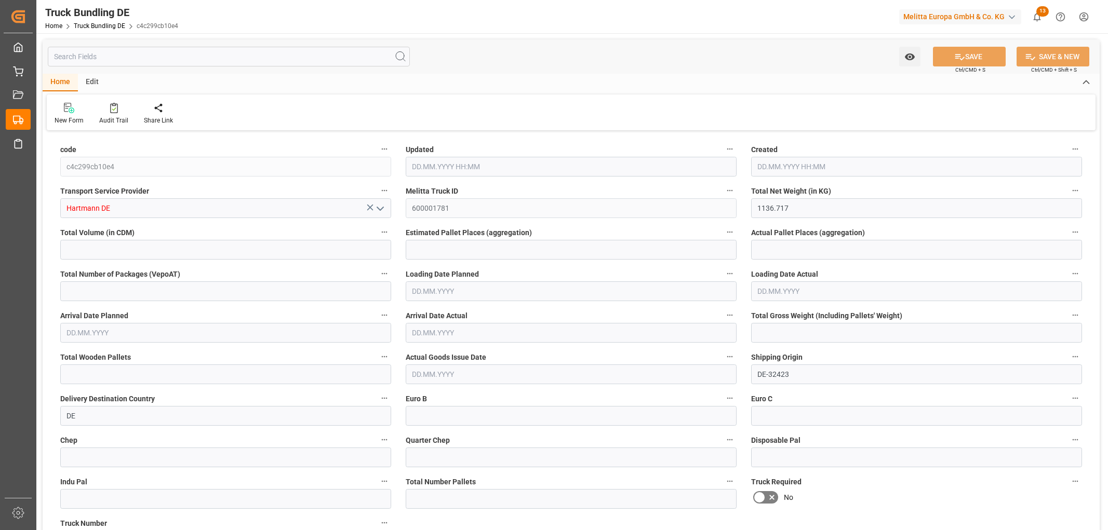
type input "0"
type input "1690.152"
type input "11"
type input "0"
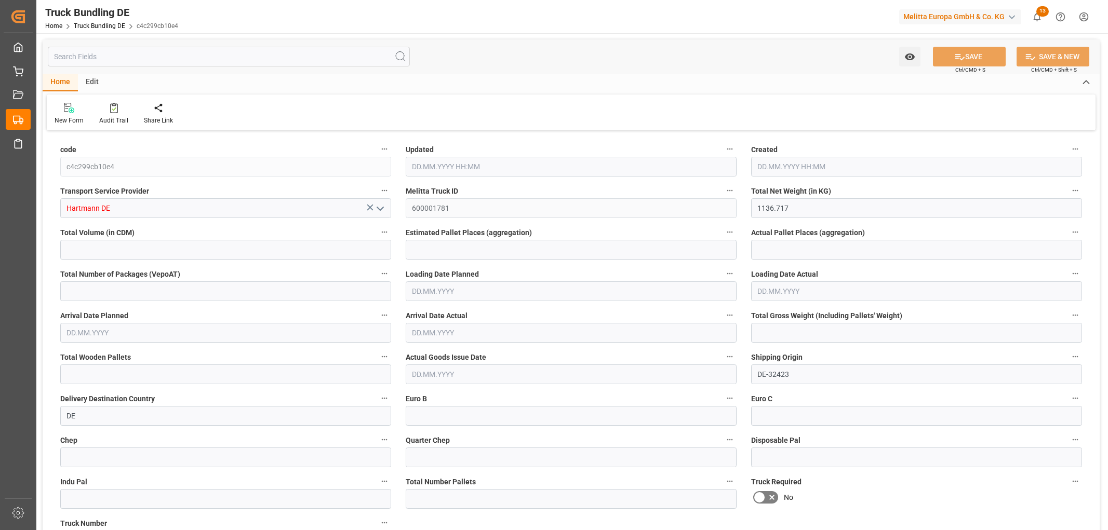
type input "0"
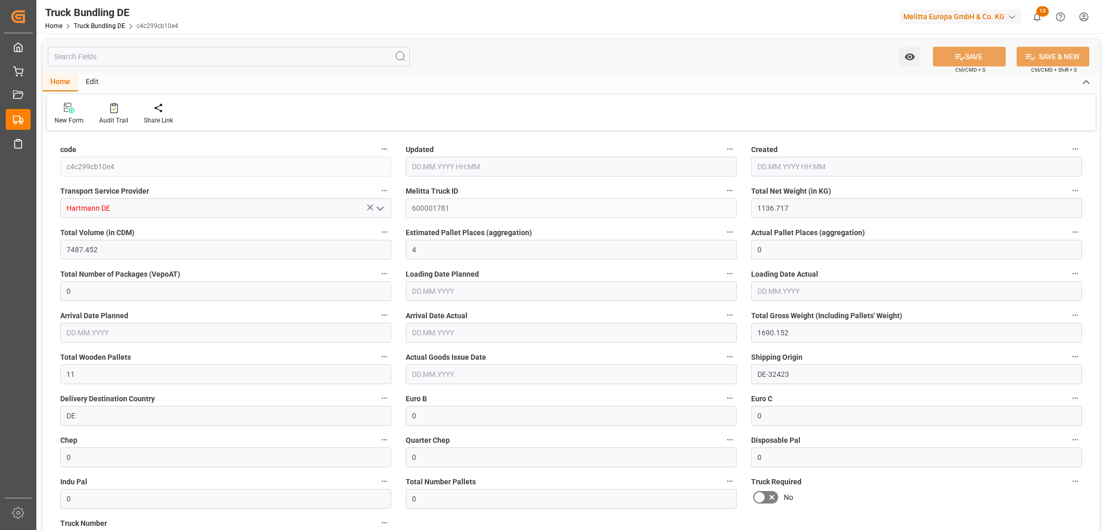
type input "19.08.2025 07:06"
type input "20.08.2025"
type input "21.08.2025"
type input "19.08.2025"
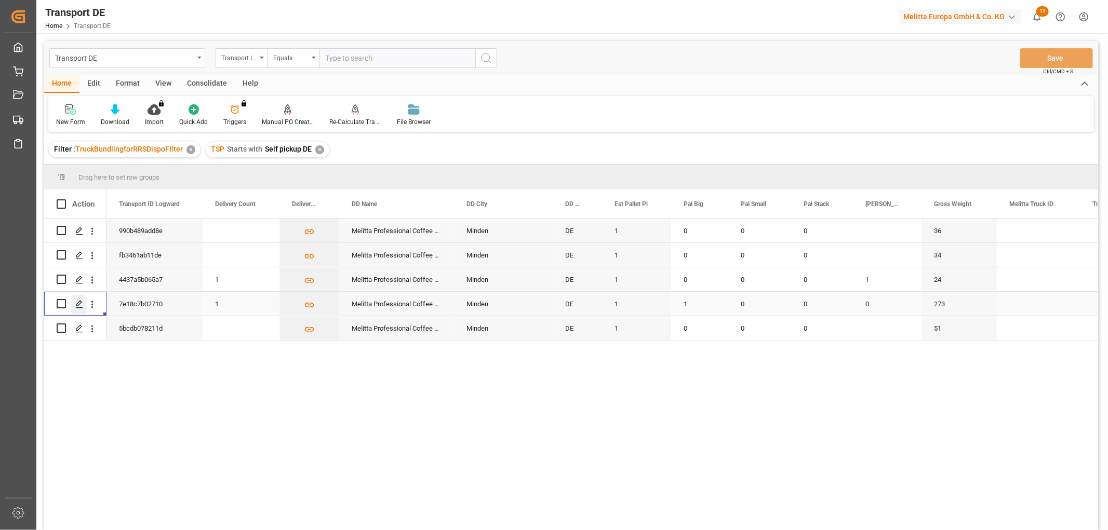
click at [78, 303] on icon "Press SPACE to select this row." at bounding box center [79, 304] width 8 height 8
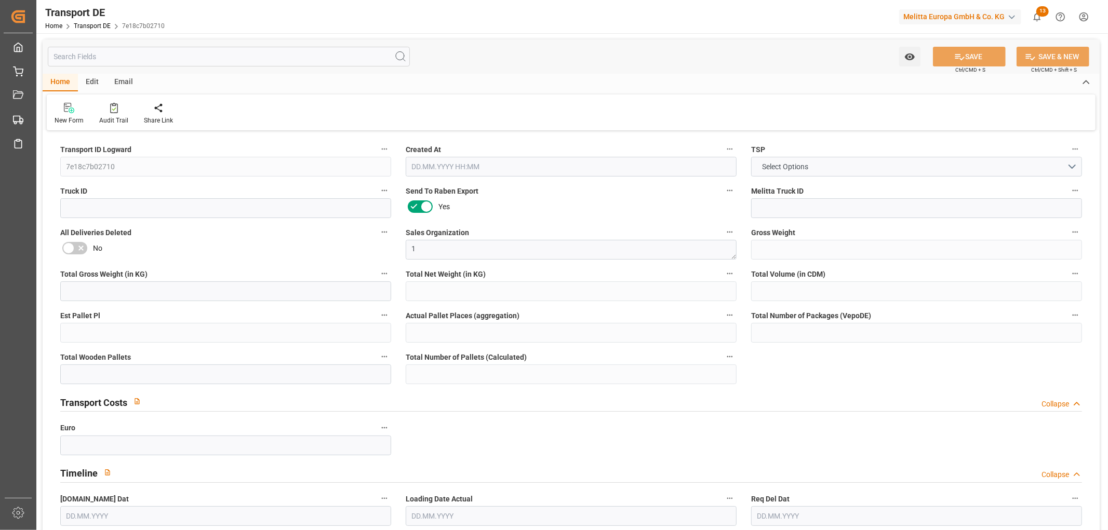
type input "273"
type input "243.264"
type input "218.992"
type input "1674.24"
type input "1"
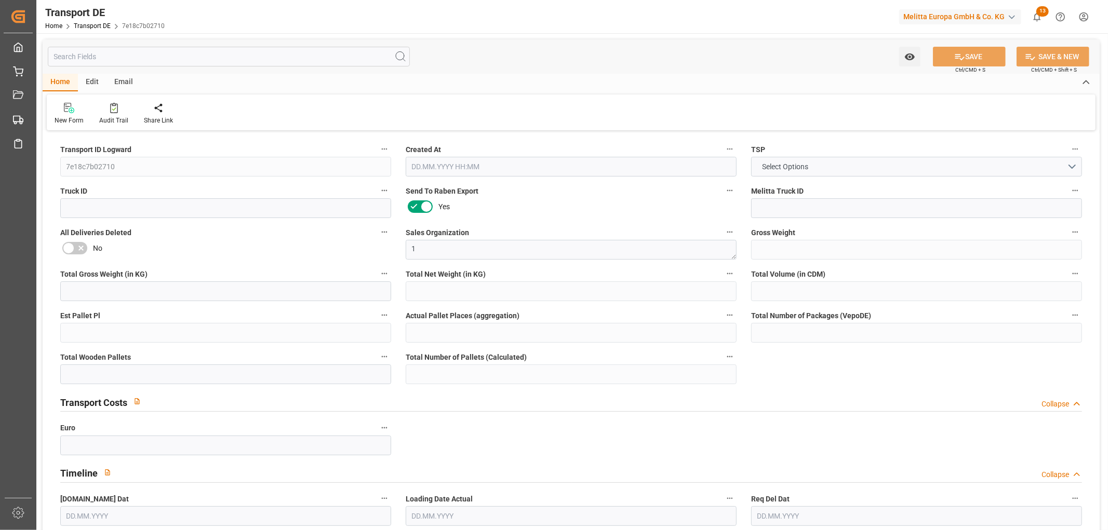
type input "0"
type input "1"
type input "0"
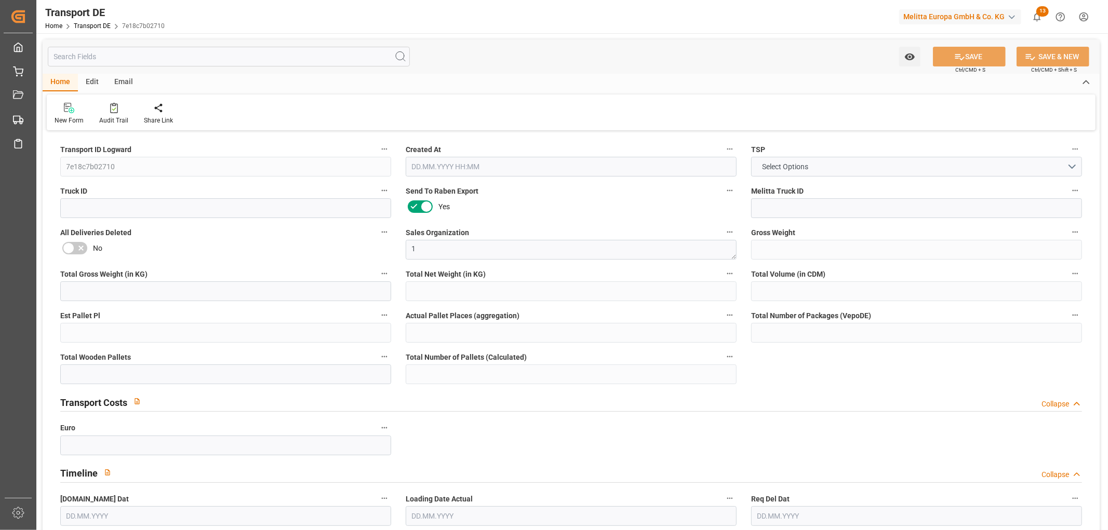
type input "32"
type input "0"
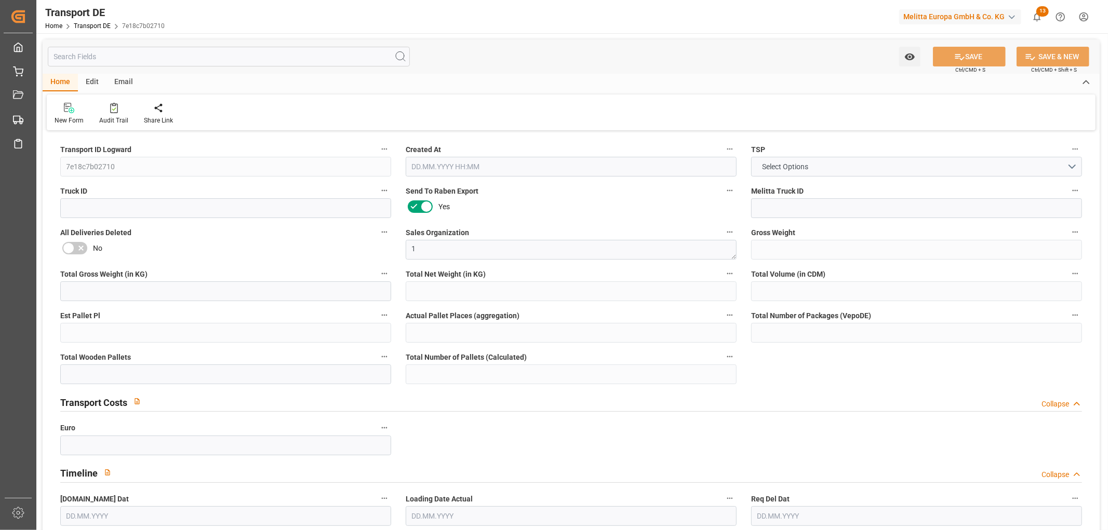
type input "0"
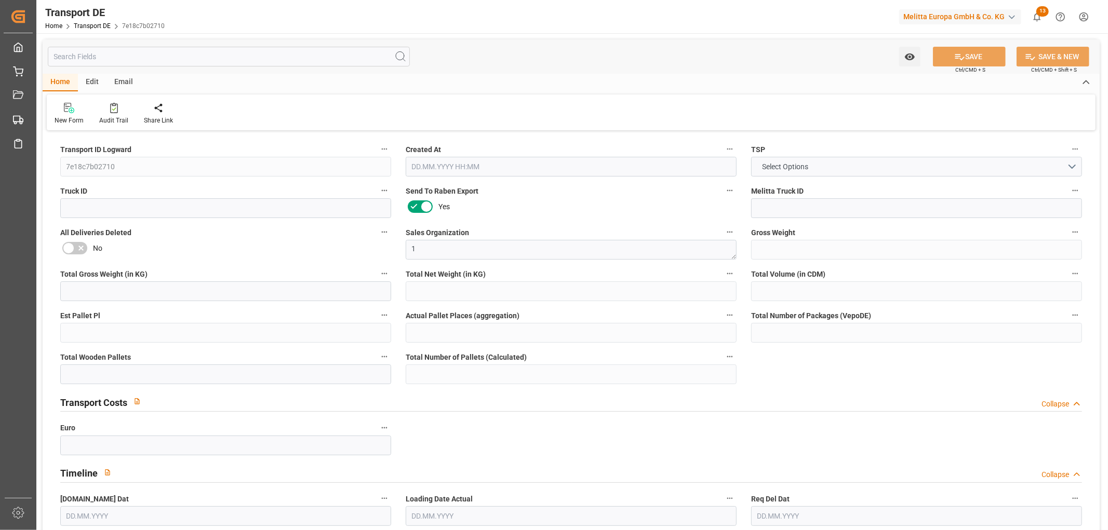
type input "0"
type input "1"
type input "0"
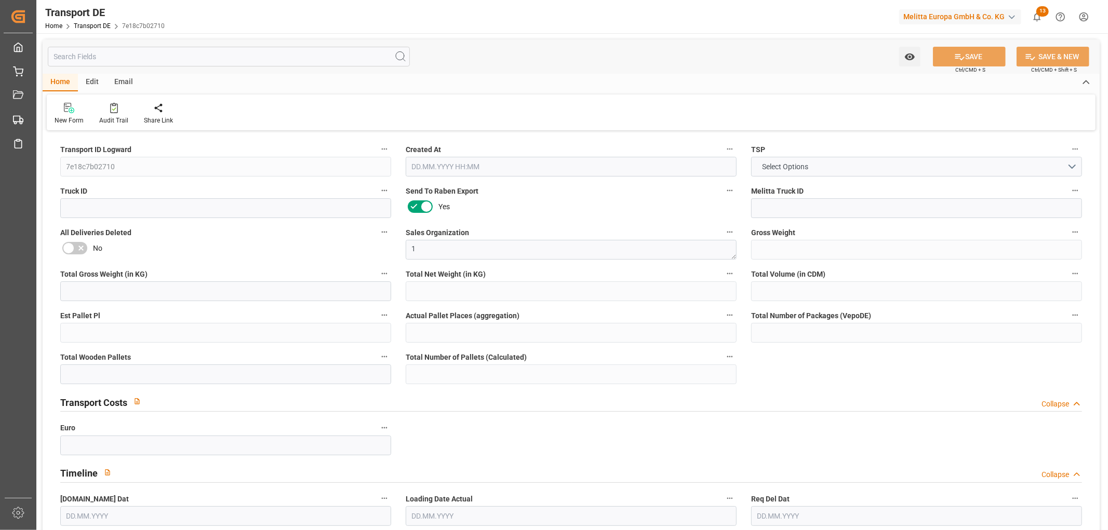
type input "0"
type input "1"
type input "0"
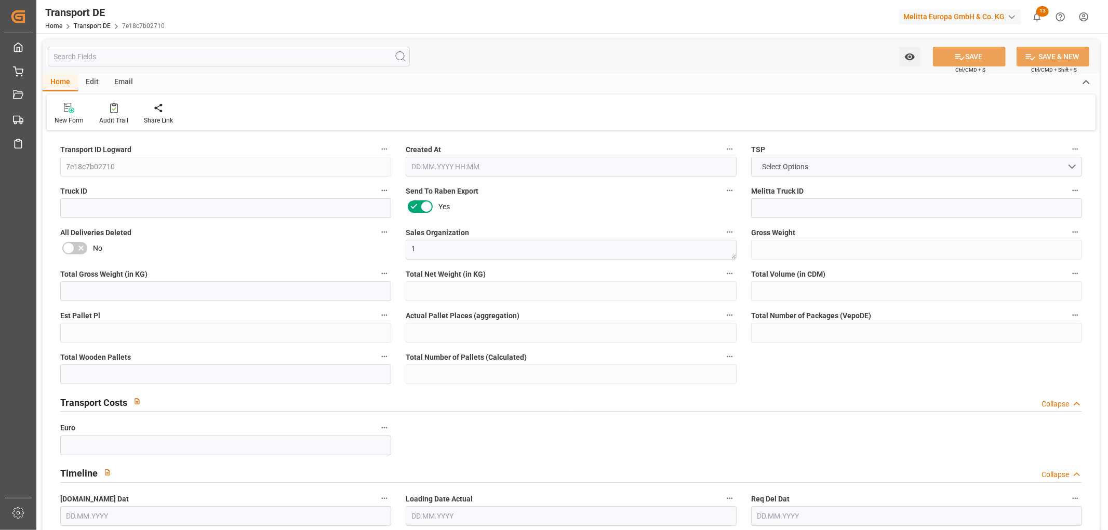
type input "0"
type input "3.039"
type input "0"
type input "14.08.2025 22:05"
type input "25.08.2025"
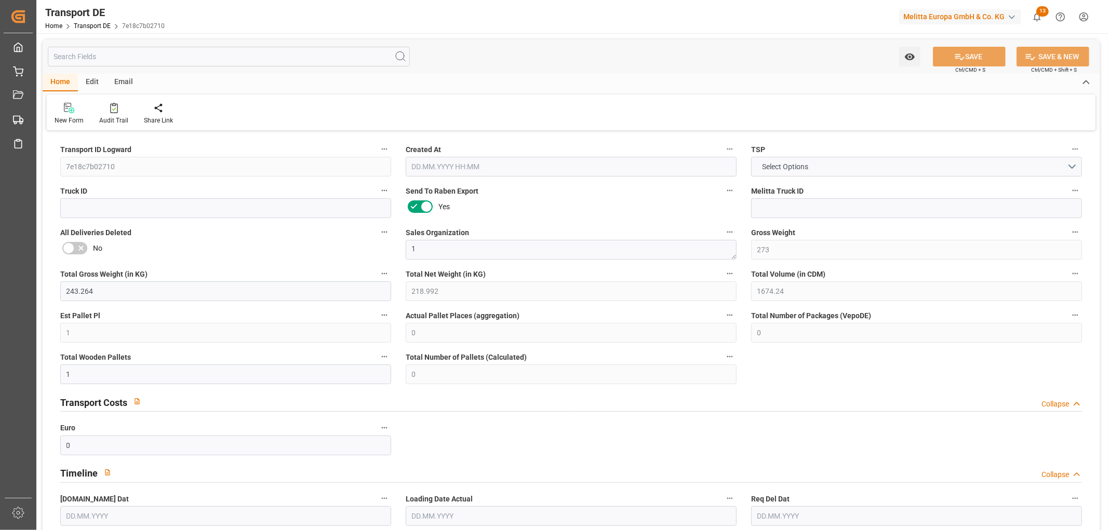
type input "25.08.2025"
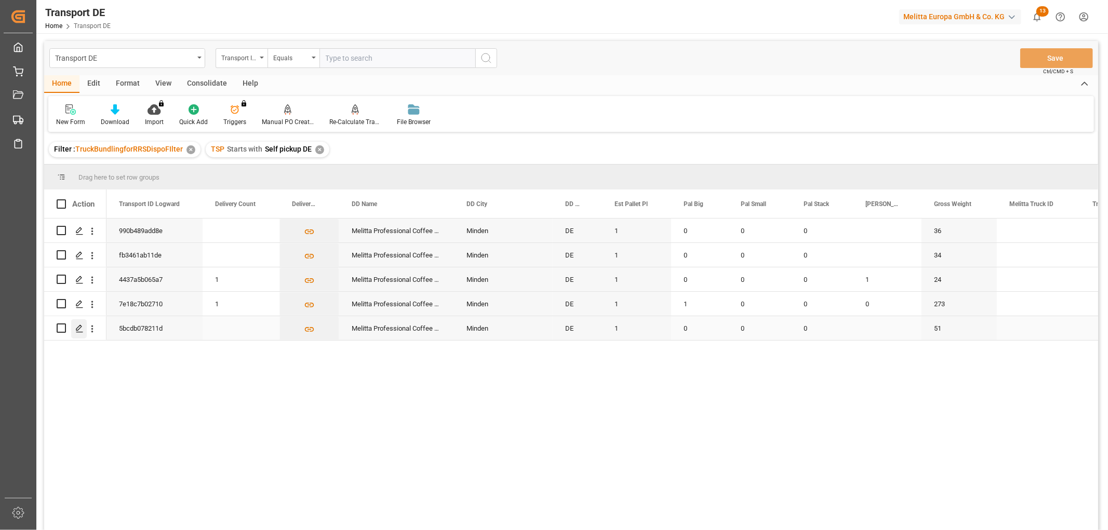
click at [79, 329] on polygon "Press SPACE to select this row." at bounding box center [78, 327] width 5 height 5
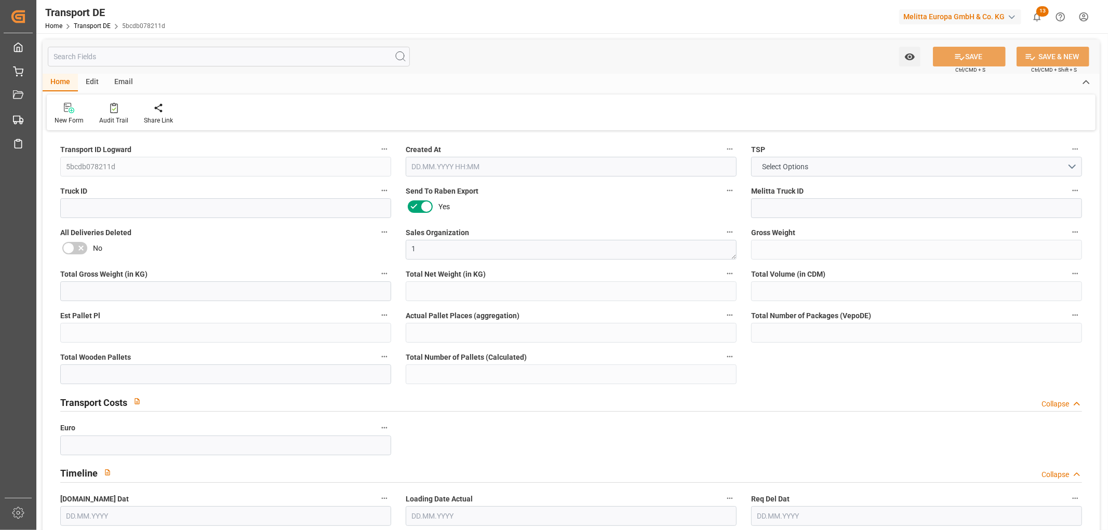
type input "51"
type input "26.944"
type input "23.682"
type input "330.24"
type input "1"
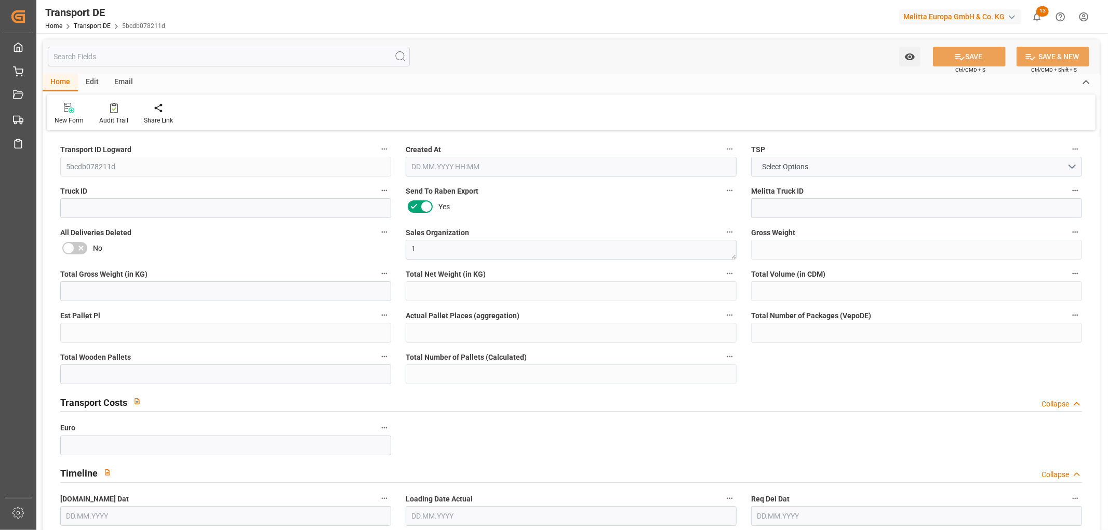
type input "0"
type input "1"
type input "0"
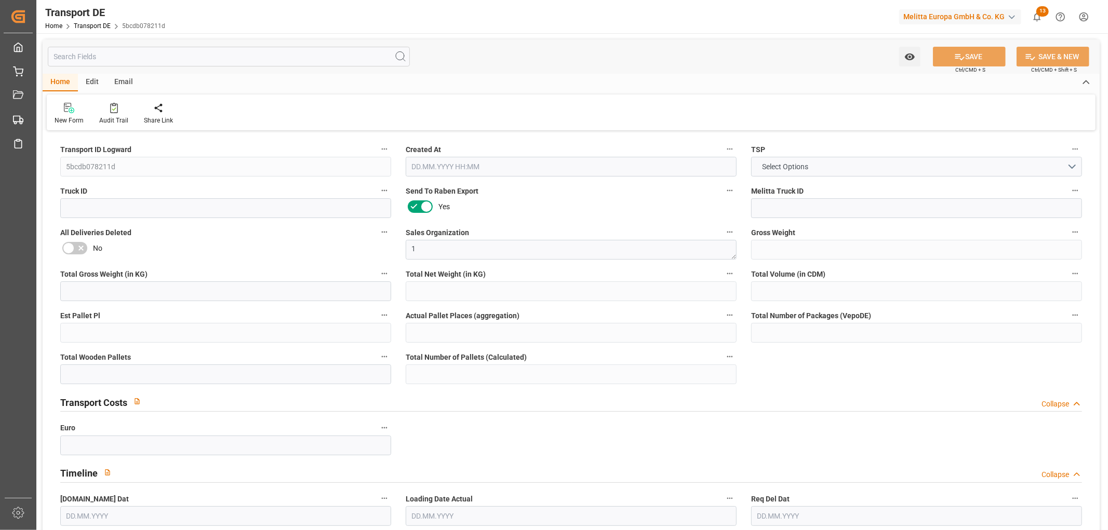
type input "32"
type input "0"
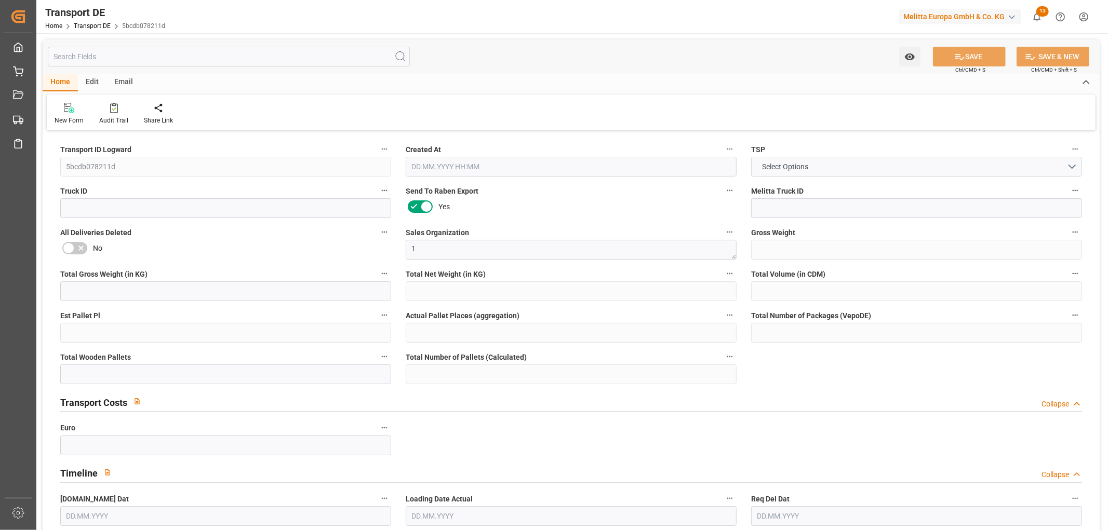
type input "0"
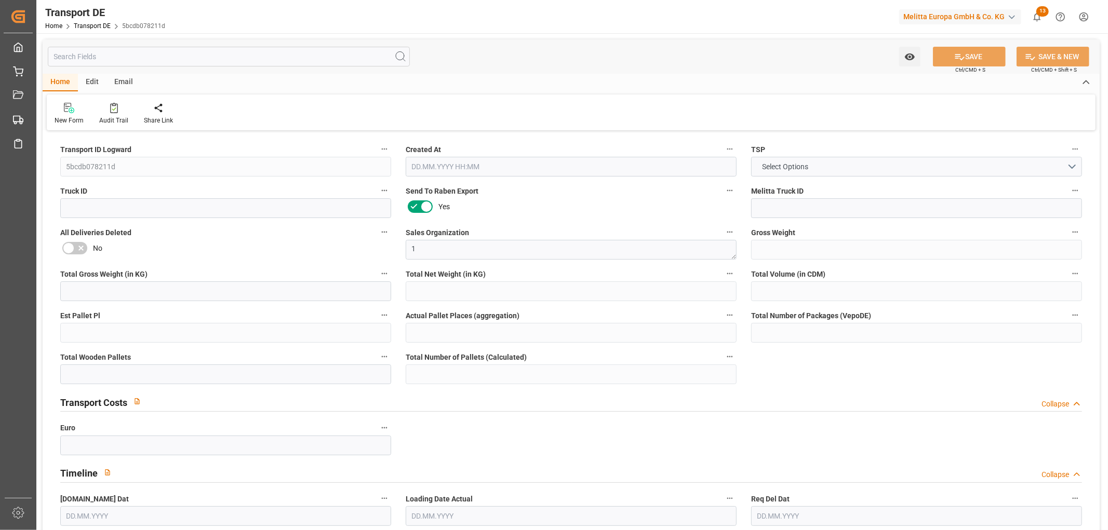
type input "0"
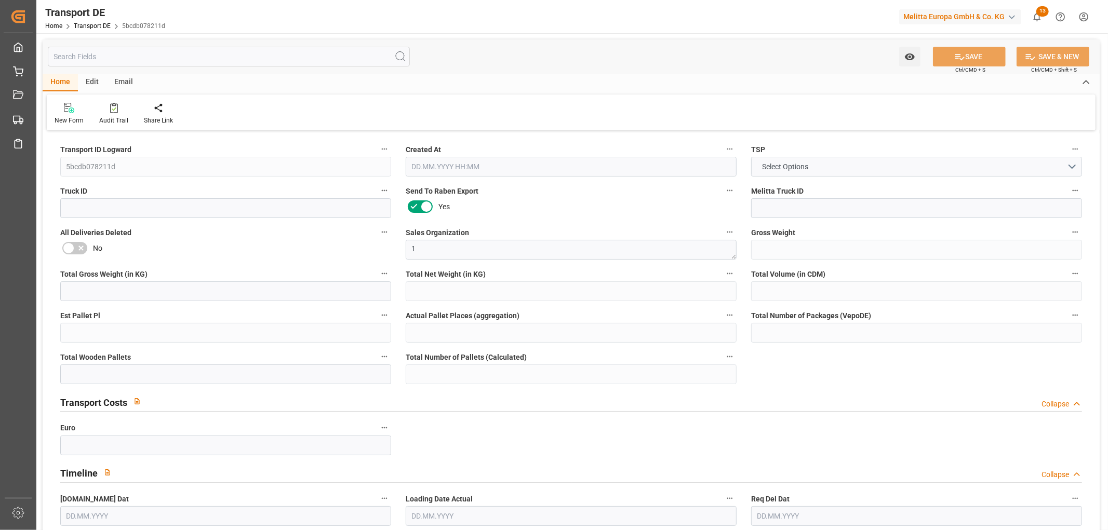
type input "0"
type input "14.08.2025 22:05"
type input "25.08.2025"
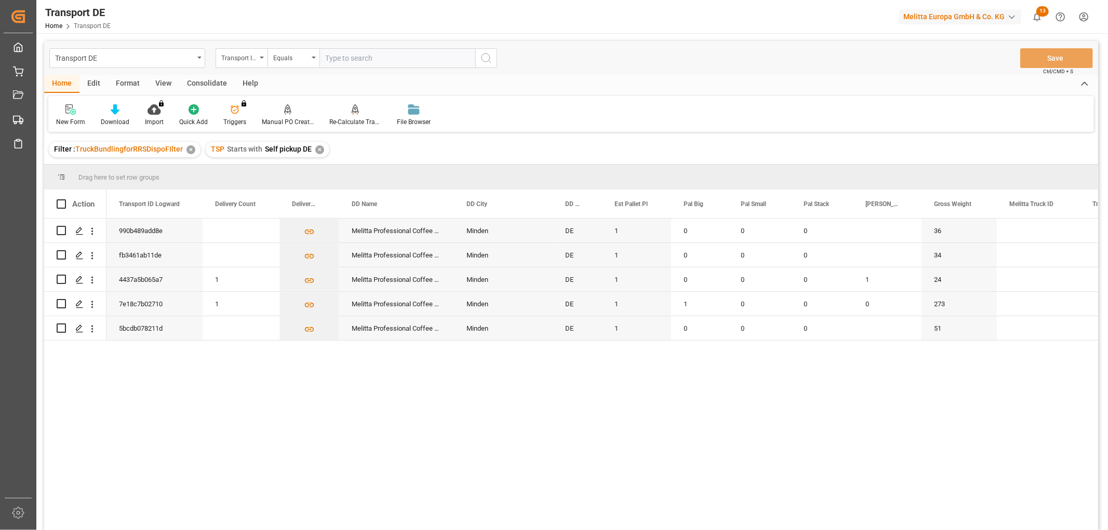
click at [194, 79] on div "Consolidate" at bounding box center [207, 84] width 56 height 18
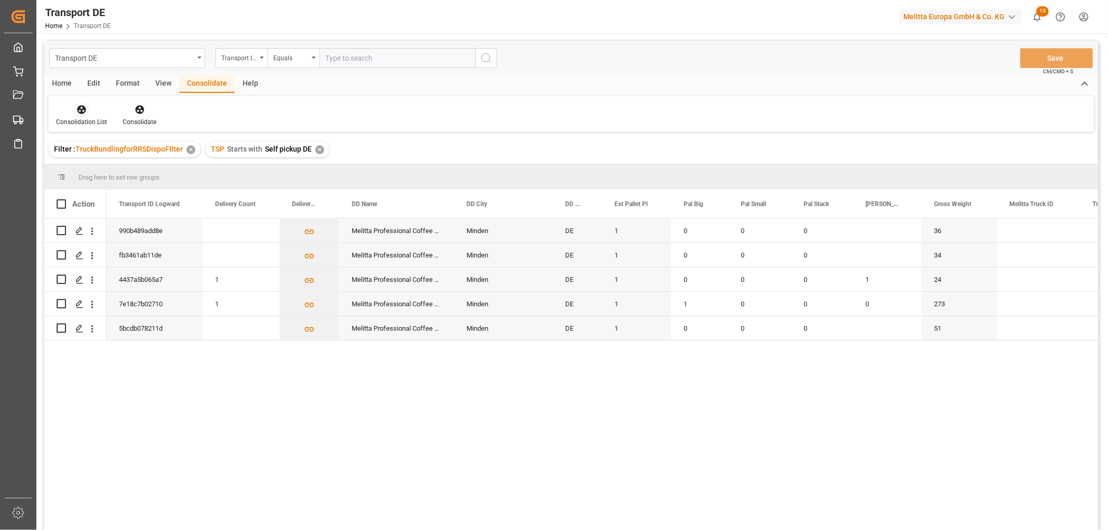
click at [82, 111] on icon at bounding box center [81, 109] width 10 height 10
click at [86, 169] on div "Transport DE Transport ID Logward Equals Save Ctrl/CMD + S Home Edit Format Vie…" at bounding box center [571, 299] width 1054 height 517
click at [60, 253] on input "Press Space to toggle row selection (unchecked)" at bounding box center [61, 254] width 9 height 9
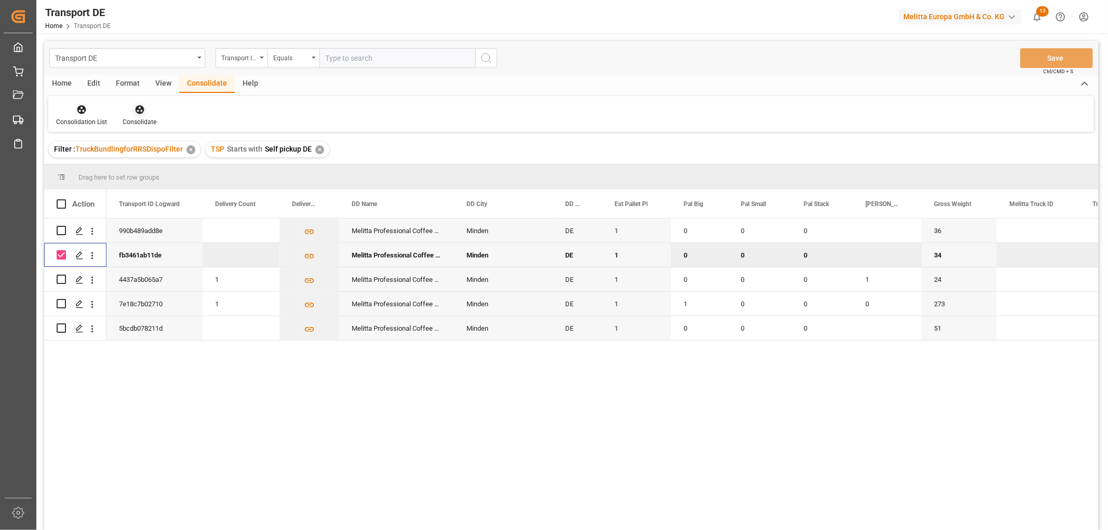
click at [137, 109] on icon at bounding box center [139, 109] width 9 height 9
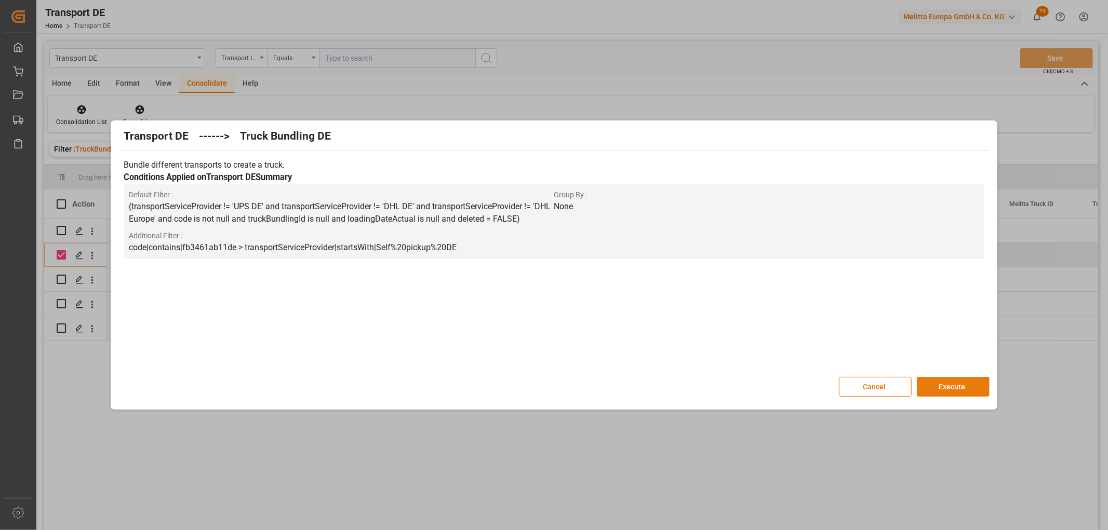
click at [958, 390] on button "Execute" at bounding box center [953, 387] width 73 height 20
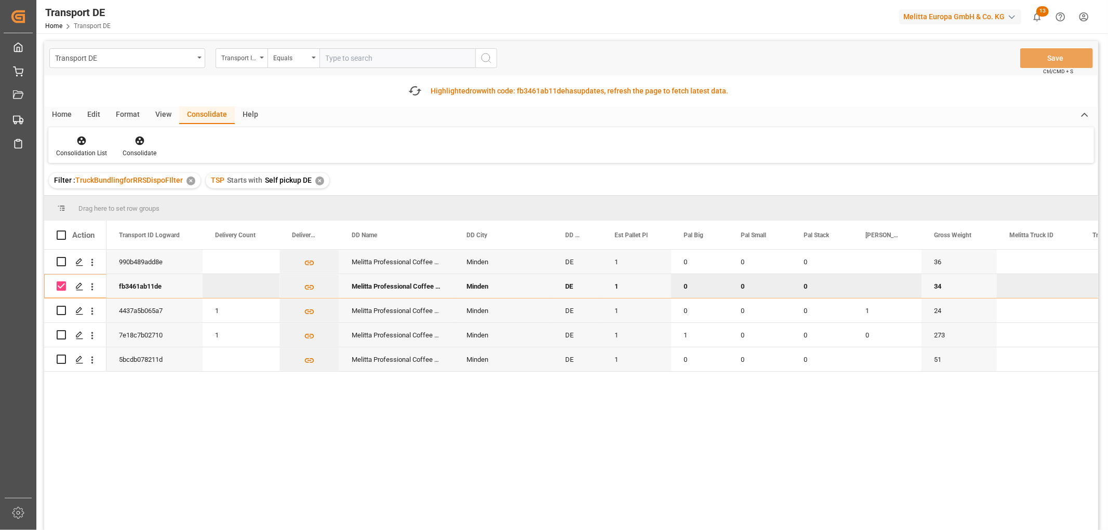
click at [61, 286] on input "Press Space to toggle row selection (checked)" at bounding box center [61, 286] width 9 height 9
checkbox input "false"
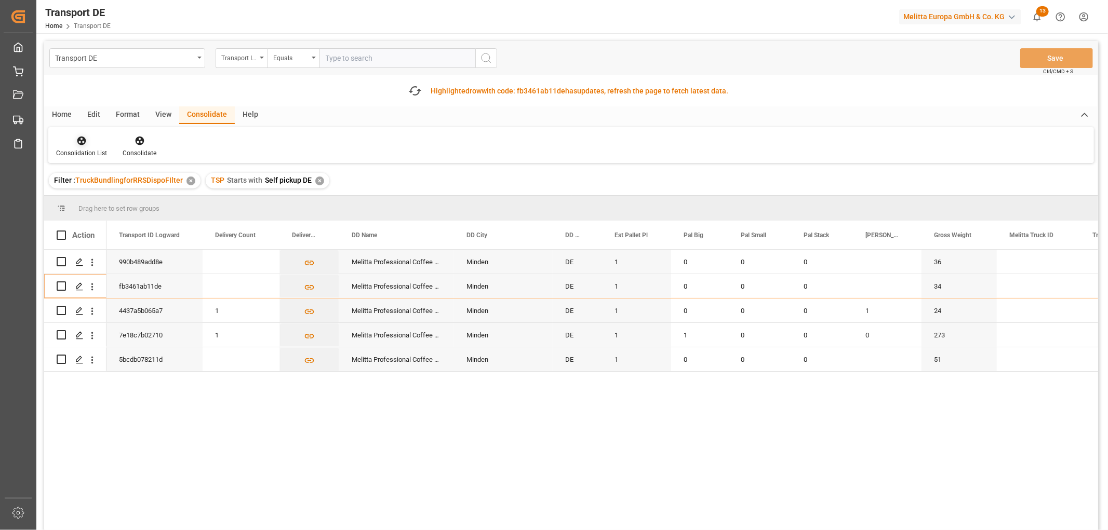
click at [79, 139] on icon at bounding box center [81, 141] width 9 height 9
click at [86, 199] on div "Transport DE Transport ID Logward Equals Save Ctrl/CMD + S Fetch latest updates…" at bounding box center [571, 315] width 1054 height 548
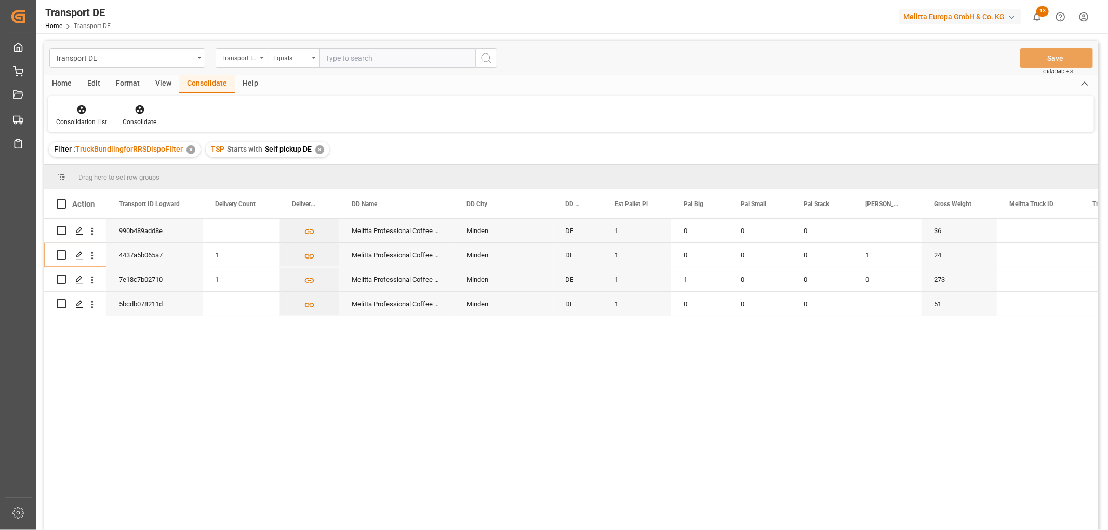
click at [315, 150] on div "✕" at bounding box center [319, 149] width 9 height 9
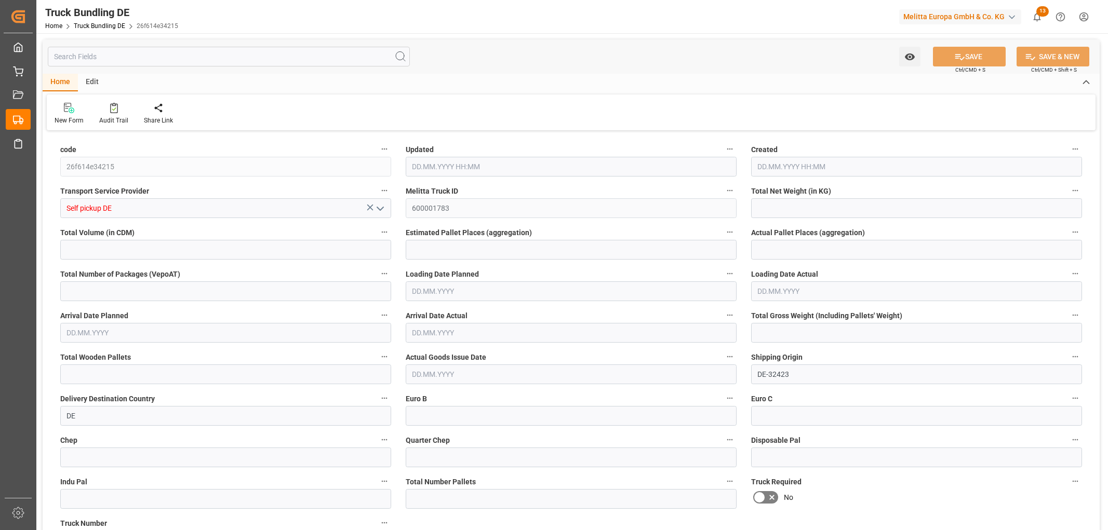
type input "8.598"
type input "200.34"
type input "1"
type input "0"
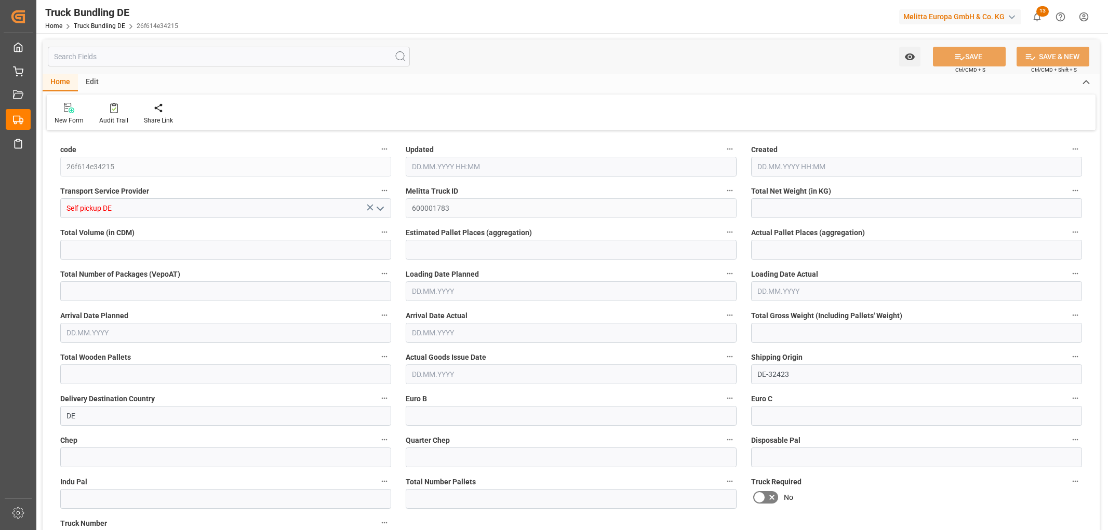
type input "34"
type input "1"
type input "0"
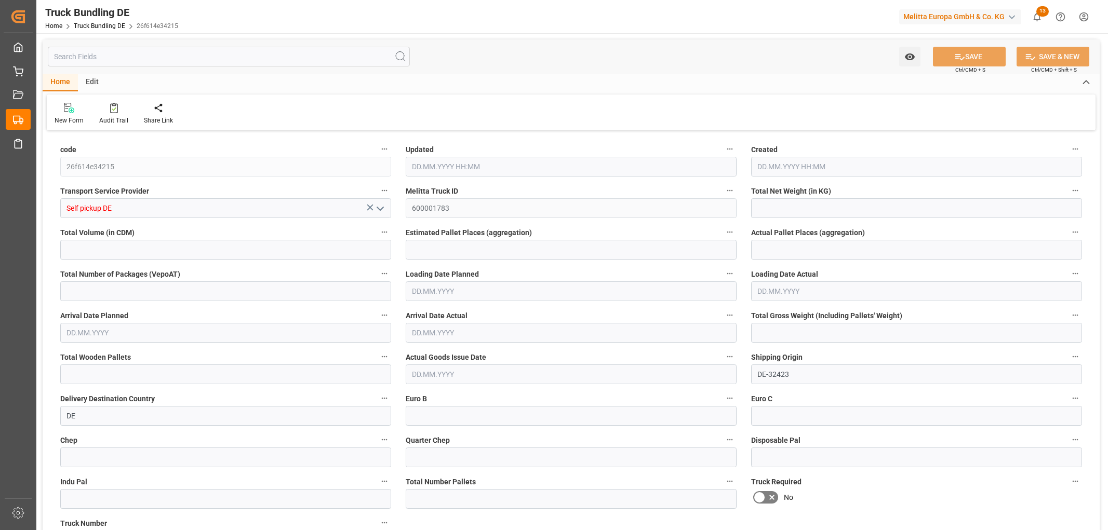
type input "0"
type input "[DATE] 07:27"
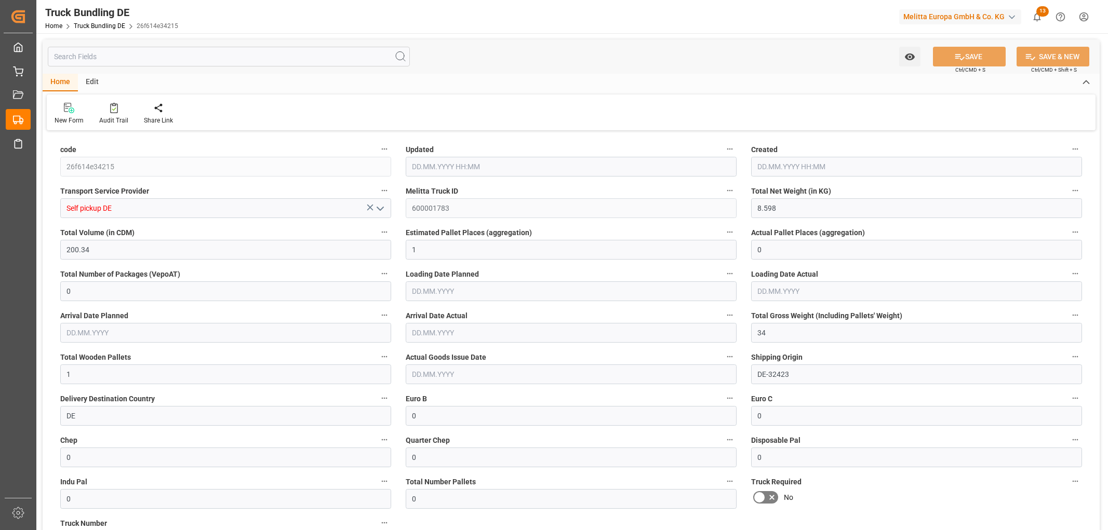
type input "[DATE] 07:27"
type input "[DATE]"
